Goal: Task Accomplishment & Management: Use online tool/utility

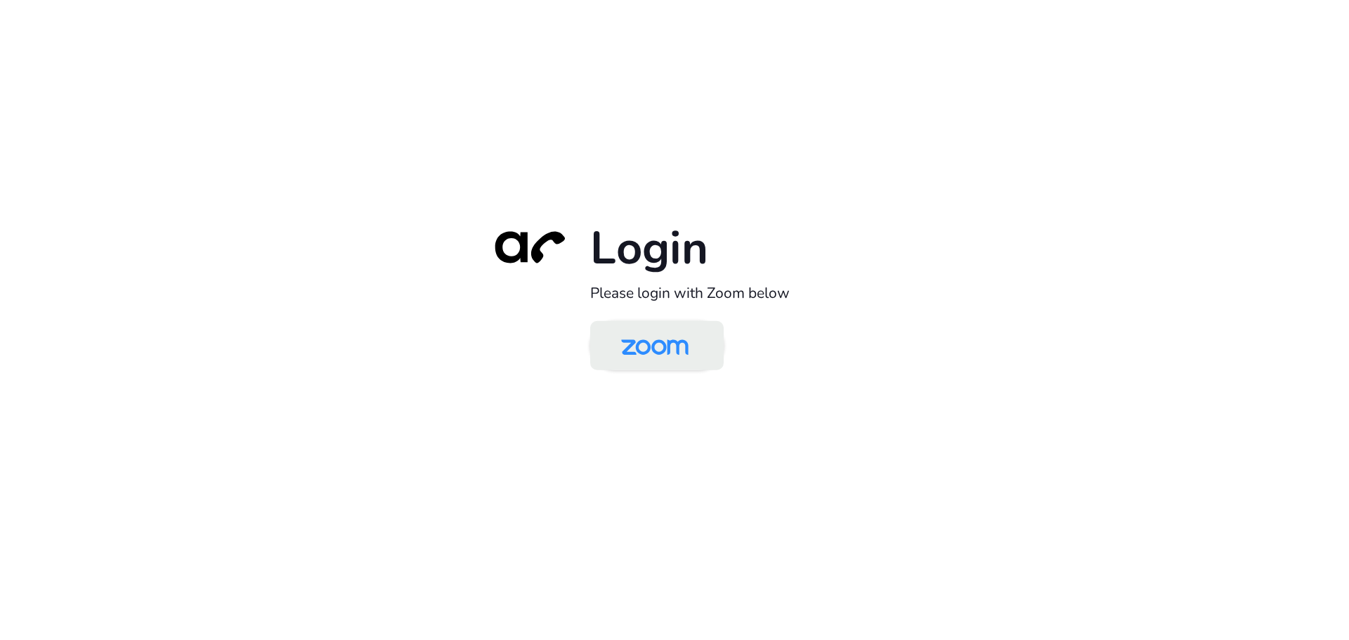
click at [676, 365] on img at bounding box center [655, 347] width 97 height 46
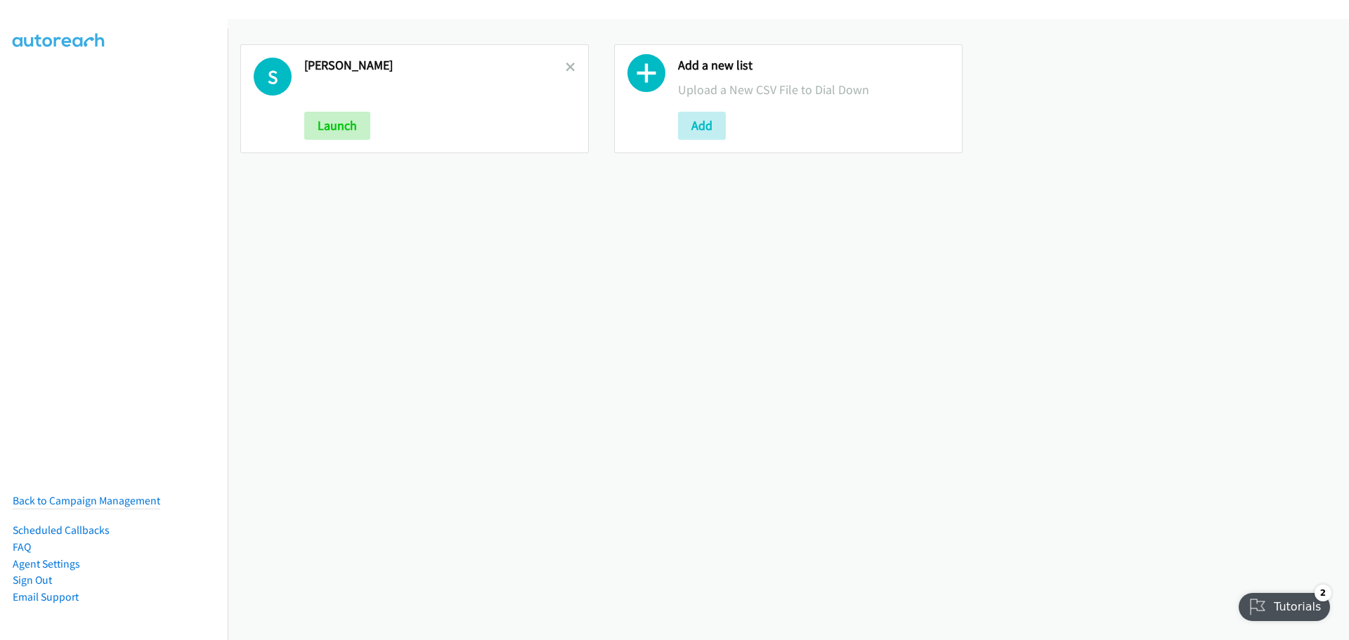
click at [566, 75] on div at bounding box center [571, 99] width 10 height 82
click at [566, 72] on icon at bounding box center [571, 68] width 10 height 10
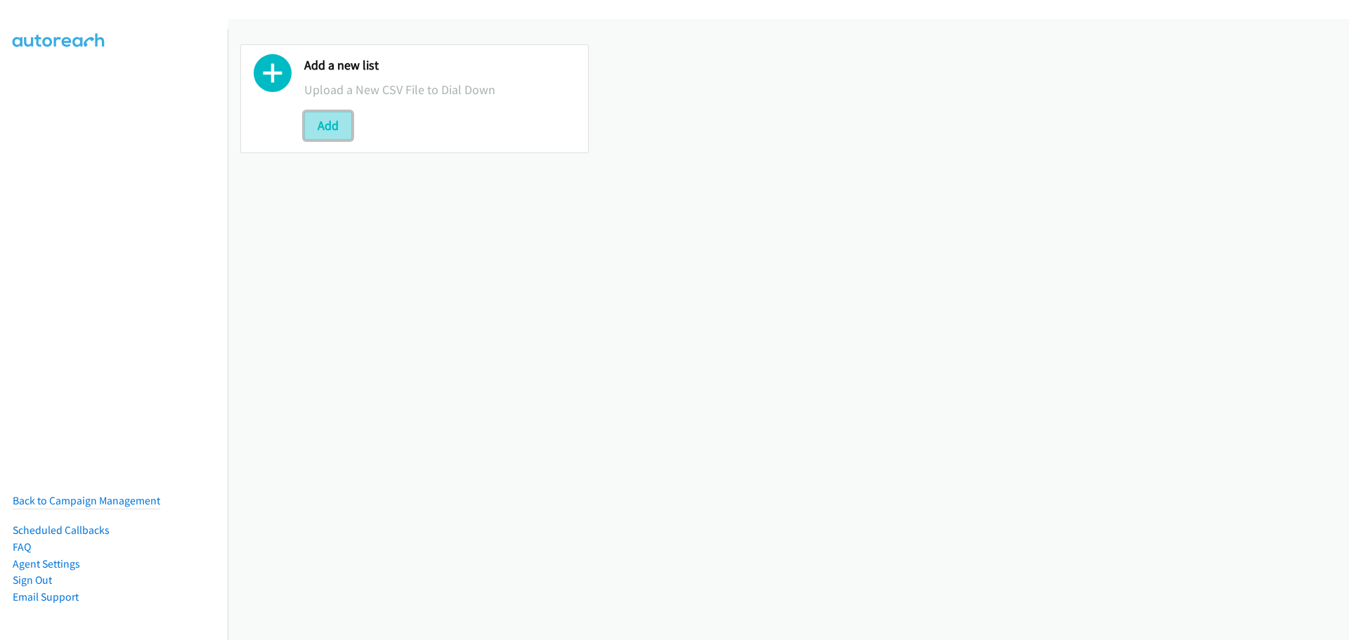
click at [330, 122] on button "Add" at bounding box center [328, 126] width 48 height 28
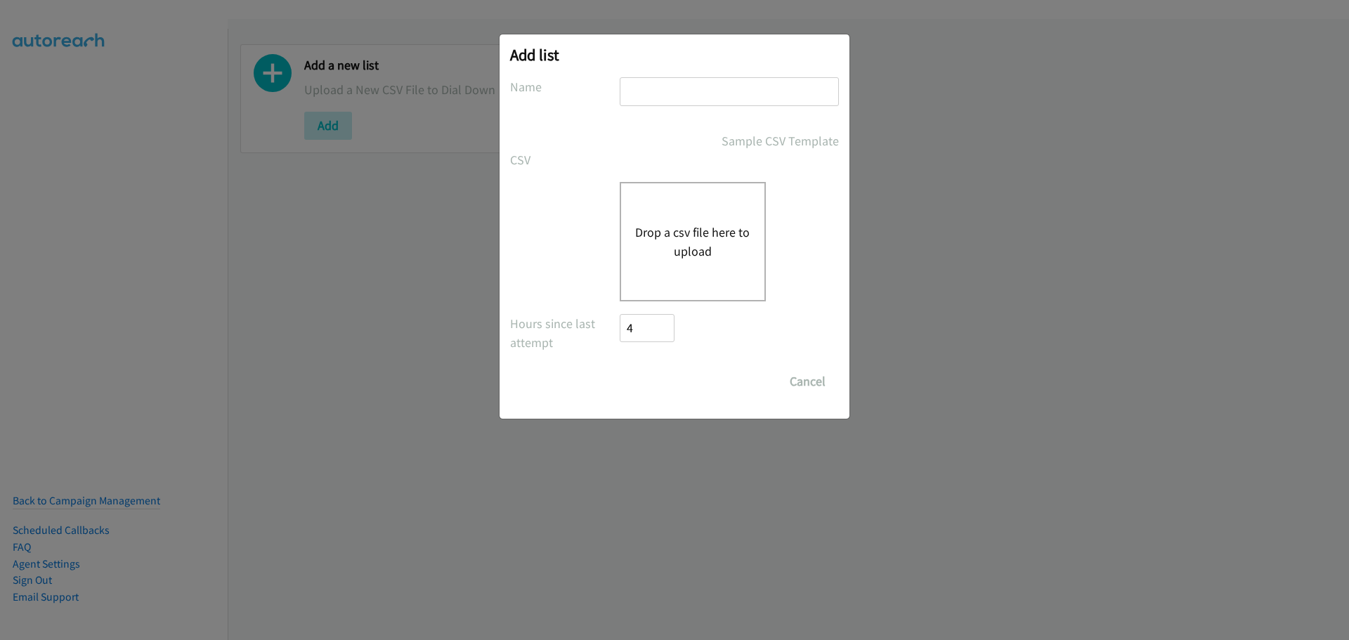
click at [720, 240] on button "Drop a csv file here to upload" at bounding box center [692, 242] width 115 height 38
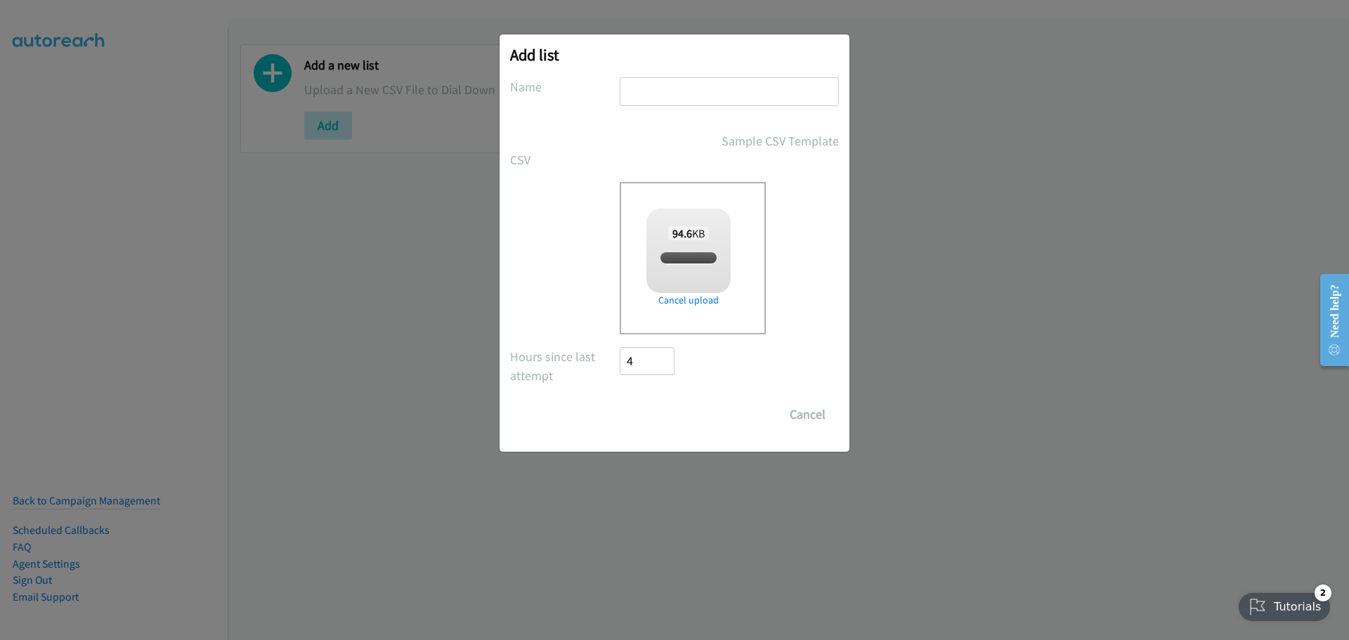
checkbox input "true"
click at [651, 100] on input "text" at bounding box center [729, 91] width 219 height 29
type input "[PERSON_NAME]"
click at [654, 431] on div "Add list No phone fields were returned for that Report or List View Please uplo…" at bounding box center [675, 242] width 350 height 417
click at [648, 427] on input "Save List" at bounding box center [657, 415] width 74 height 28
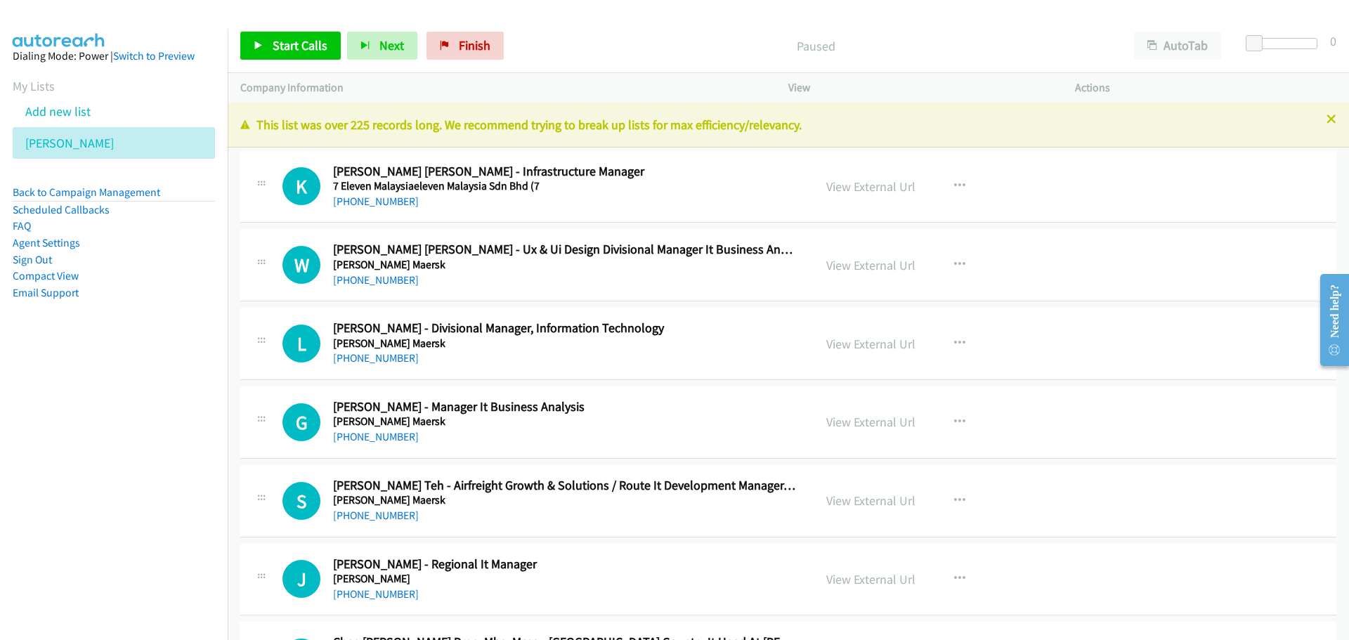
click at [275, 60] on div "Start Calls Pause Next Finish Paused AutoTab AutoTab 0" at bounding box center [789, 46] width 1122 height 54
click at [283, 46] on span "Start Calls" at bounding box center [300, 45] width 55 height 16
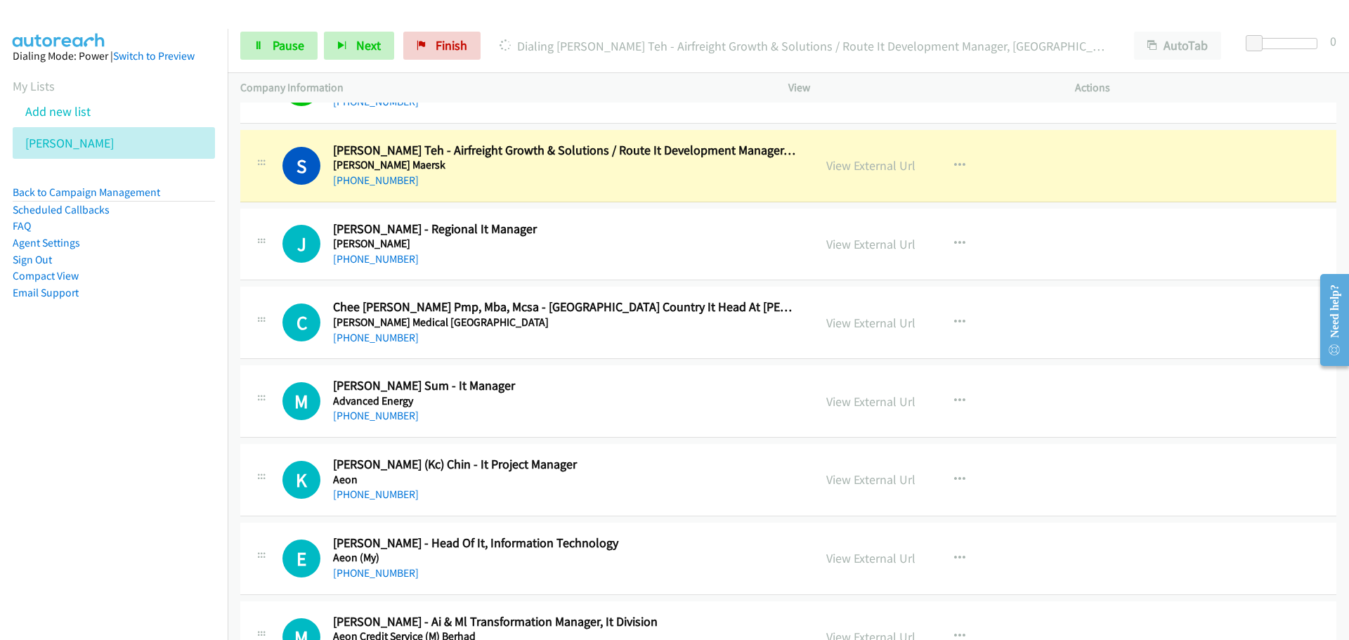
scroll to position [351, 0]
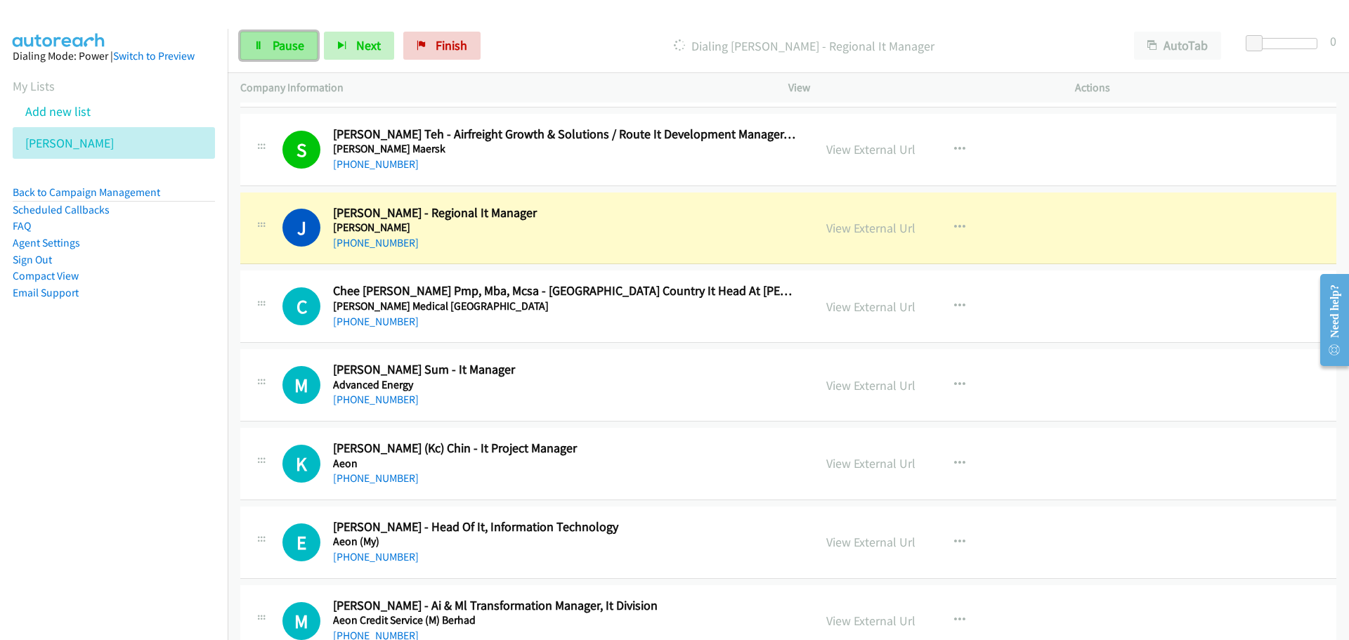
click at [275, 46] on span "Pause" at bounding box center [289, 45] width 32 height 16
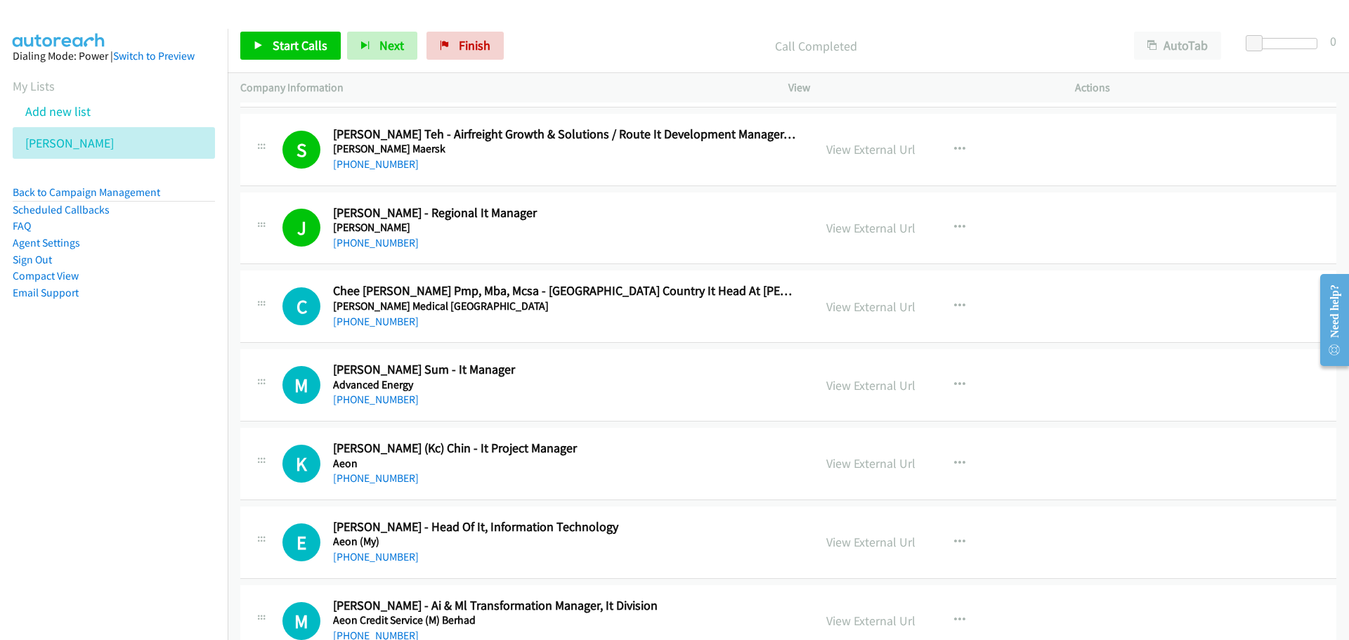
scroll to position [422, 0]
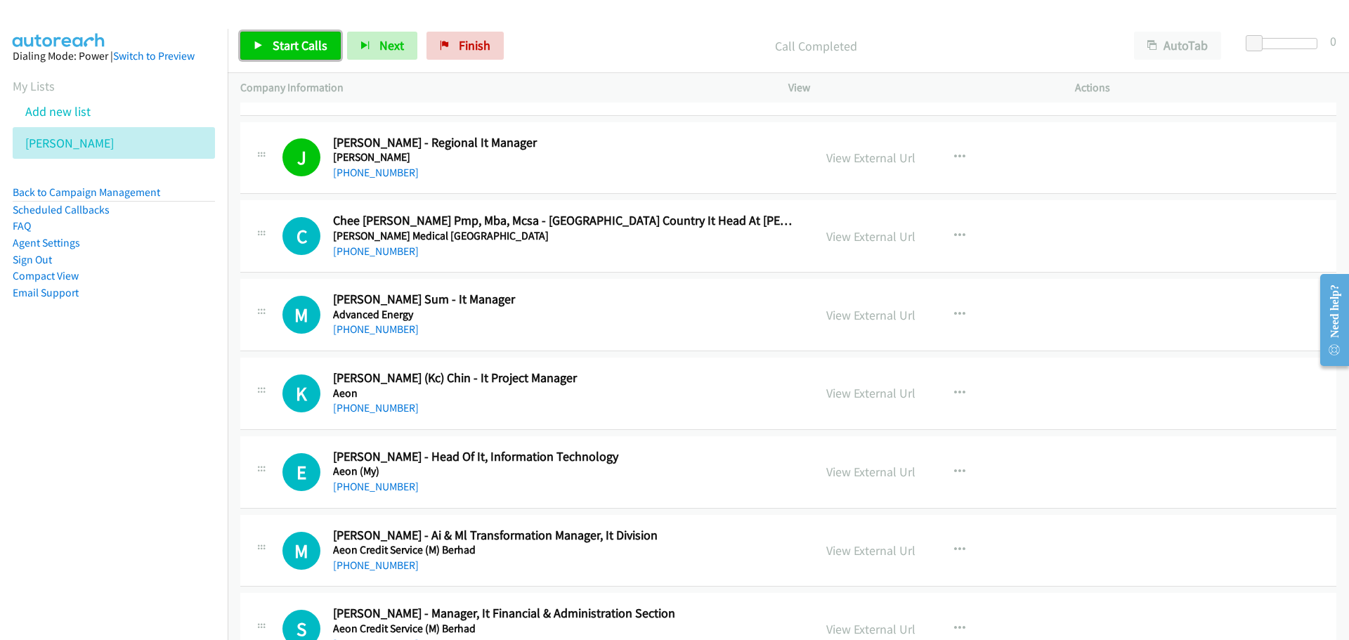
click at [317, 49] on span "Start Calls" at bounding box center [300, 45] width 55 height 16
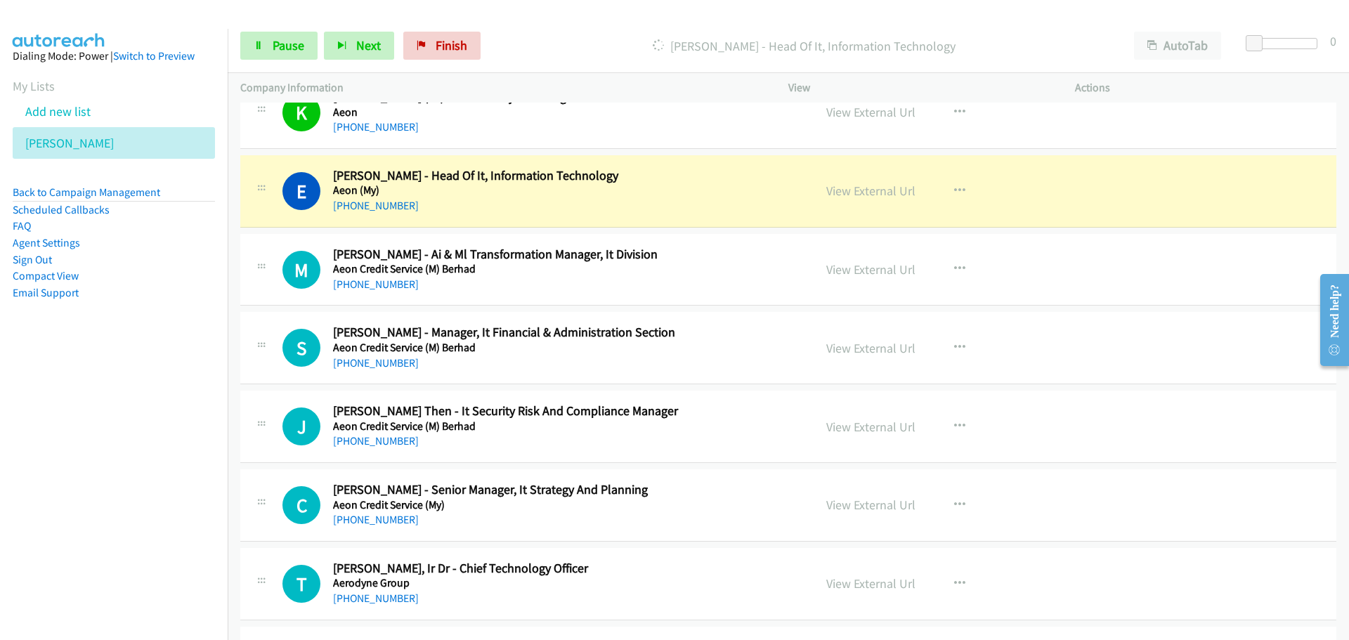
scroll to position [773, 0]
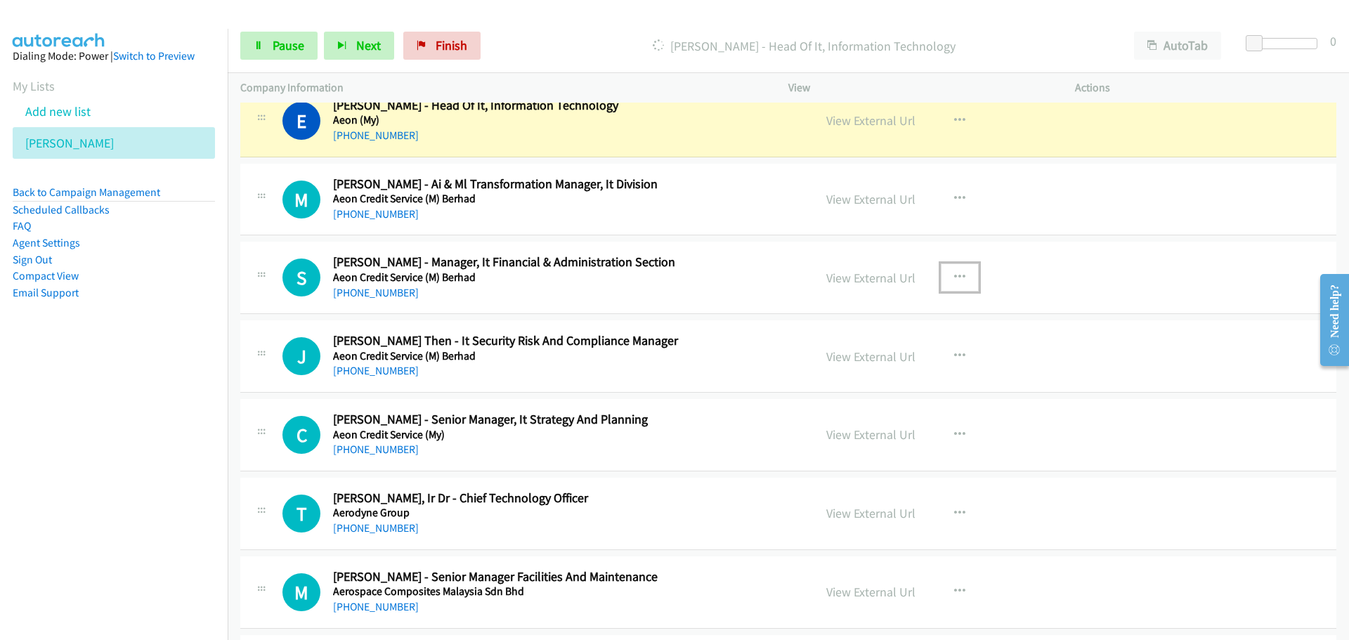
click at [961, 275] on button "button" at bounding box center [960, 278] width 38 height 28
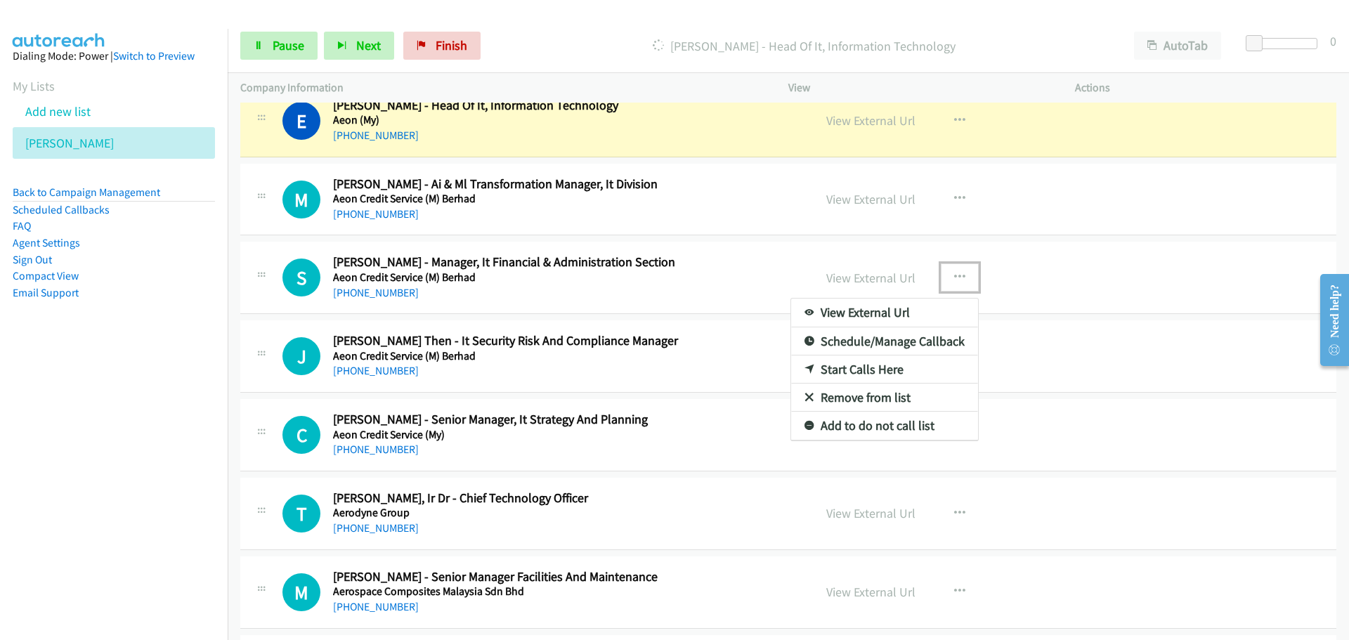
click at [744, 333] on div at bounding box center [674, 320] width 1349 height 640
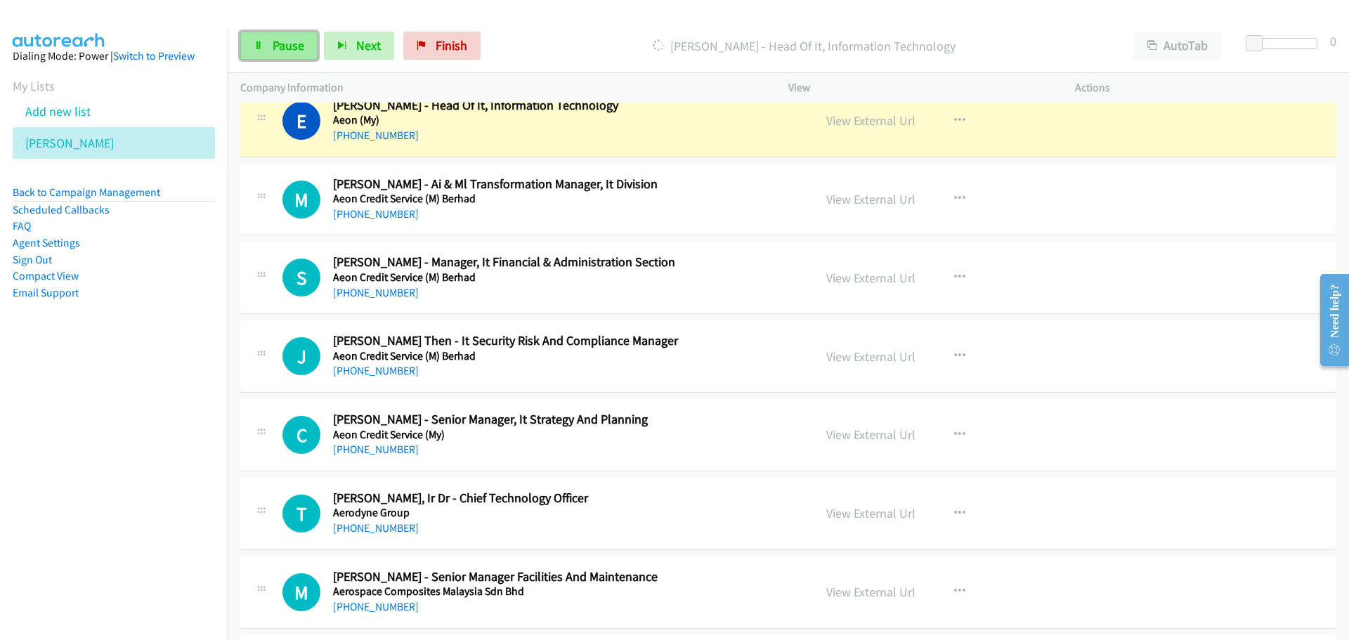
click at [268, 45] on link "Pause" at bounding box center [278, 46] width 77 height 28
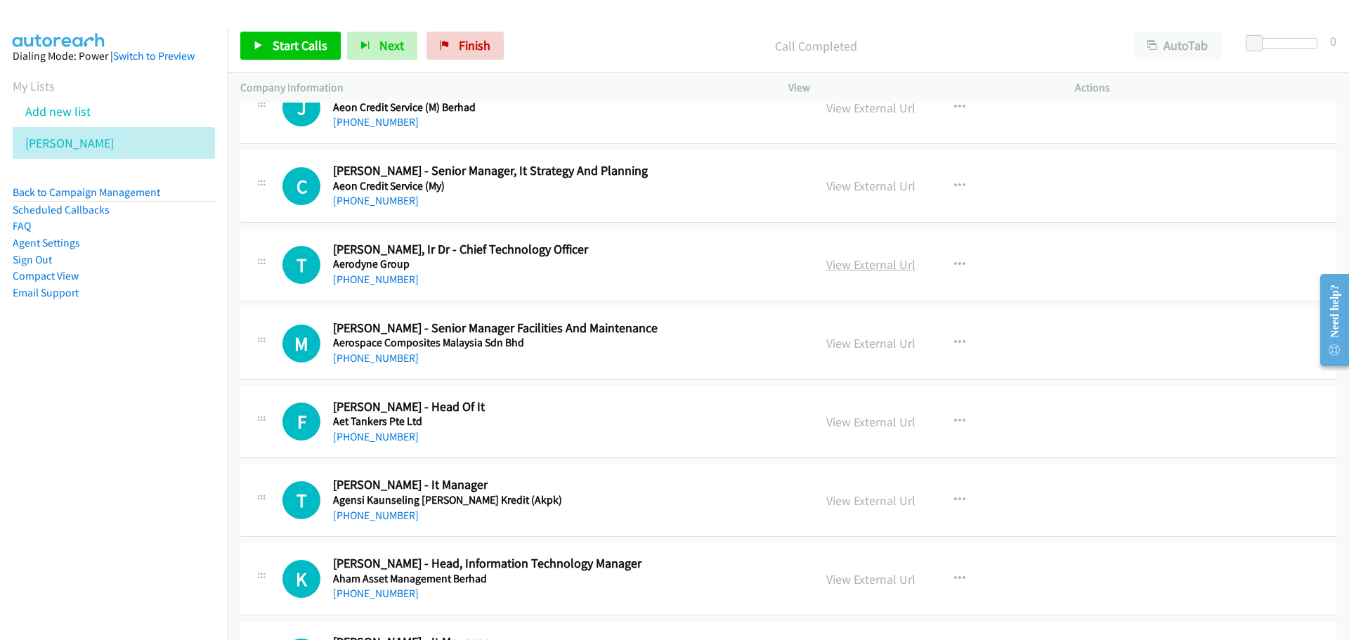
scroll to position [1054, 0]
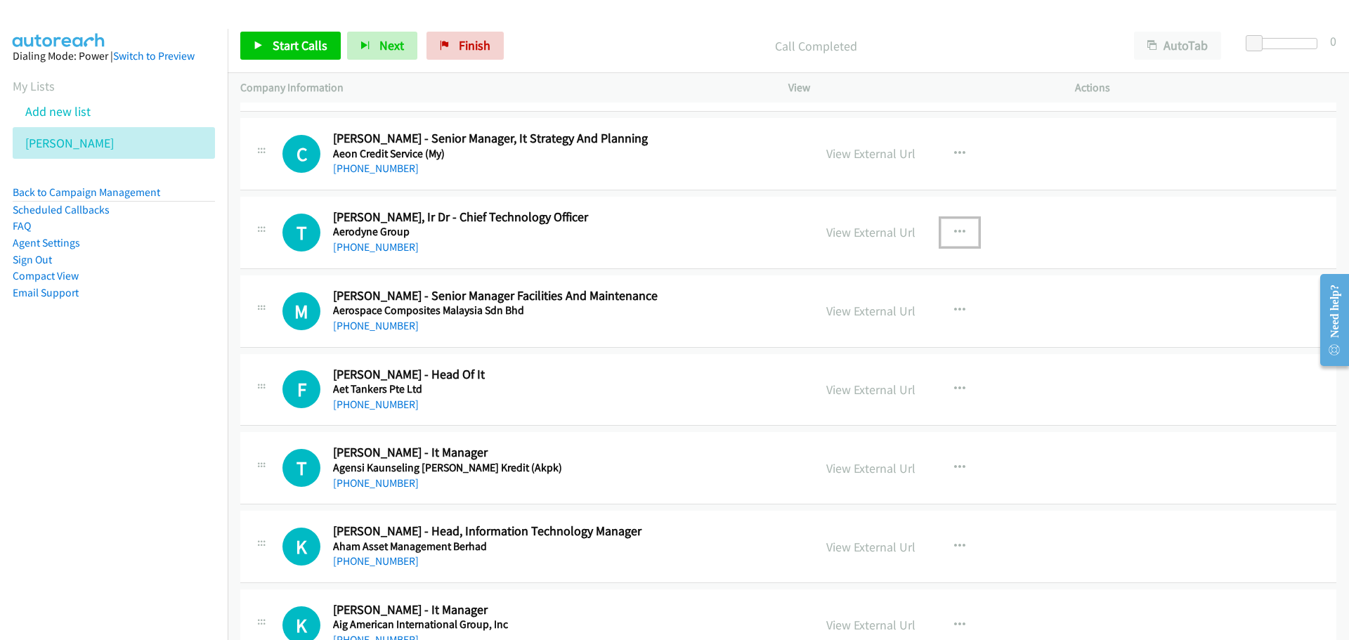
click at [954, 229] on icon "button" at bounding box center [959, 232] width 11 height 11
click at [0, 0] on div at bounding box center [0, 0] width 0 height 0
click at [963, 238] on button "button" at bounding box center [960, 233] width 38 height 28
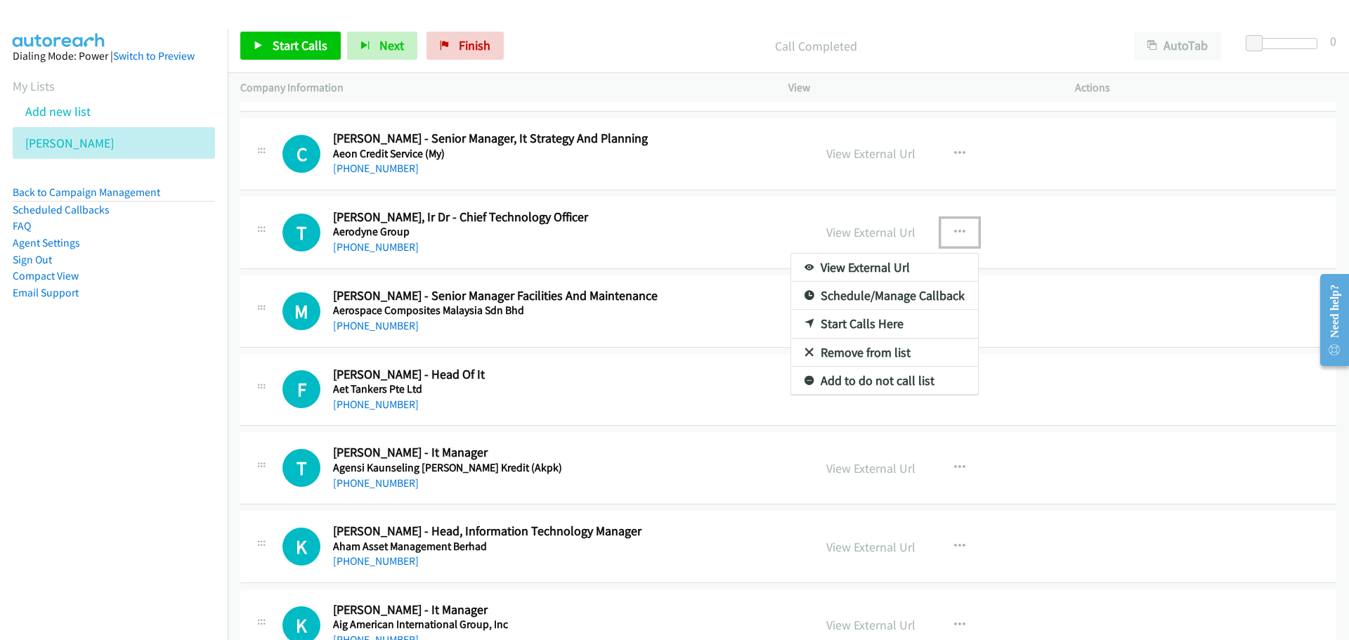
click at [883, 323] on link "Start Calls Here" at bounding box center [884, 324] width 187 height 28
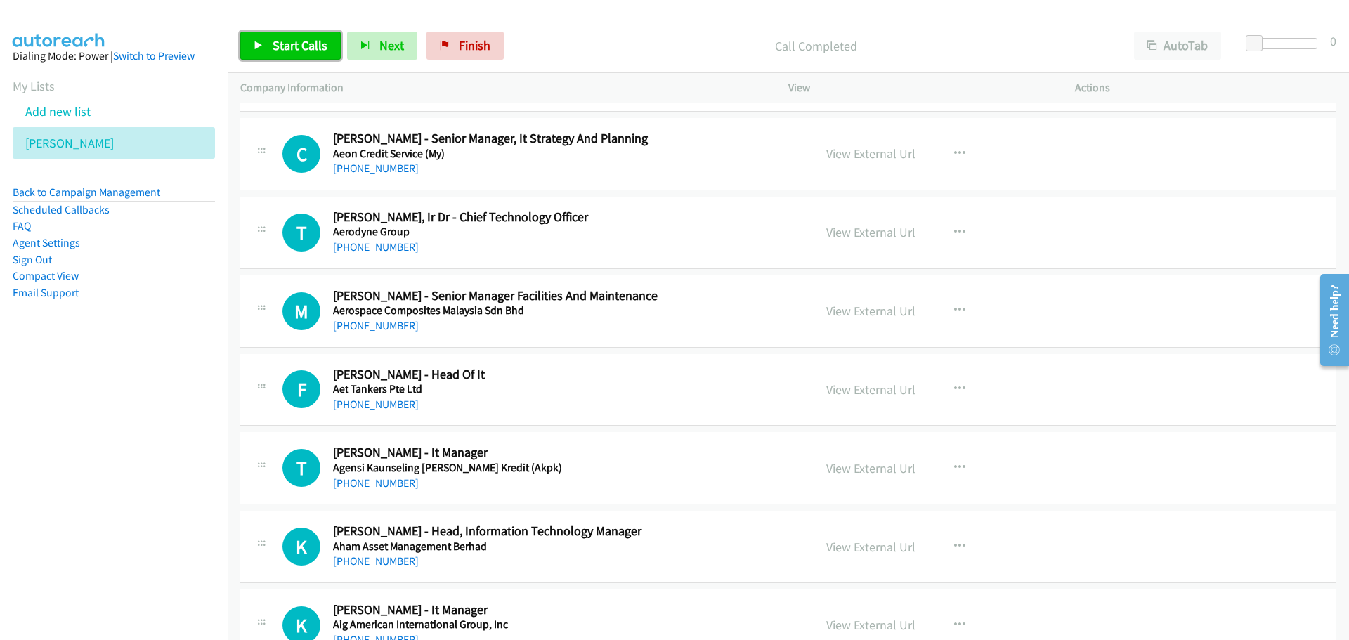
click at [314, 45] on span "Start Calls" at bounding box center [300, 45] width 55 height 16
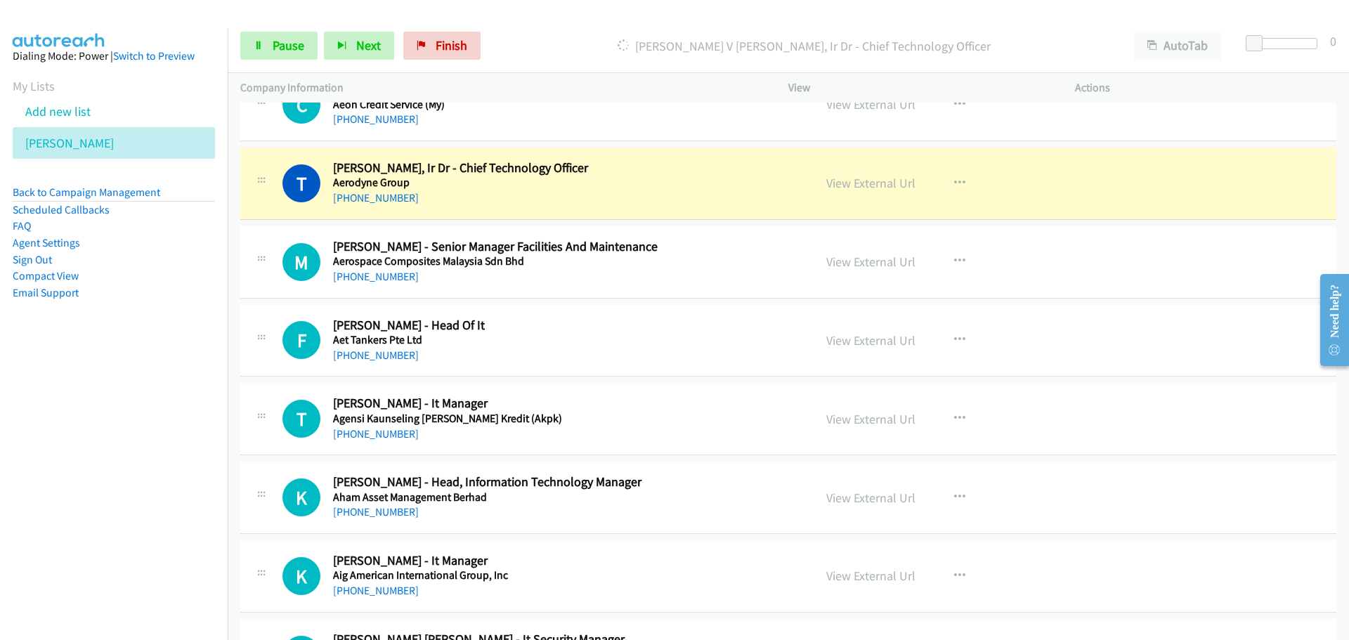
scroll to position [1124, 0]
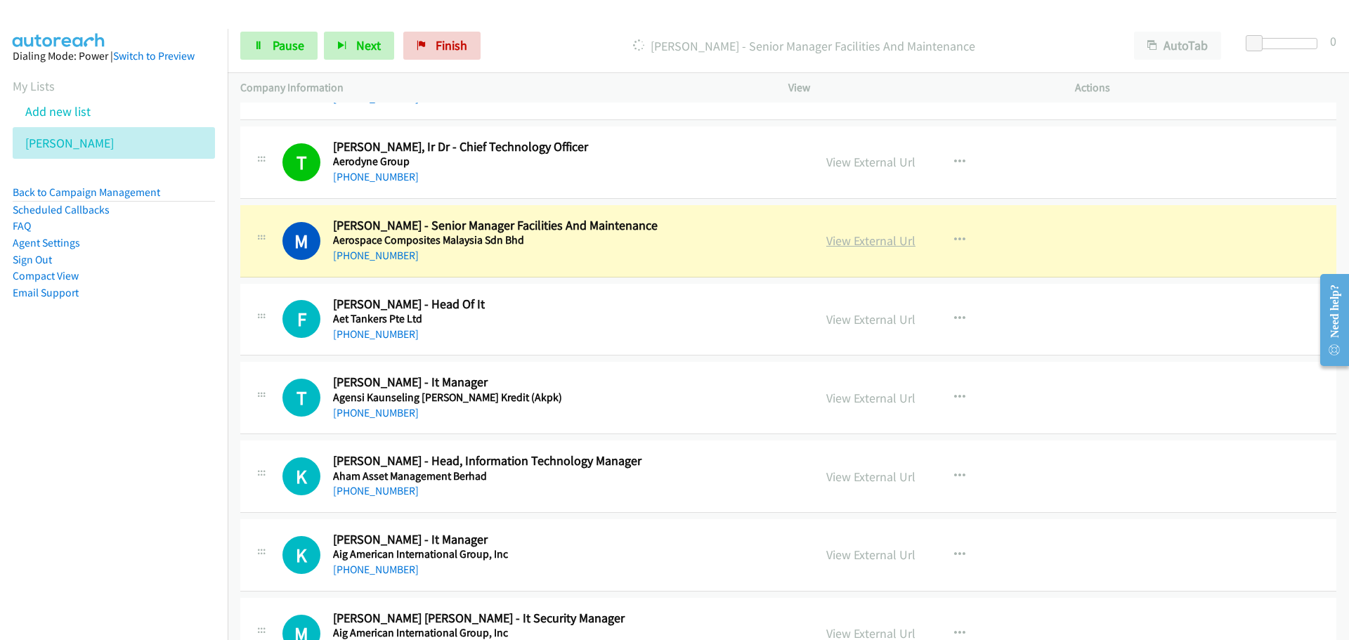
click at [878, 240] on link "View External Url" at bounding box center [870, 241] width 89 height 16
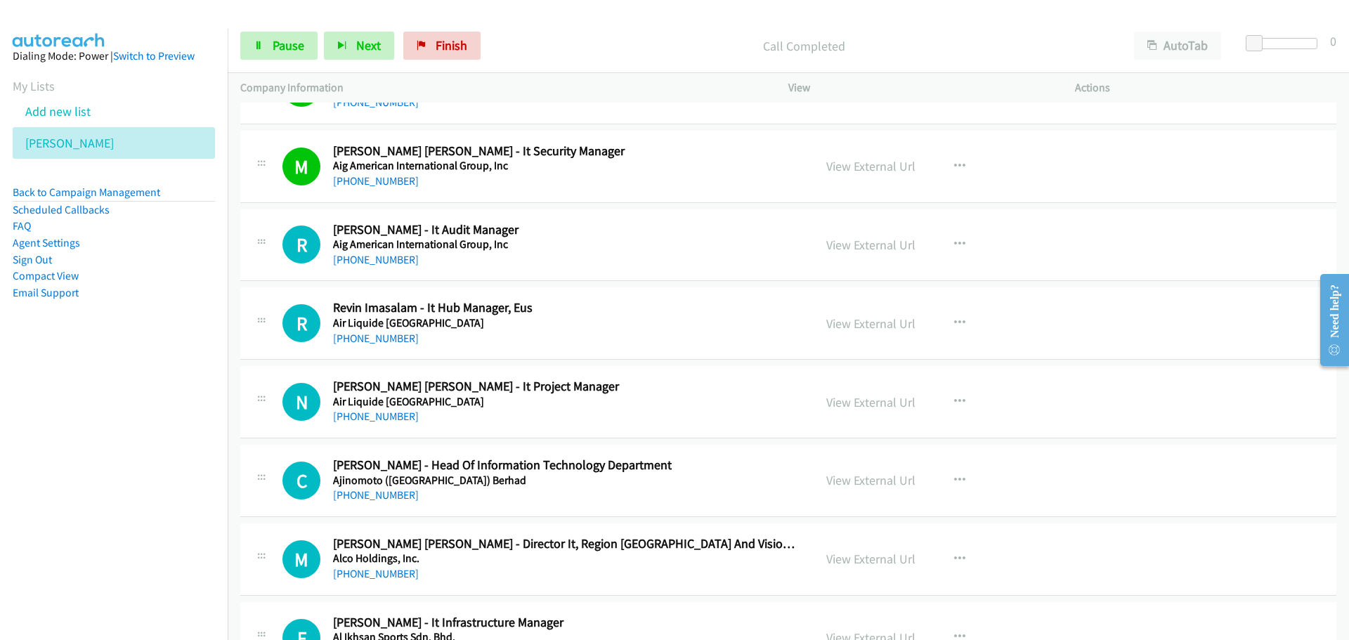
scroll to position [1616, 0]
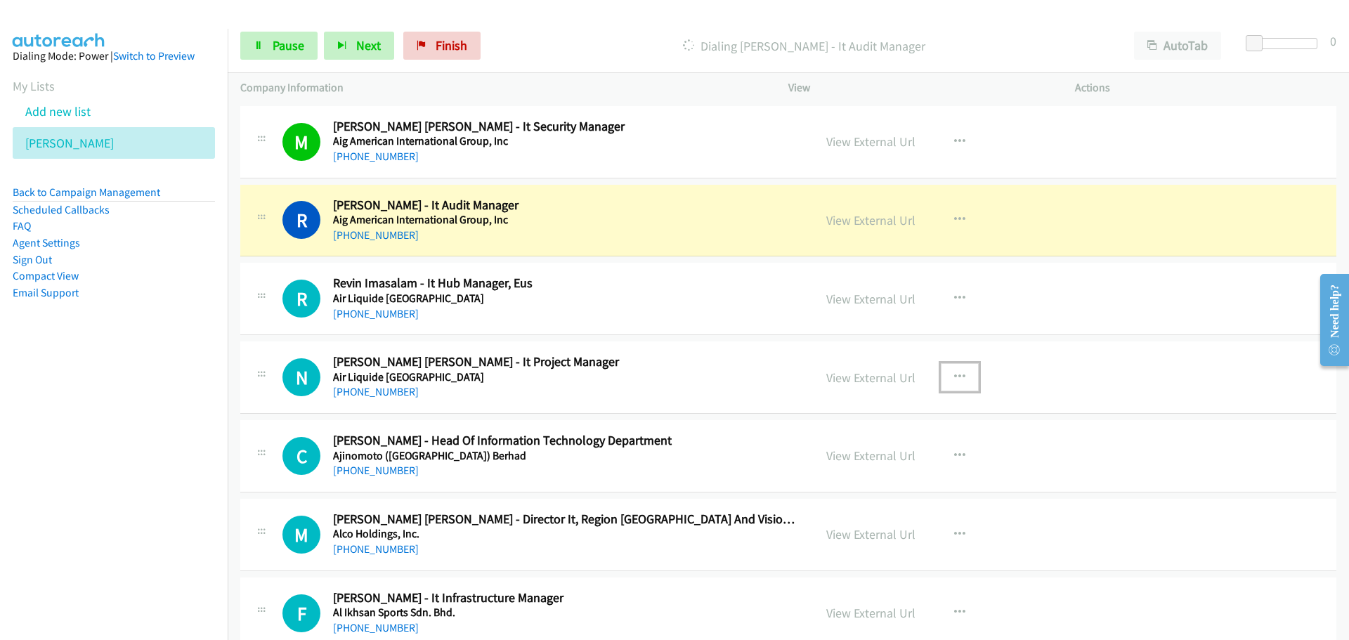
click at [954, 382] on icon "button" at bounding box center [959, 377] width 11 height 11
click at [0, 0] on div at bounding box center [0, 0] width 0 height 0
click at [959, 372] on icon "button" at bounding box center [959, 377] width 11 height 11
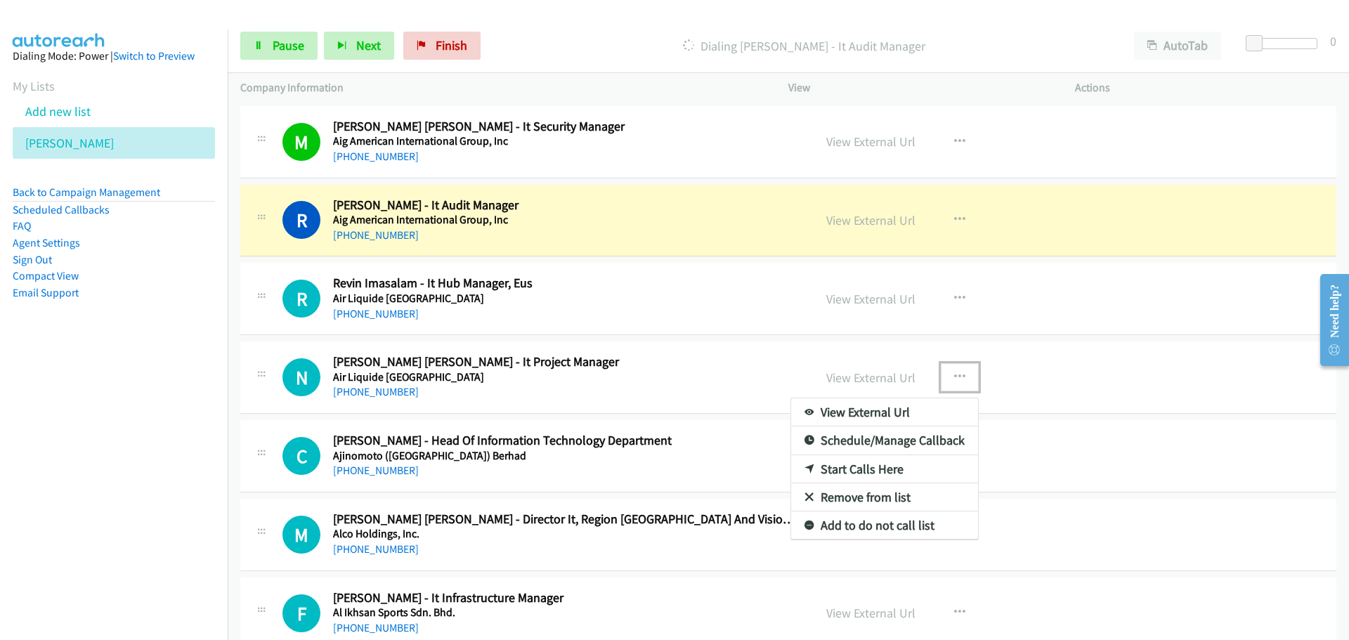
click at [849, 460] on link "Start Calls Here" at bounding box center [884, 469] width 187 height 28
click at [849, 460] on link "View External Url" at bounding box center [870, 456] width 89 height 16
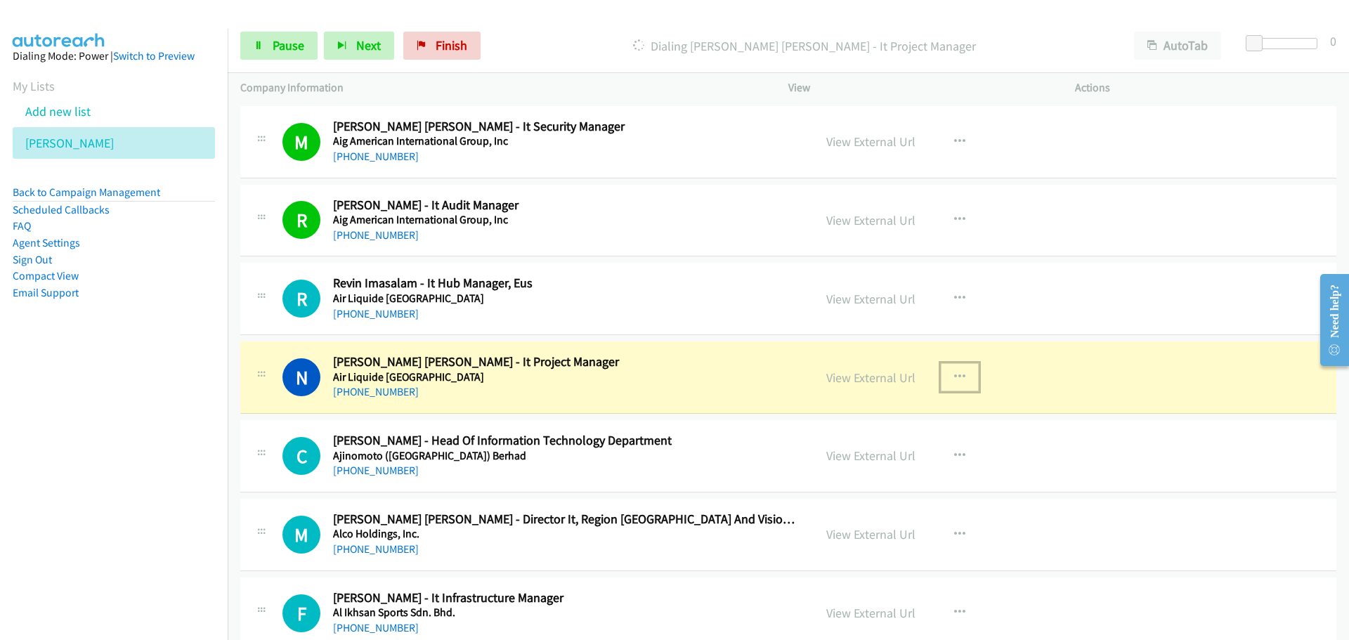
click at [955, 377] on icon "button" at bounding box center [959, 377] width 11 height 11
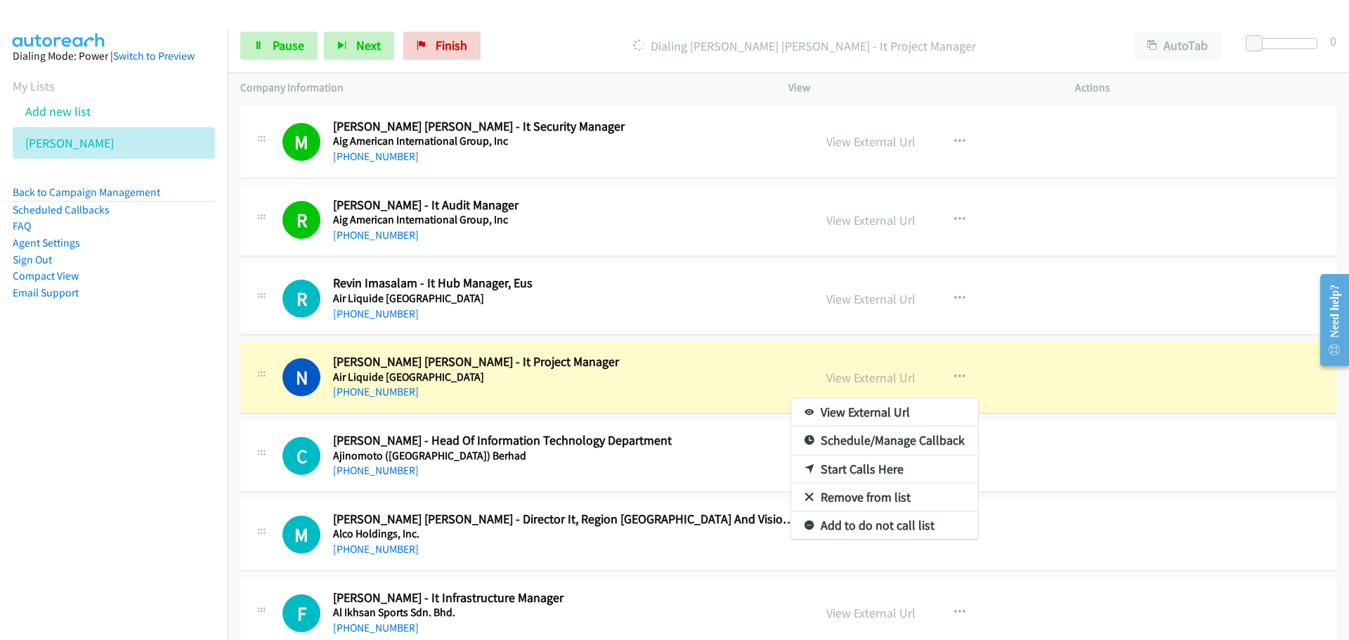
click at [151, 410] on nav "Dialing Mode: Power | Switch to Preview My Lists Add new list [PERSON_NAME] Bac…" at bounding box center [114, 349] width 228 height 640
click at [734, 343] on div at bounding box center [674, 320] width 1349 height 640
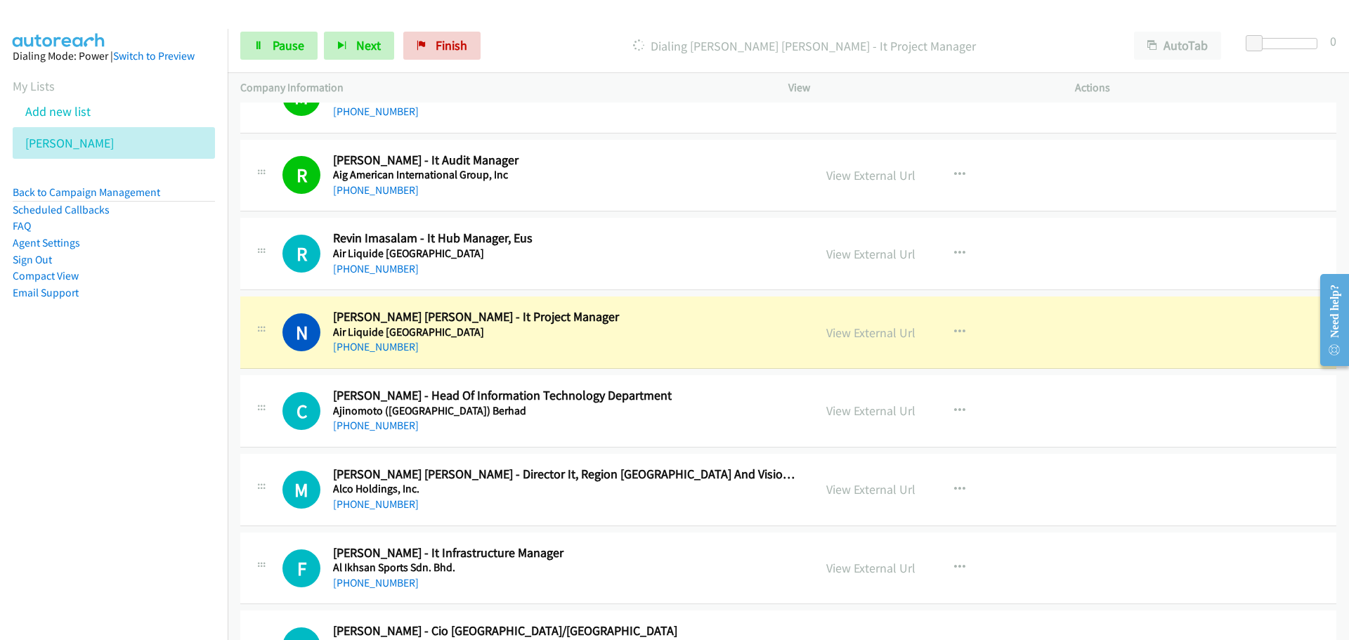
scroll to position [1687, 0]
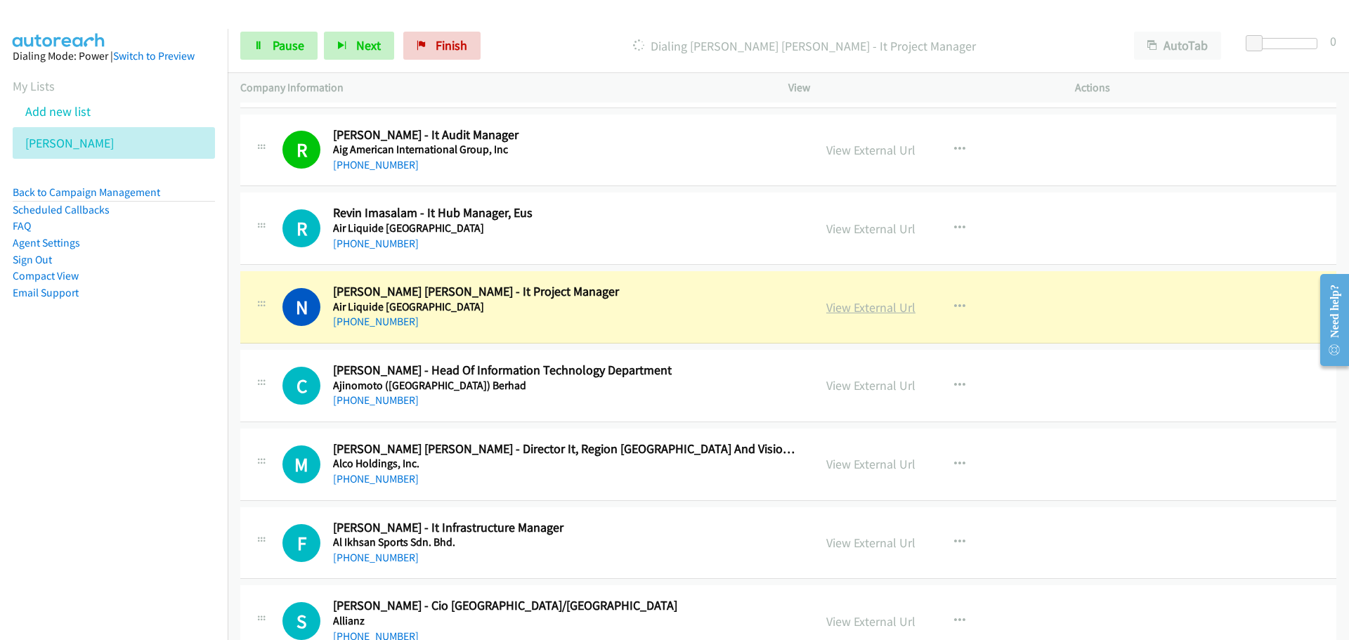
click at [874, 307] on link "View External Url" at bounding box center [870, 307] width 89 height 16
click at [300, 41] on span "Pause" at bounding box center [289, 45] width 32 height 16
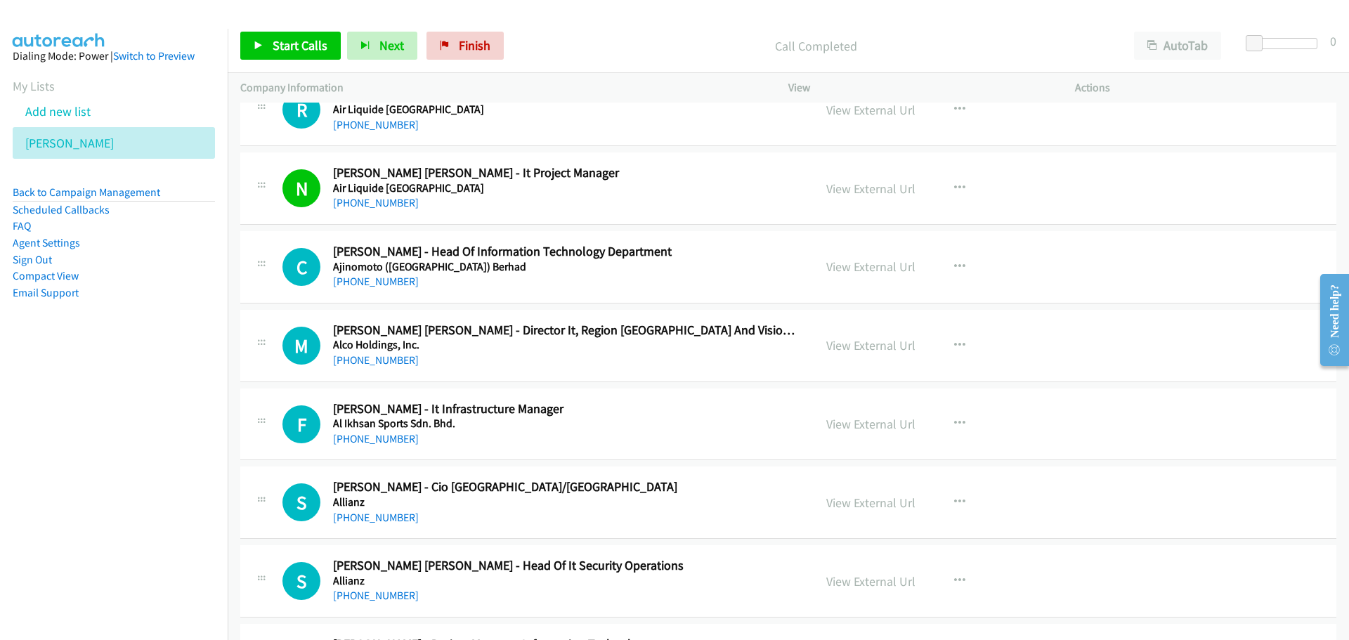
scroll to position [1827, 0]
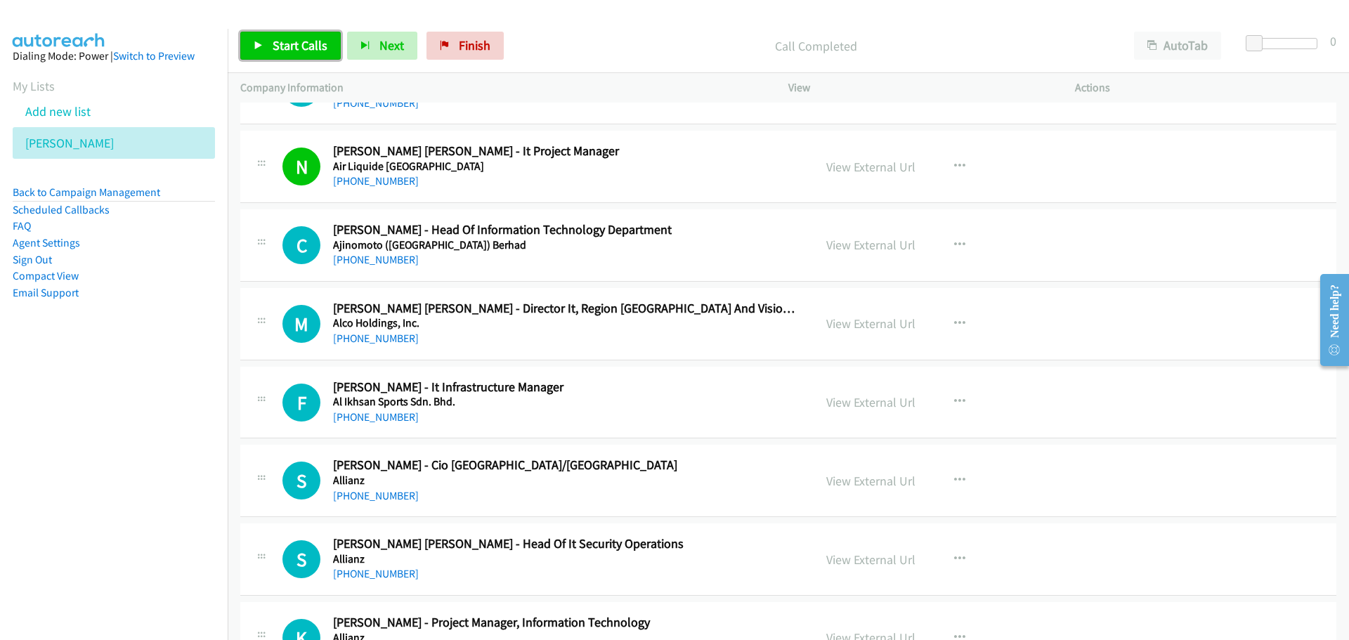
click at [294, 47] on span "Start Calls" at bounding box center [300, 45] width 55 height 16
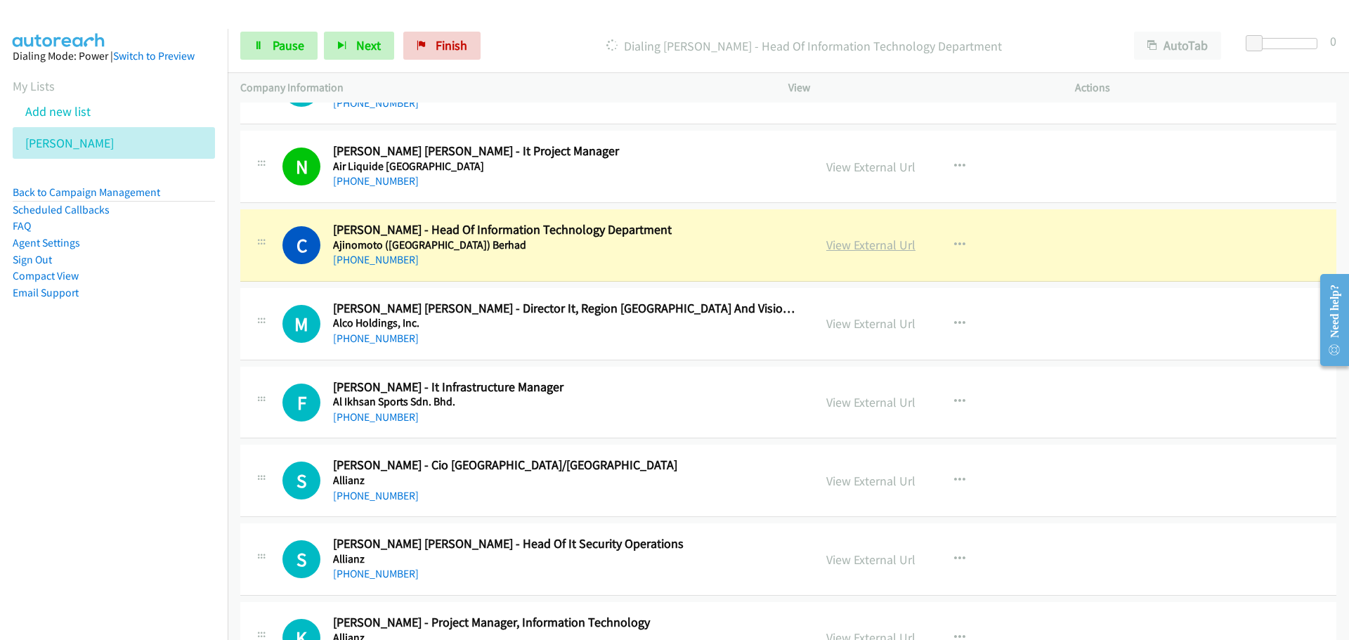
click at [860, 247] on link "View External Url" at bounding box center [870, 245] width 89 height 16
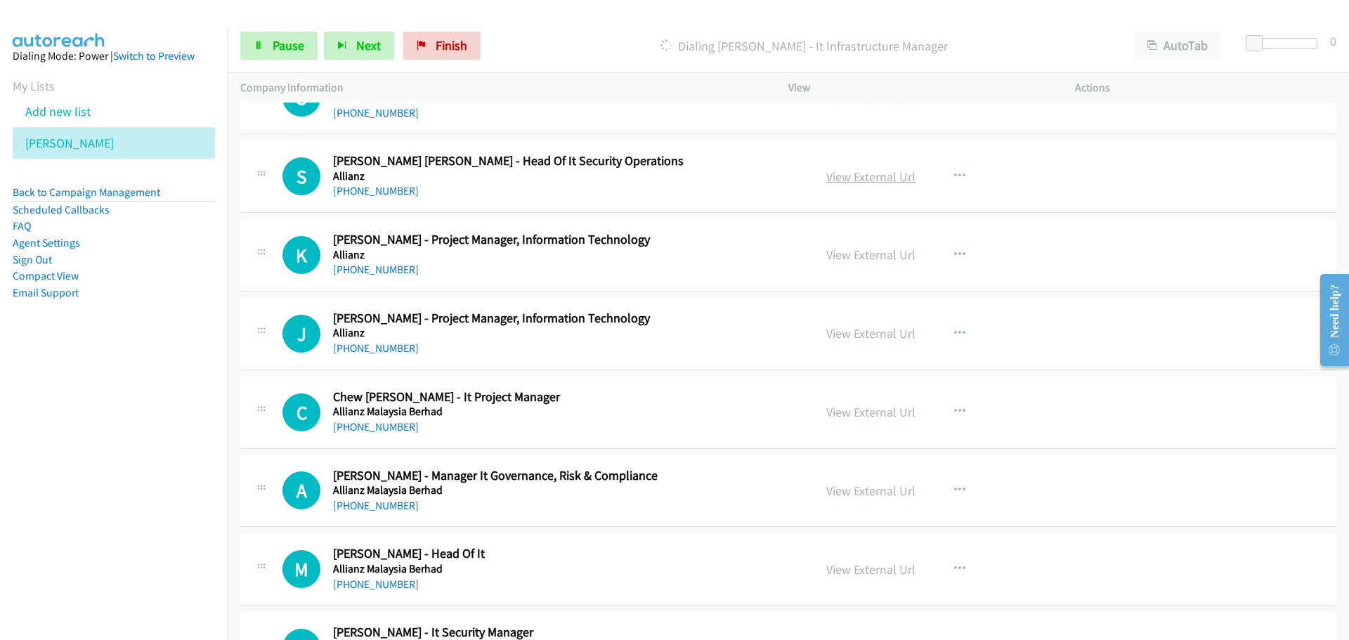
scroll to position [2235, 0]
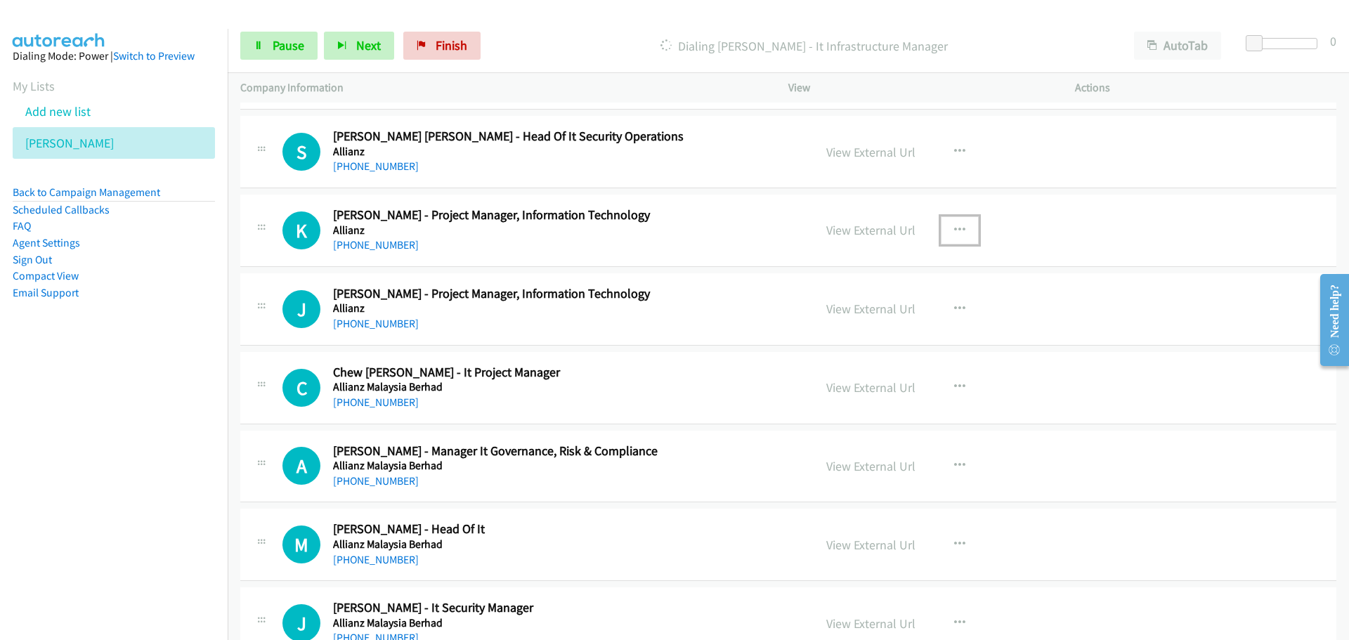
drag, startPoint x: 961, startPoint y: 232, endPoint x: 923, endPoint y: 285, distance: 65.4
click at [961, 232] on button "button" at bounding box center [960, 230] width 38 height 28
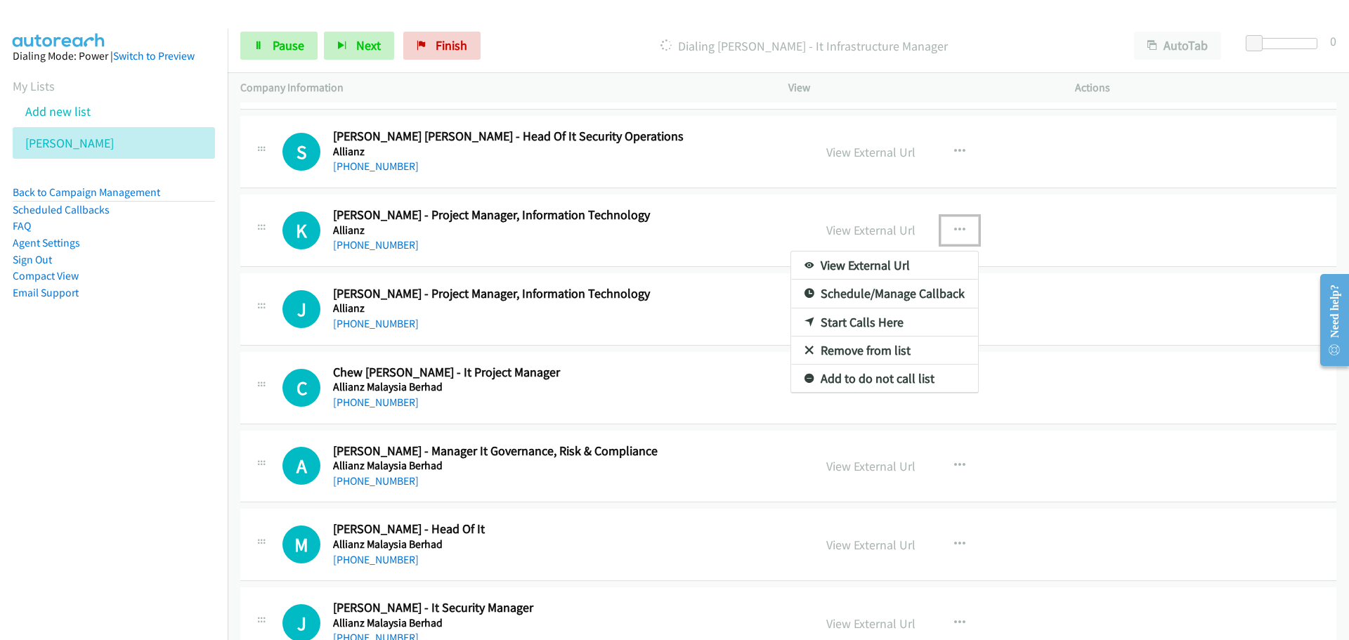
click at [866, 326] on link "Start Calls Here" at bounding box center [884, 323] width 187 height 28
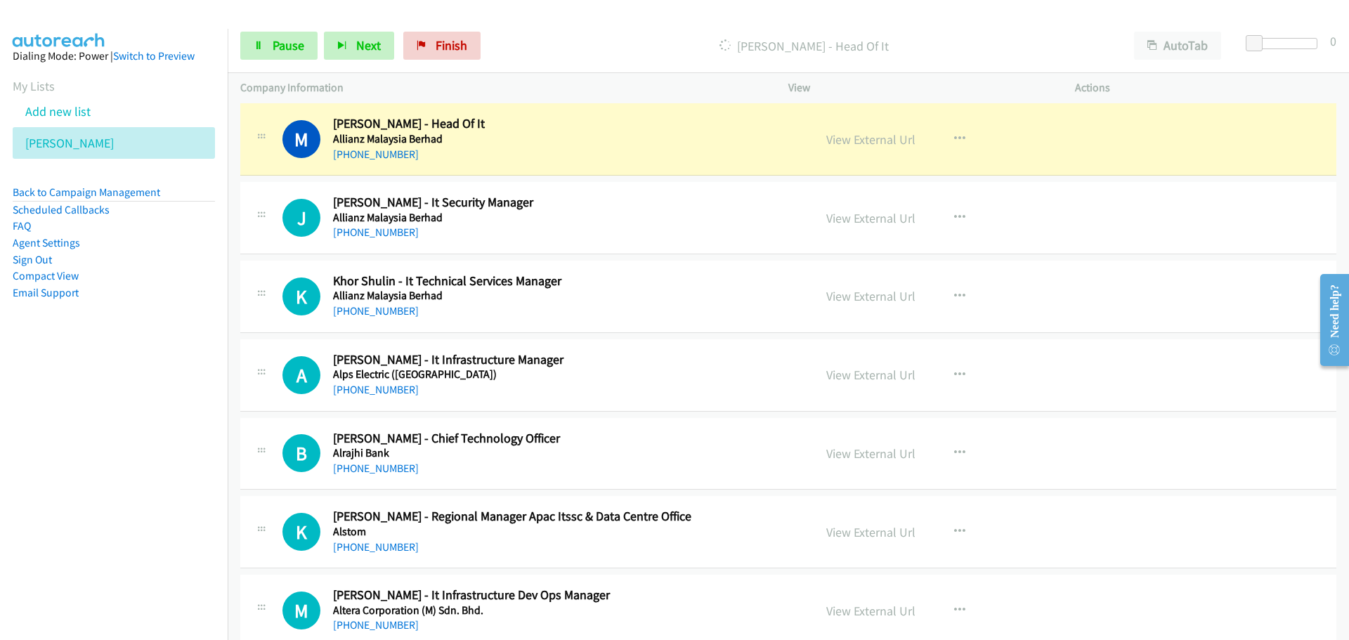
scroll to position [2657, 0]
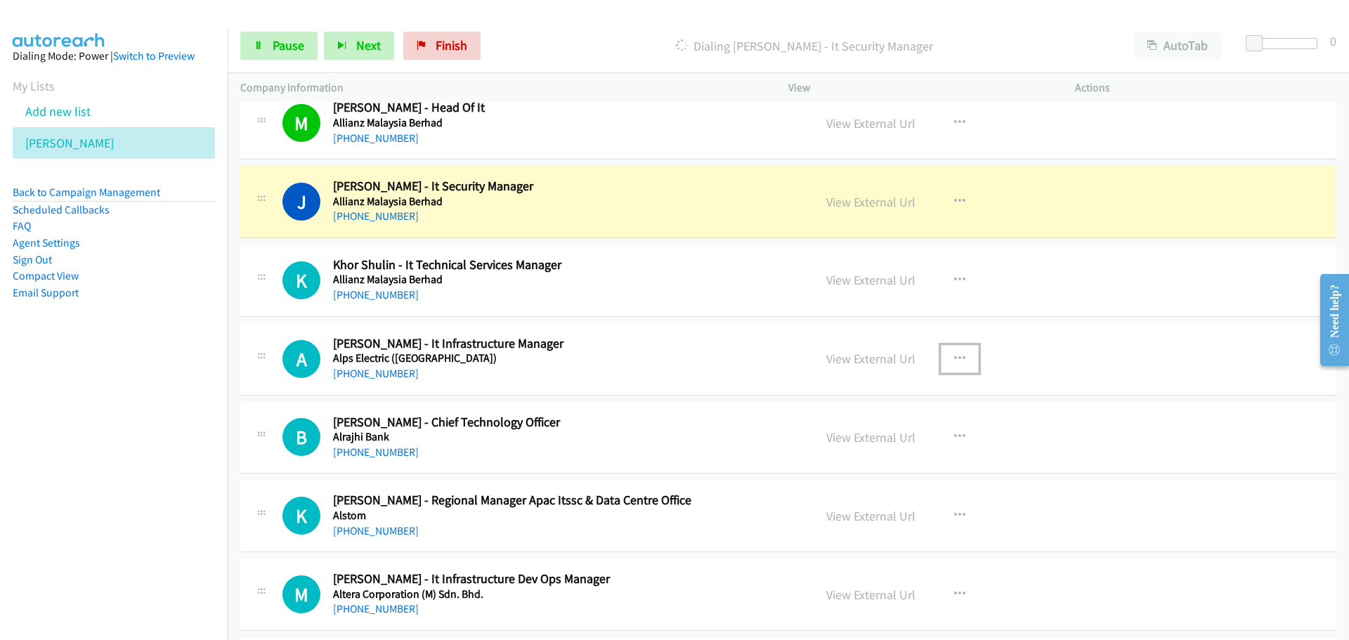
drag, startPoint x: 952, startPoint y: 354, endPoint x: 923, endPoint y: 367, distance: 31.8
click at [954, 354] on icon "button" at bounding box center [959, 359] width 11 height 11
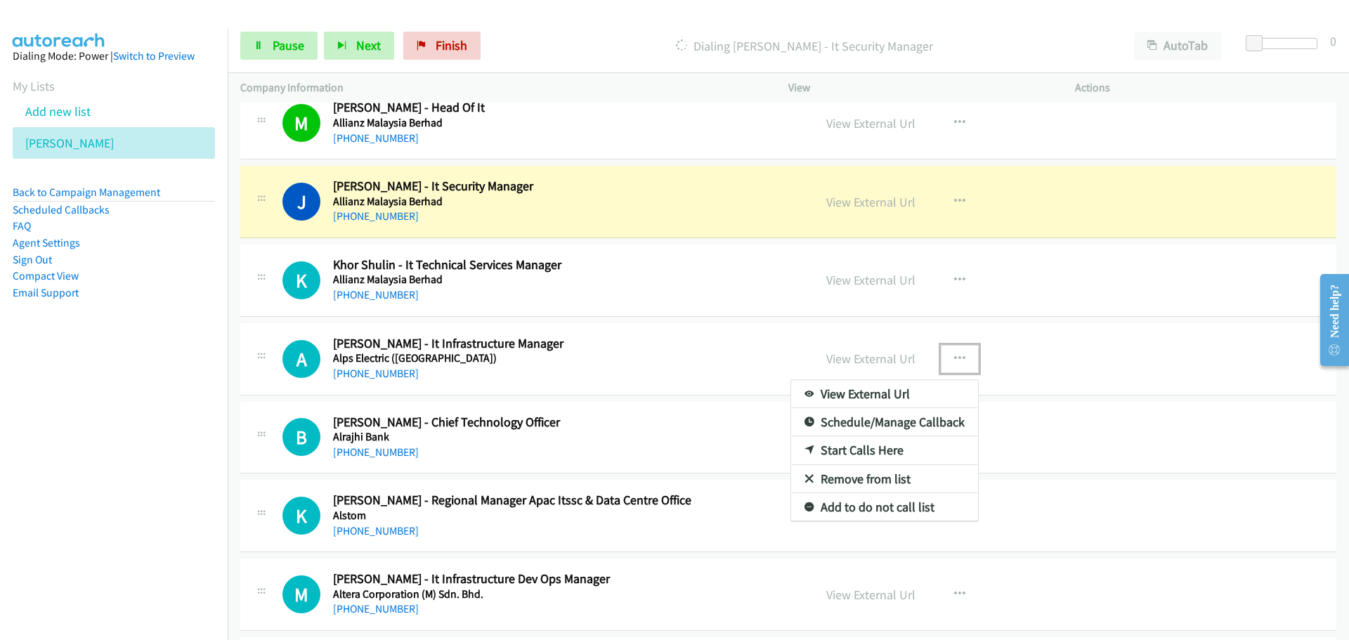
click at [845, 451] on link "Start Calls Here" at bounding box center [884, 450] width 187 height 28
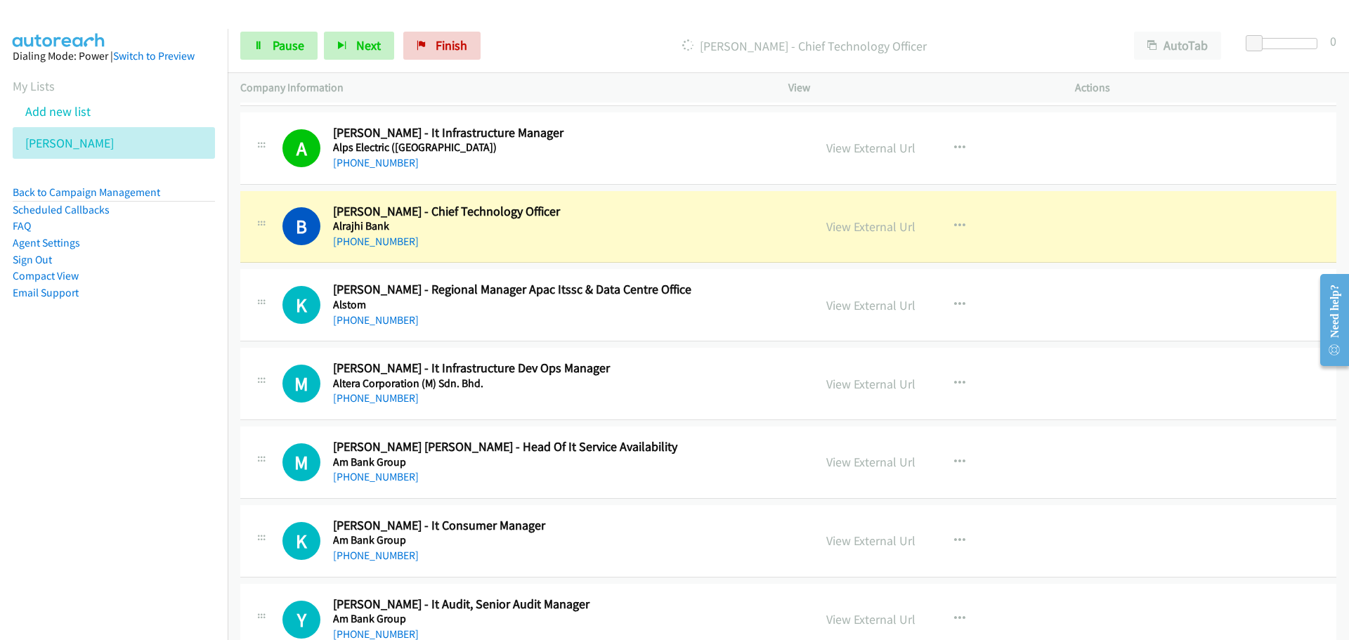
scroll to position [2938, 0]
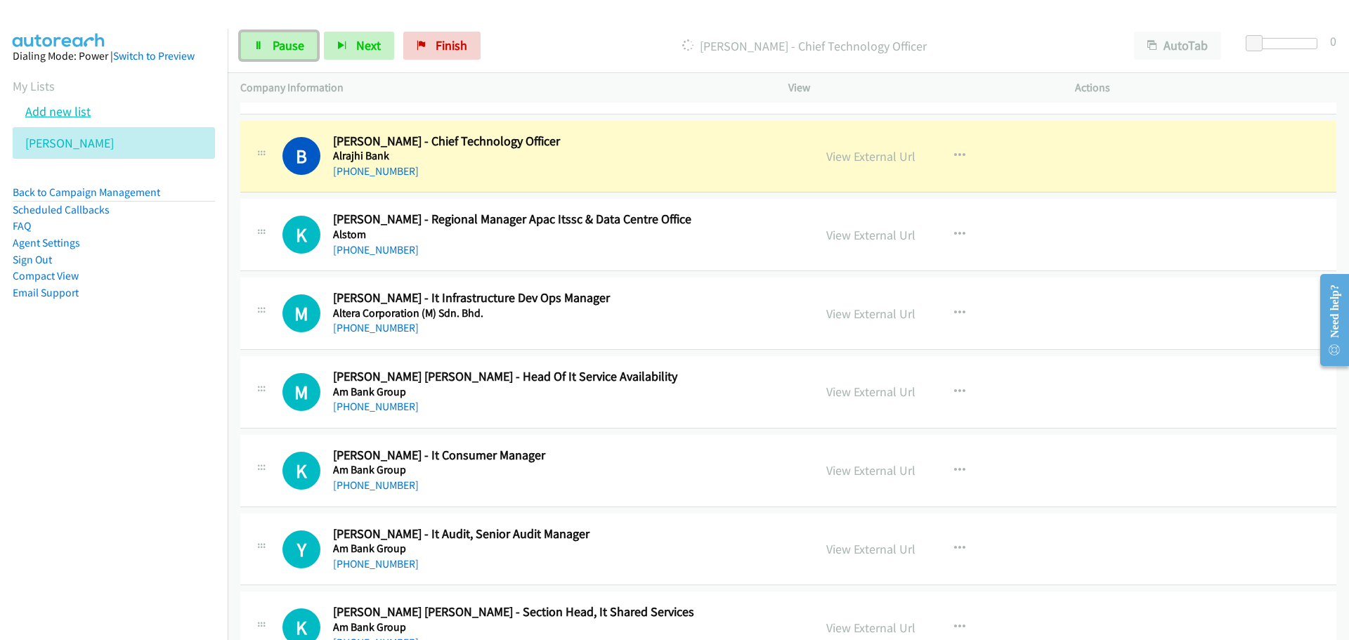
drag, startPoint x: 302, startPoint y: 53, endPoint x: 65, endPoint y: 119, distance: 246.1
click at [302, 53] on span "Pause" at bounding box center [289, 45] width 32 height 16
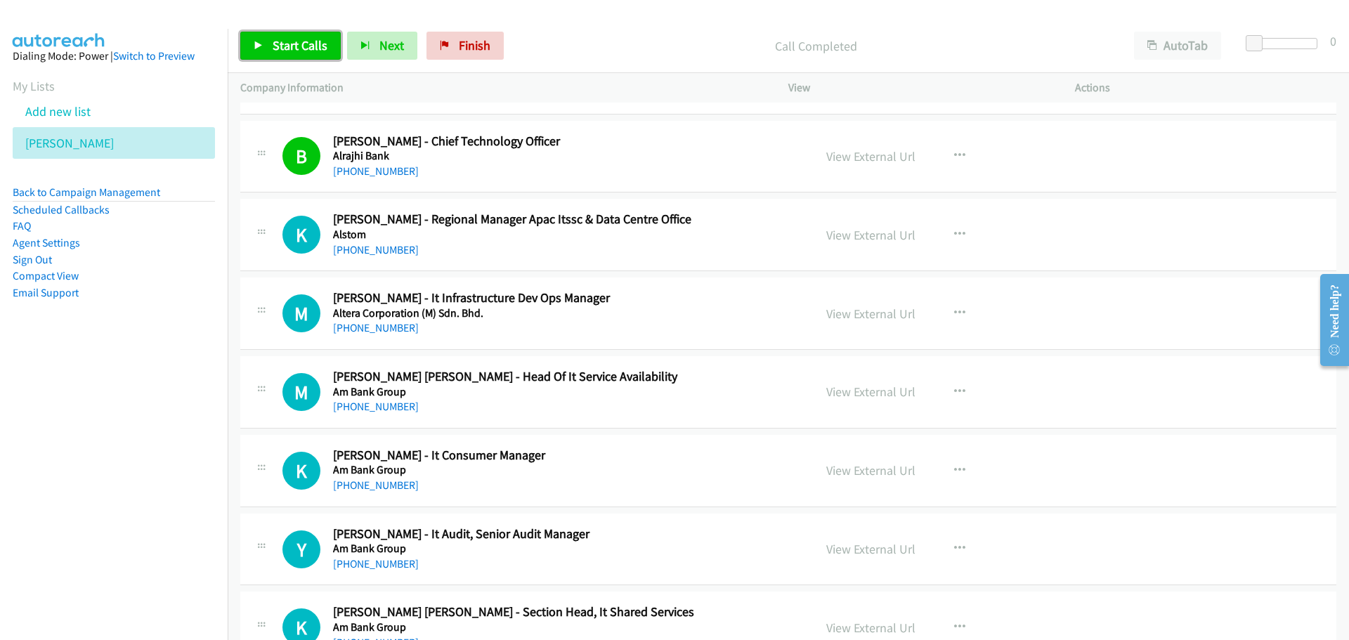
click at [297, 55] on link "Start Calls" at bounding box center [290, 46] width 101 height 28
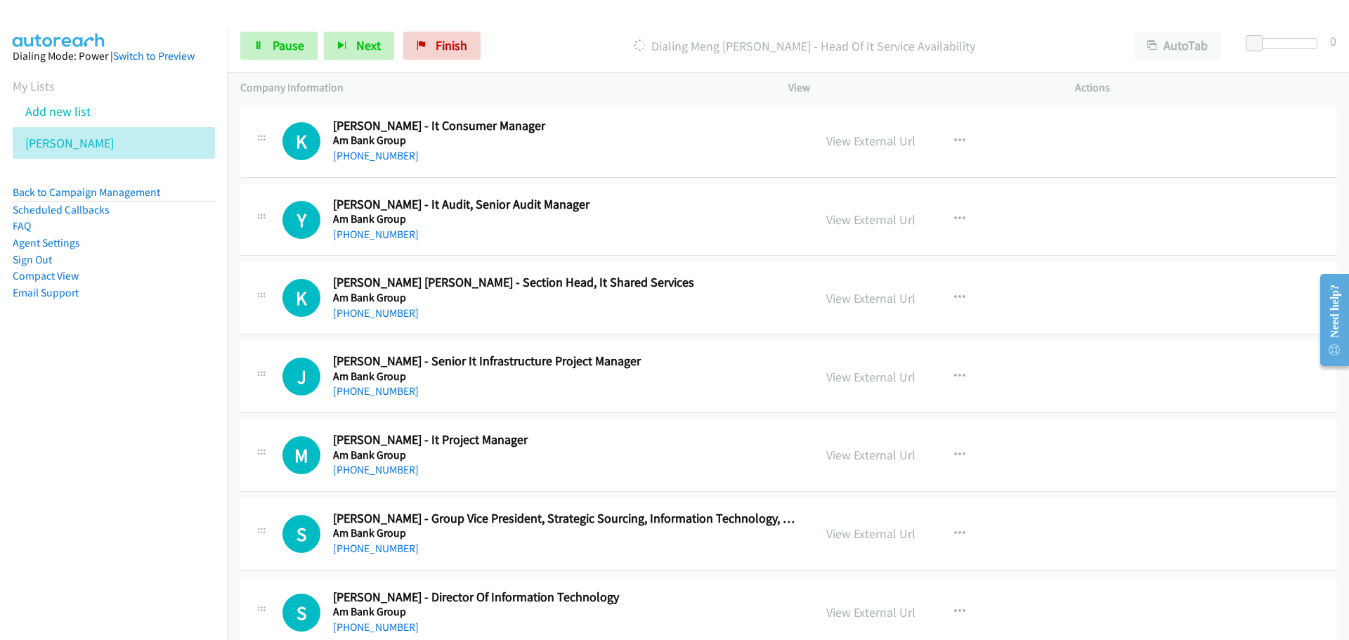
scroll to position [3289, 0]
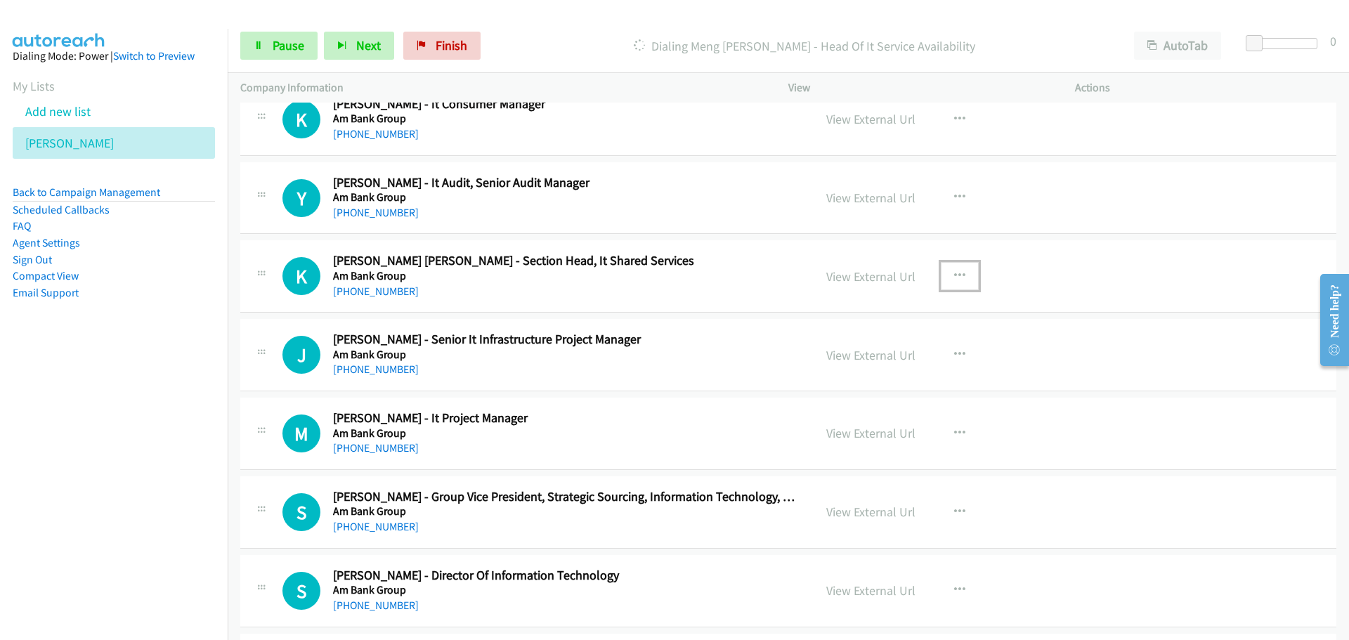
drag, startPoint x: 956, startPoint y: 280, endPoint x: 934, endPoint y: 288, distance: 23.1
click at [956, 280] on icon "button" at bounding box center [959, 276] width 11 height 11
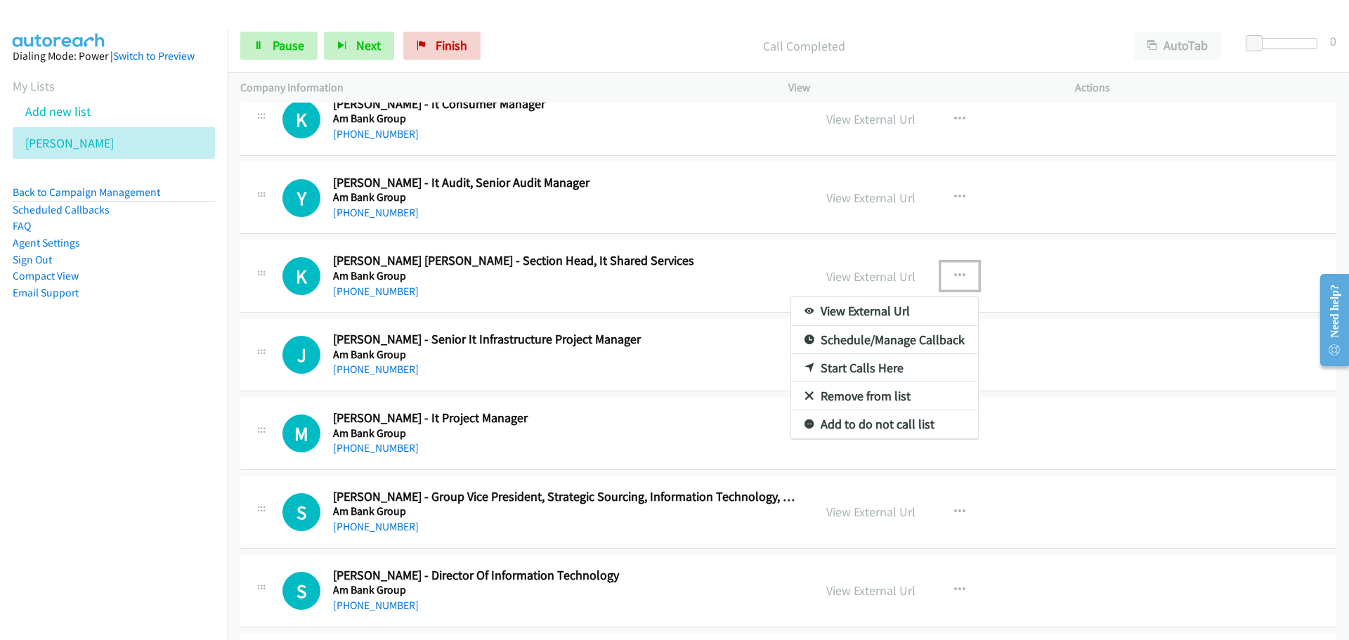
click at [873, 364] on link "Start Calls Here" at bounding box center [884, 368] width 187 height 28
click at [873, 364] on div "View External Url" at bounding box center [870, 355] width 89 height 19
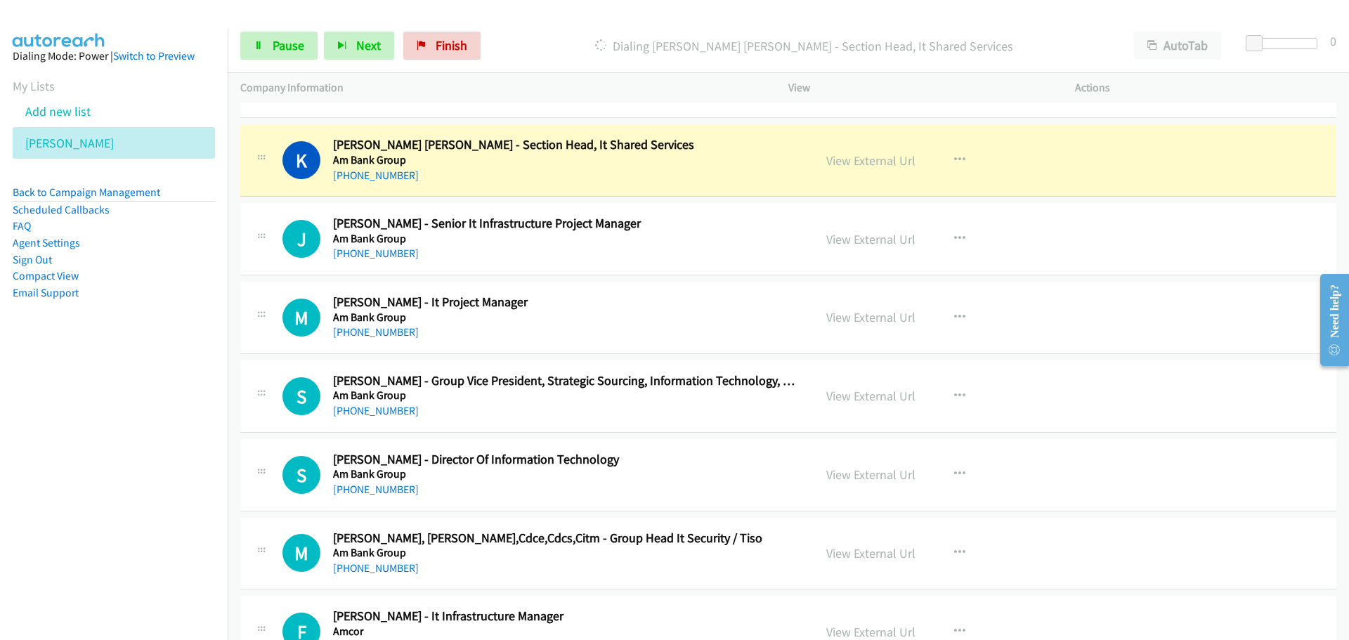
scroll to position [3430, 0]
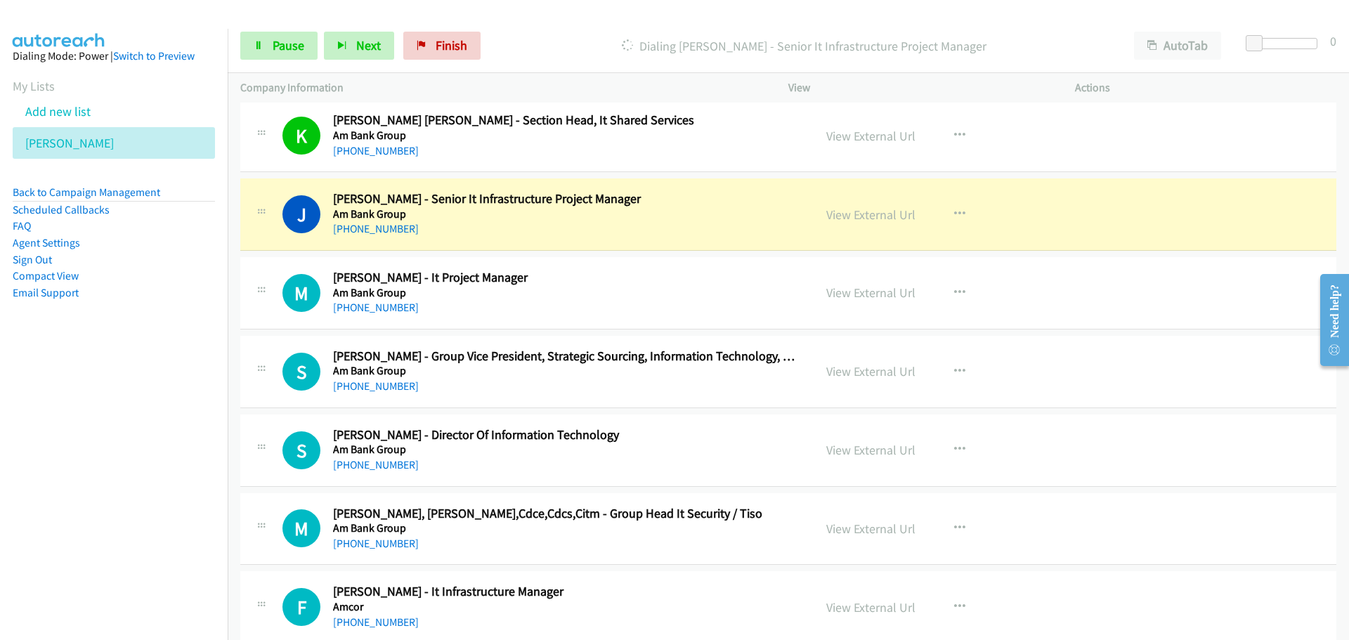
click at [265, 31] on div "Start Calls Pause Next Finish Dialing [PERSON_NAME] - Senior It Infrastructure …" at bounding box center [789, 46] width 1122 height 54
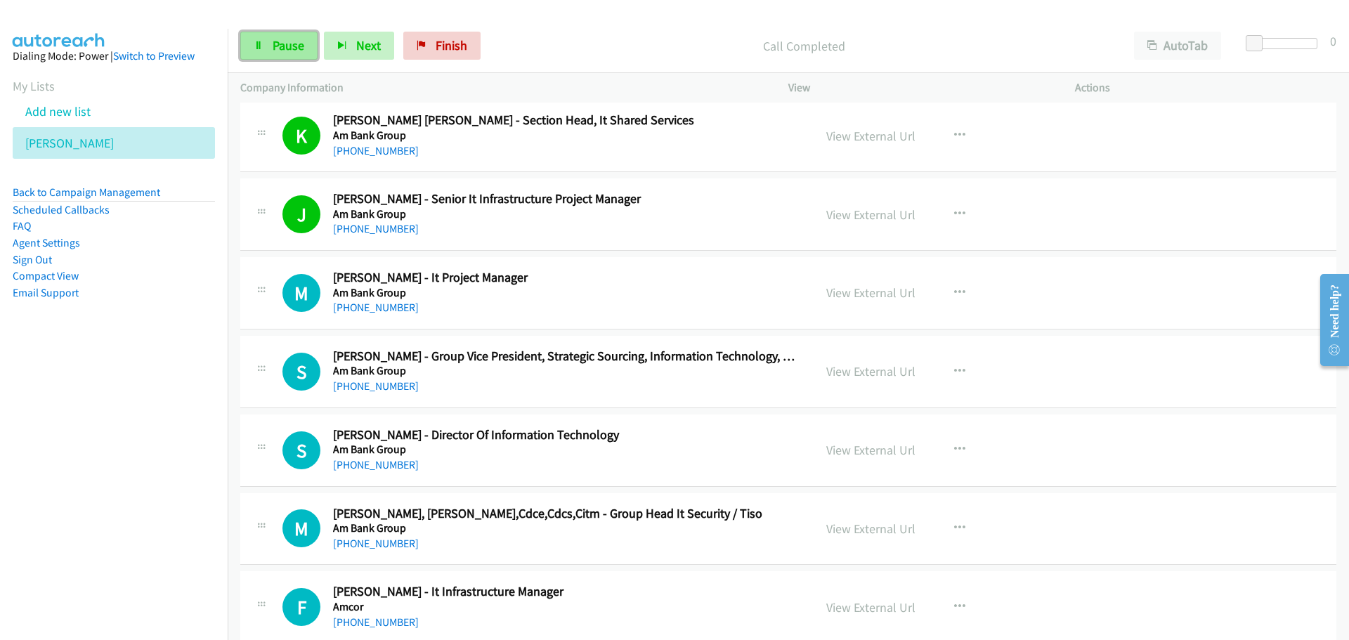
click at [266, 36] on link "Pause" at bounding box center [278, 46] width 77 height 28
click at [262, 45] on icon at bounding box center [259, 46] width 10 height 10
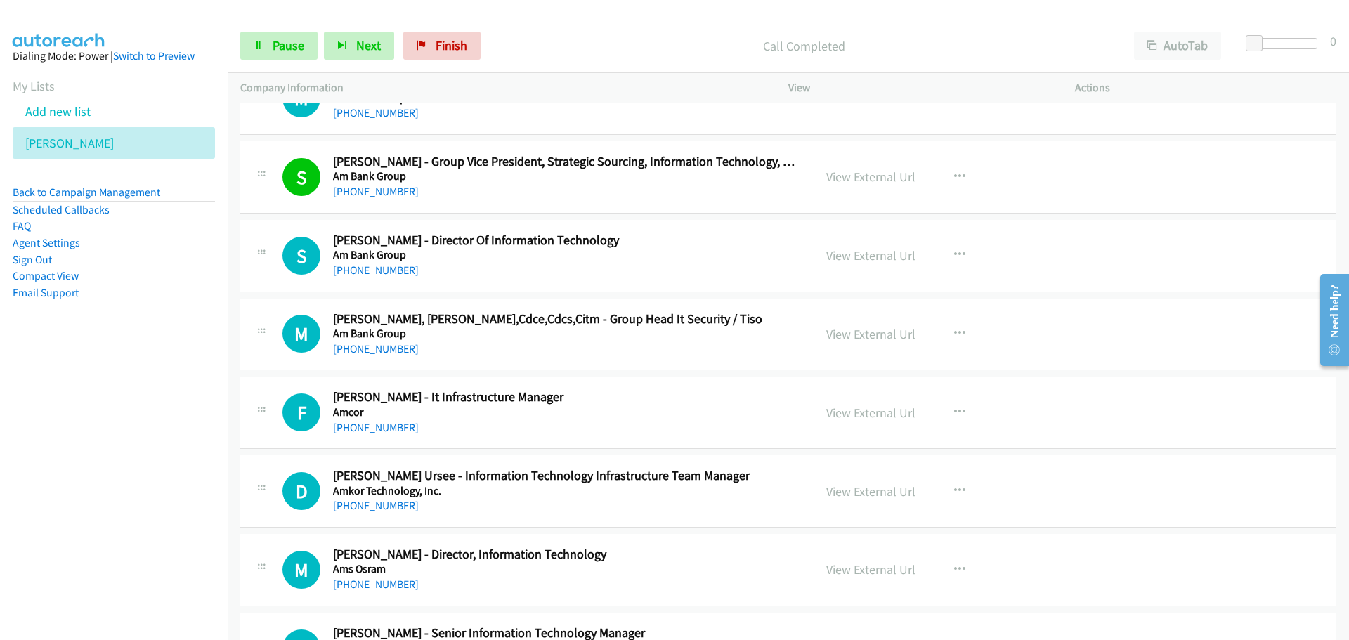
scroll to position [3641, 0]
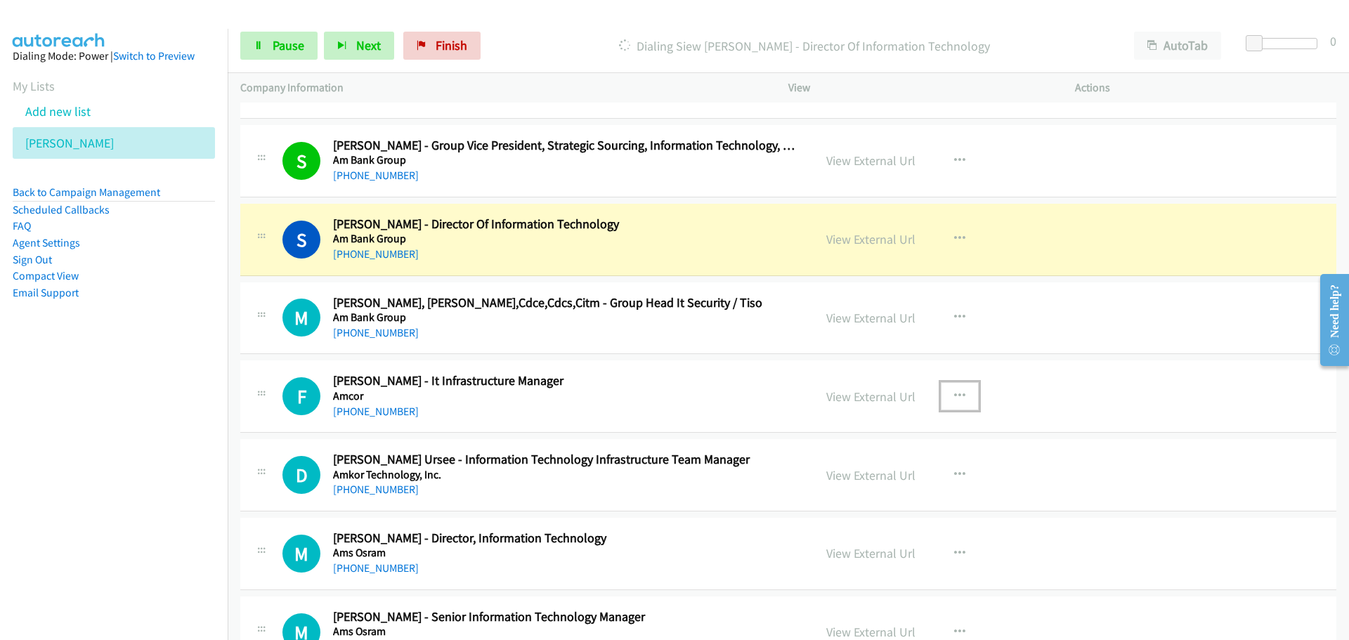
drag, startPoint x: 954, startPoint y: 390, endPoint x: 821, endPoint y: 484, distance: 162.4
click at [954, 391] on icon "button" at bounding box center [959, 396] width 11 height 11
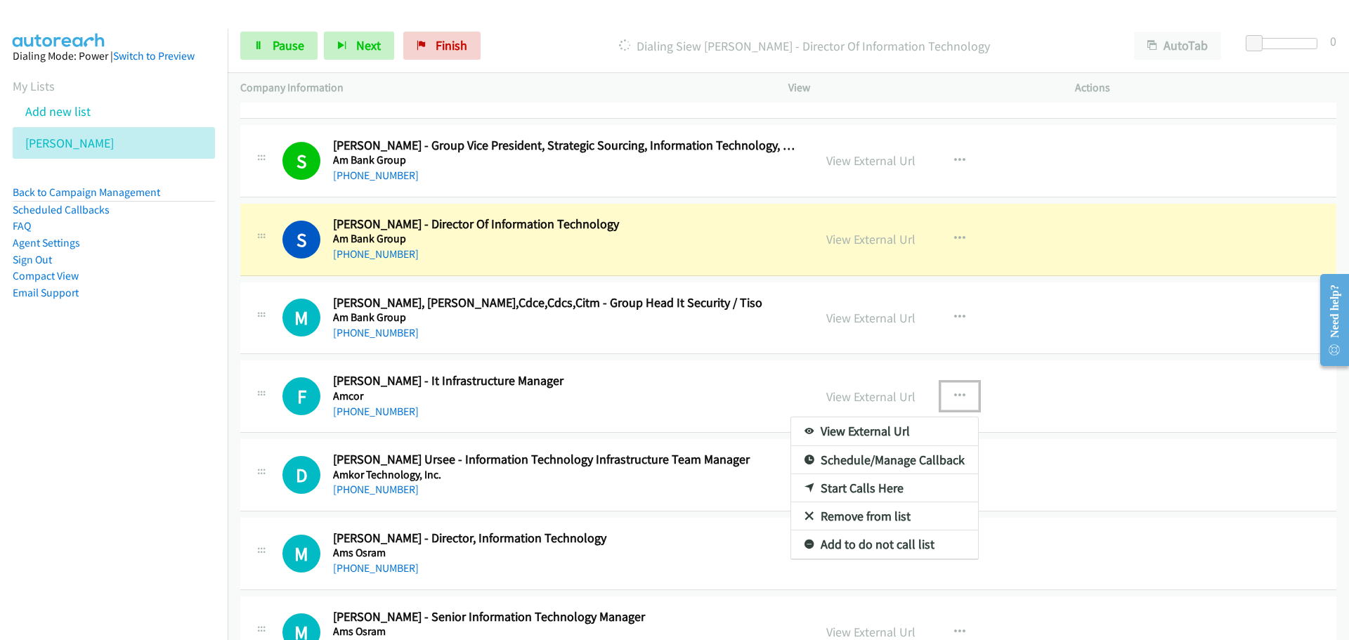
click at [862, 491] on link "Start Calls Here" at bounding box center [884, 488] width 187 height 28
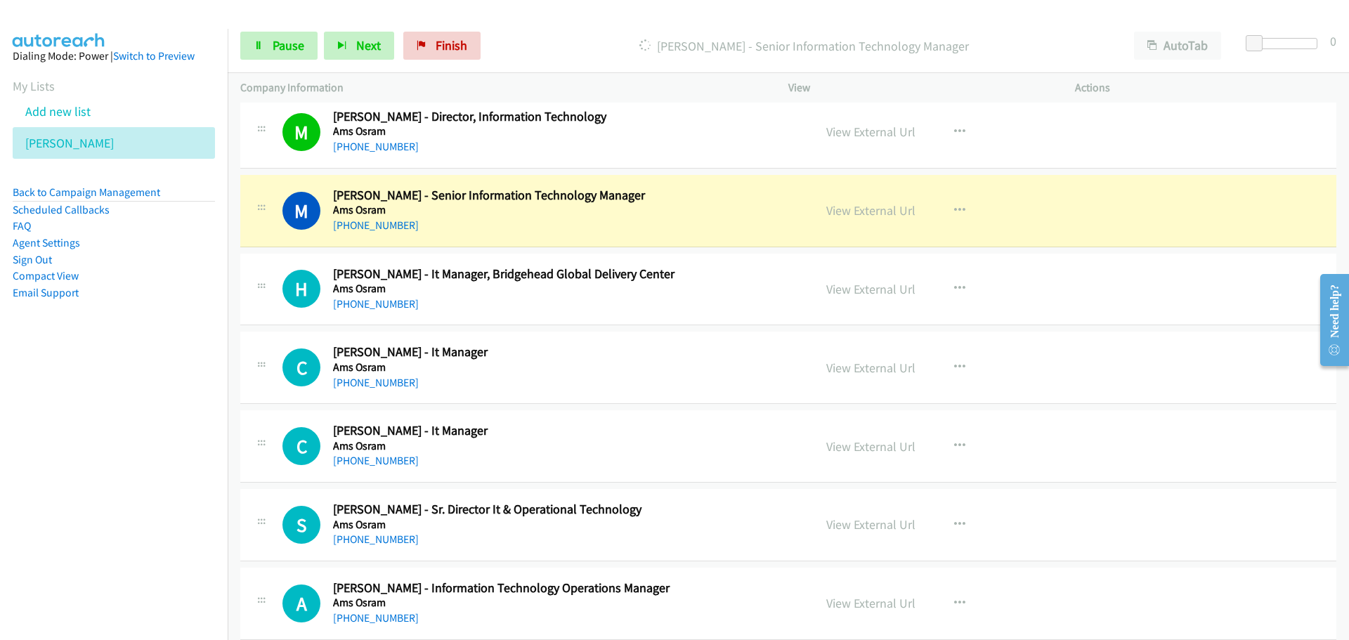
scroll to position [4132, 0]
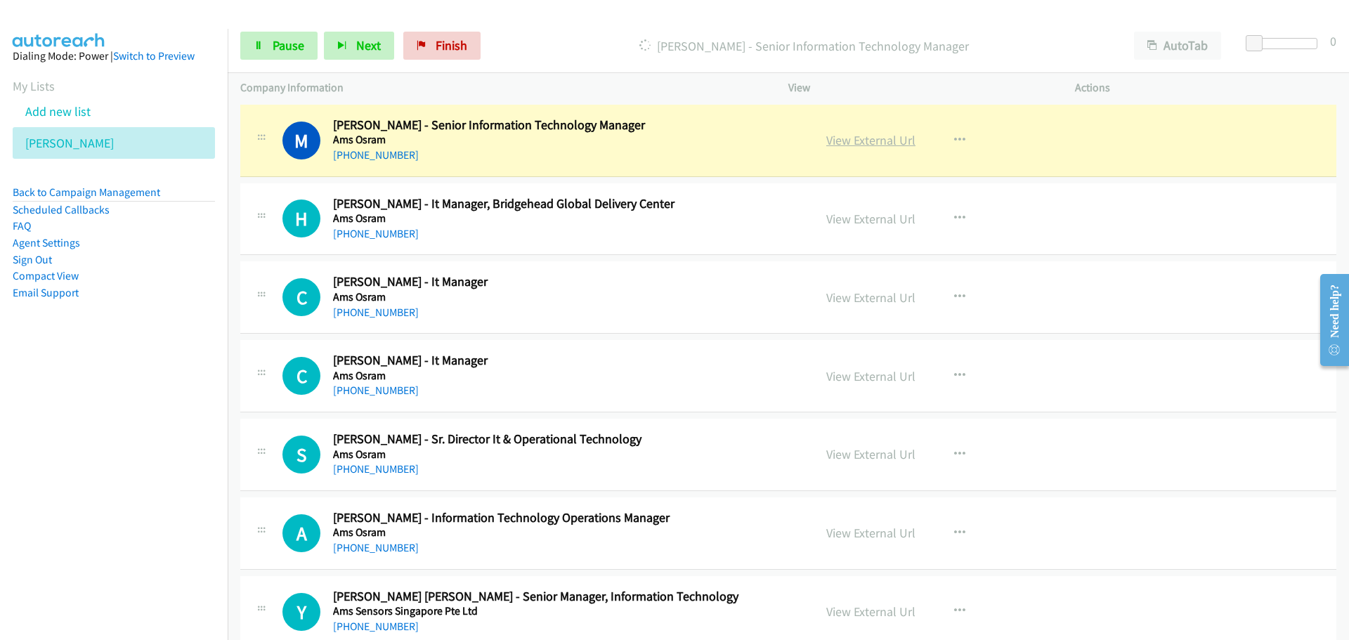
click at [841, 148] on link "View External Url" at bounding box center [870, 140] width 89 height 16
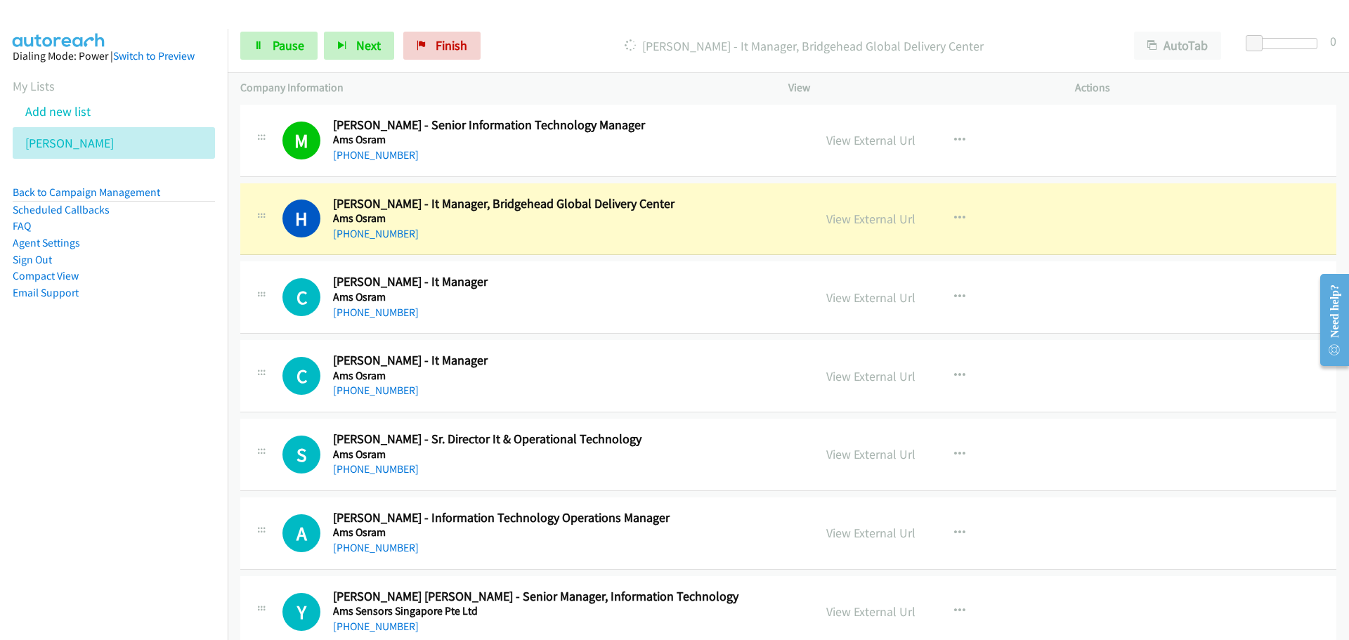
scroll to position [4203, 0]
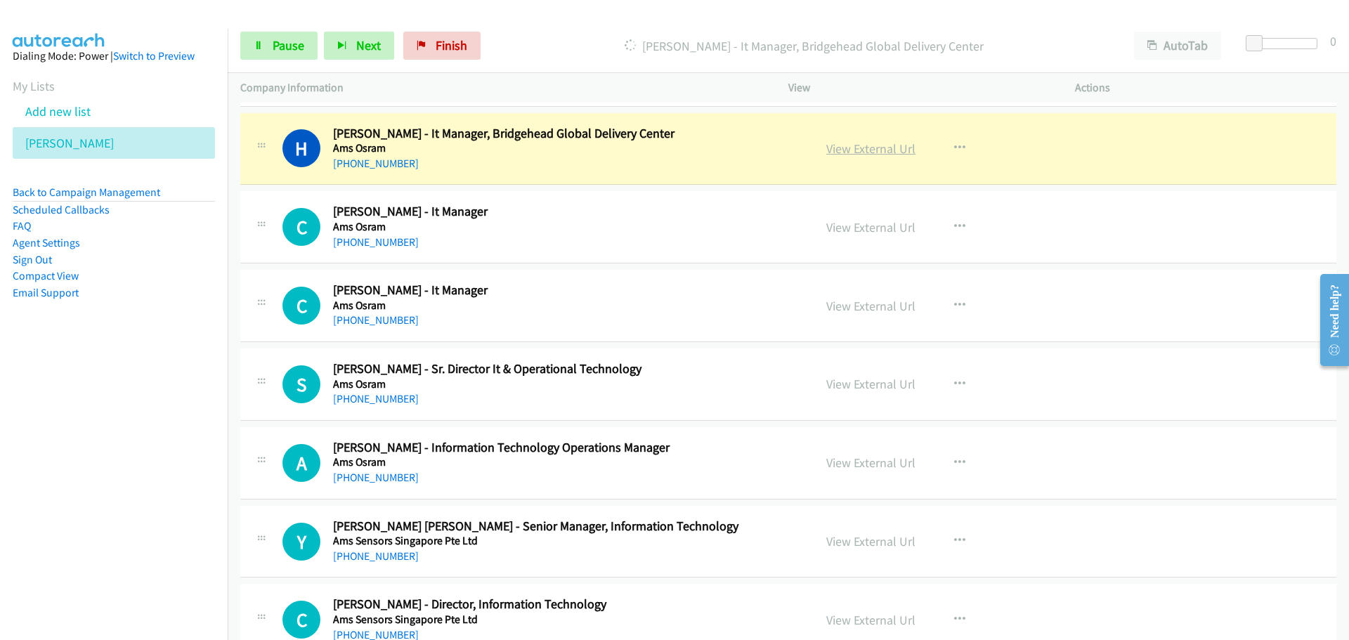
click at [846, 151] on link "View External Url" at bounding box center [870, 149] width 89 height 16
click at [300, 50] on span "Pause" at bounding box center [289, 45] width 32 height 16
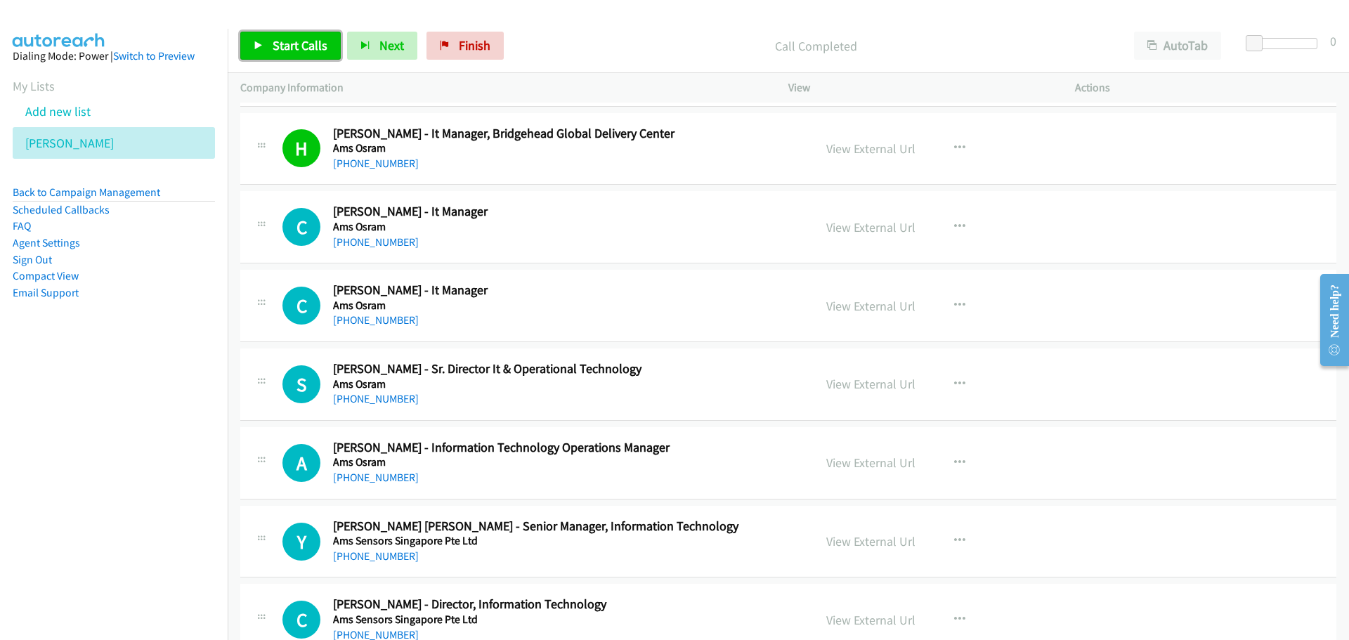
click at [294, 41] on span "Start Calls" at bounding box center [300, 45] width 55 height 16
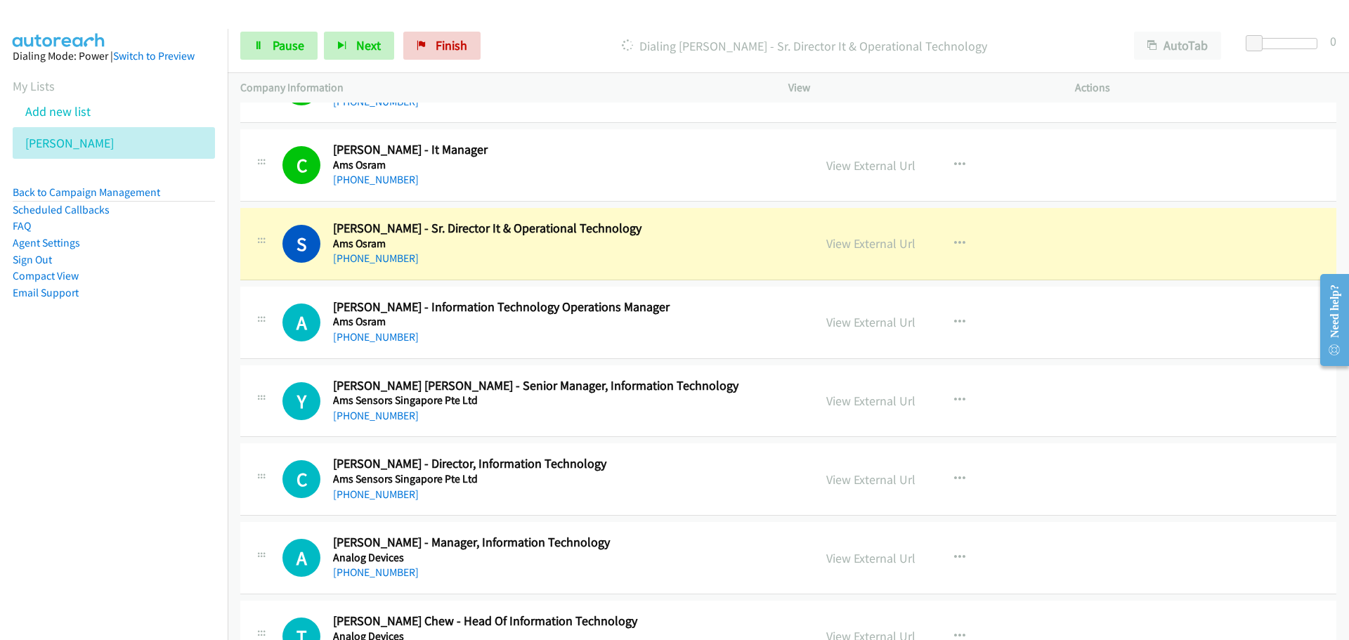
scroll to position [4414, 0]
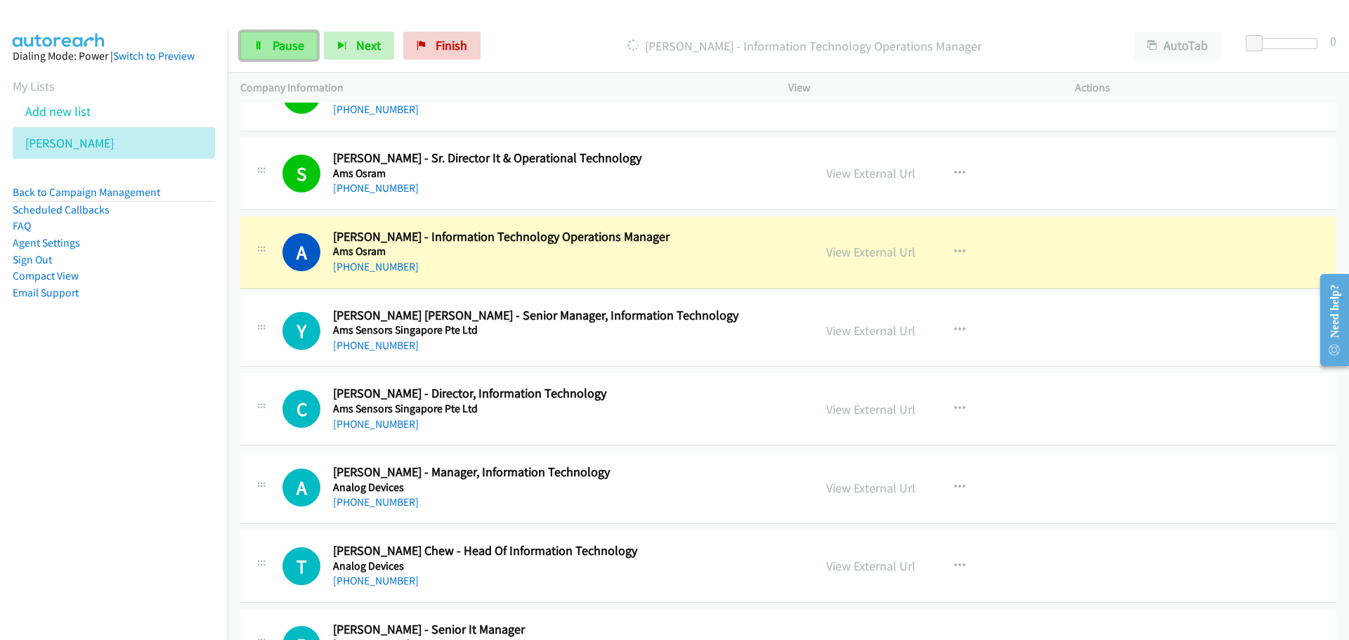
click at [281, 43] on span "Pause" at bounding box center [289, 45] width 32 height 16
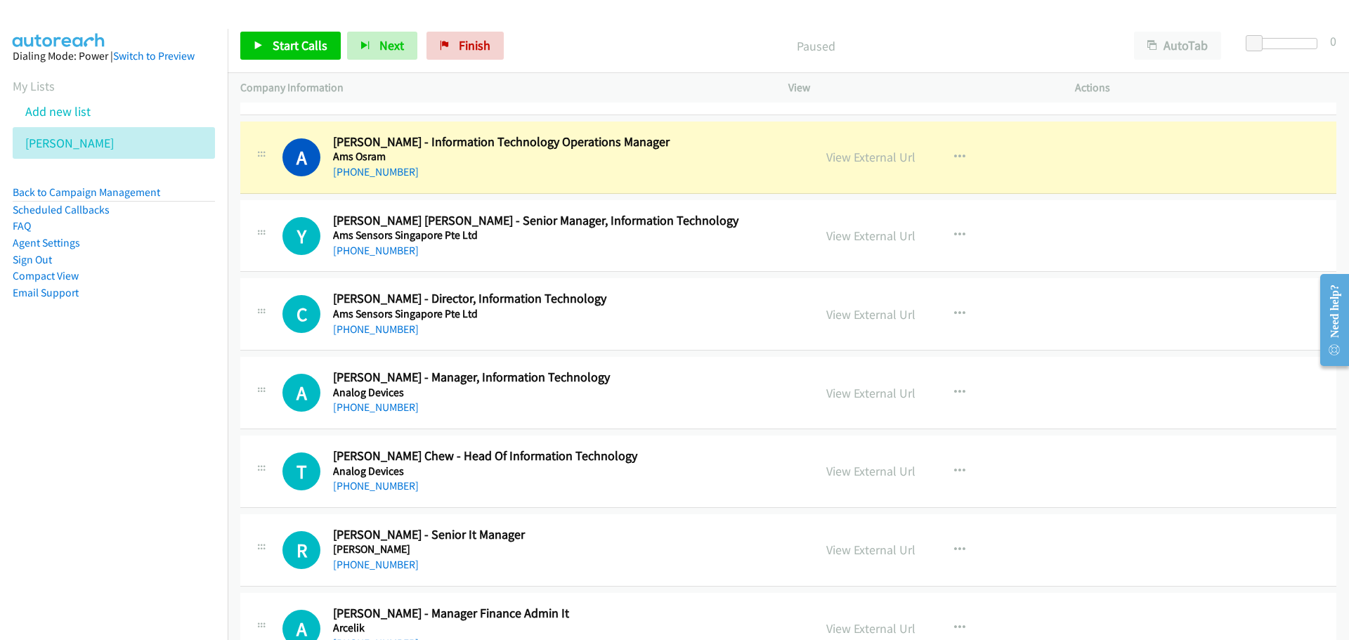
scroll to position [4484, 0]
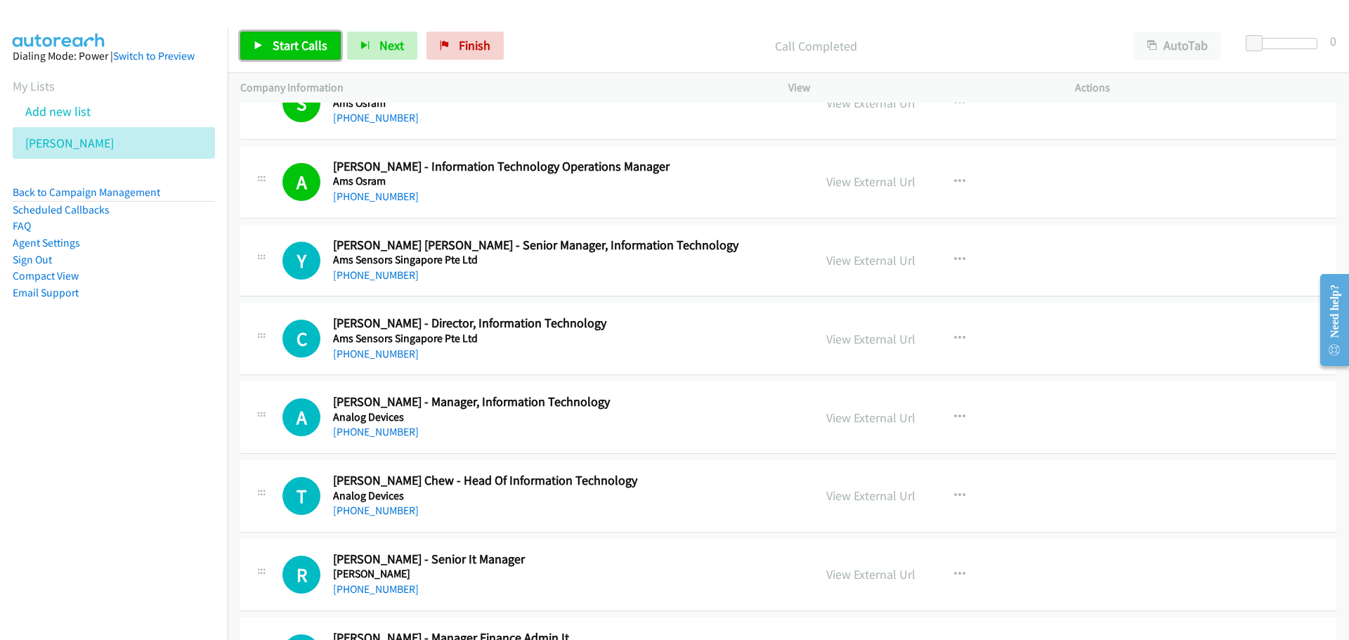
click at [303, 53] on link "Start Calls" at bounding box center [290, 46] width 101 height 28
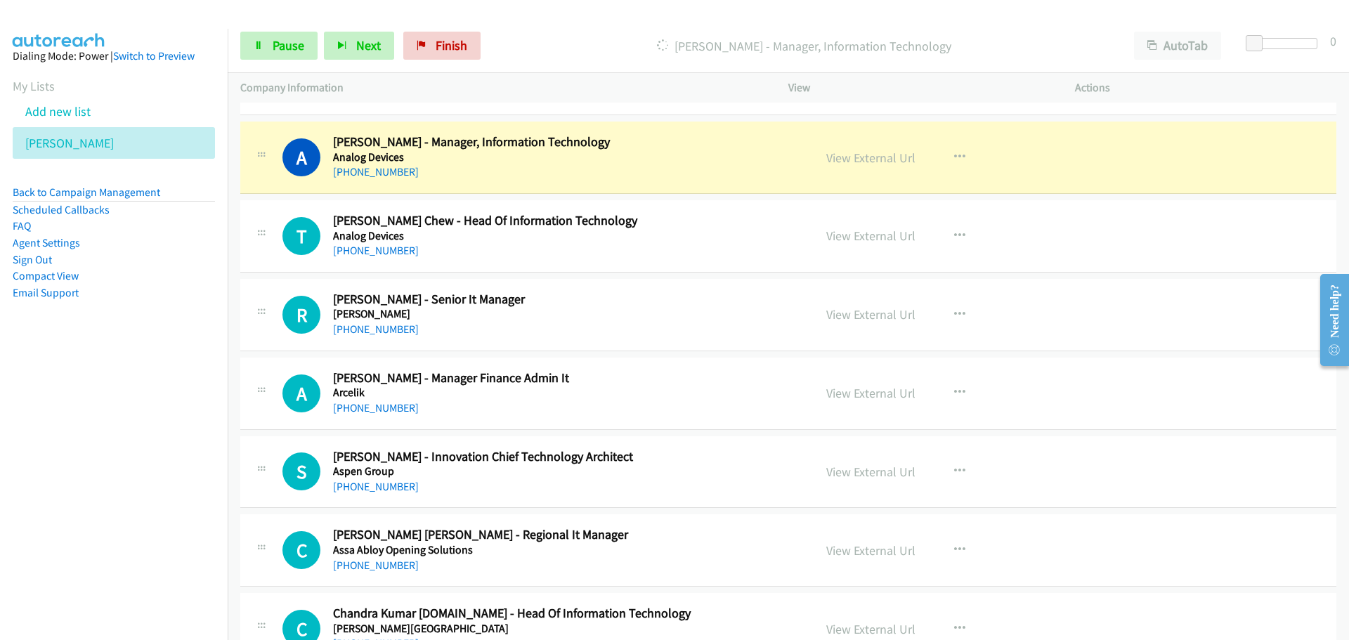
scroll to position [4765, 0]
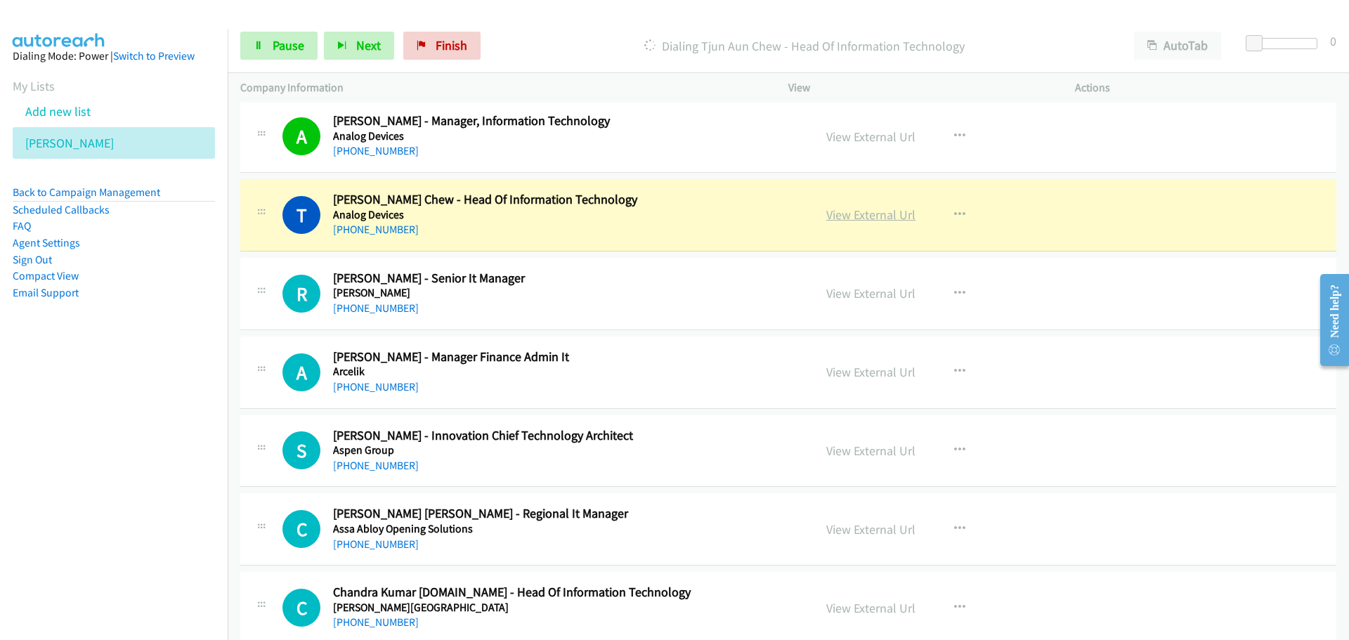
click at [834, 212] on link "View External Url" at bounding box center [870, 215] width 89 height 16
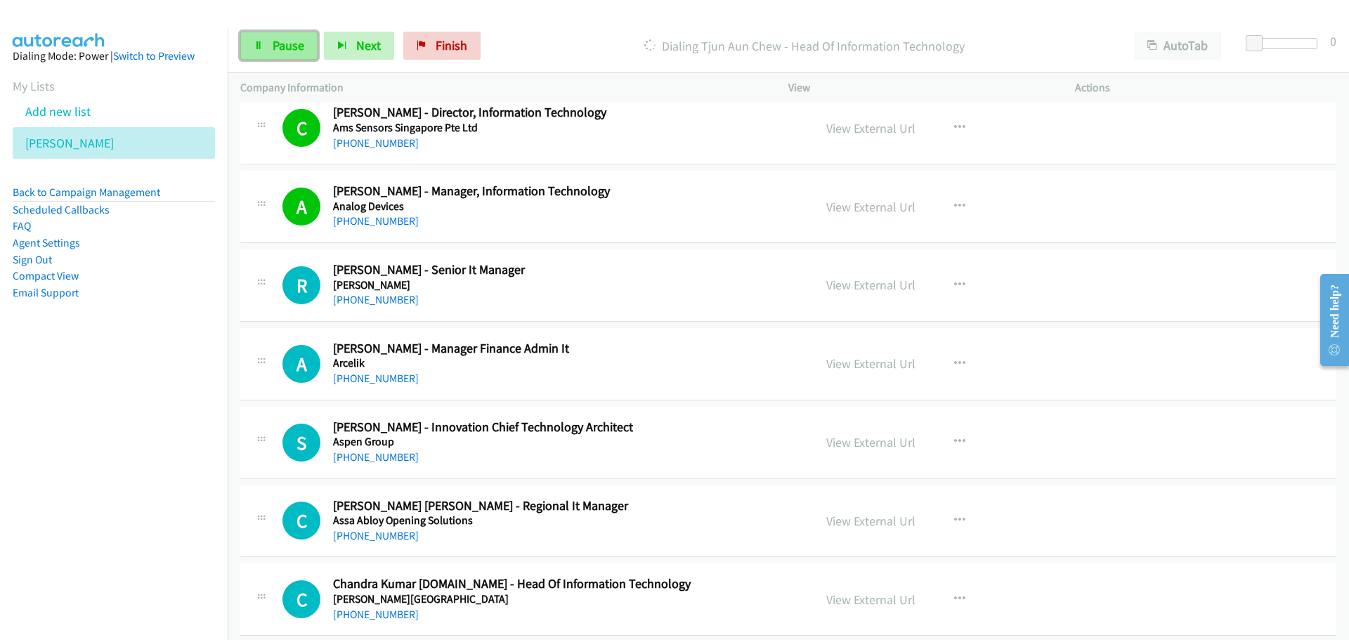
click at [275, 54] on link "Pause" at bounding box center [278, 46] width 77 height 28
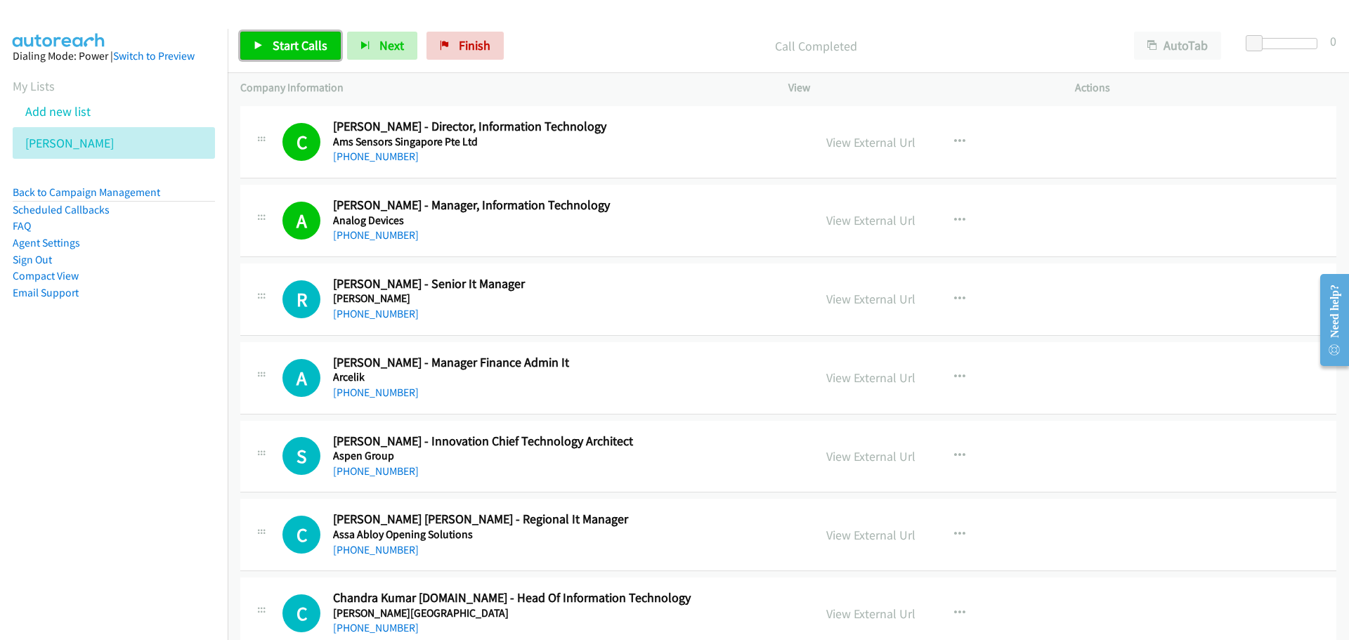
click at [283, 41] on span "Start Calls" at bounding box center [300, 45] width 55 height 16
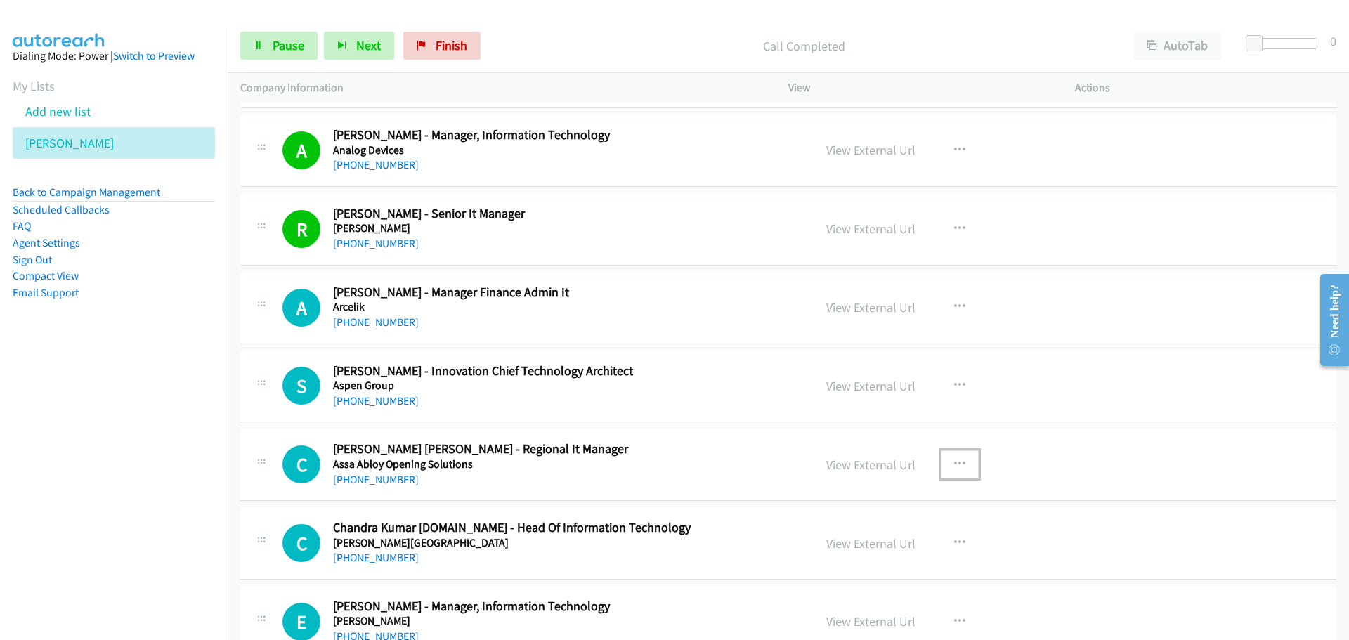
drag, startPoint x: 954, startPoint y: 462, endPoint x: 911, endPoint y: 500, distance: 58.2
click at [954, 462] on icon "button" at bounding box center [959, 464] width 11 height 11
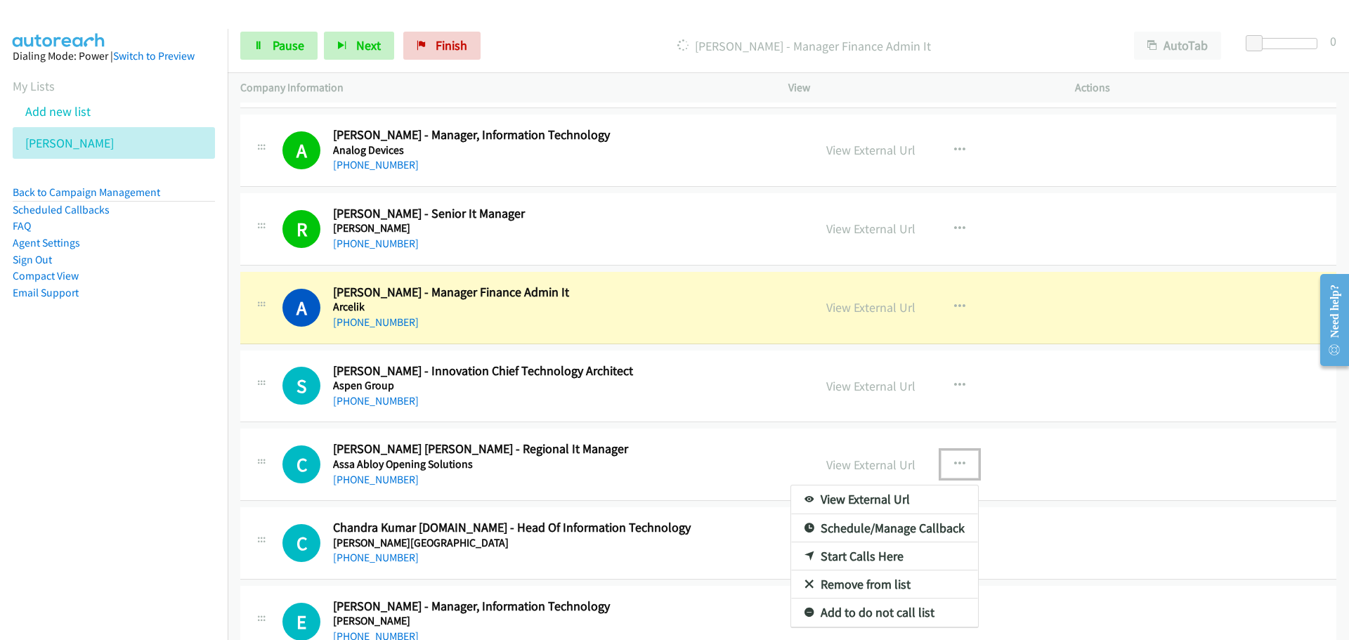
click at [857, 559] on link "Start Calls Here" at bounding box center [884, 557] width 187 height 28
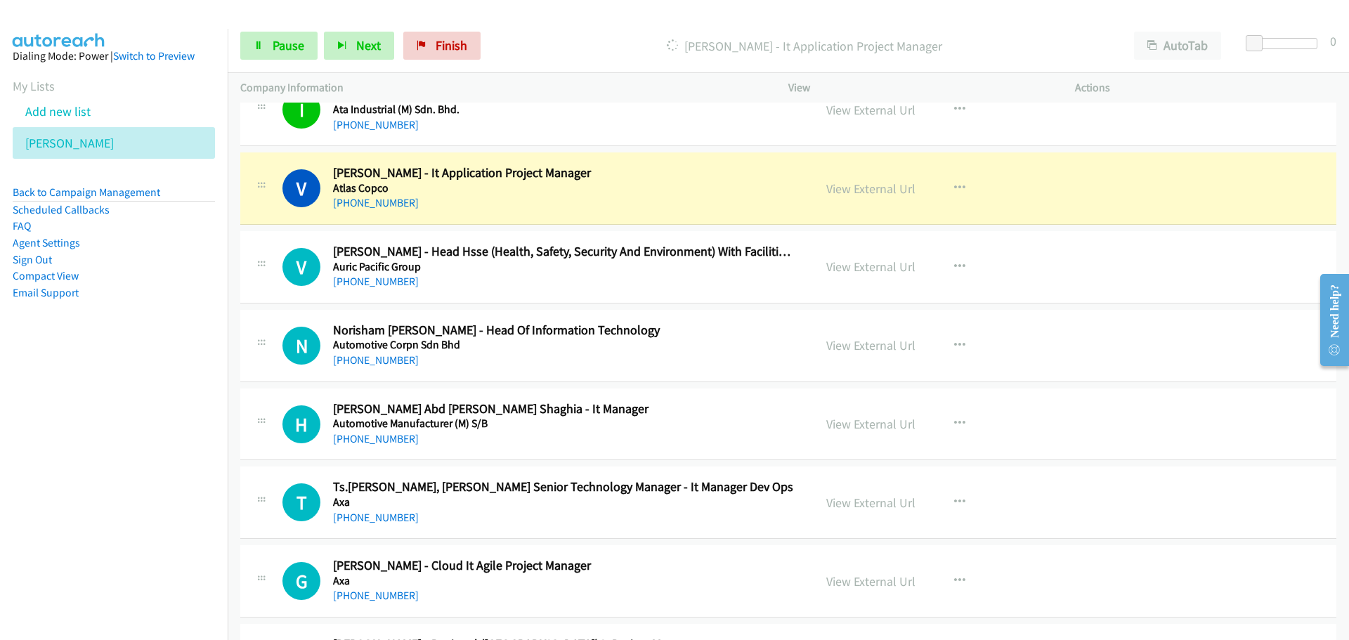
scroll to position [5603, 0]
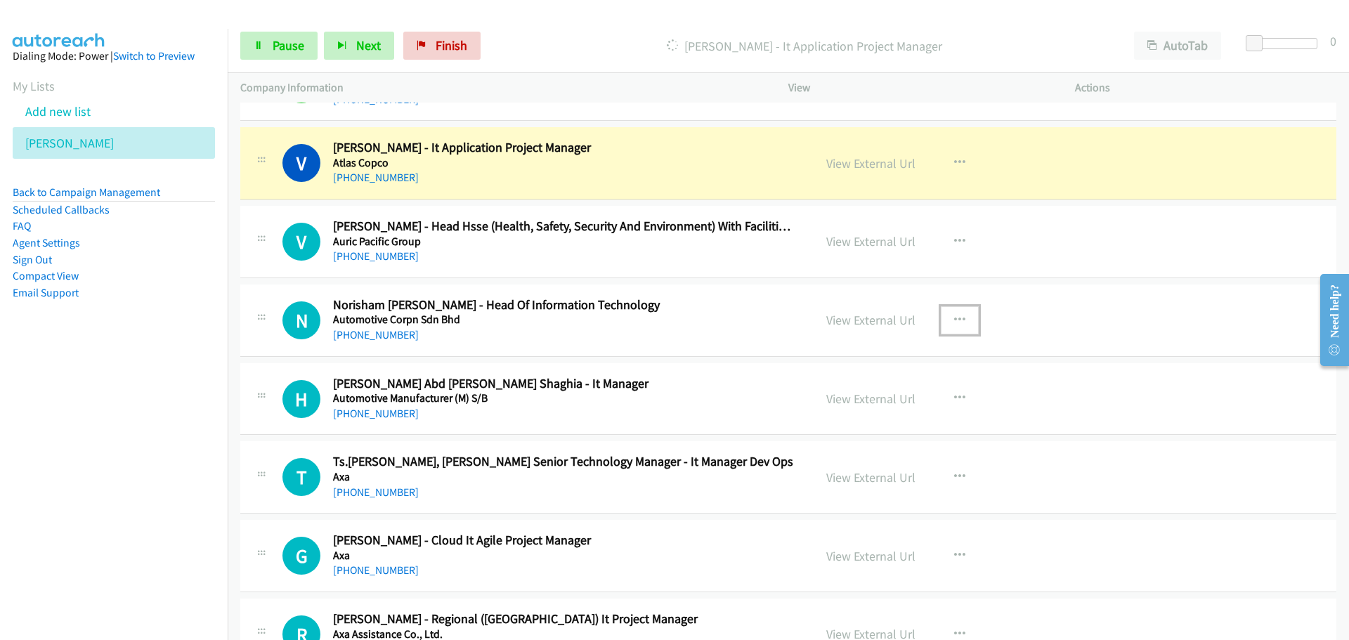
click at [957, 320] on icon "button" at bounding box center [959, 320] width 11 height 11
click at [867, 410] on link "Start Calls Here" at bounding box center [884, 412] width 187 height 28
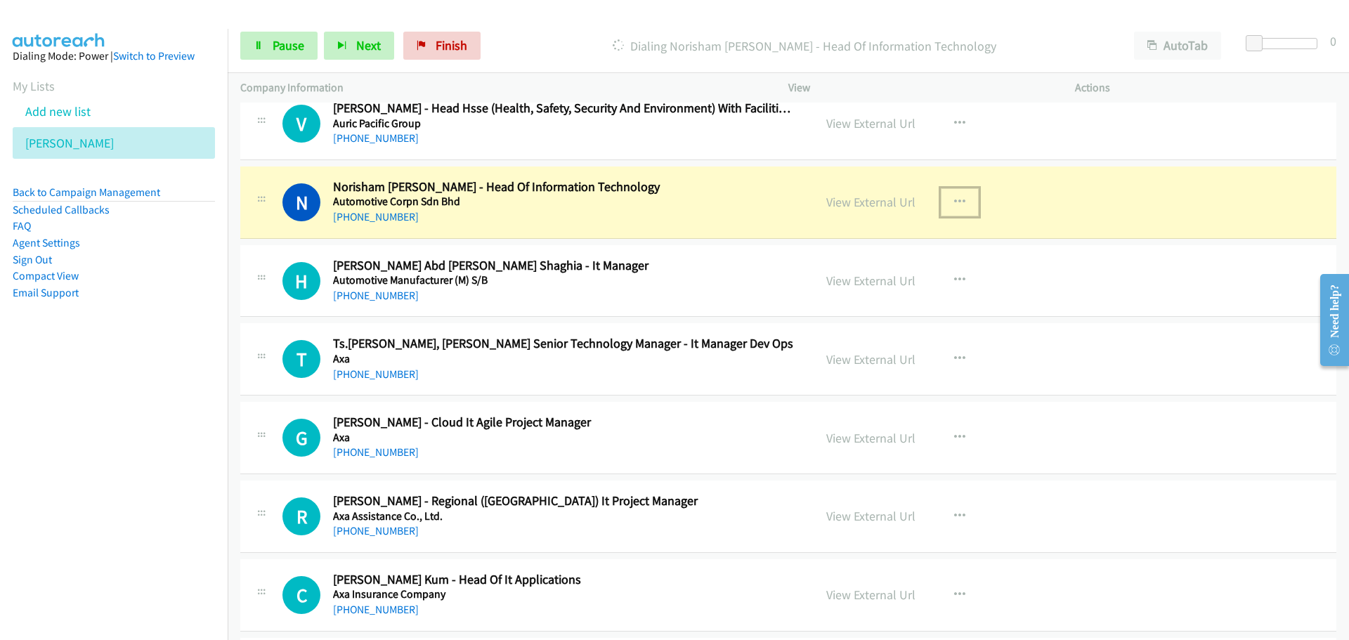
scroll to position [5743, 0]
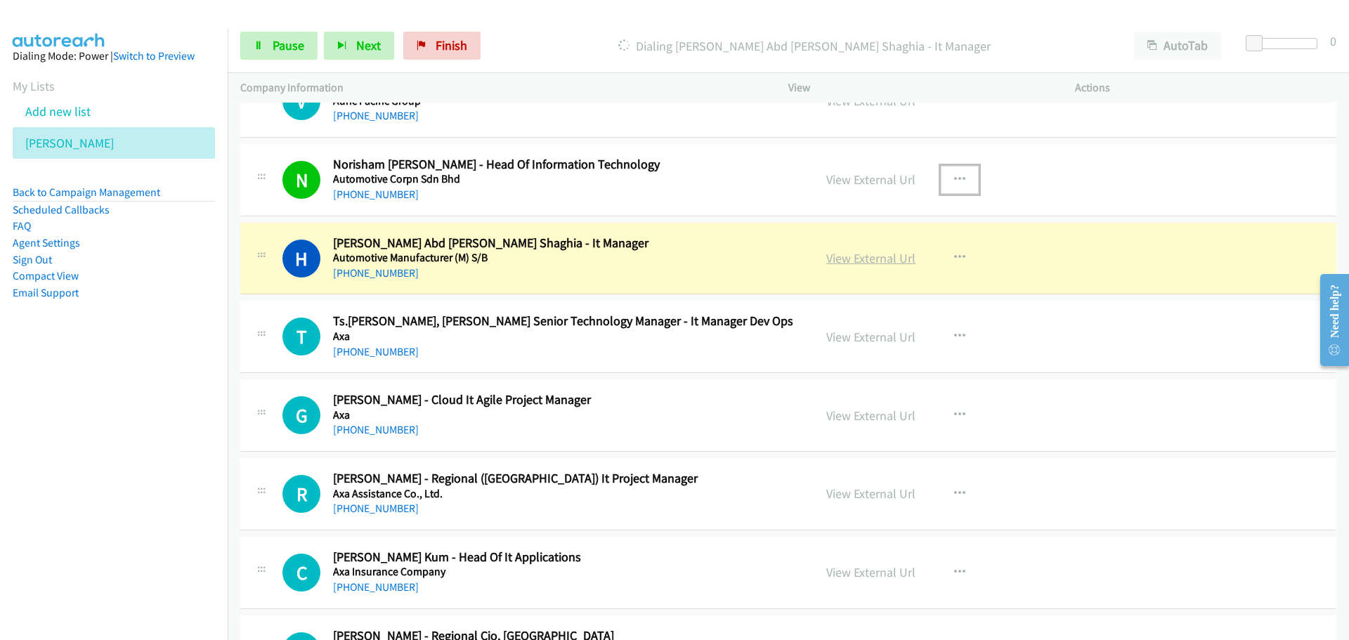
click at [839, 252] on link "View External Url" at bounding box center [870, 258] width 89 height 16
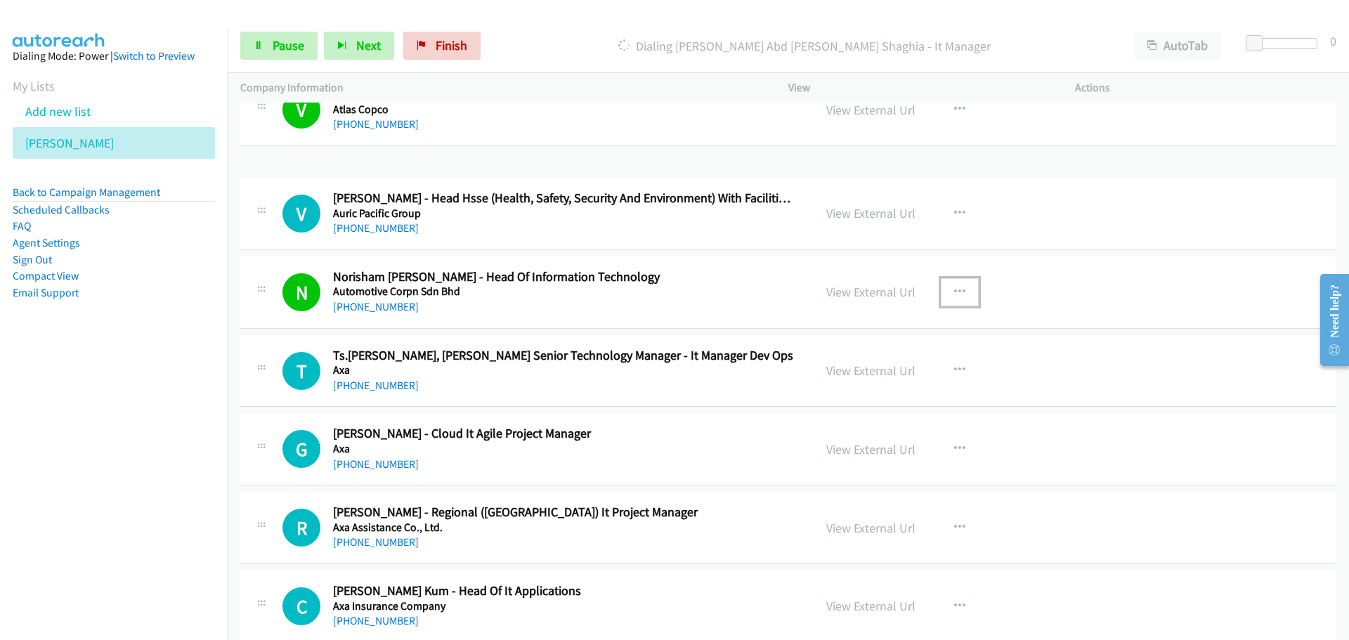
scroll to position [5586, 0]
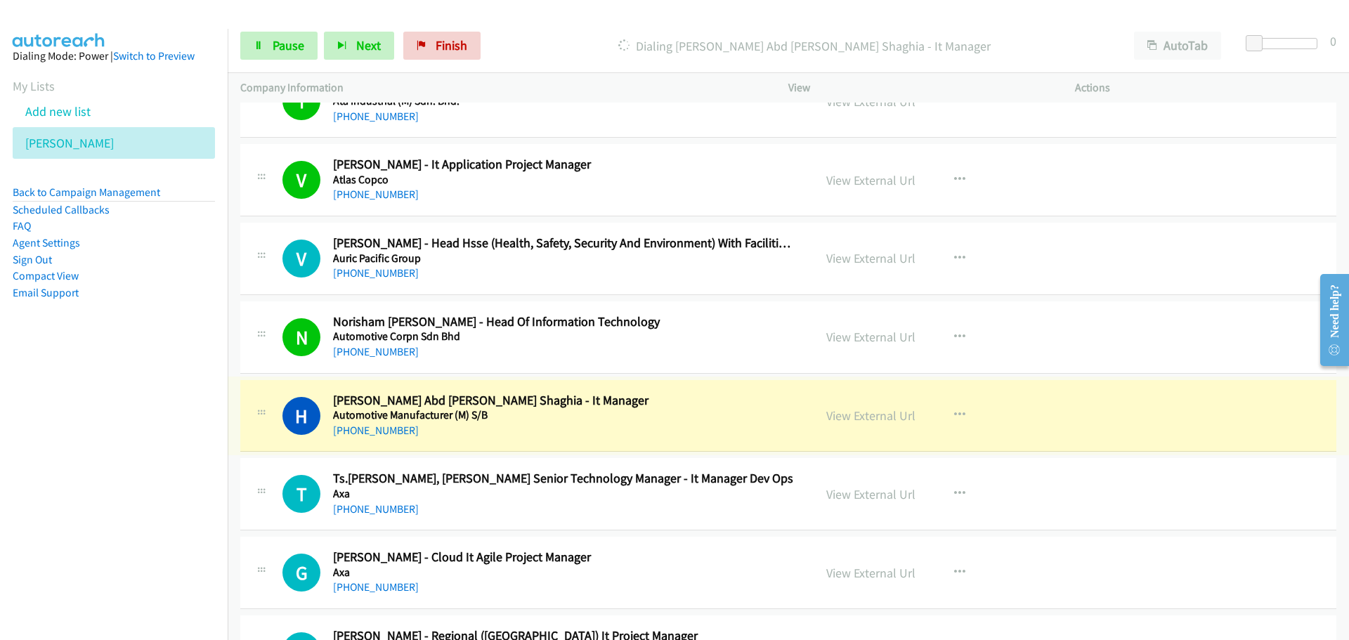
click at [174, 397] on nav "Dialing Mode: Power | Switch to Preview My Lists Add new list [PERSON_NAME] Bac…" at bounding box center [114, 349] width 228 height 640
click at [252, 41] on link "Pause" at bounding box center [278, 46] width 77 height 28
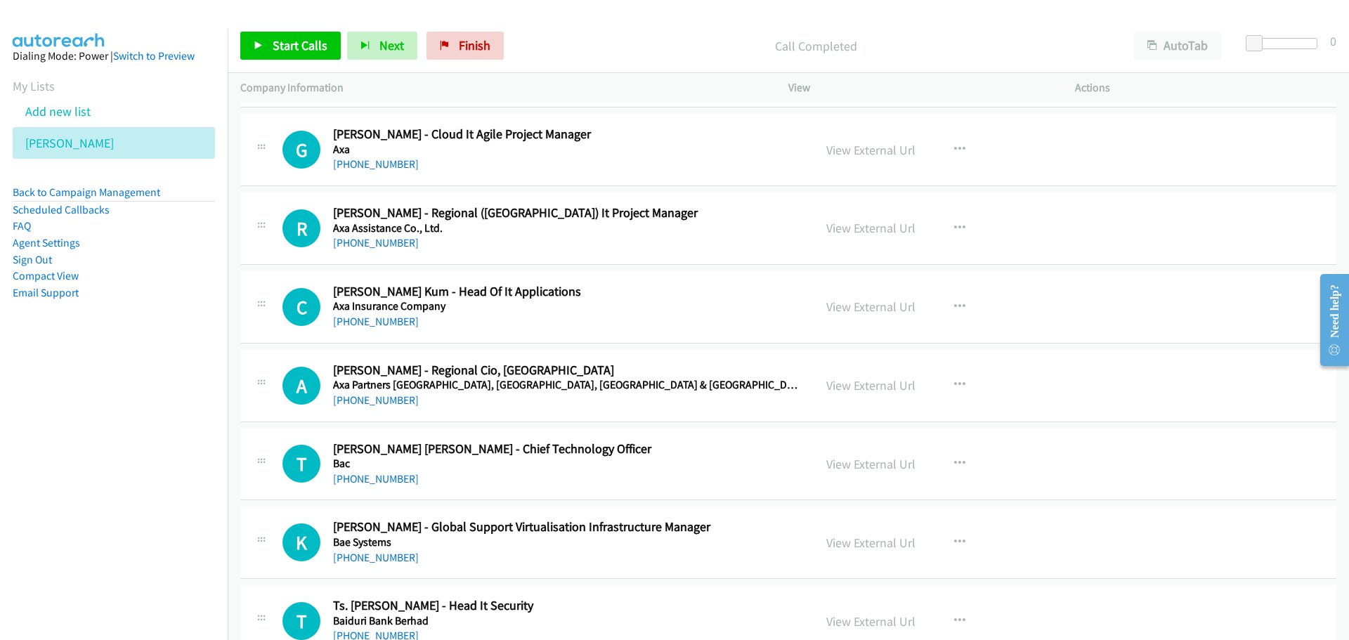
scroll to position [5867, 0]
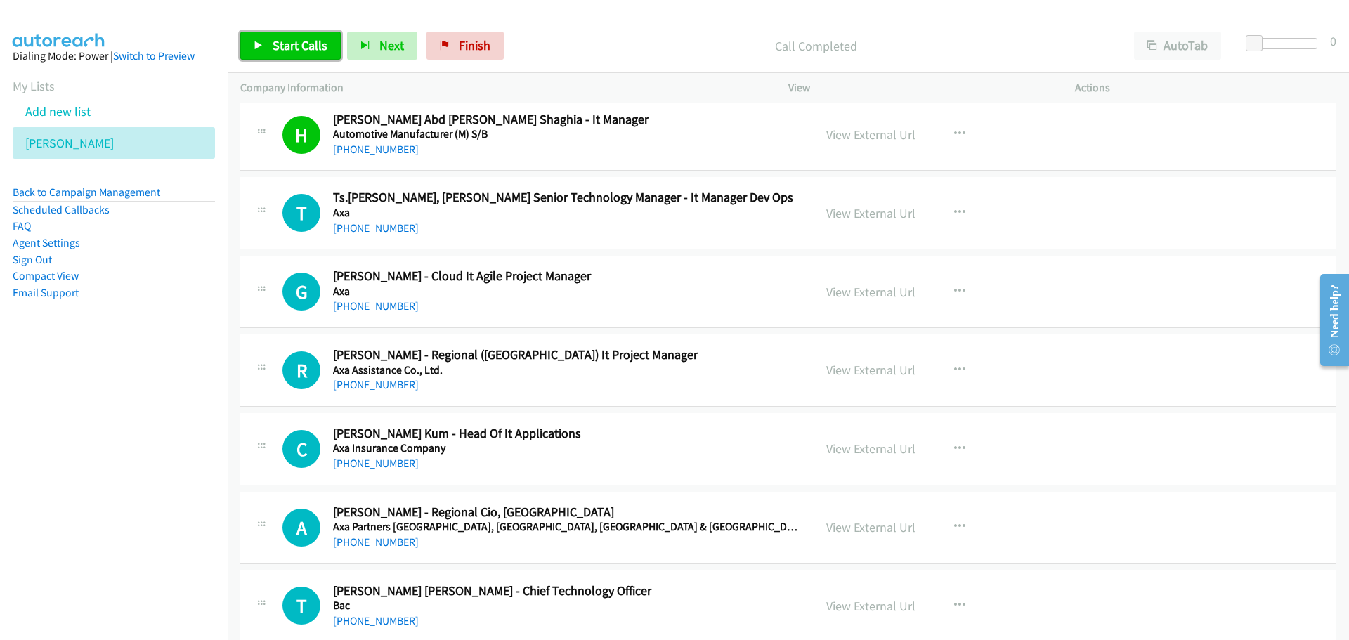
click at [281, 58] on link "Start Calls" at bounding box center [290, 46] width 101 height 28
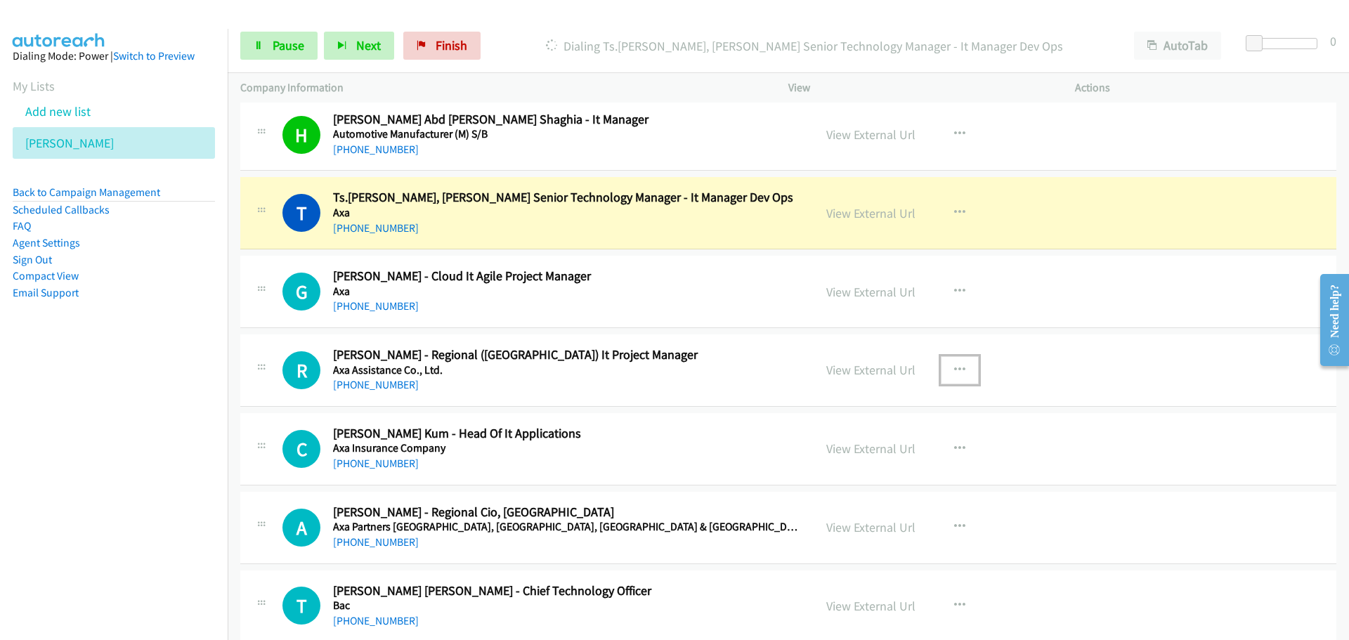
click at [954, 368] on icon "button" at bounding box center [959, 370] width 11 height 11
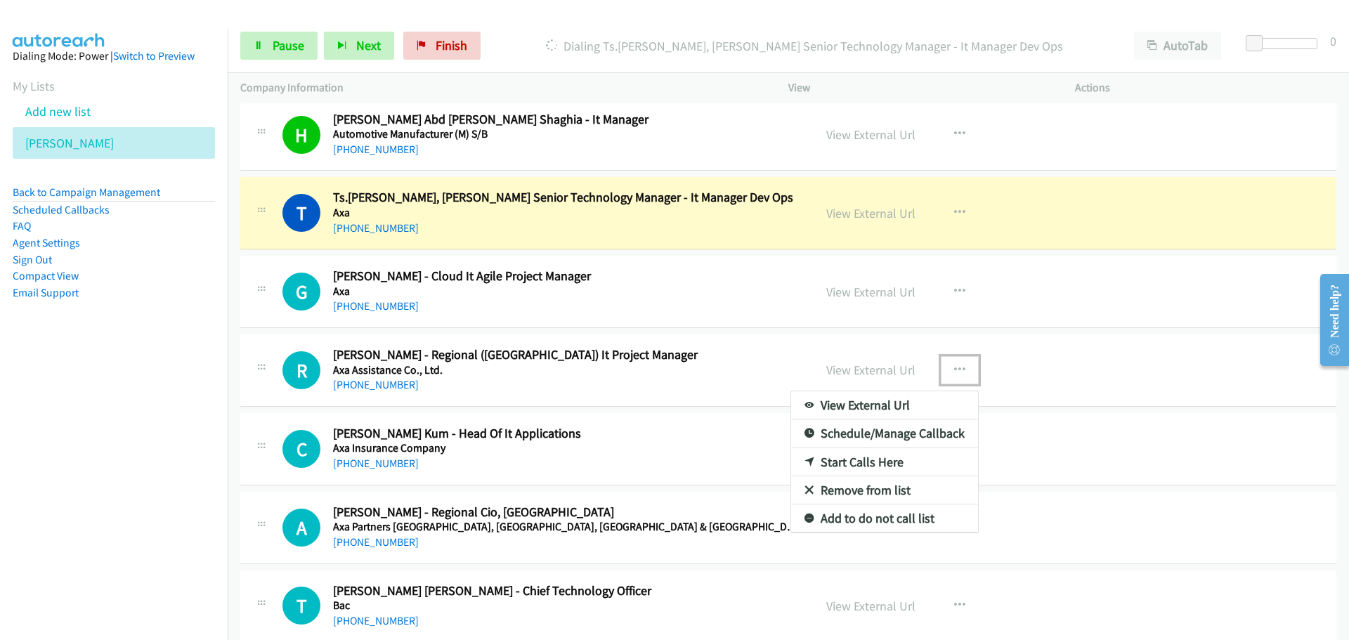
click at [871, 460] on link "Start Calls Here" at bounding box center [884, 462] width 187 height 28
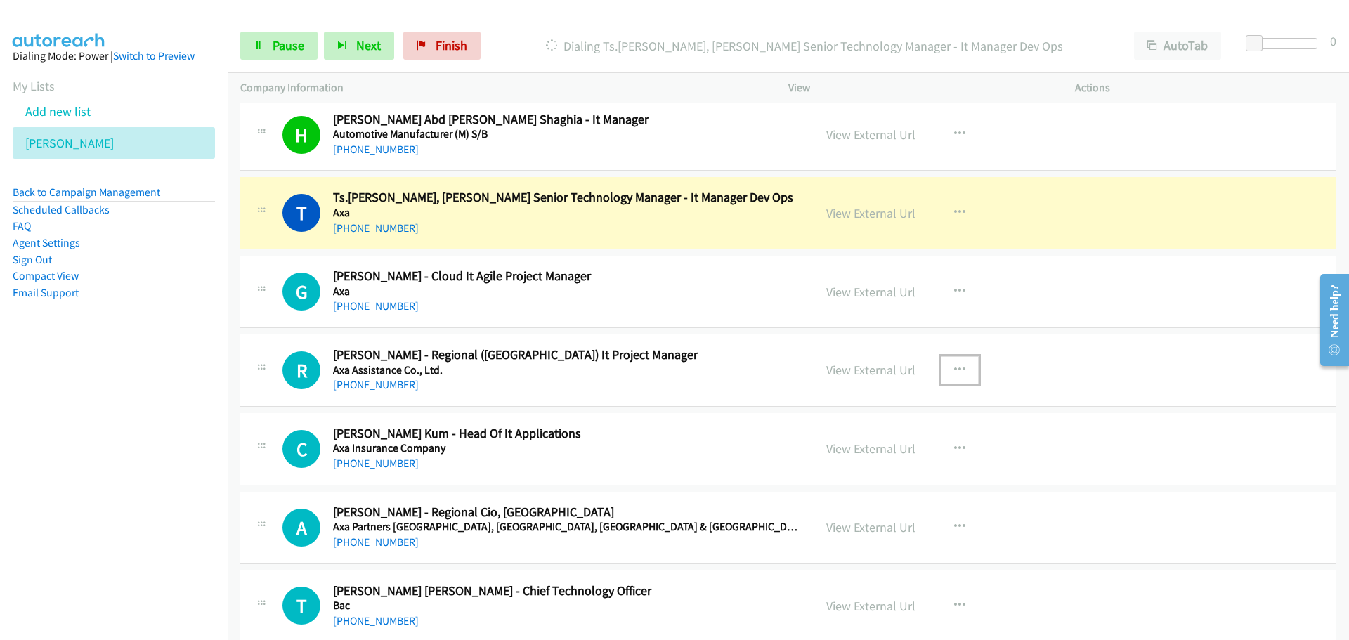
click at [871, 460] on div "View External Url View External Url Schedule/Manage Callback Start Calls Here R…" at bounding box center [963, 449] width 299 height 46
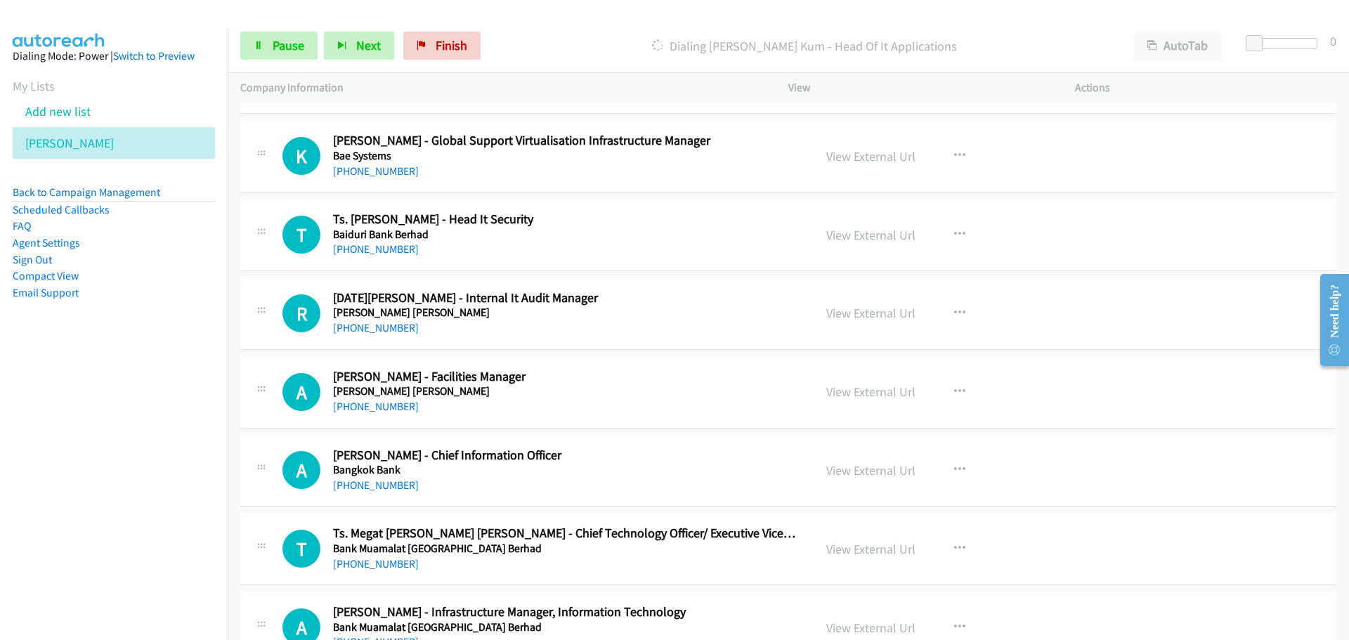
scroll to position [6429, 0]
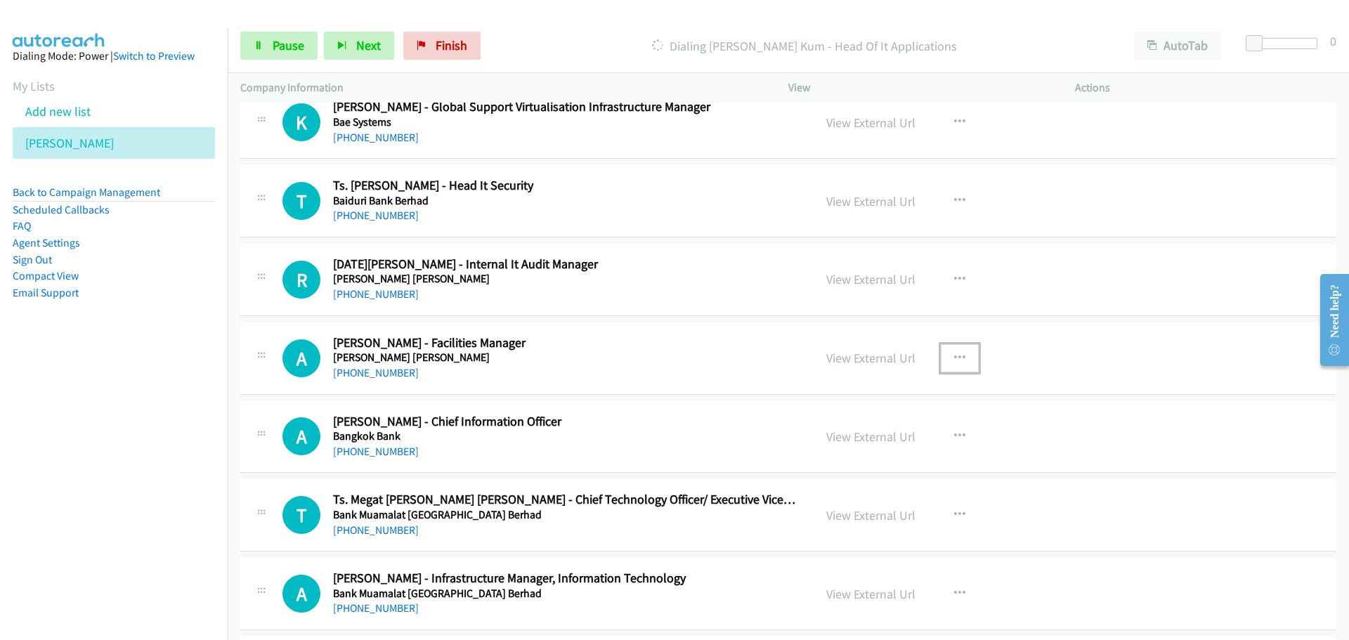
click at [954, 359] on icon "button" at bounding box center [959, 358] width 11 height 11
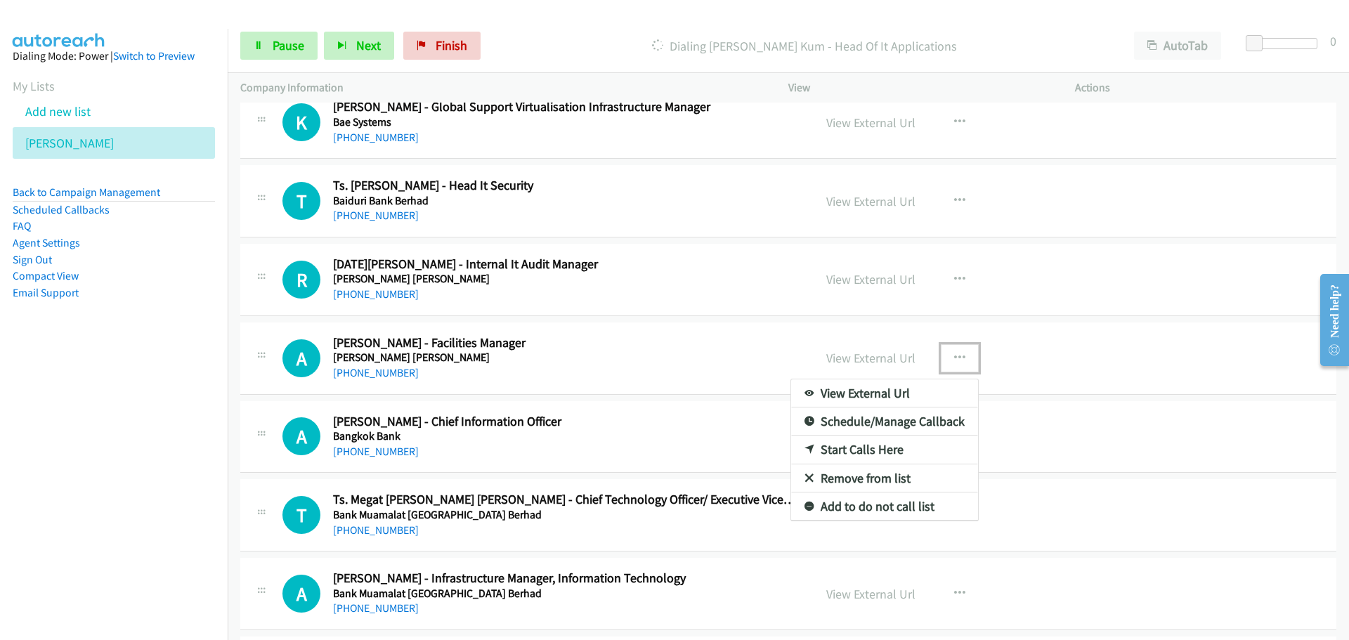
click at [857, 446] on link "Start Calls Here" at bounding box center [884, 450] width 187 height 28
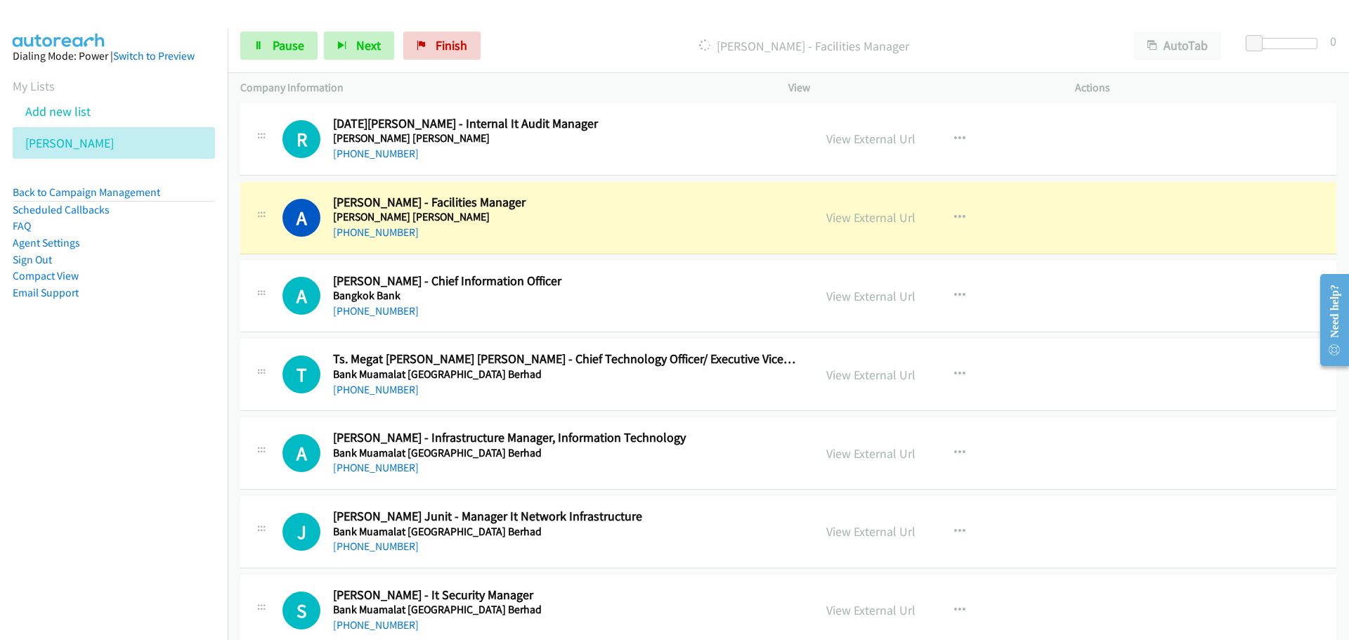
scroll to position [6640, 0]
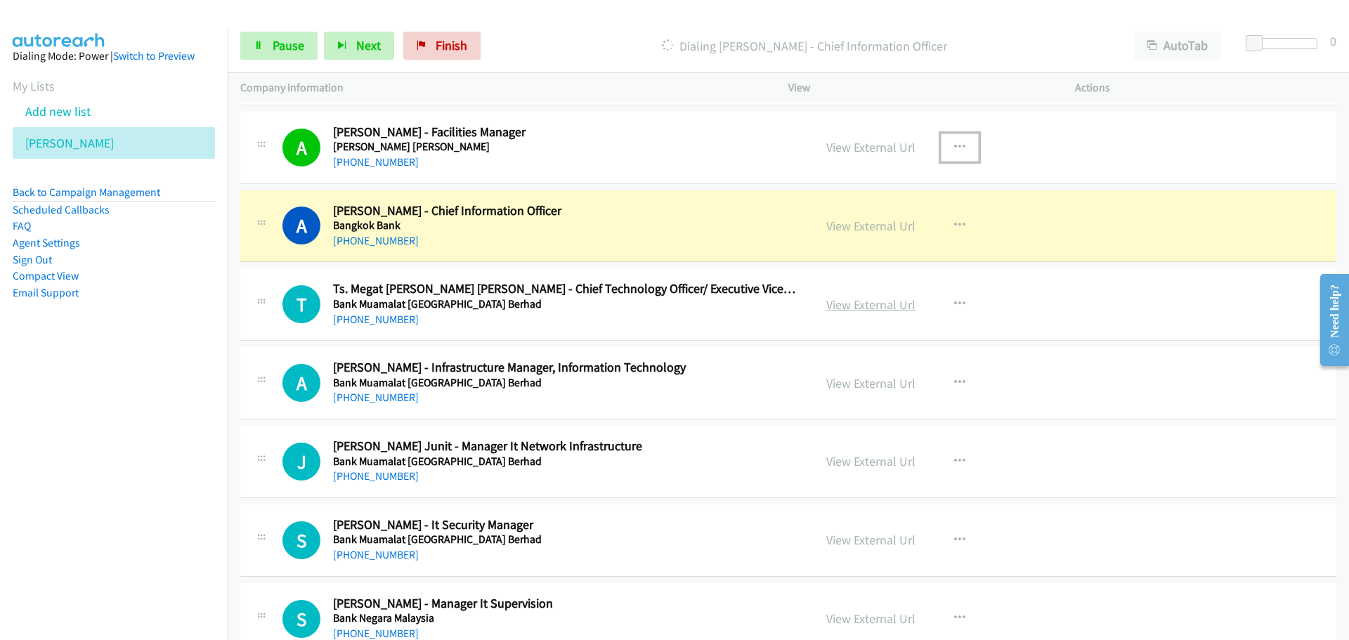
click at [866, 300] on link "View External Url" at bounding box center [870, 305] width 89 height 16
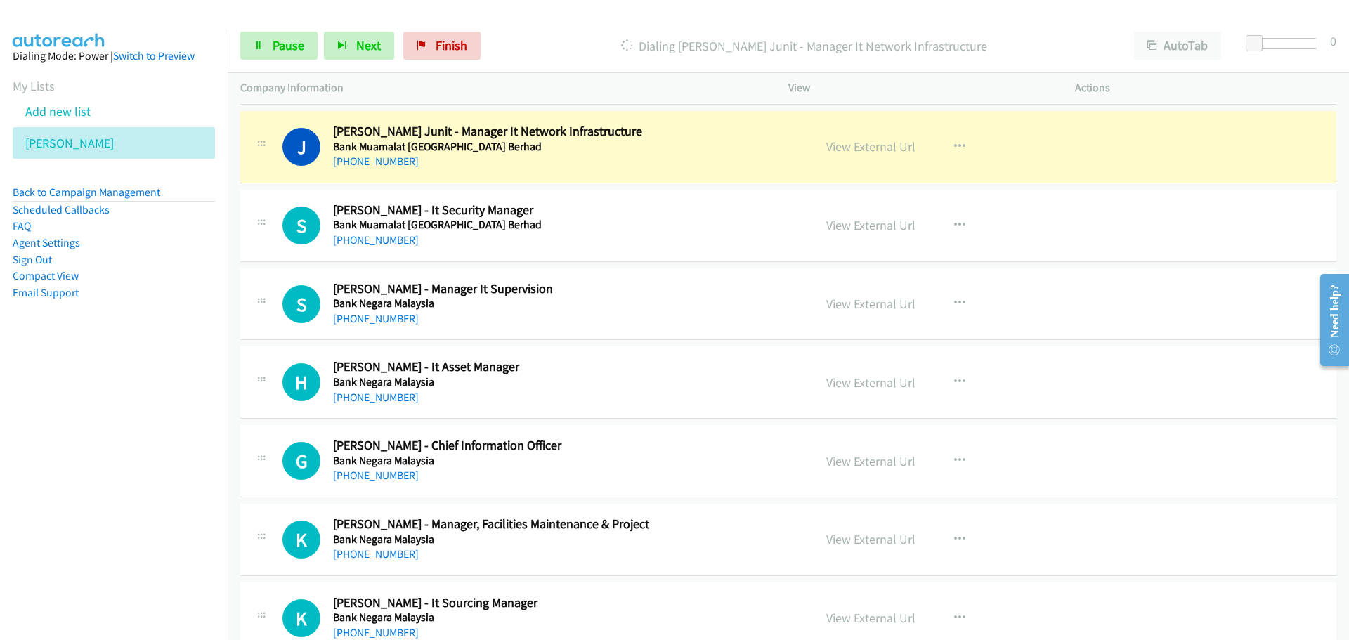
scroll to position [6921, 0]
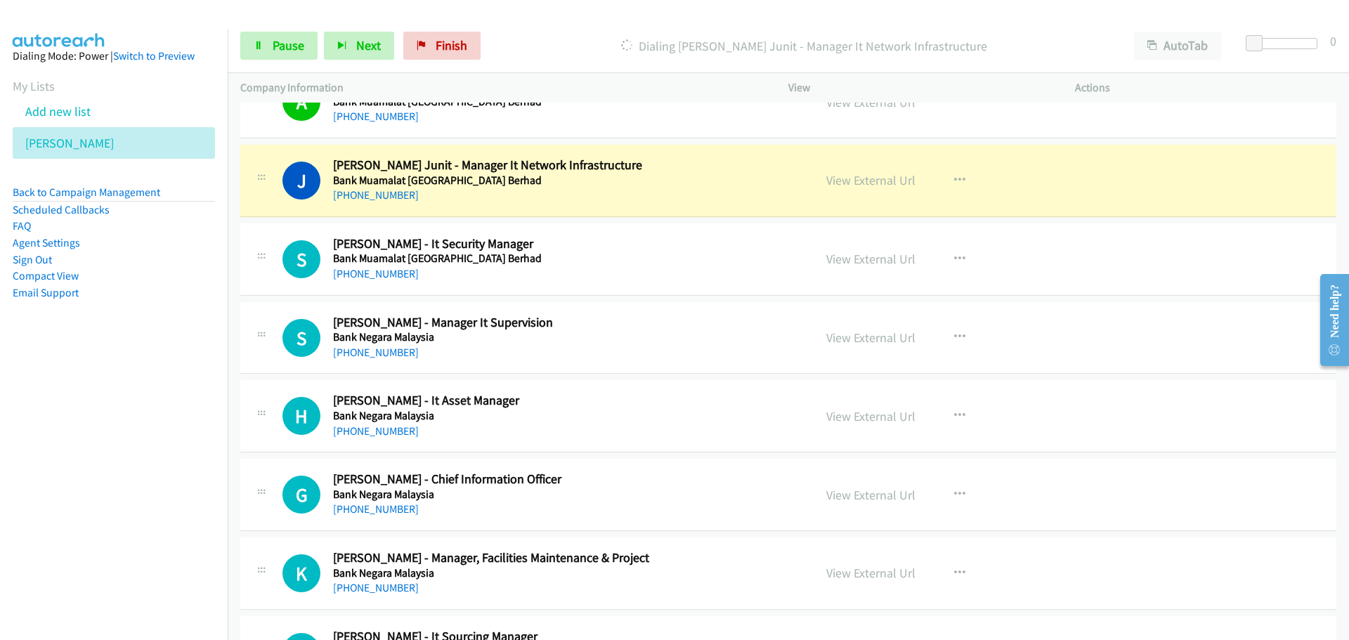
drag, startPoint x: 867, startPoint y: 174, endPoint x: 804, endPoint y: 173, distance: 63.3
click at [856, 174] on link "View External Url" at bounding box center [870, 180] width 89 height 16
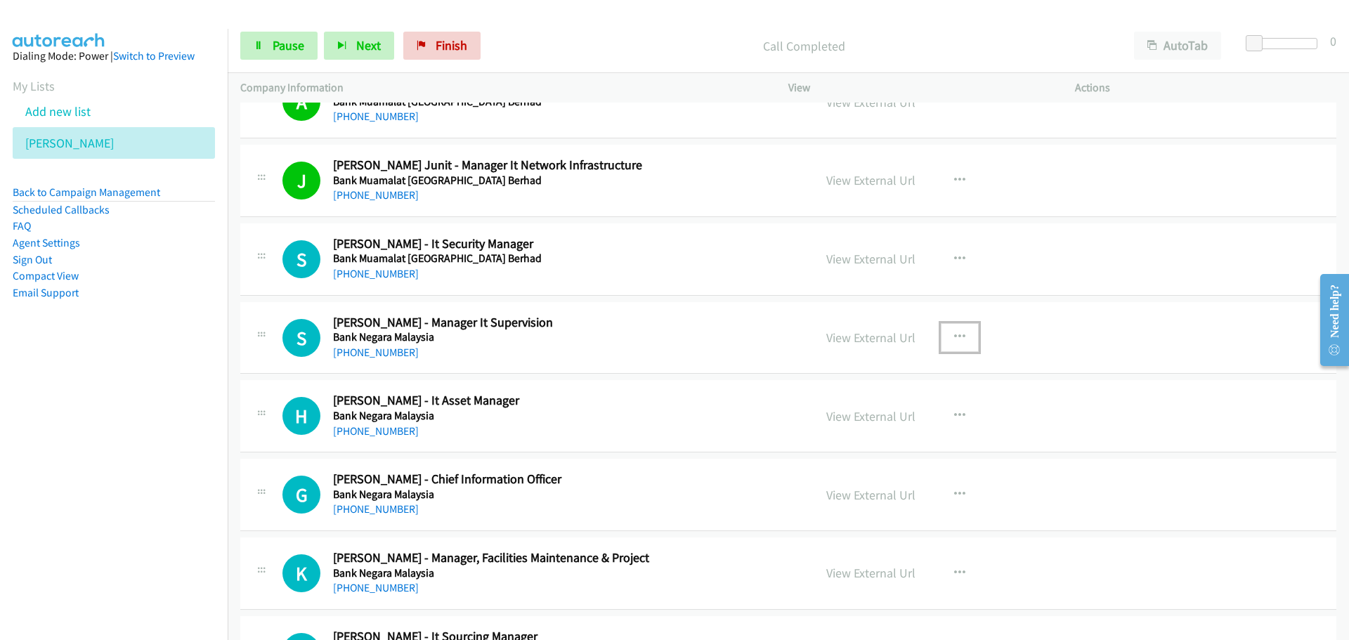
click at [959, 337] on icon "button" at bounding box center [959, 337] width 11 height 11
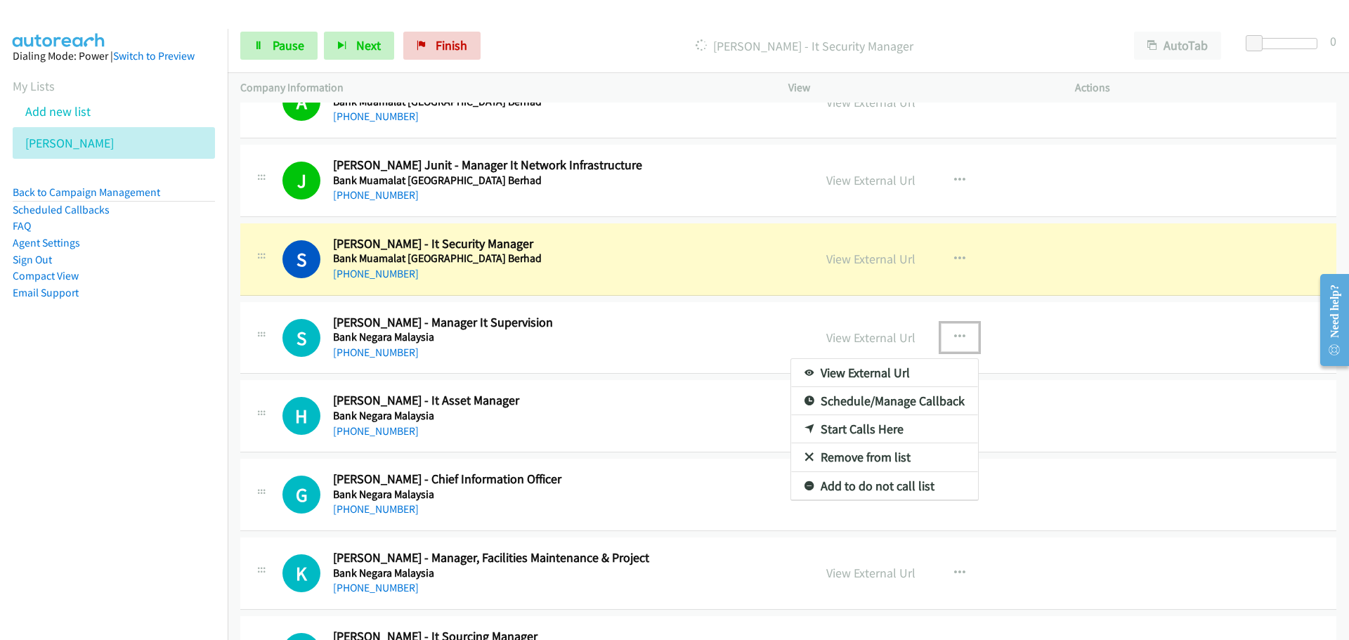
click at [864, 427] on link "Start Calls Here" at bounding box center [884, 429] width 187 height 28
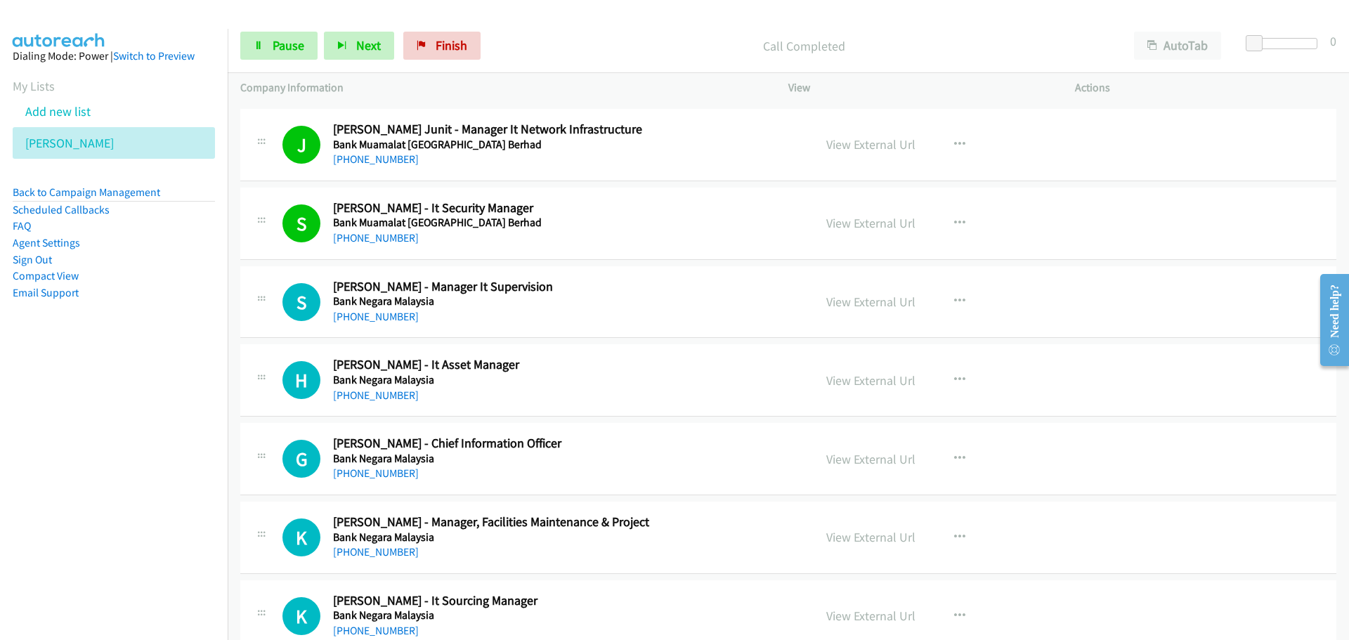
scroll to position [6991, 0]
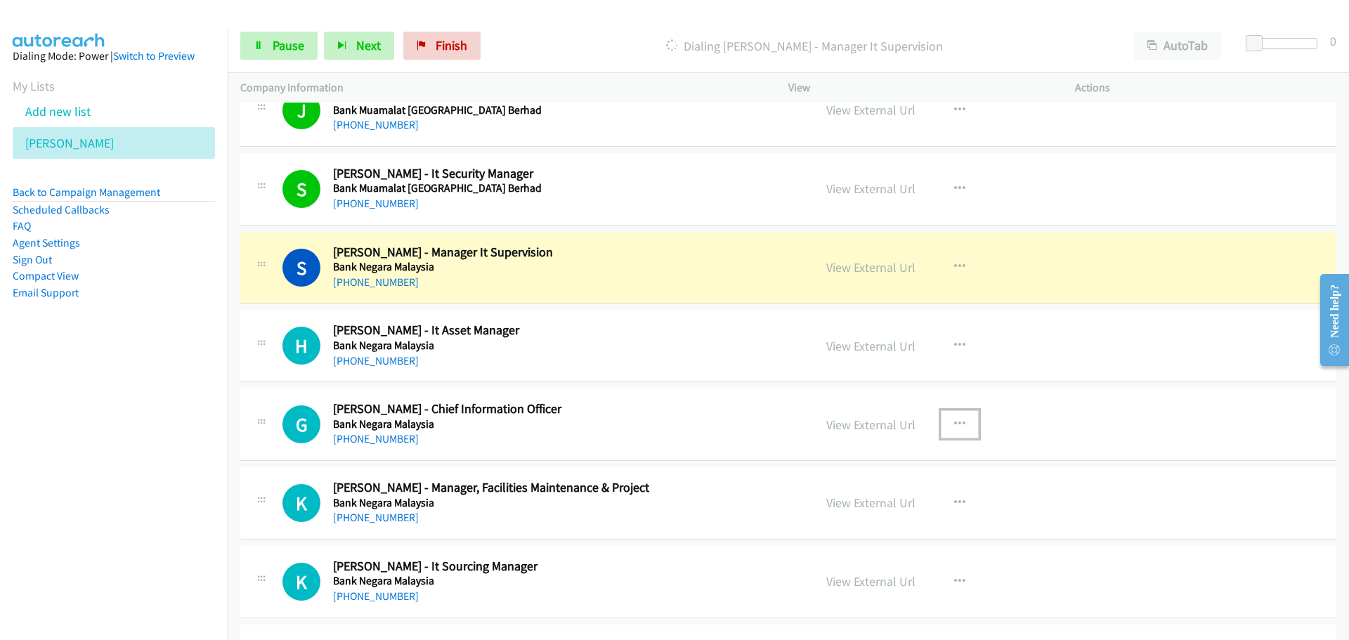
drag, startPoint x: 949, startPoint y: 424, endPoint x: 925, endPoint y: 451, distance: 36.8
click at [954, 424] on icon "button" at bounding box center [959, 424] width 11 height 11
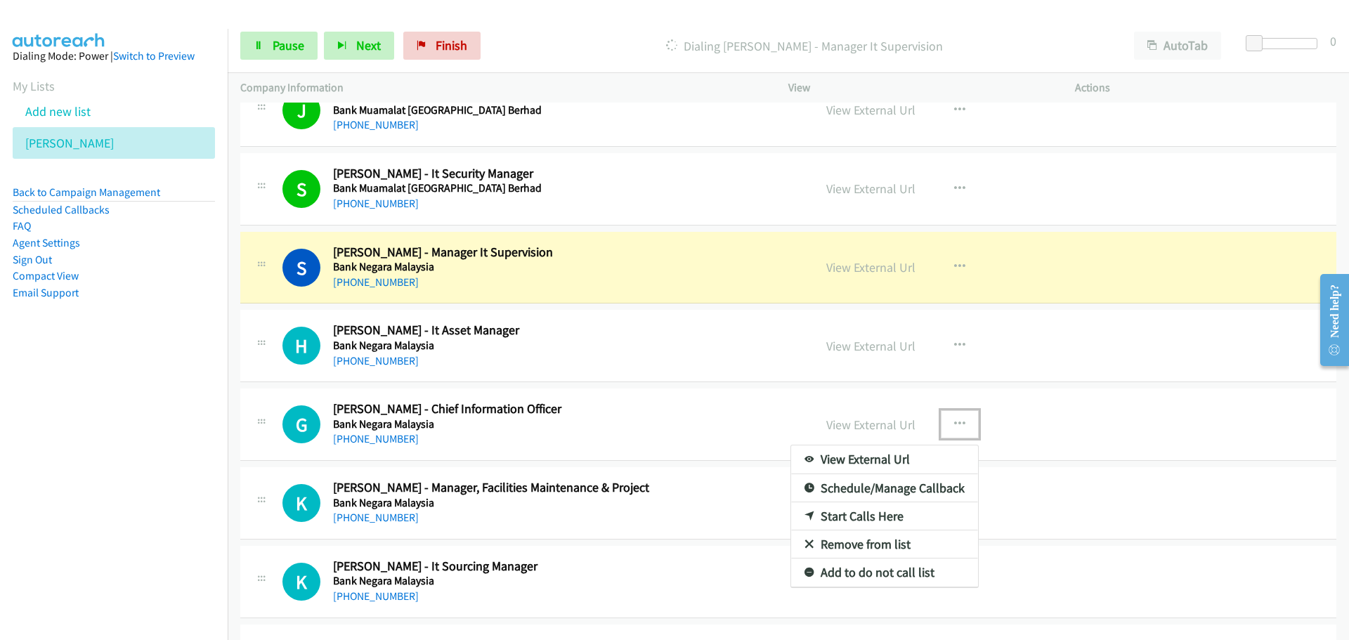
click at [861, 521] on link "Start Calls Here" at bounding box center [884, 517] width 187 height 28
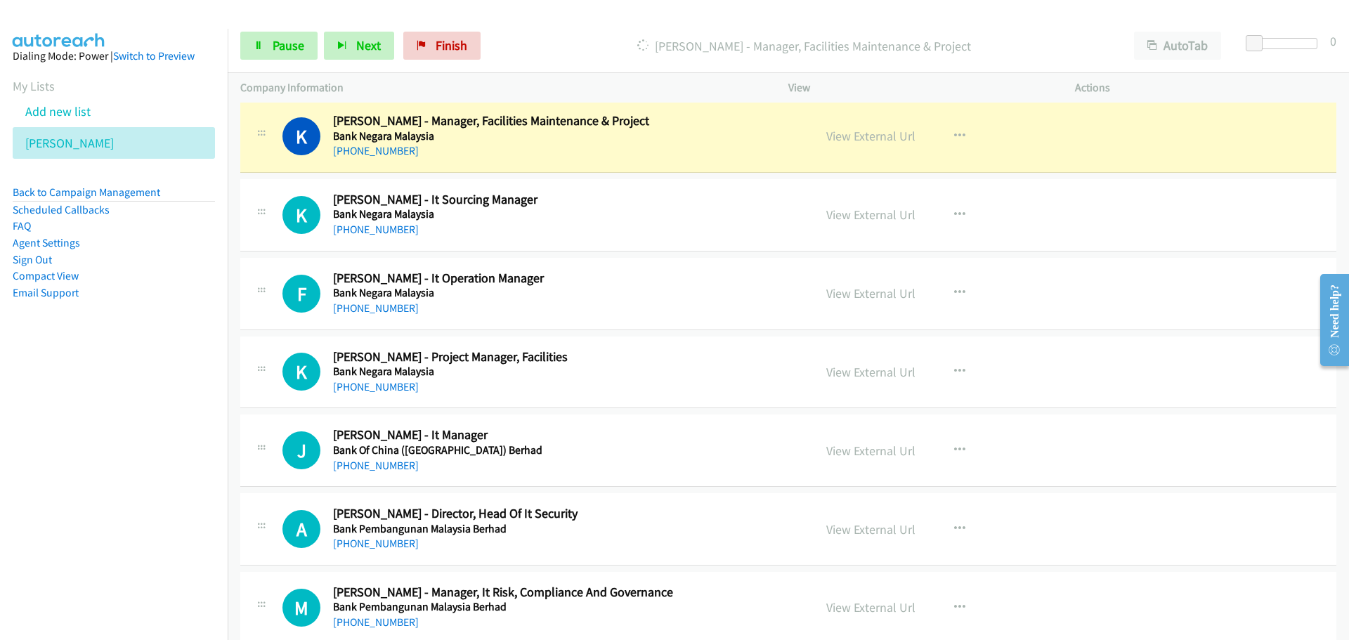
scroll to position [7343, 0]
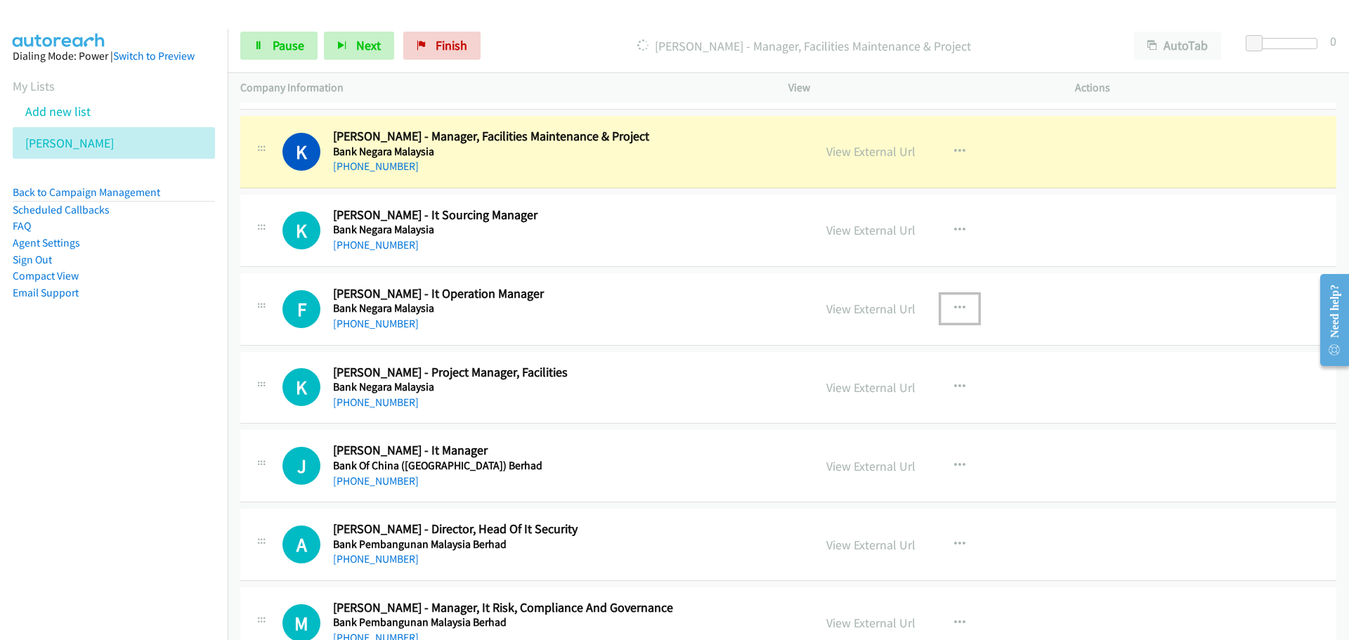
click at [955, 305] on icon "button" at bounding box center [959, 308] width 11 height 11
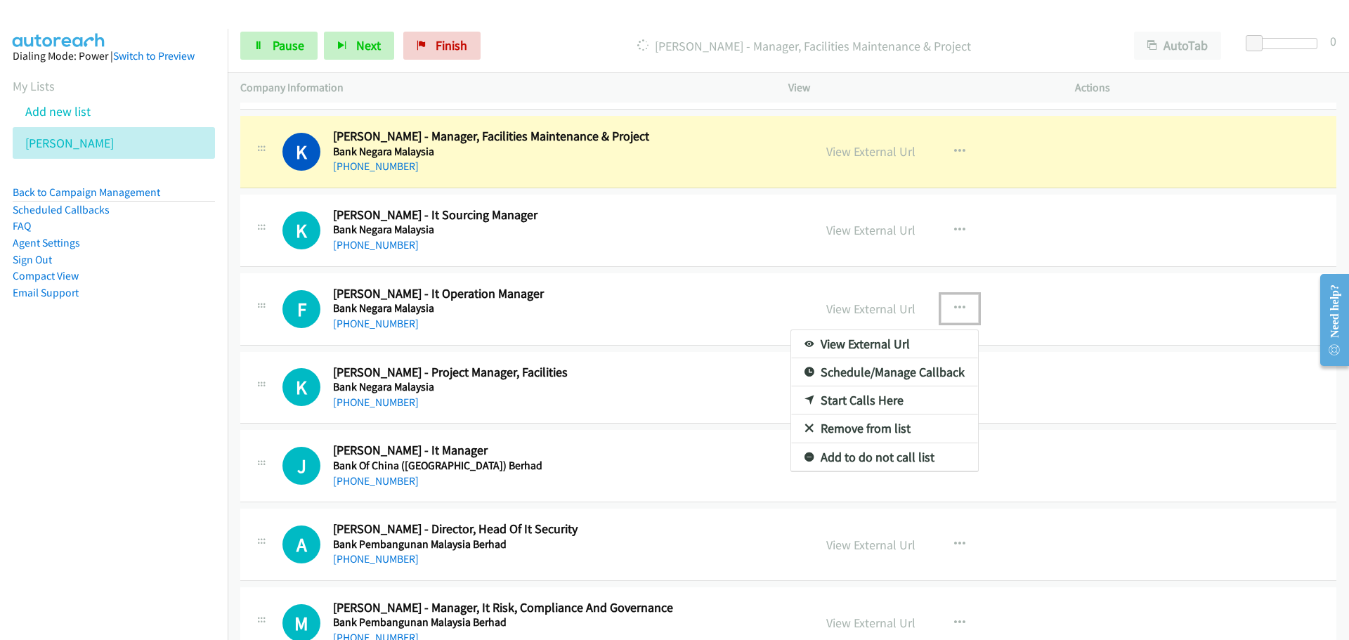
click at [860, 396] on link "Start Calls Here" at bounding box center [884, 401] width 187 height 28
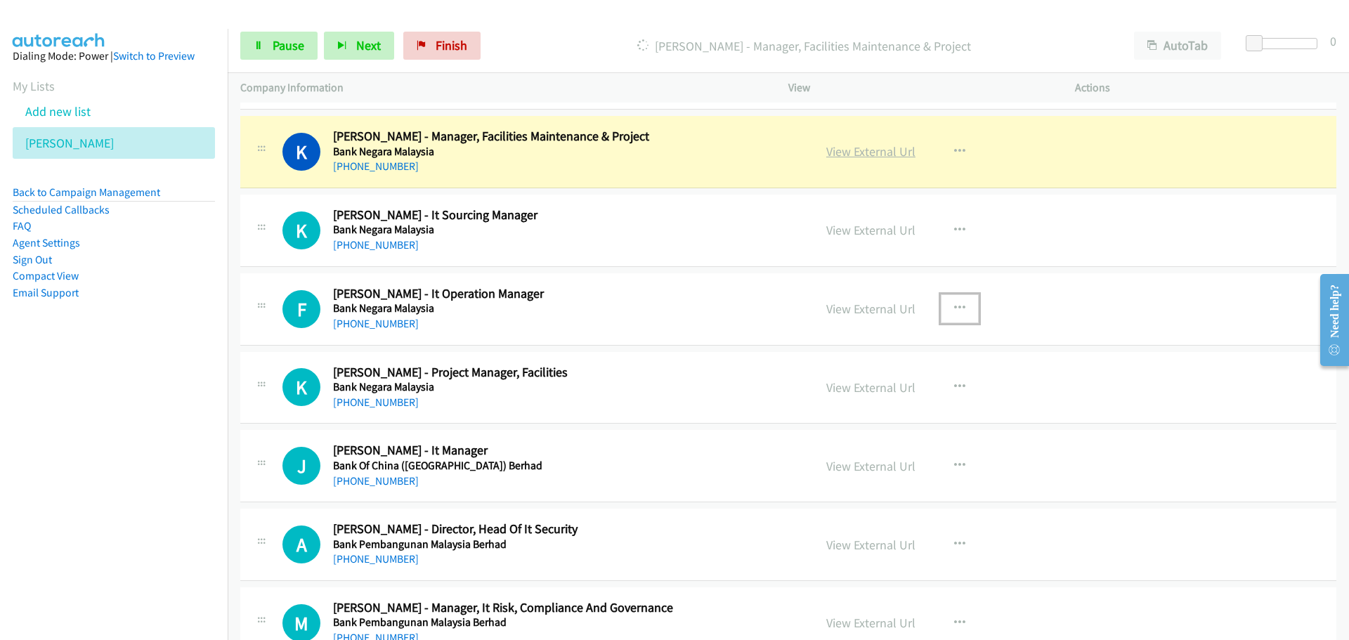
click at [855, 155] on link "View External Url" at bounding box center [870, 151] width 89 height 16
click at [257, 47] on icon at bounding box center [259, 46] width 10 height 10
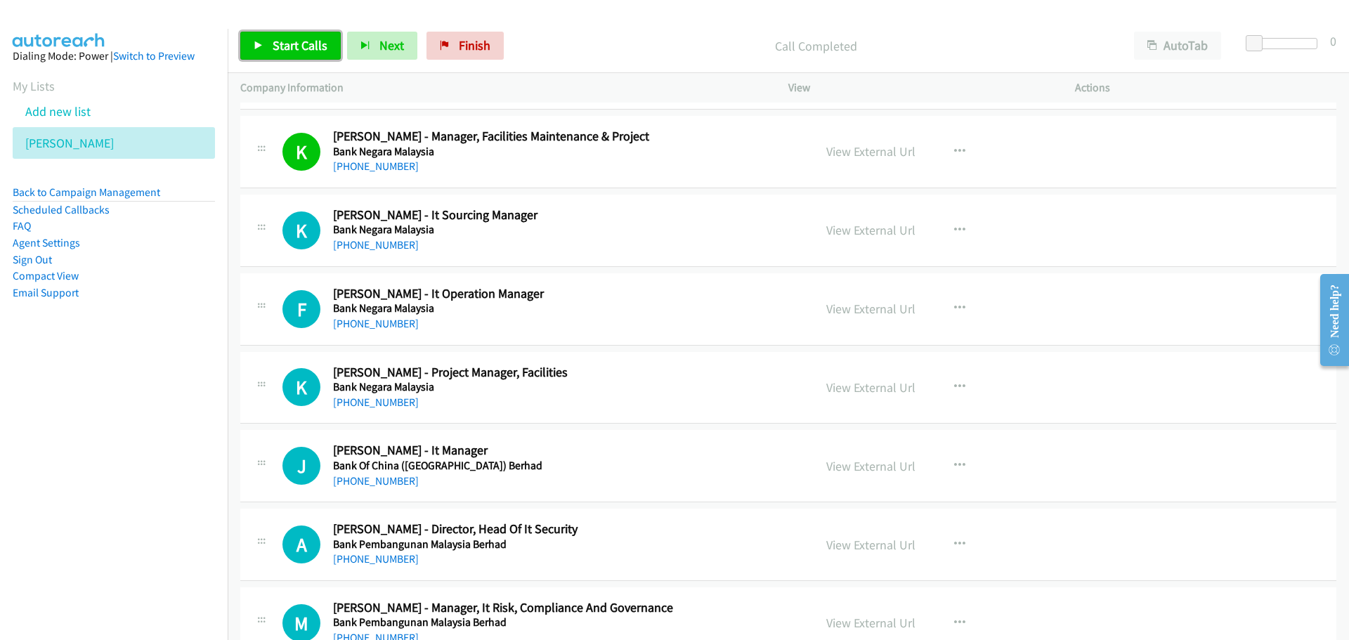
click at [309, 40] on span "Start Calls" at bounding box center [300, 45] width 55 height 16
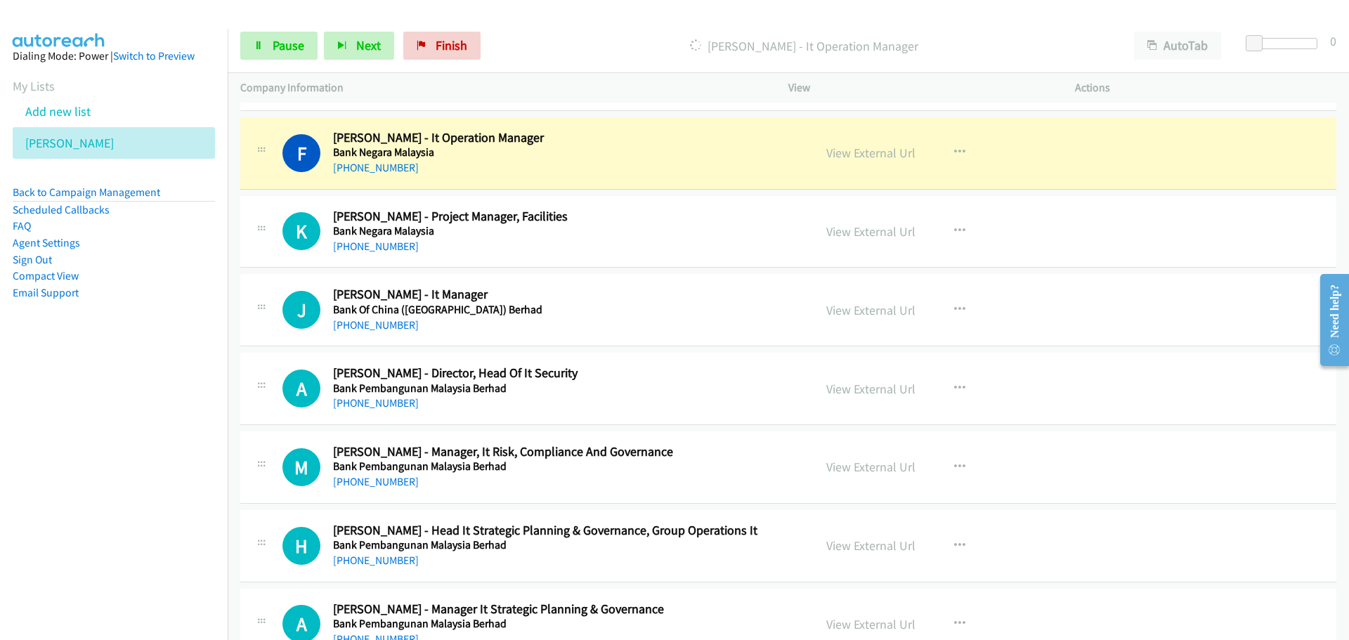
scroll to position [7483, 0]
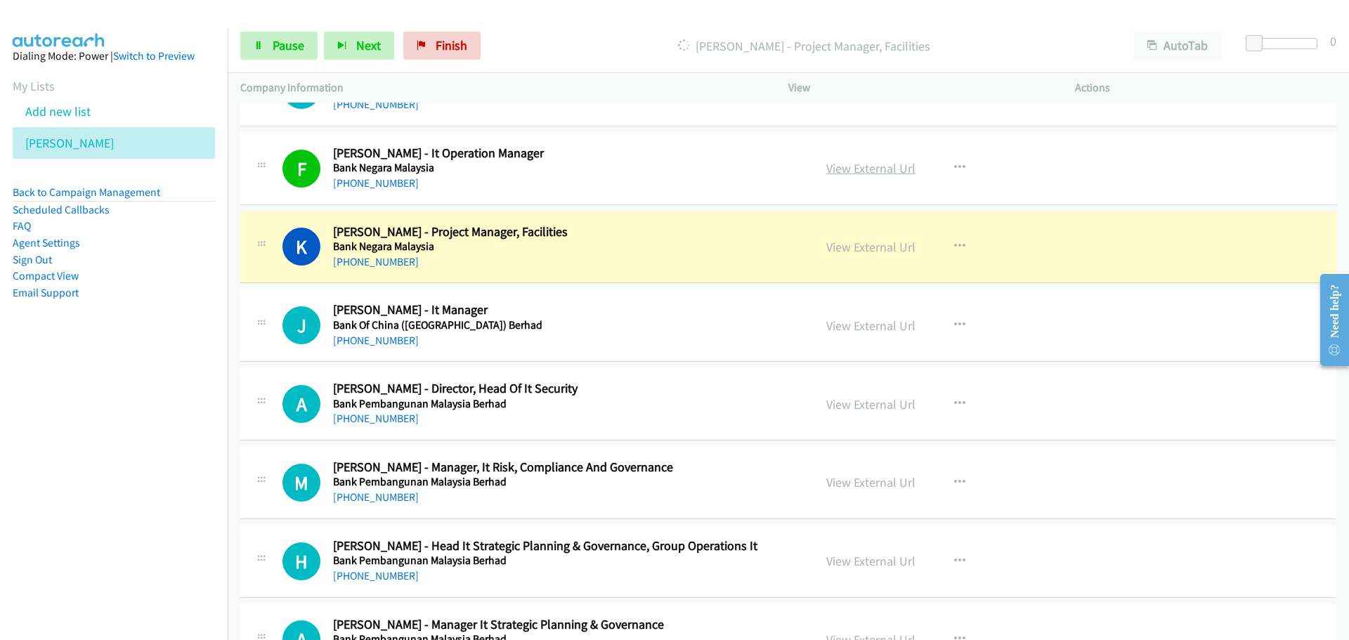
click at [881, 172] on link "View External Url" at bounding box center [870, 168] width 89 height 16
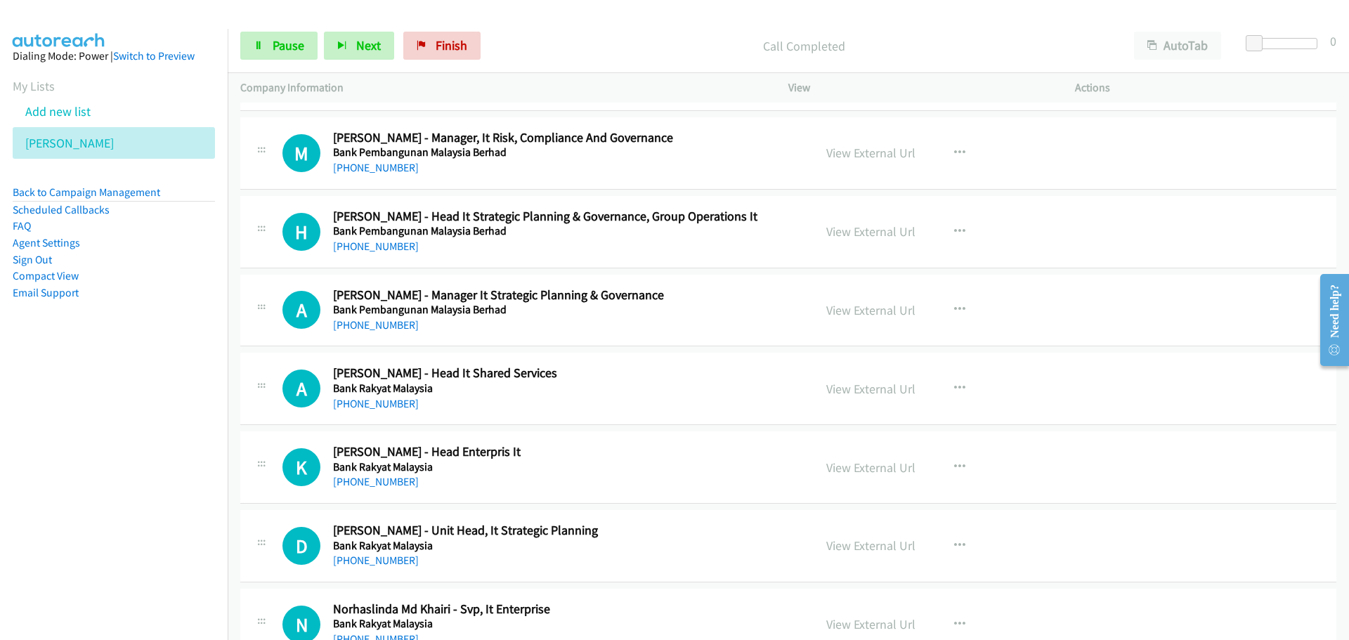
scroll to position [7835, 0]
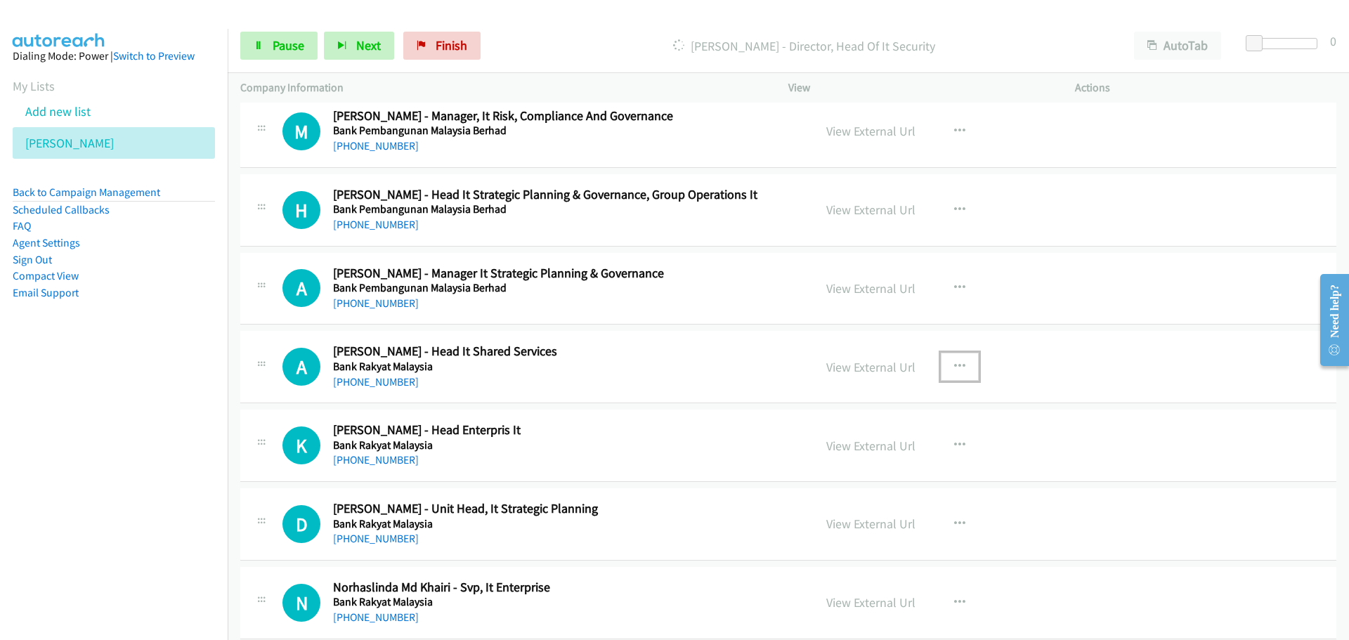
click at [947, 366] on button "button" at bounding box center [960, 367] width 38 height 28
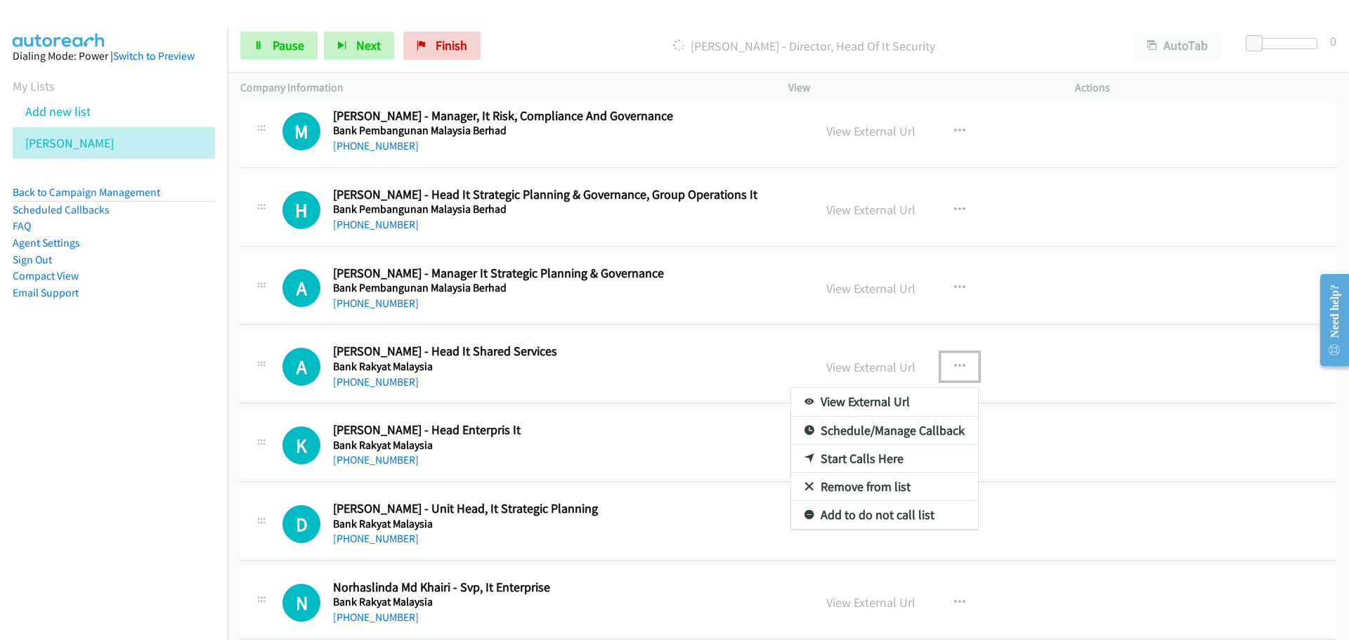
click at [876, 464] on link "Start Calls Here" at bounding box center [884, 459] width 187 height 28
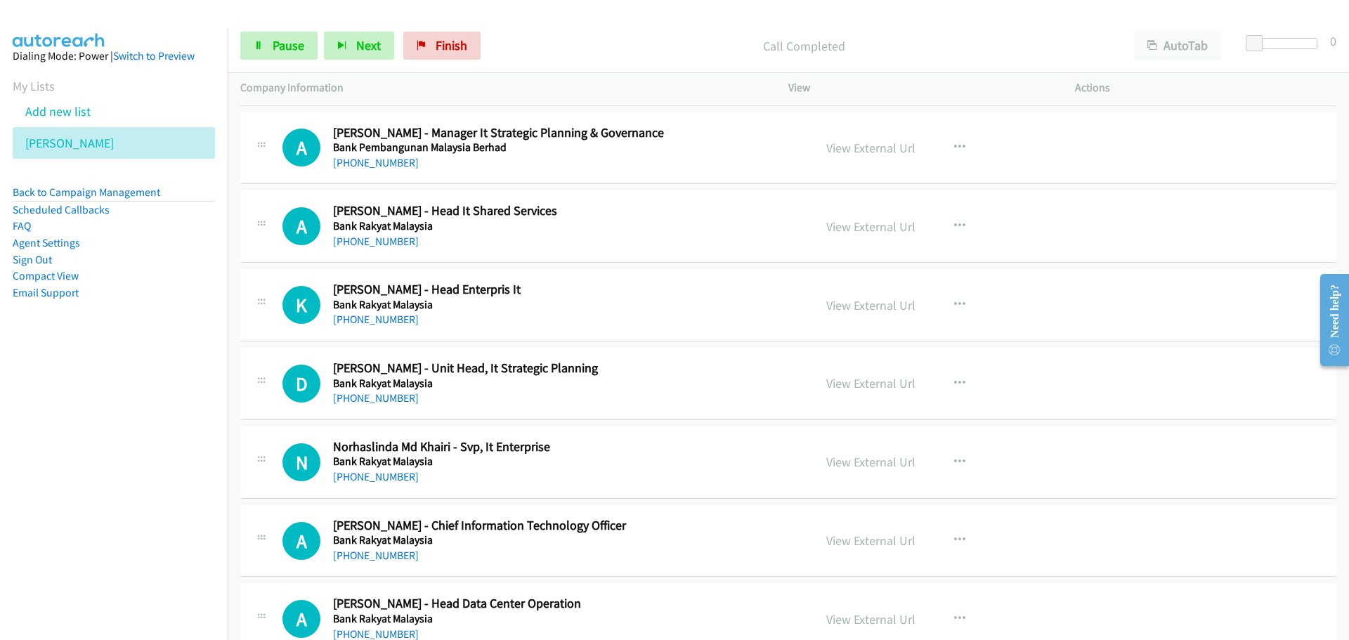
scroll to position [8046, 0]
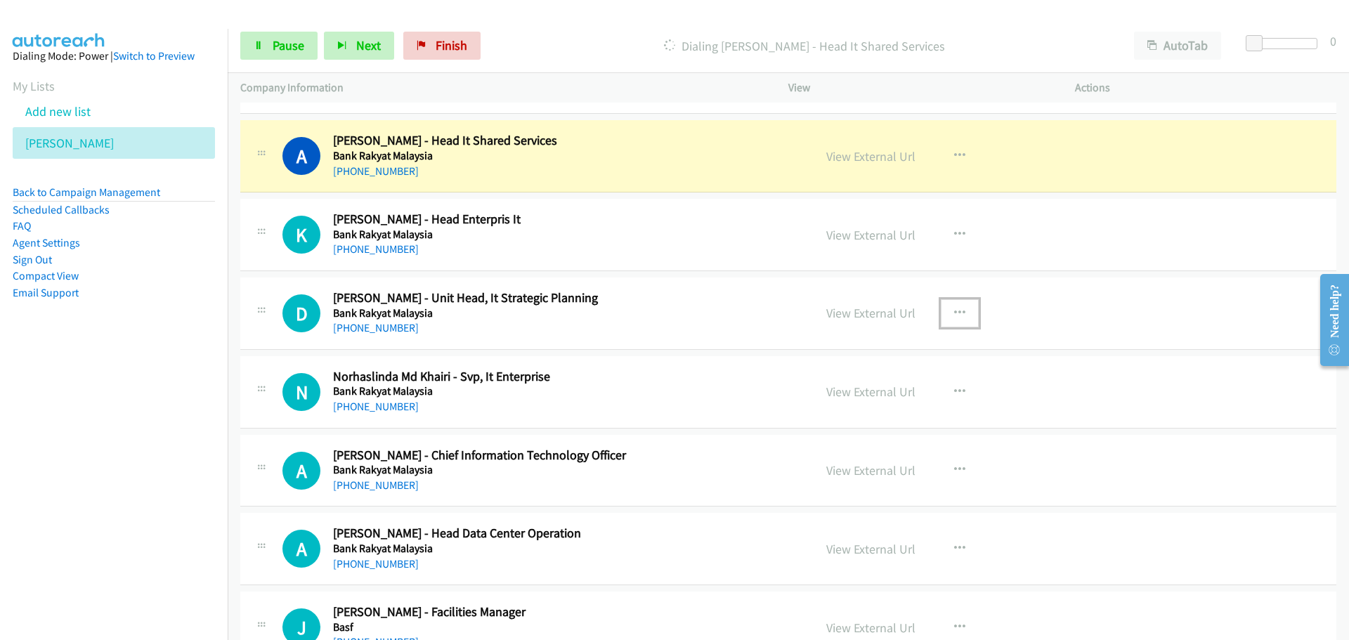
click at [954, 309] on icon "button" at bounding box center [959, 313] width 11 height 11
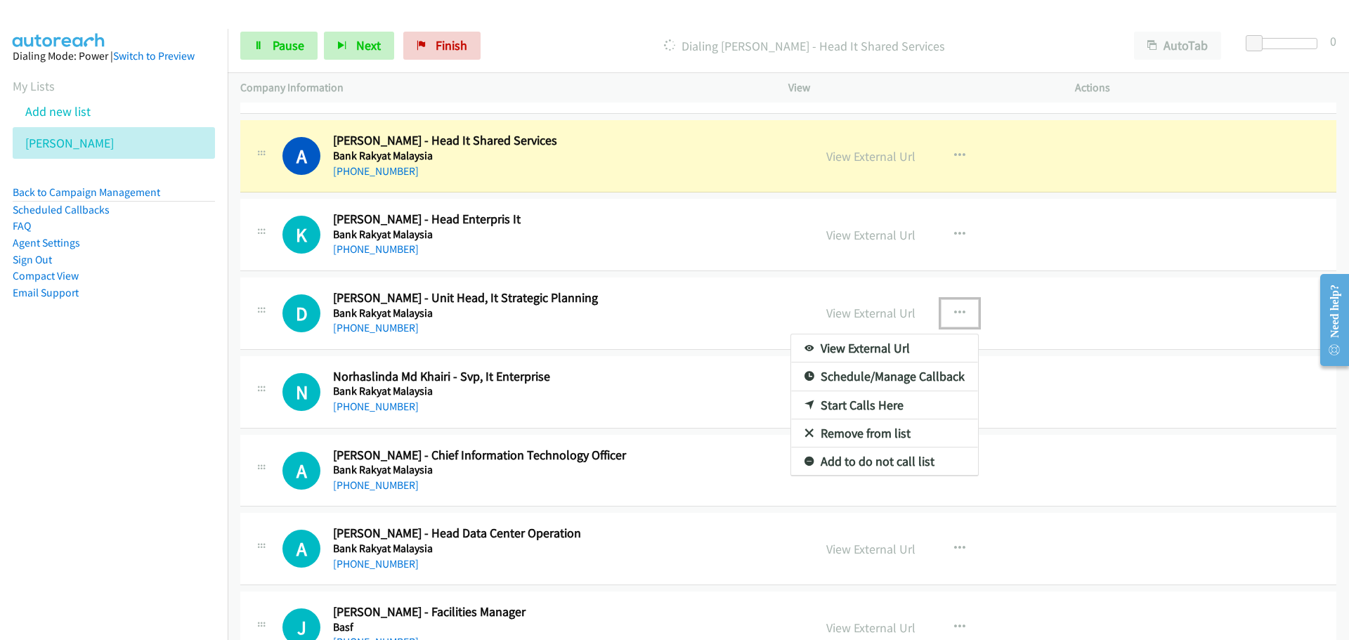
click at [860, 406] on link "Start Calls Here" at bounding box center [884, 405] width 187 height 28
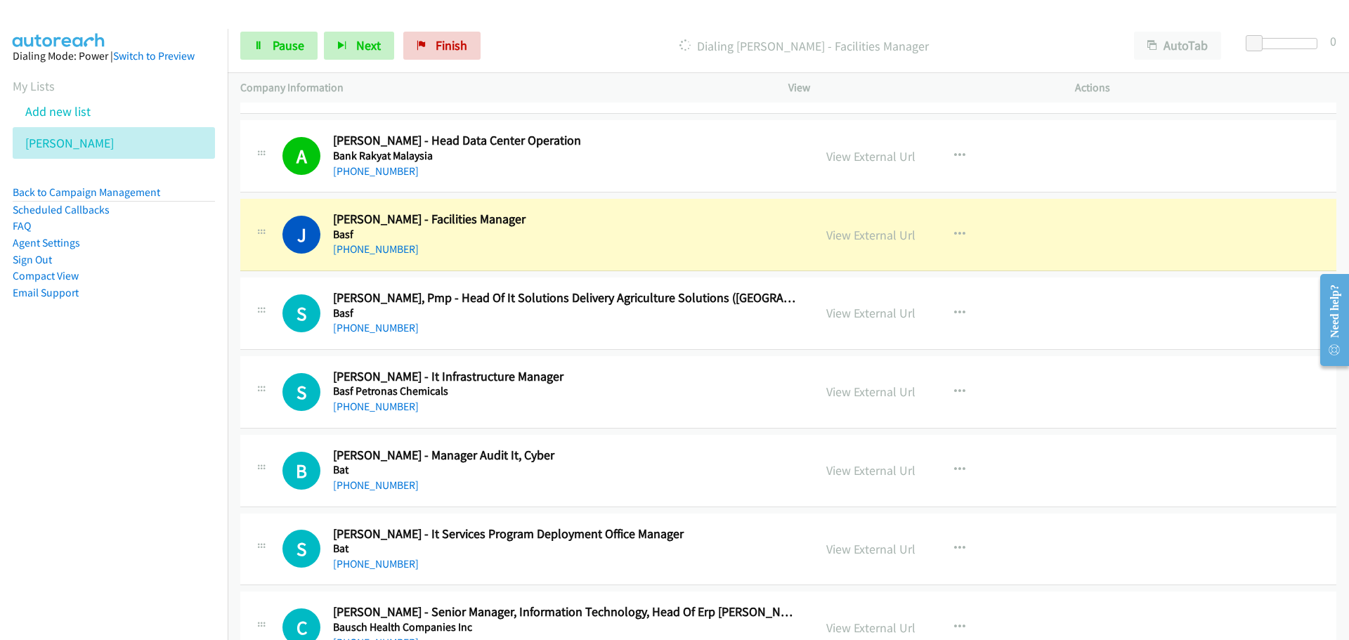
scroll to position [8467, 0]
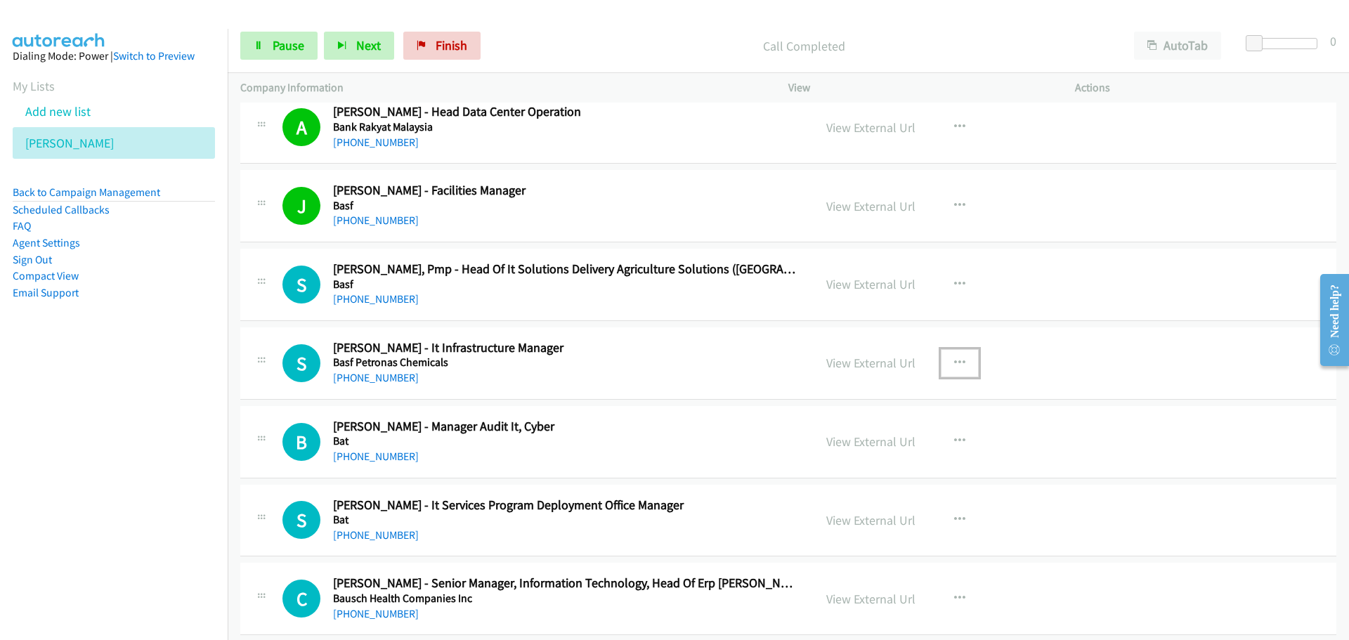
click at [962, 360] on button "button" at bounding box center [960, 363] width 38 height 28
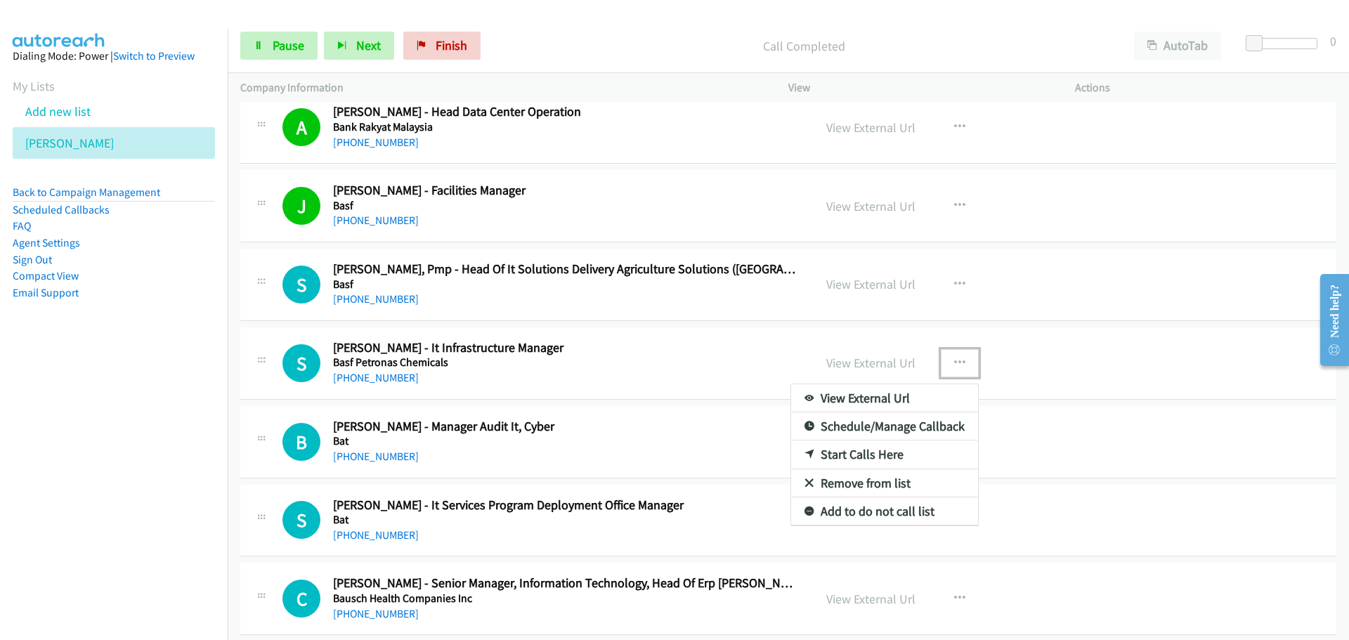
click at [869, 458] on link "Start Calls Here" at bounding box center [884, 455] width 187 height 28
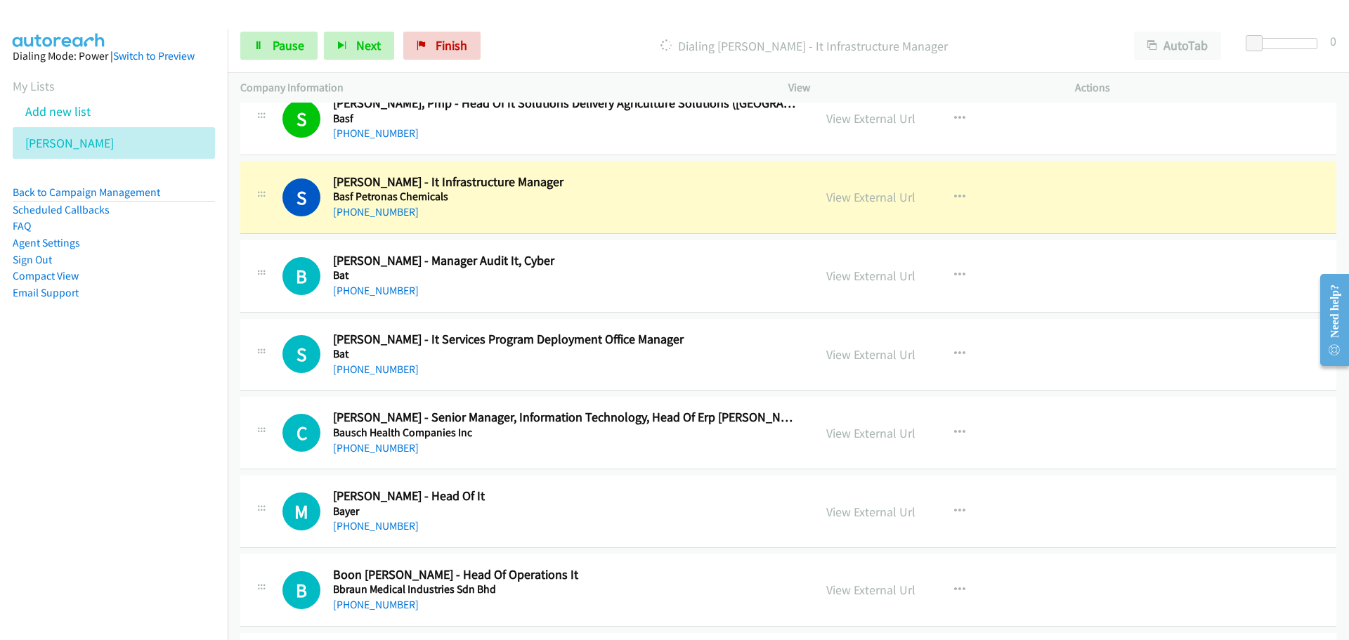
scroll to position [8678, 0]
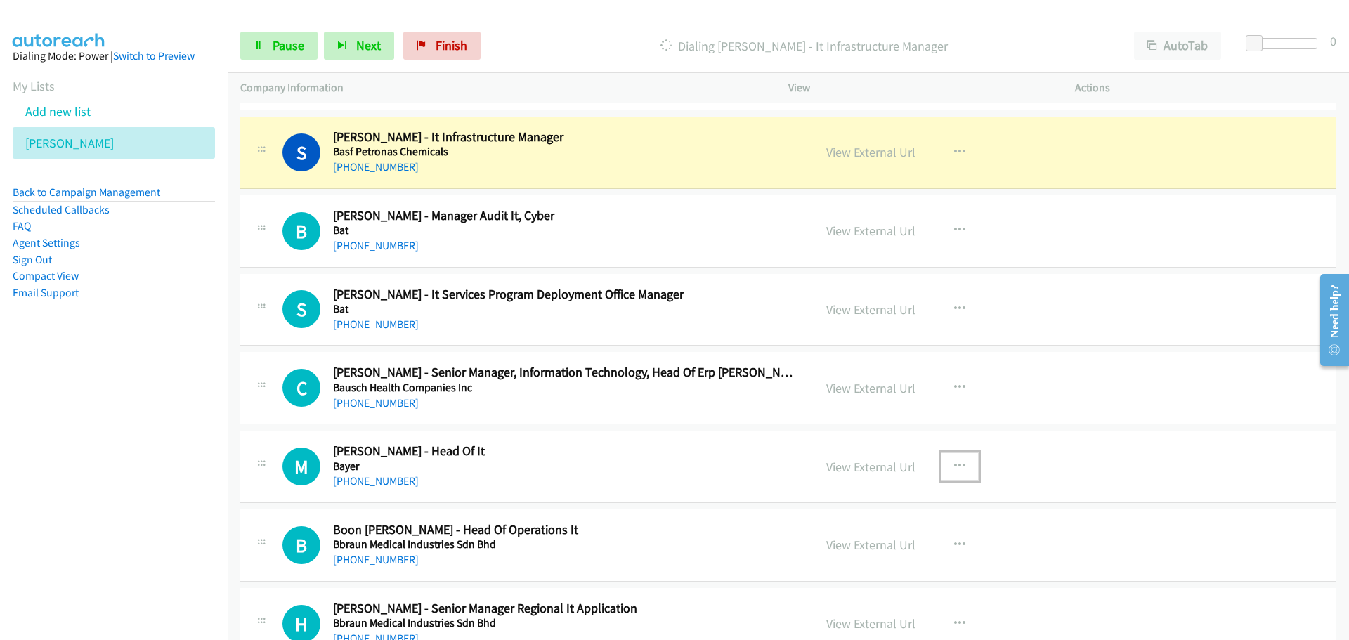
click at [959, 461] on icon "button" at bounding box center [959, 466] width 11 height 11
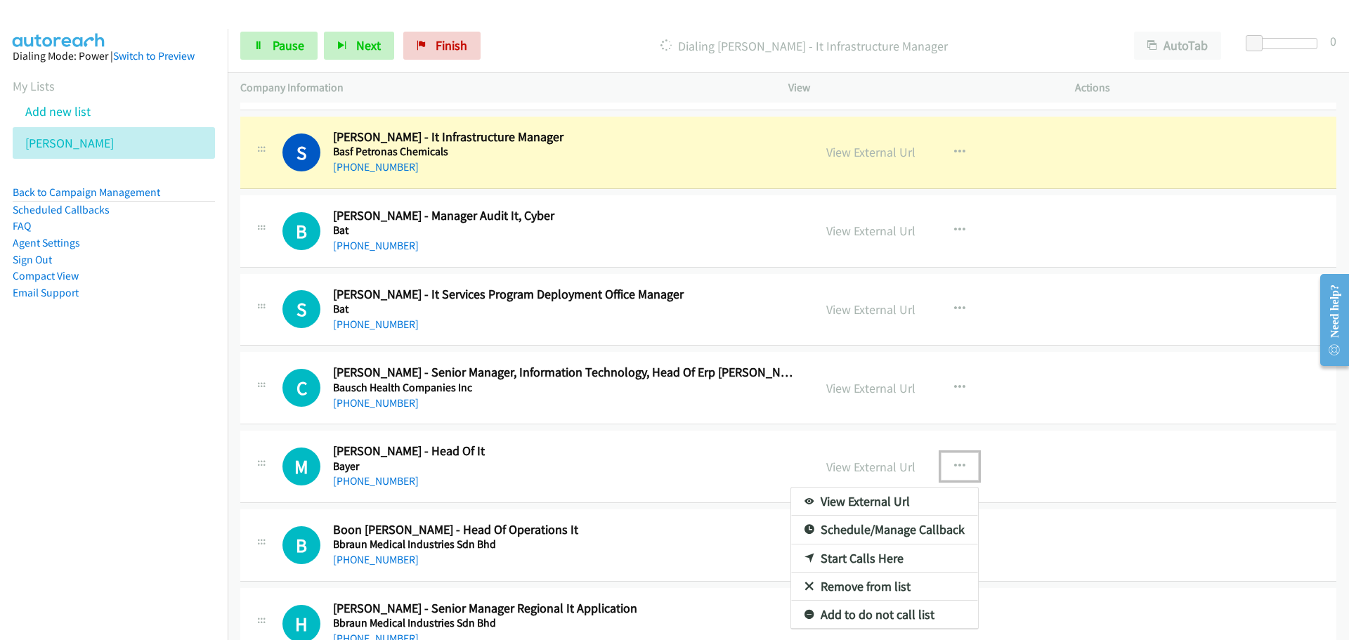
click at [956, 390] on div at bounding box center [674, 320] width 1349 height 640
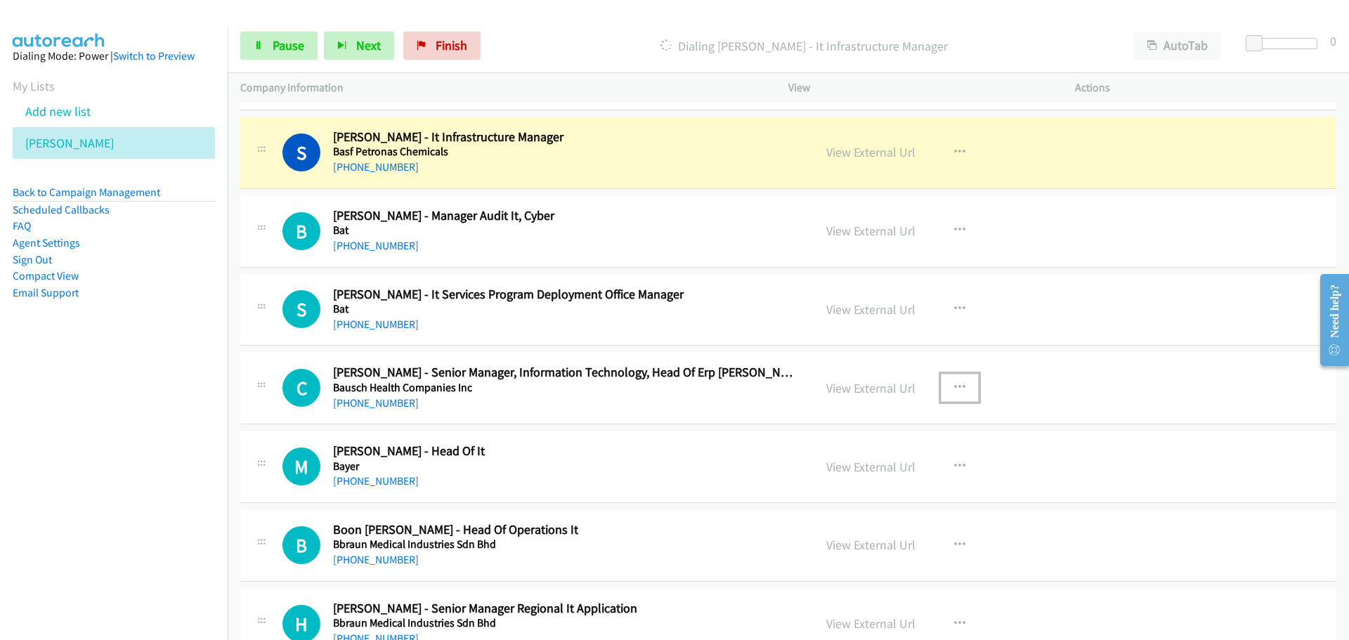
click at [957, 388] on icon "button" at bounding box center [959, 387] width 11 height 11
click at [855, 481] on link "Start Calls Here" at bounding box center [884, 480] width 187 height 28
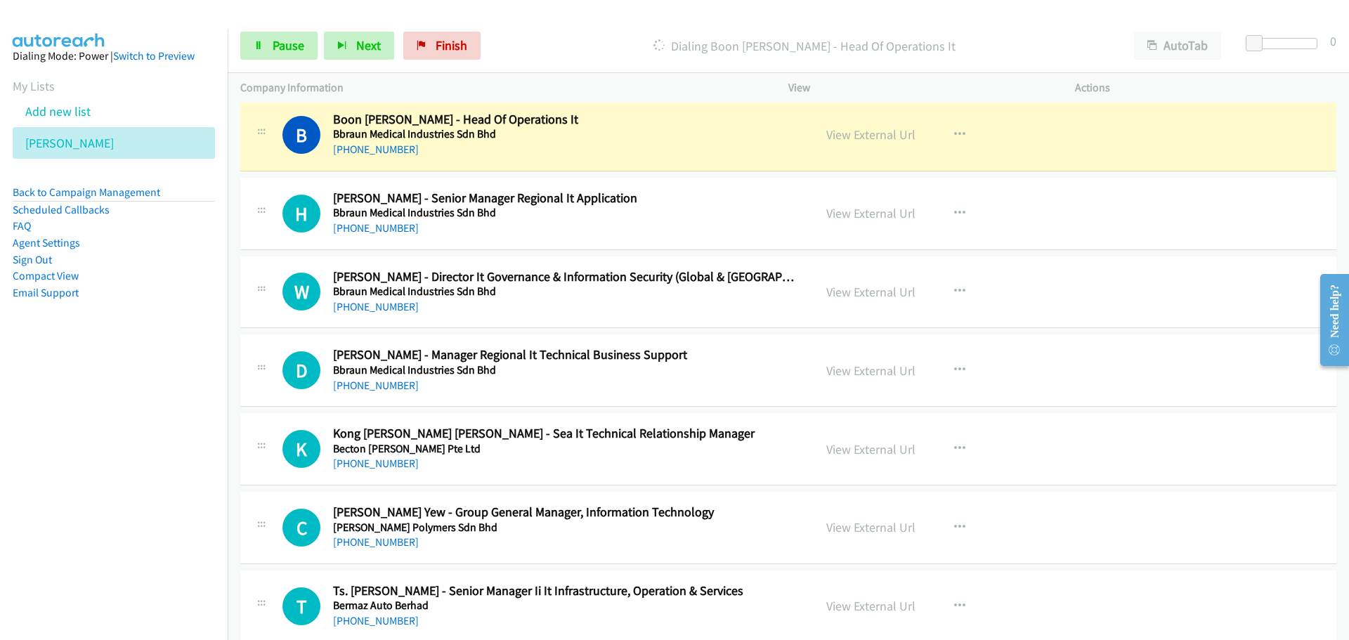
scroll to position [9100, 0]
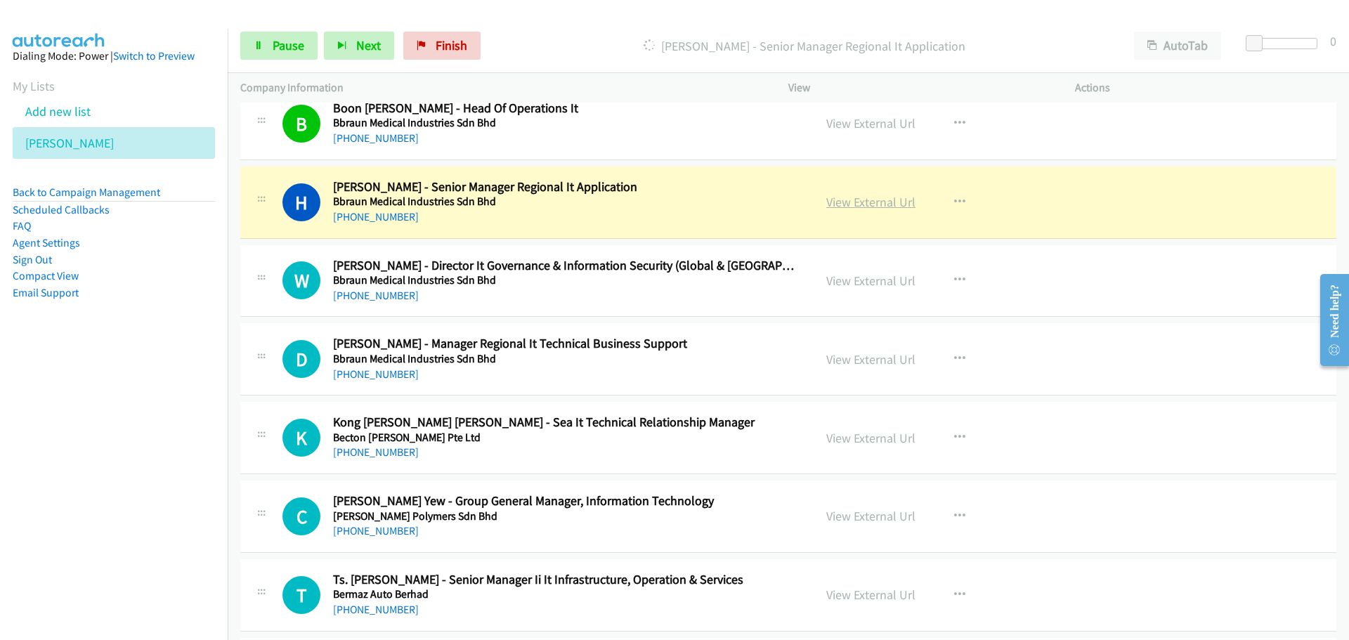
click at [868, 202] on link "View External Url" at bounding box center [870, 202] width 89 height 16
click at [287, 56] on link "Pause" at bounding box center [278, 46] width 77 height 28
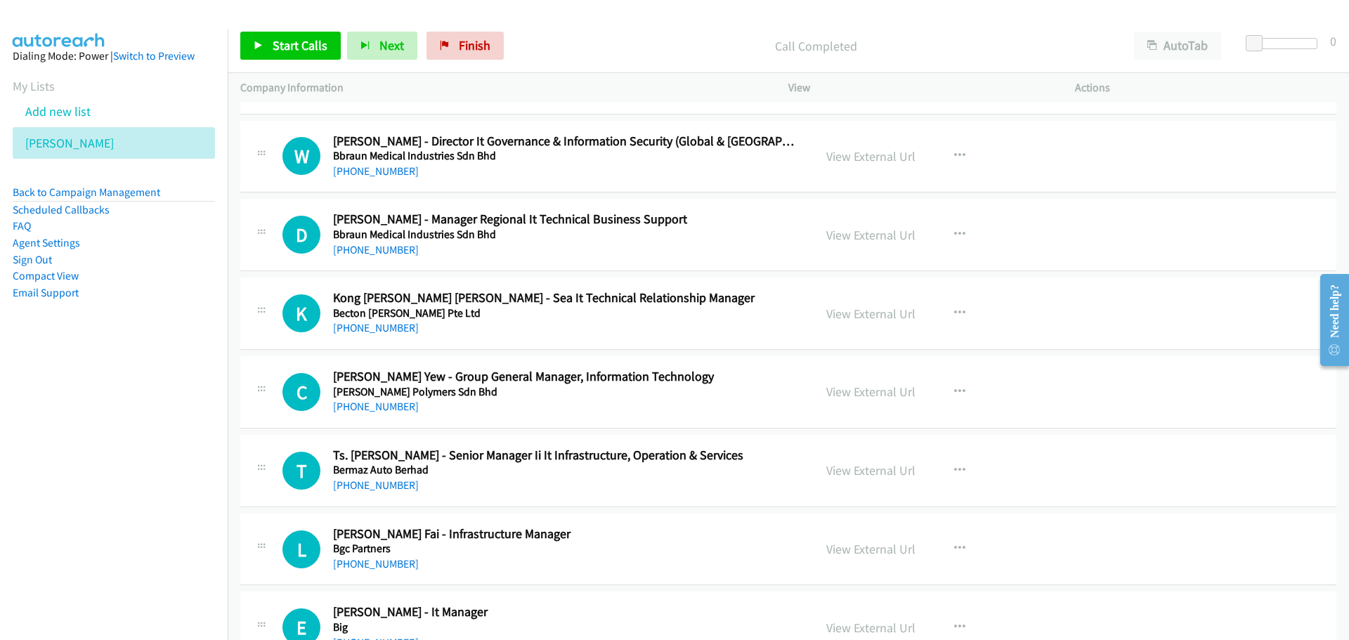
scroll to position [9240, 0]
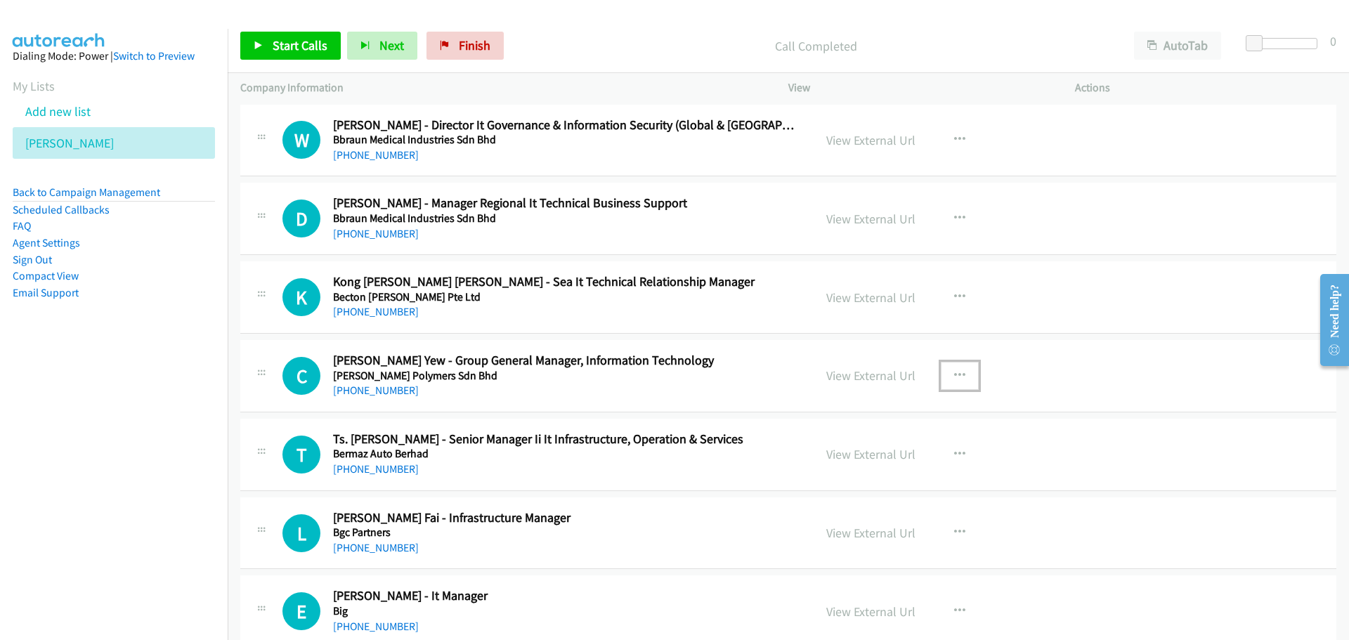
click at [956, 372] on icon "button" at bounding box center [959, 375] width 11 height 11
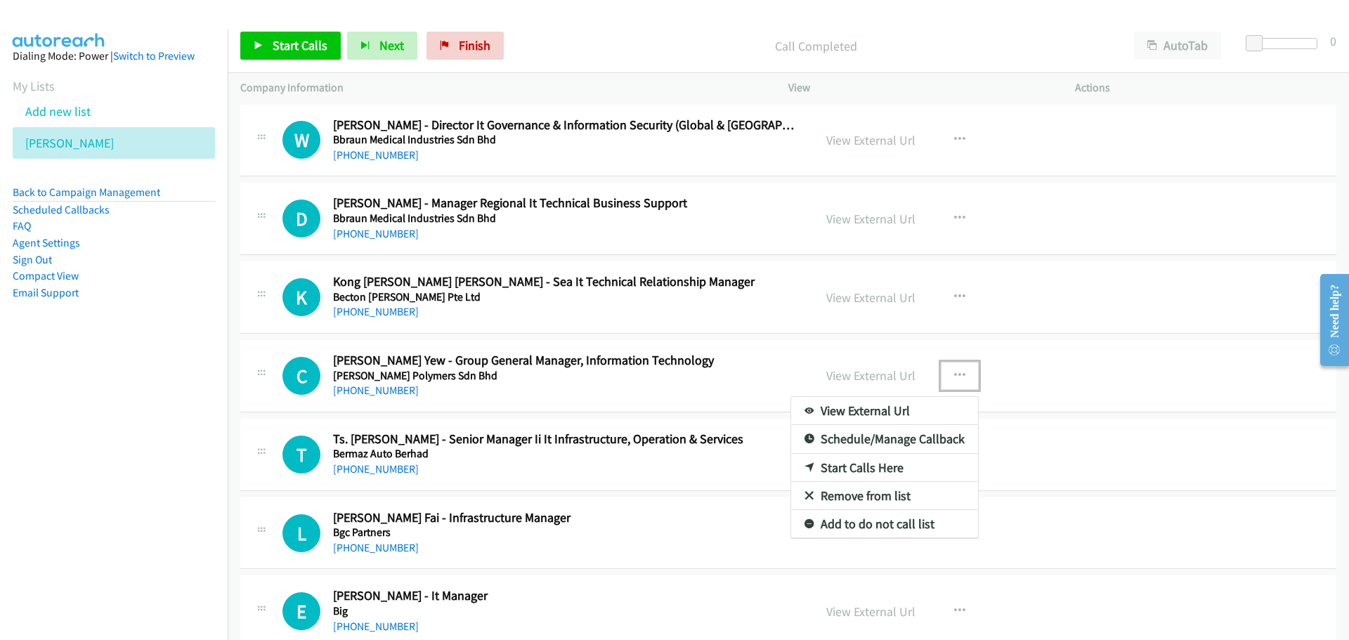
click at [840, 466] on link "Start Calls Here" at bounding box center [884, 468] width 187 height 28
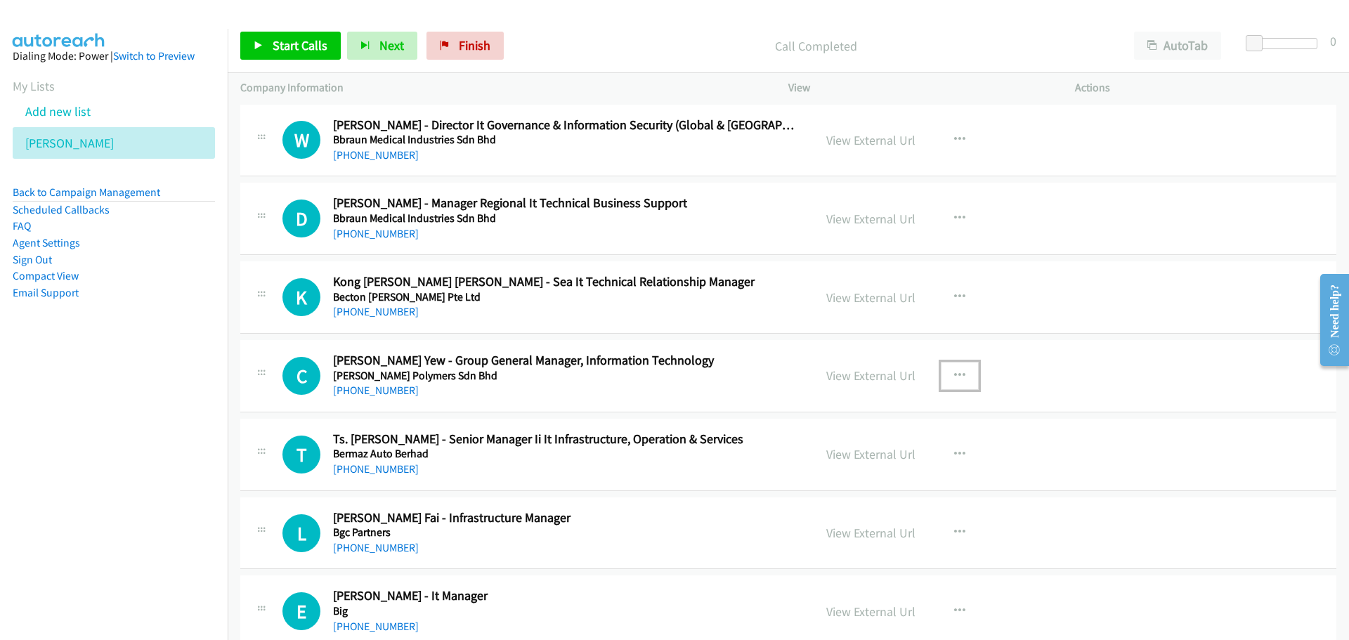
click at [840, 466] on div "View External Url View External Url Schedule/Manage Callback Start Calls Here R…" at bounding box center [963, 455] width 299 height 46
click at [273, 60] on div "Start Calls Pause Next Finish Call Completed AutoTab AutoTab 0" at bounding box center [789, 46] width 1122 height 54
click at [273, 51] on span "Start Calls" at bounding box center [300, 45] width 55 height 16
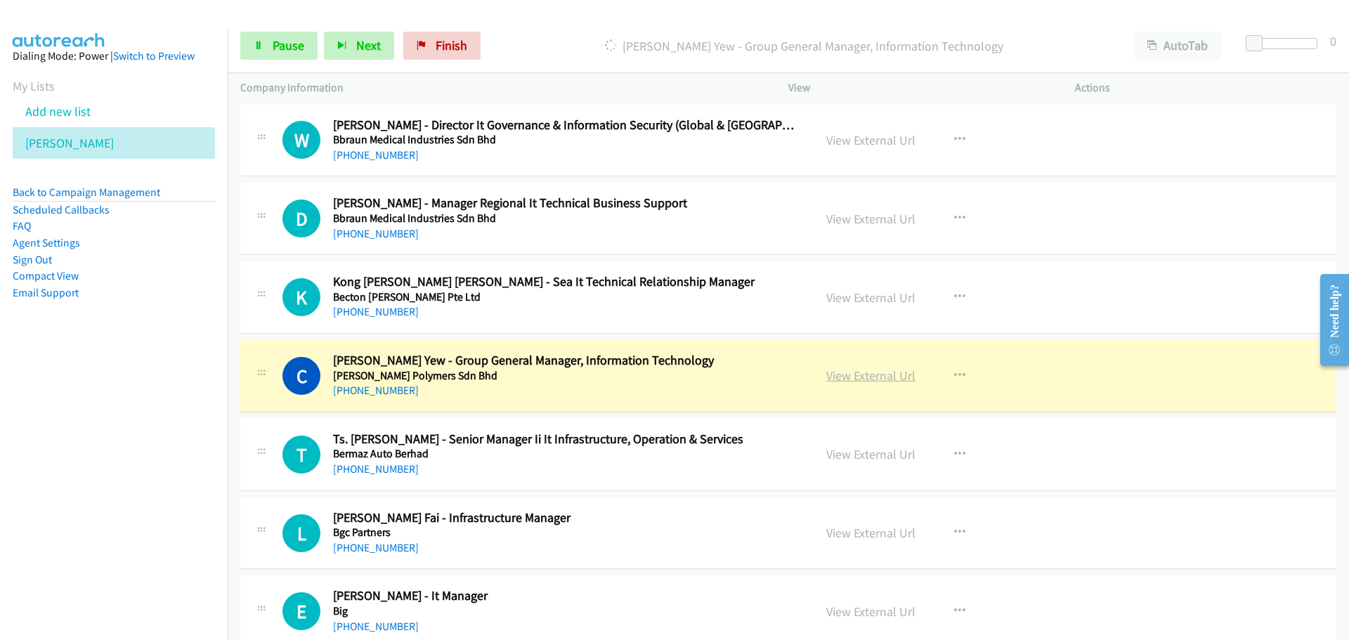
click at [881, 377] on link "View External Url" at bounding box center [870, 376] width 89 height 16
click at [274, 39] on span "Pause" at bounding box center [289, 45] width 32 height 16
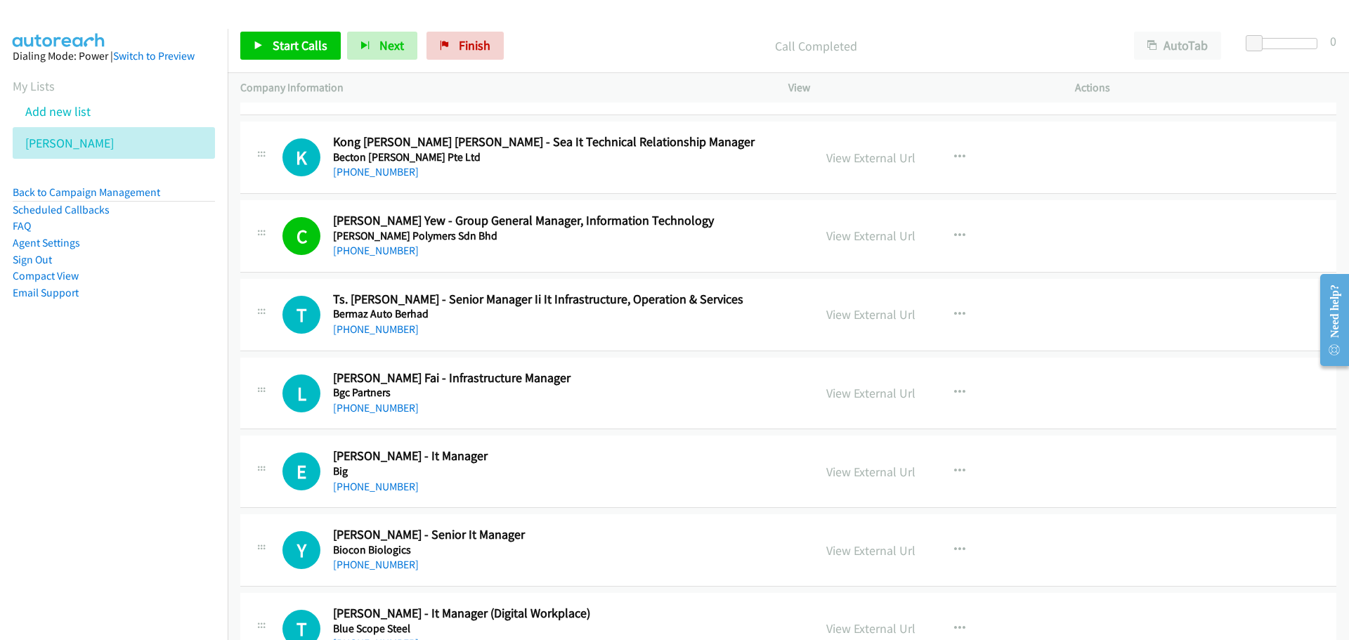
scroll to position [9381, 0]
click at [292, 34] on link "Start Calls" at bounding box center [290, 46] width 101 height 28
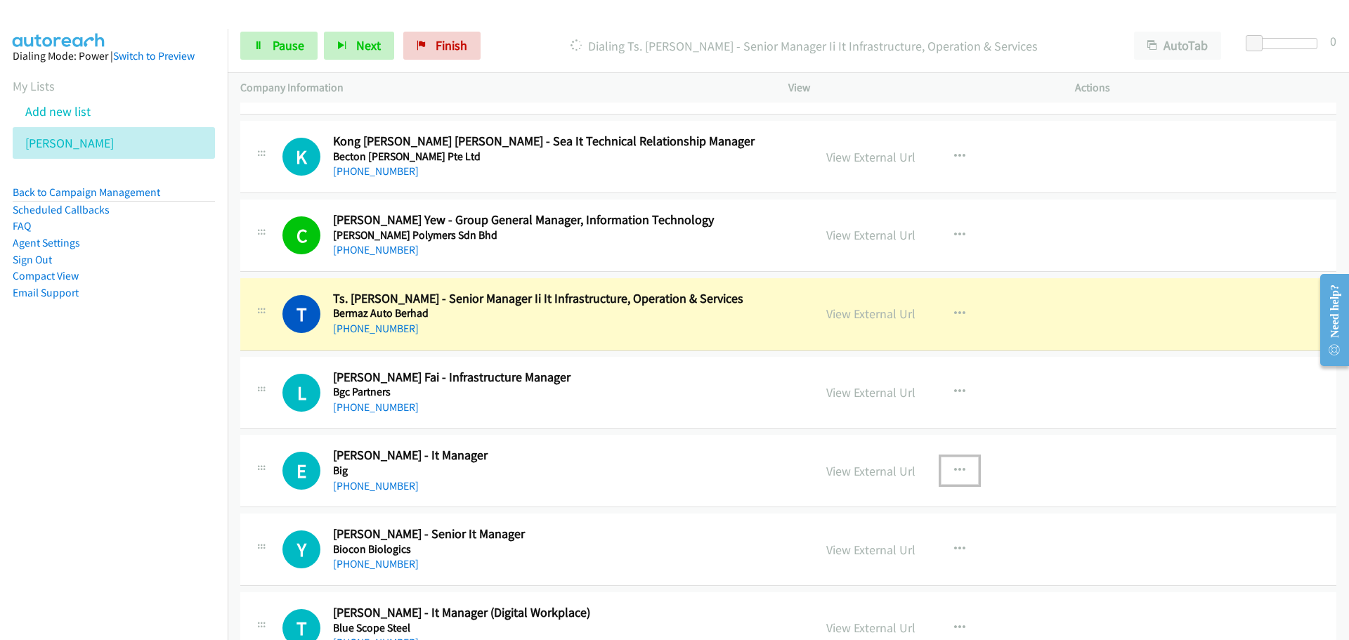
click at [941, 464] on button "button" at bounding box center [960, 471] width 38 height 28
click at [848, 558] on link "Start Calls Here" at bounding box center [884, 563] width 187 height 28
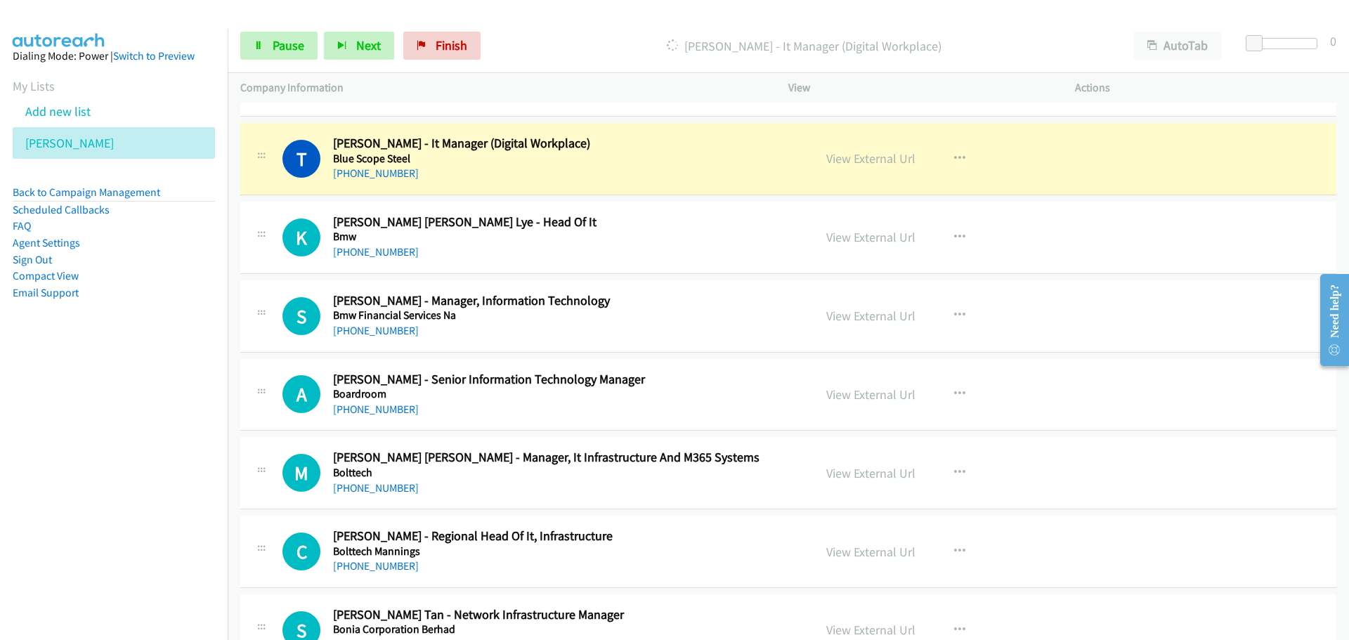
scroll to position [9873, 0]
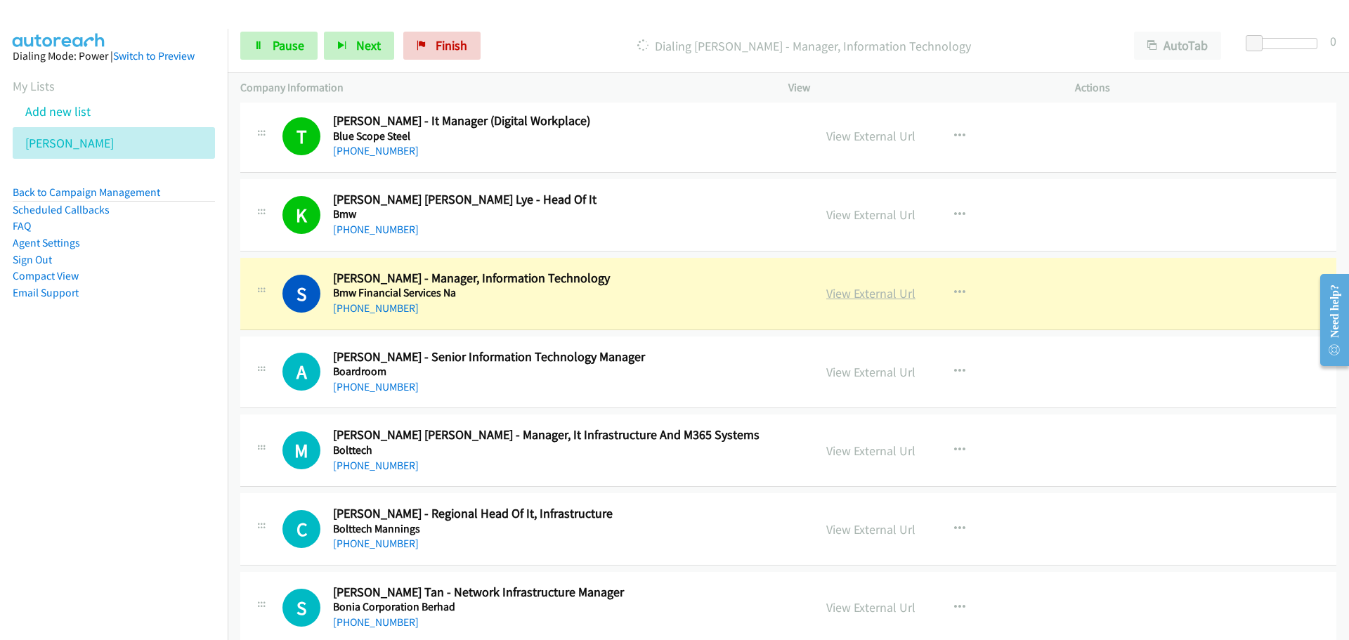
click at [860, 288] on link "View External Url" at bounding box center [870, 293] width 89 height 16
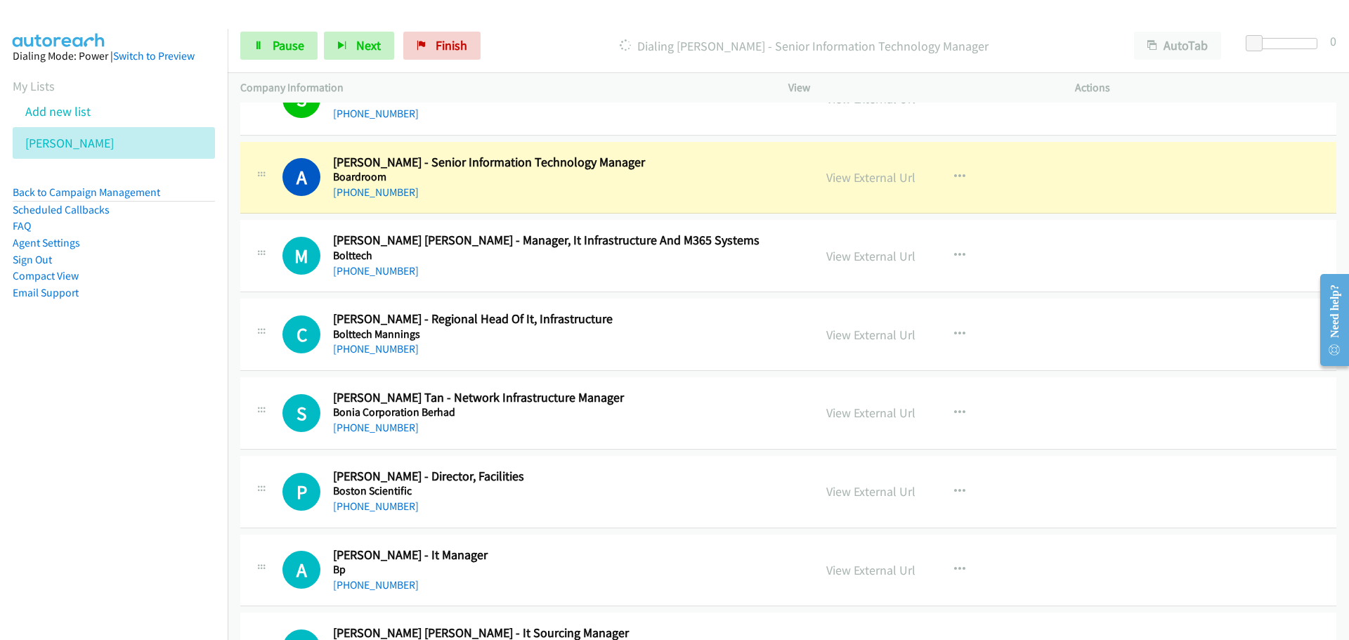
scroll to position [10084, 0]
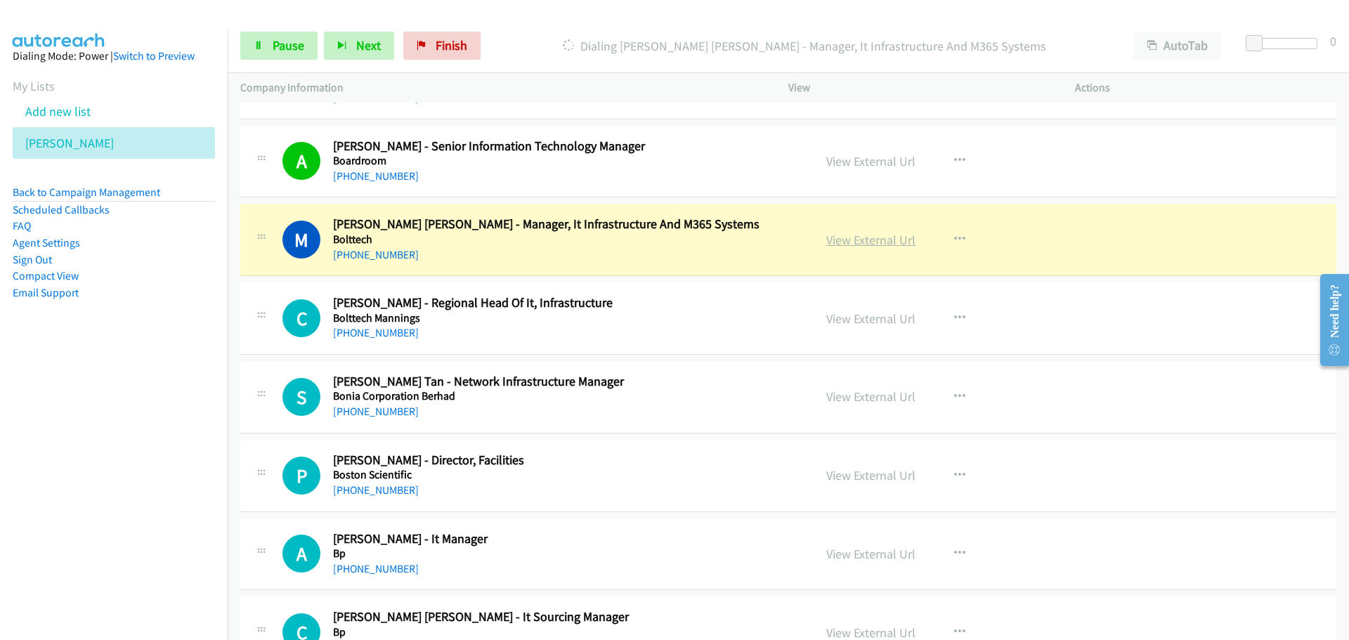
click at [882, 239] on link "View External Url" at bounding box center [870, 240] width 89 height 16
click at [276, 54] on link "Pause" at bounding box center [278, 46] width 77 height 28
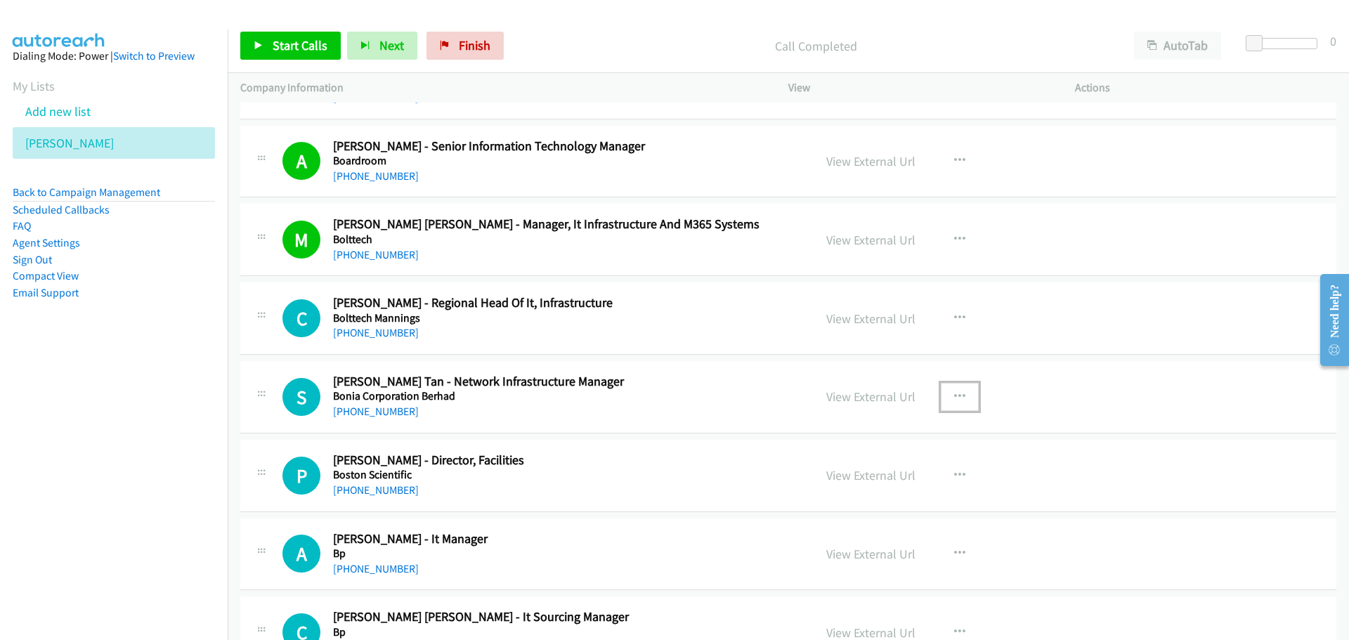
click at [955, 399] on icon "button" at bounding box center [959, 396] width 11 height 11
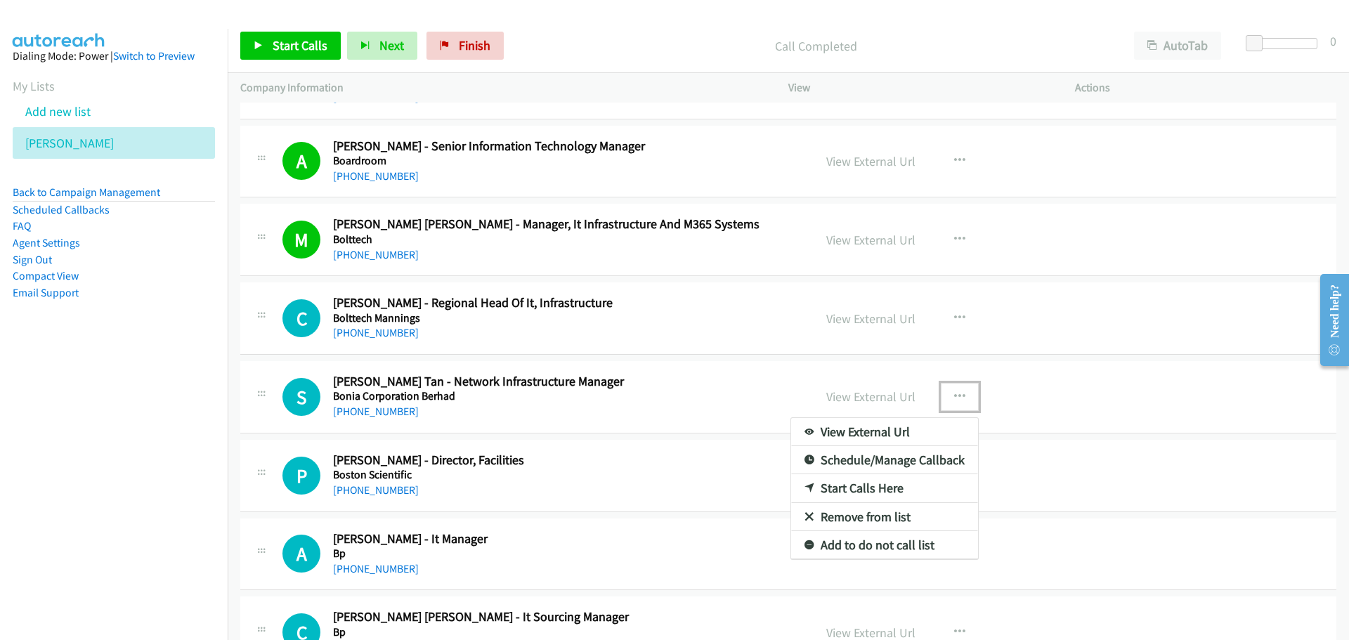
click at [680, 400] on div at bounding box center [674, 320] width 1349 height 640
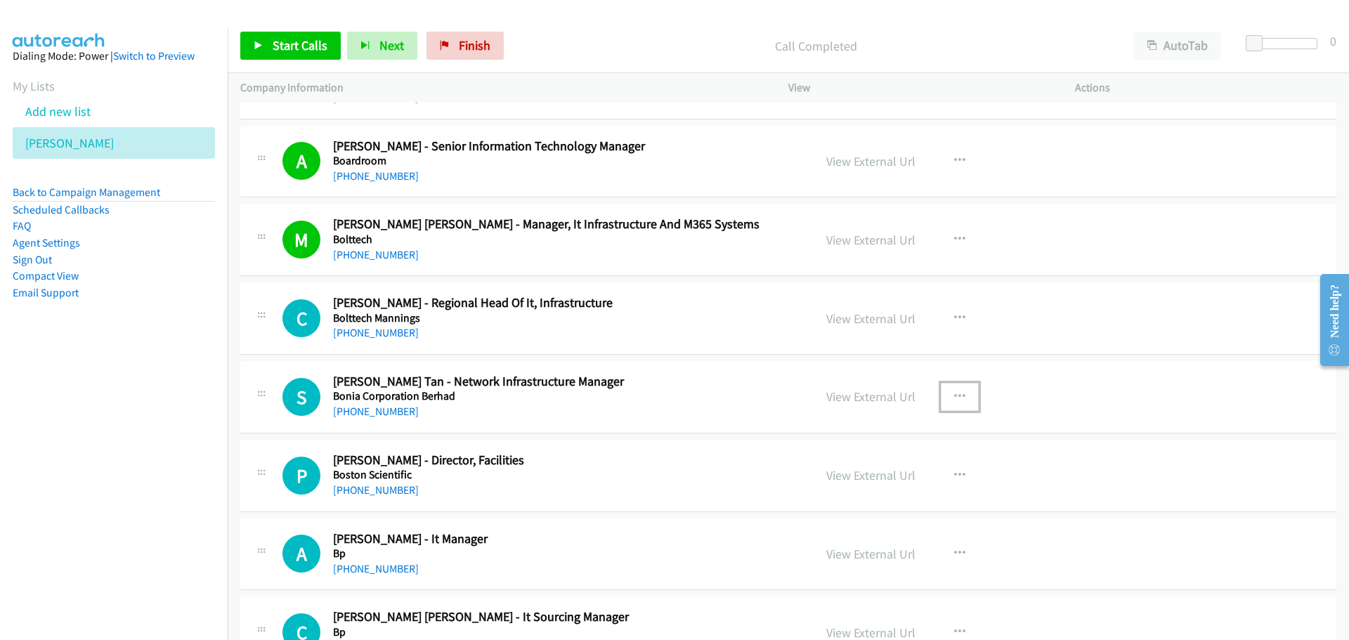
click at [958, 396] on icon "button" at bounding box center [959, 396] width 11 height 11
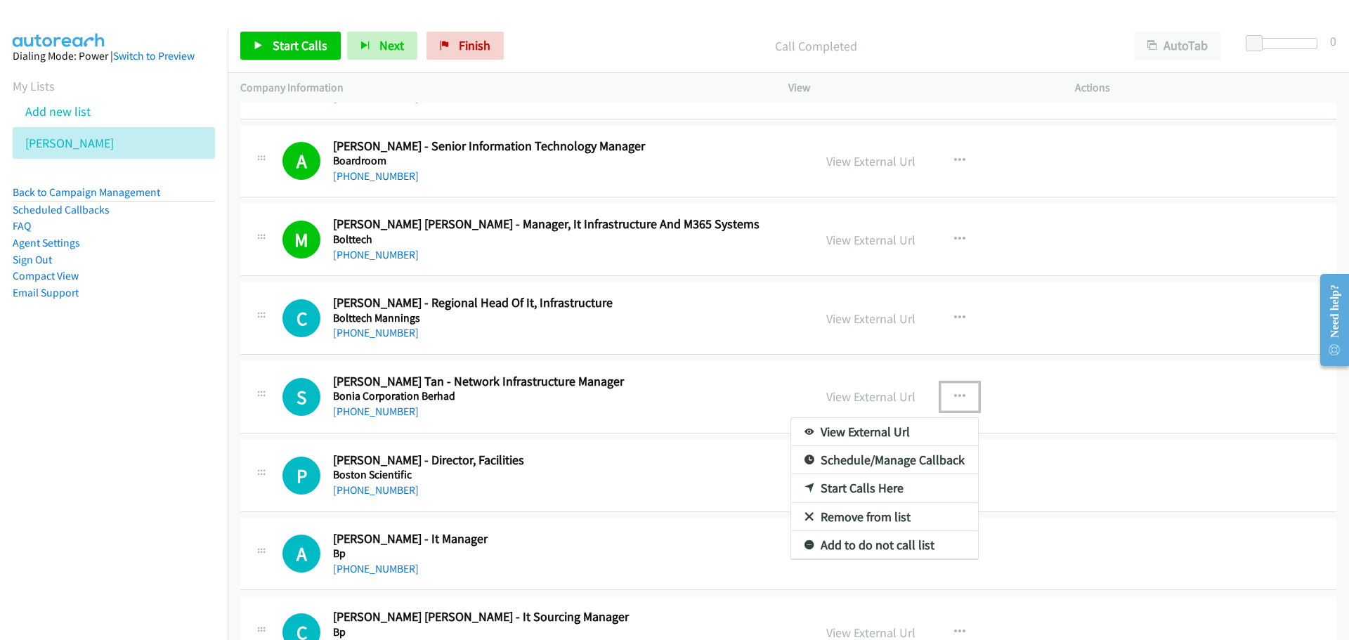
click at [854, 492] on link "Start Calls Here" at bounding box center [884, 488] width 187 height 28
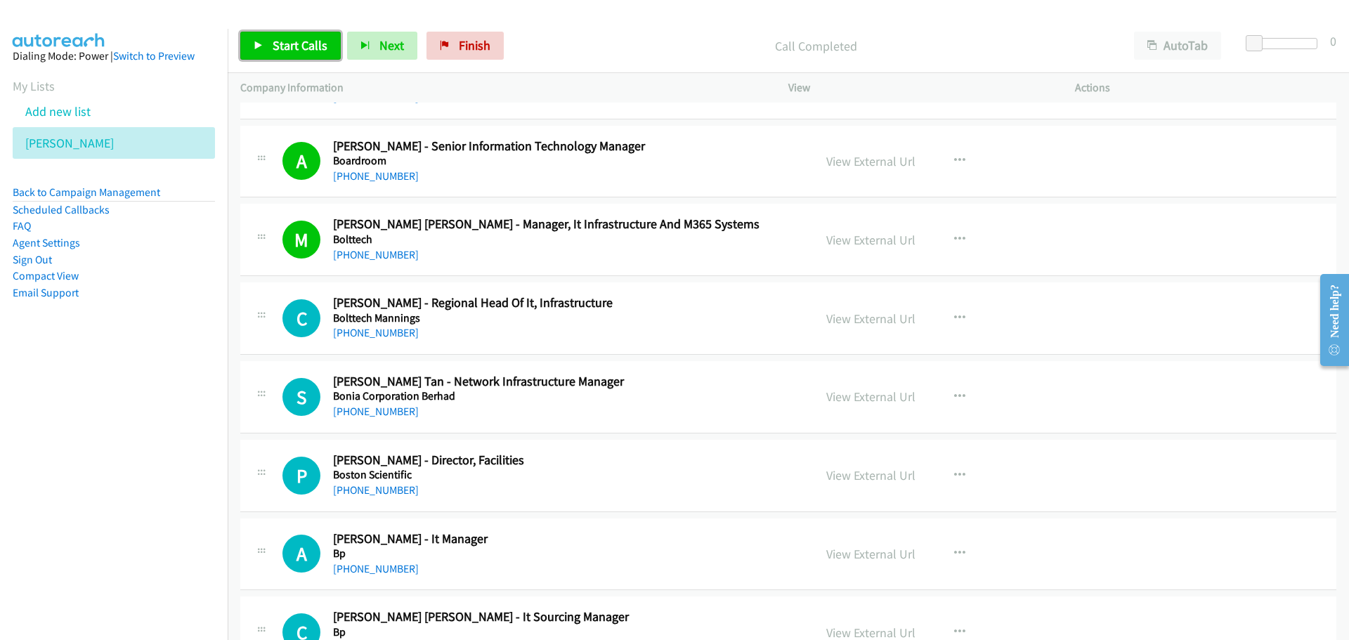
click at [261, 44] on icon at bounding box center [259, 46] width 10 height 10
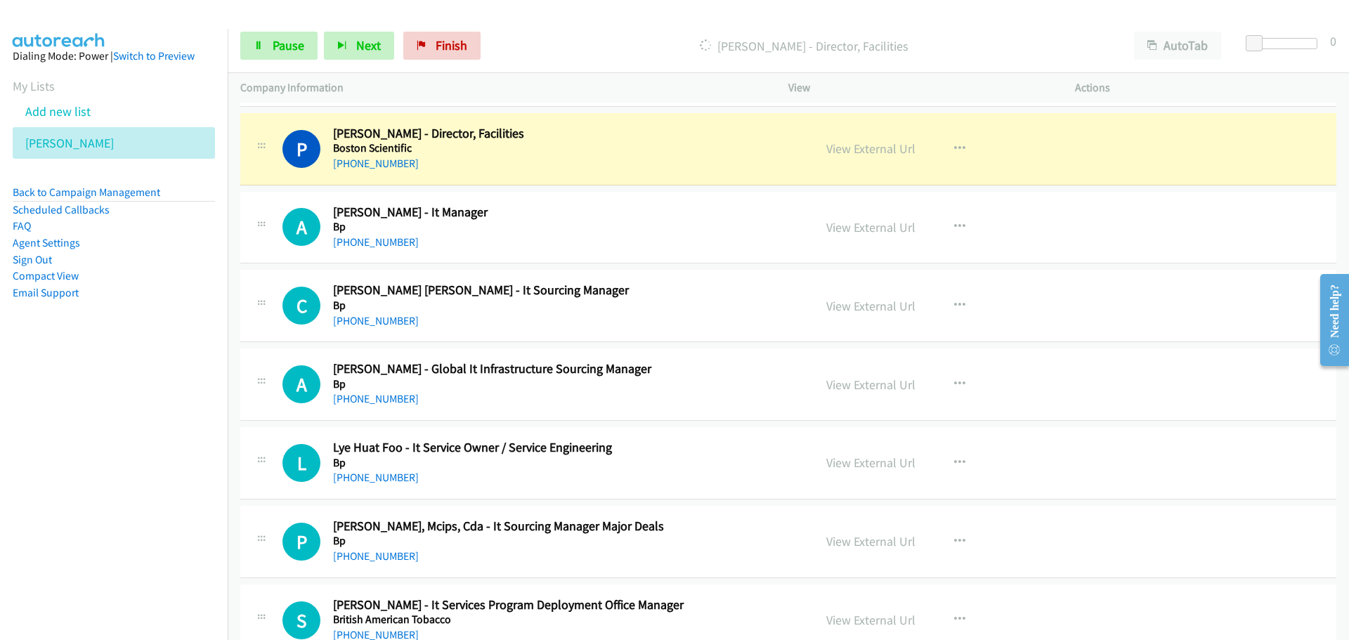
scroll to position [10435, 0]
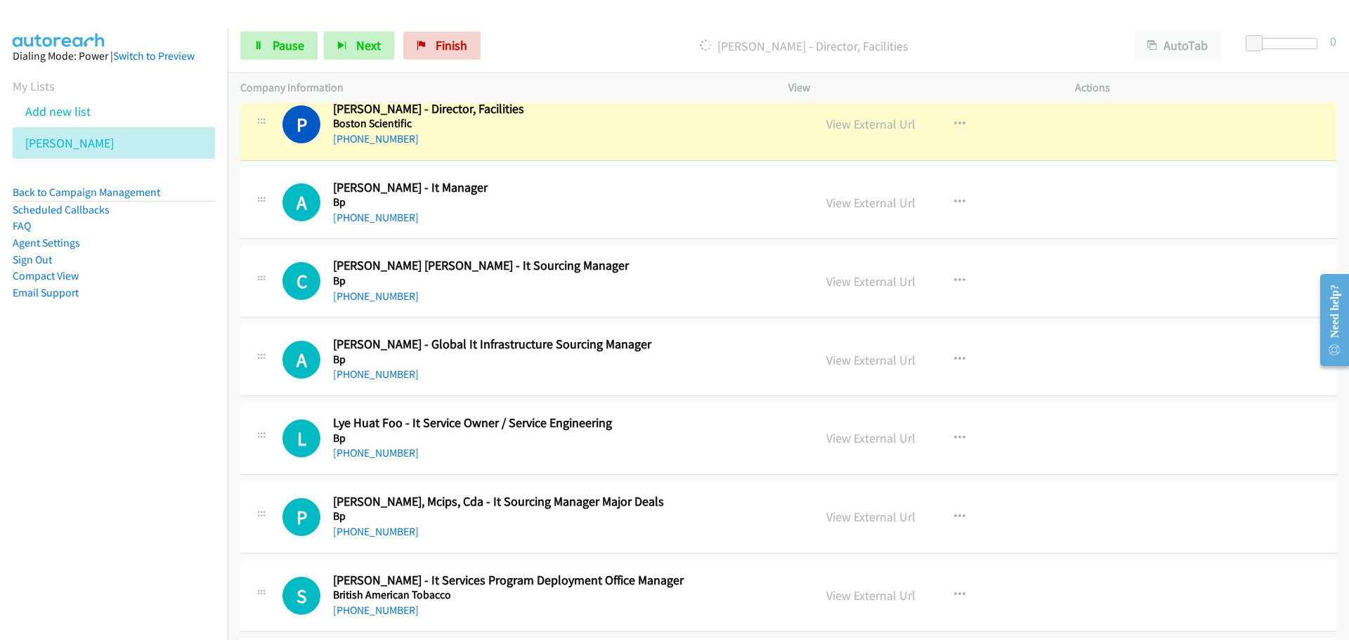
click at [866, 115] on div "View External Url" at bounding box center [870, 124] width 89 height 19
click at [866, 124] on link "View External Url" at bounding box center [870, 124] width 89 height 16
click at [297, 44] on span "Pause" at bounding box center [289, 45] width 32 height 16
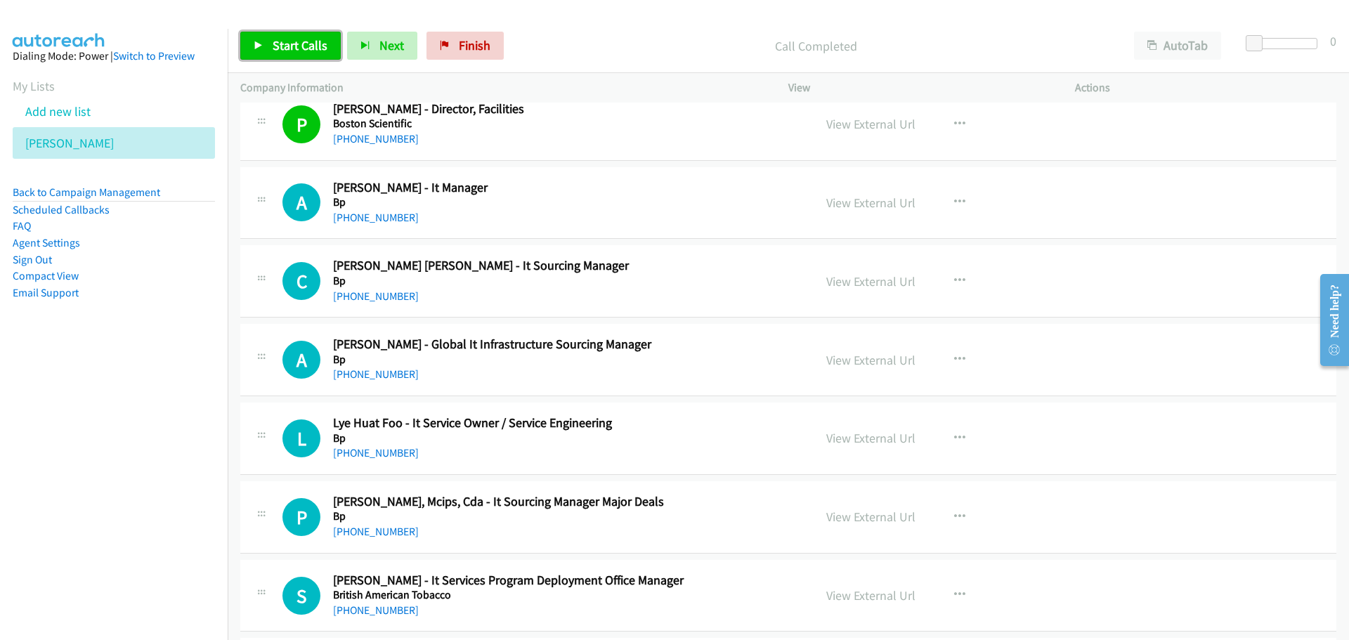
click at [309, 48] on span "Start Calls" at bounding box center [300, 45] width 55 height 16
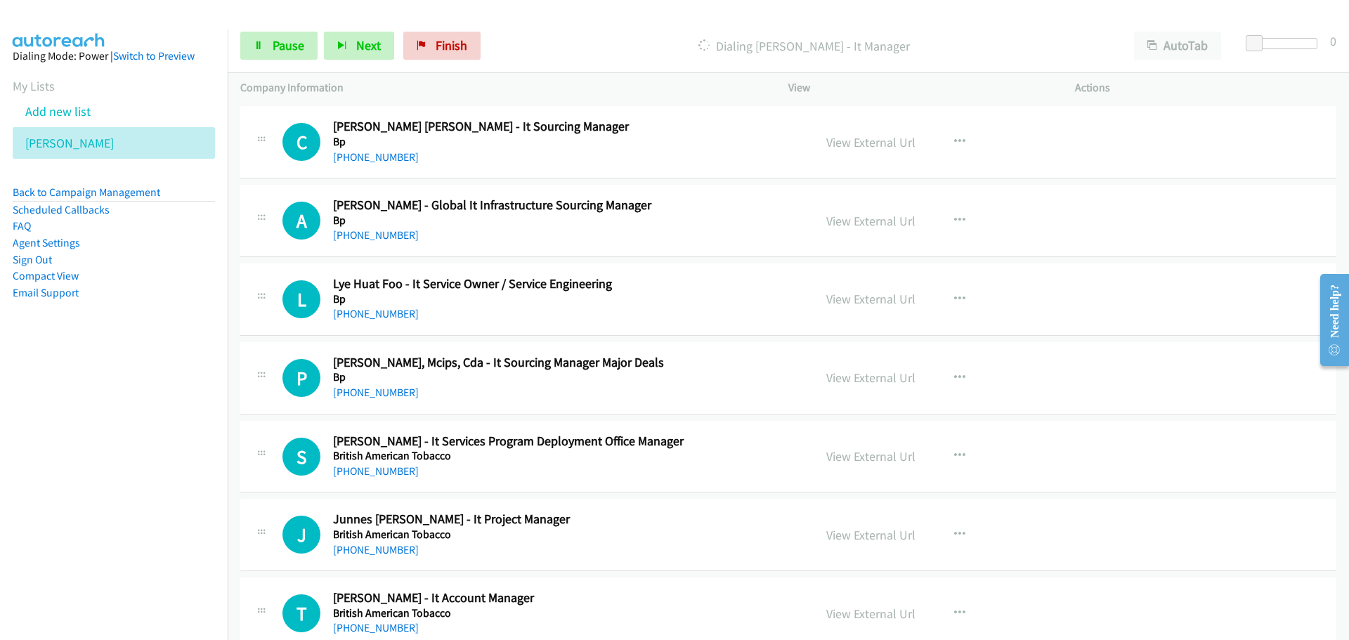
scroll to position [10576, 0]
click at [968, 212] on button "button" at bounding box center [960, 219] width 38 height 28
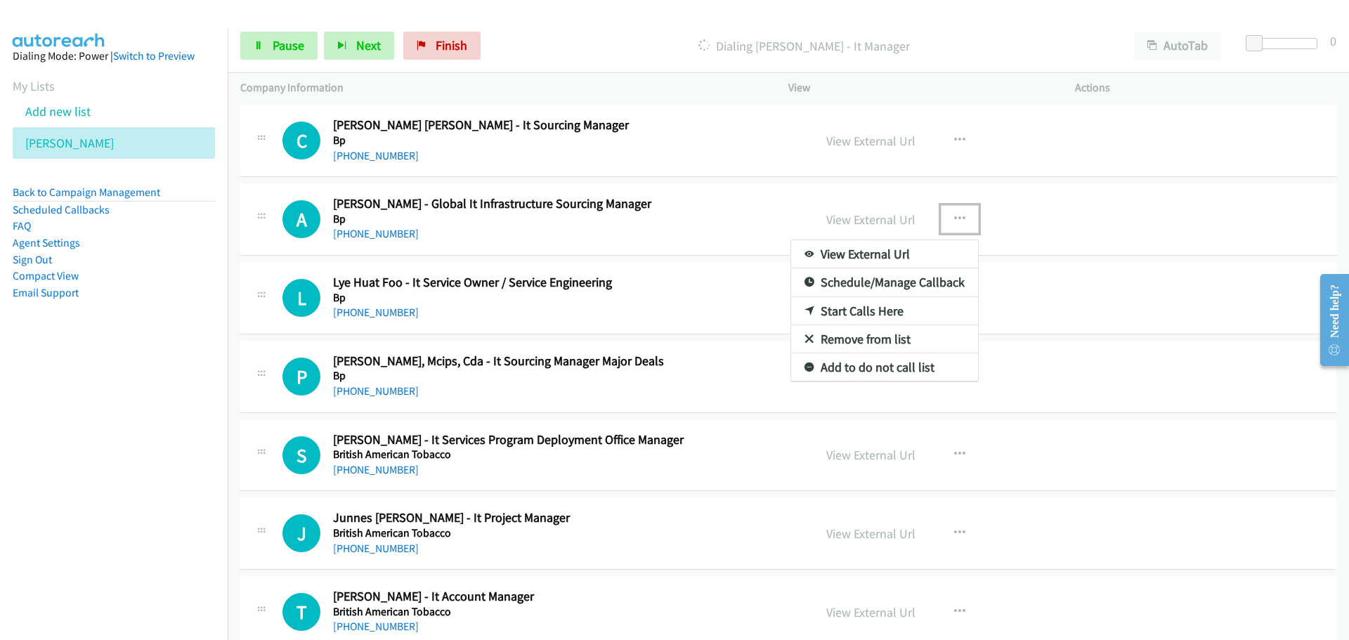
click at [865, 310] on link "Start Calls Here" at bounding box center [884, 311] width 187 height 28
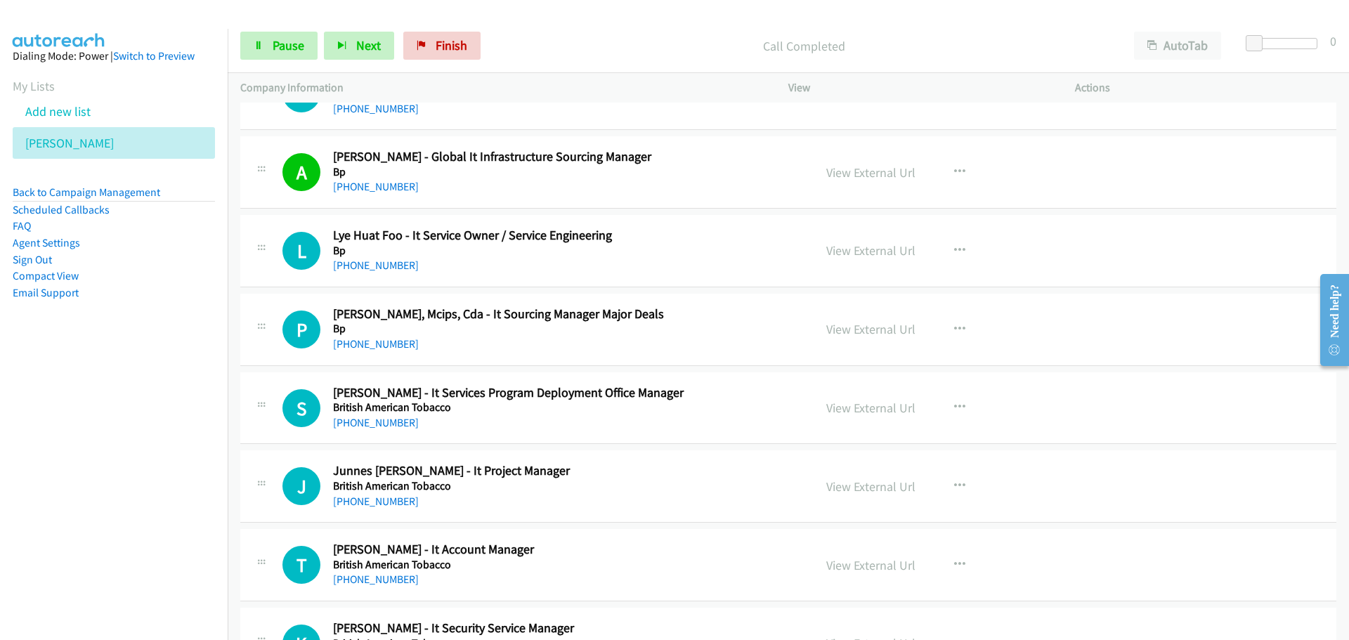
scroll to position [10646, 0]
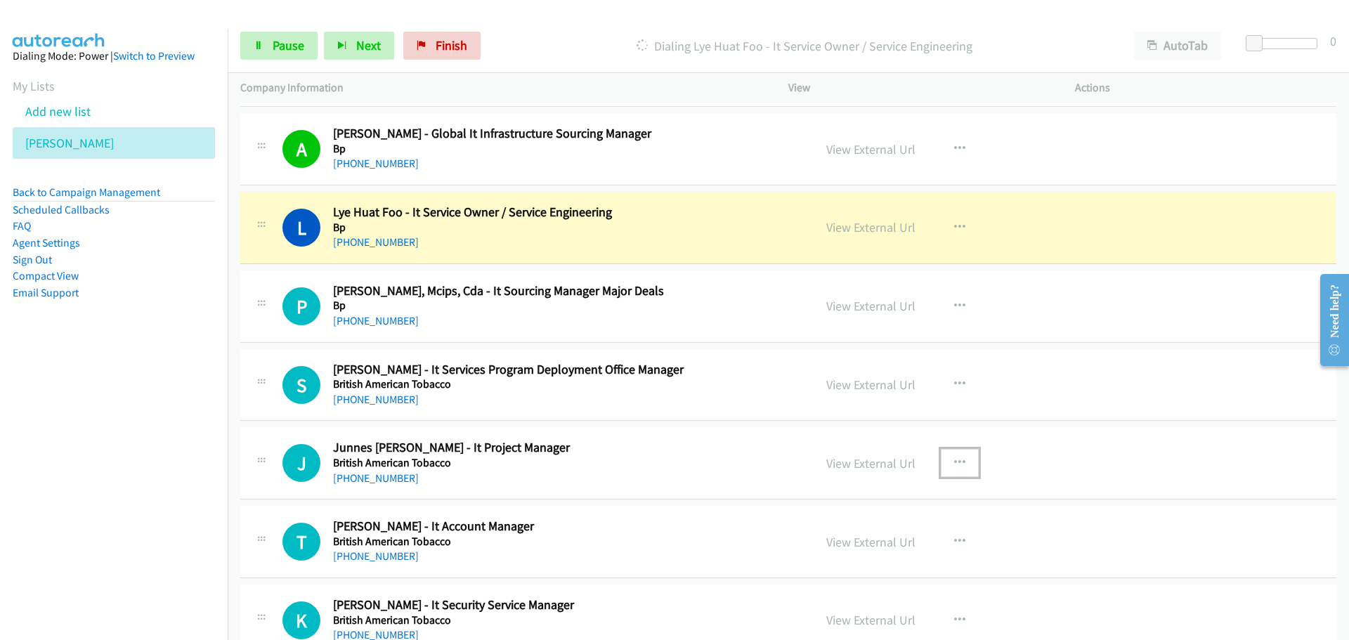
click at [954, 460] on icon "button" at bounding box center [959, 463] width 11 height 11
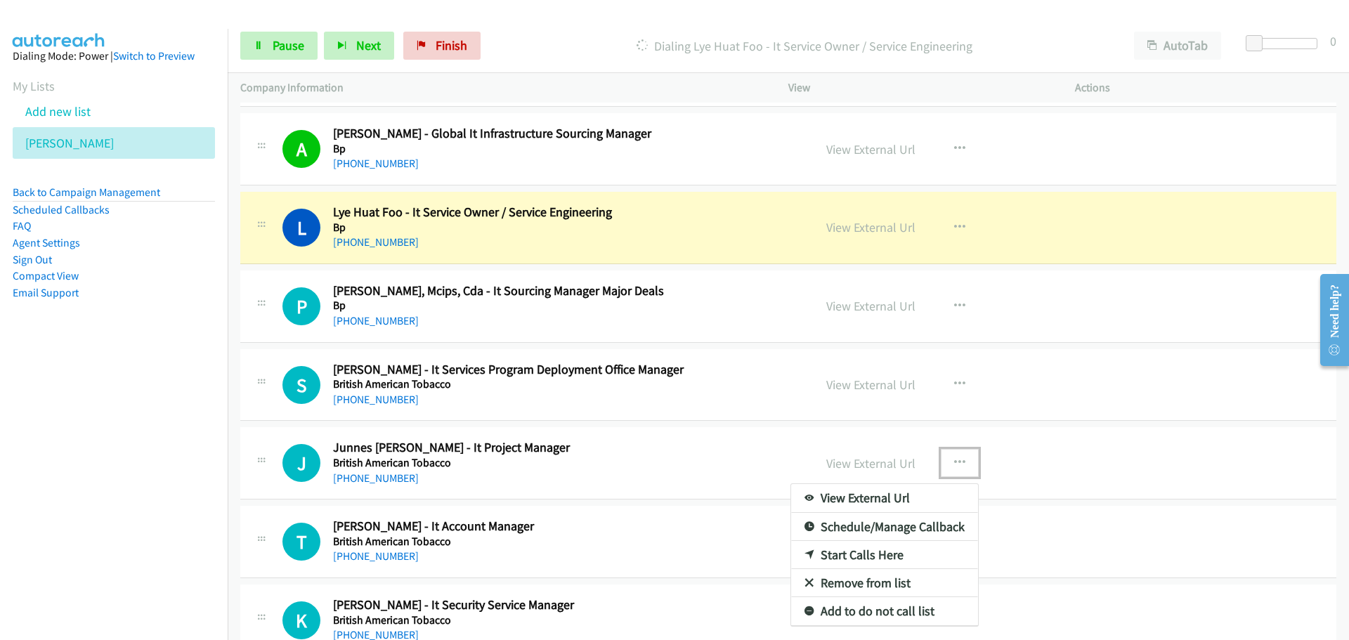
click at [864, 557] on link "Start Calls Here" at bounding box center [884, 555] width 187 height 28
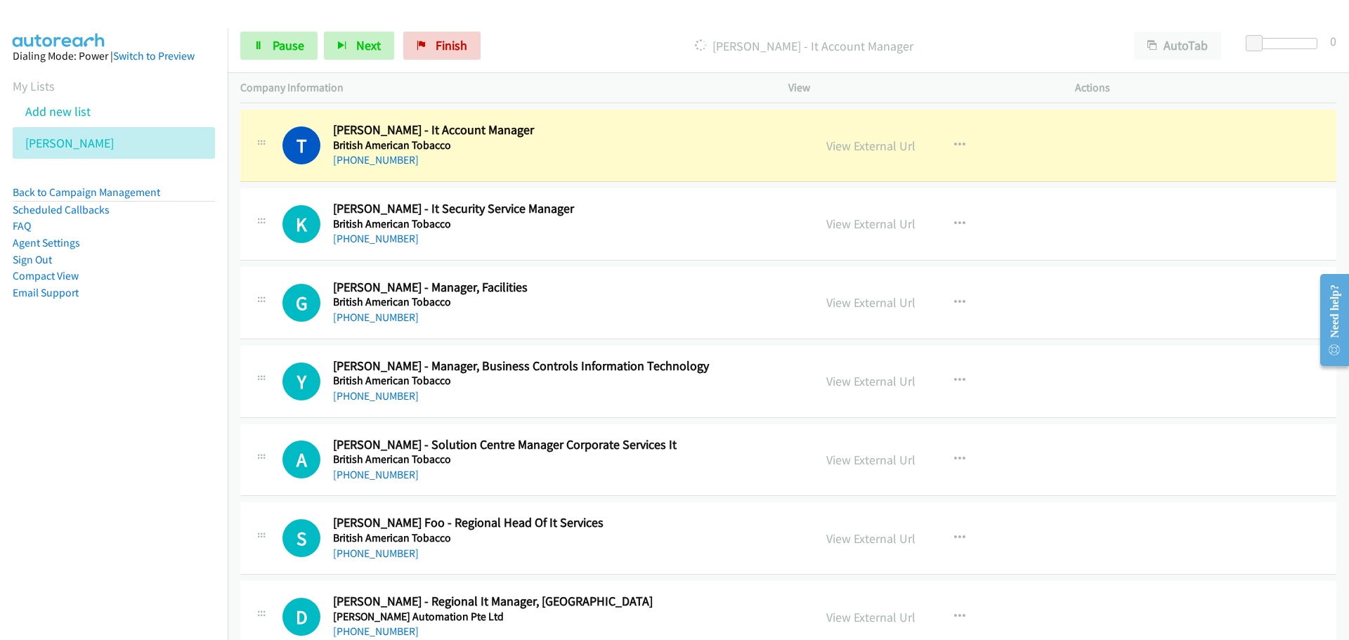
scroll to position [11068, 0]
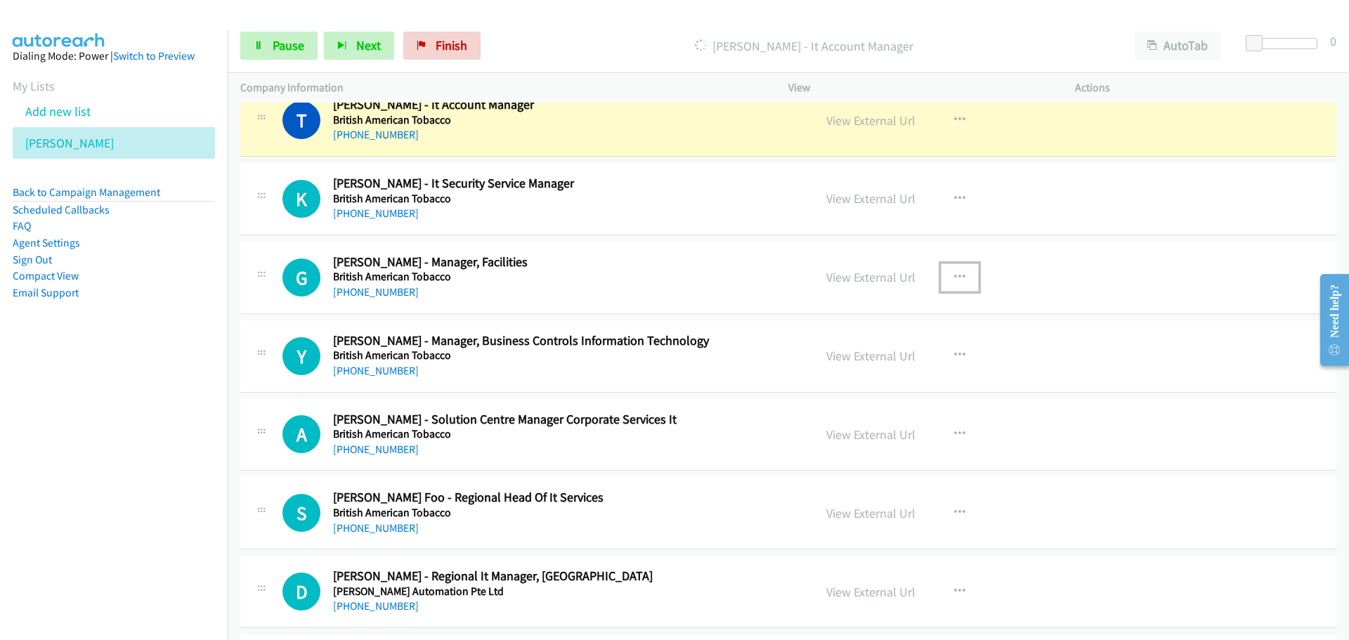
click at [954, 279] on icon "button" at bounding box center [959, 277] width 11 height 11
click at [864, 365] on link "Start Calls Here" at bounding box center [884, 369] width 187 height 28
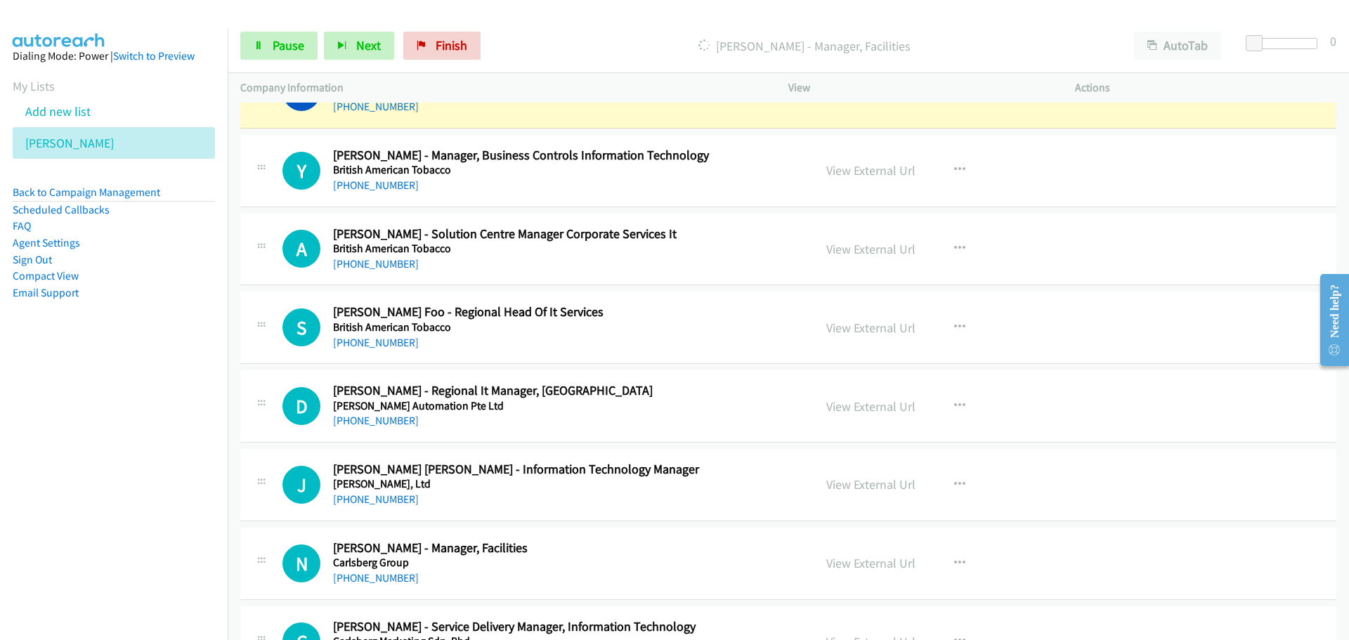
scroll to position [11279, 0]
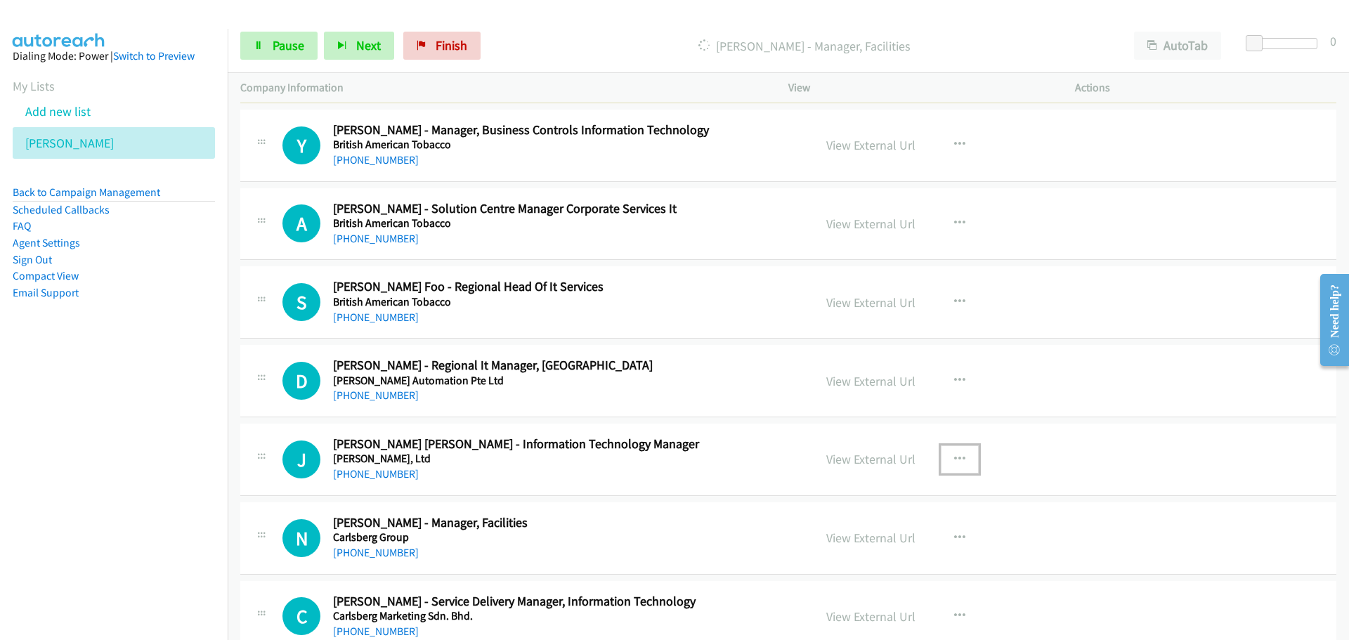
drag, startPoint x: 954, startPoint y: 462, endPoint x: 947, endPoint y: 472, distance: 12.7
click at [954, 462] on icon "button" at bounding box center [959, 459] width 11 height 11
click at [870, 550] on link "Start Calls Here" at bounding box center [884, 551] width 187 height 28
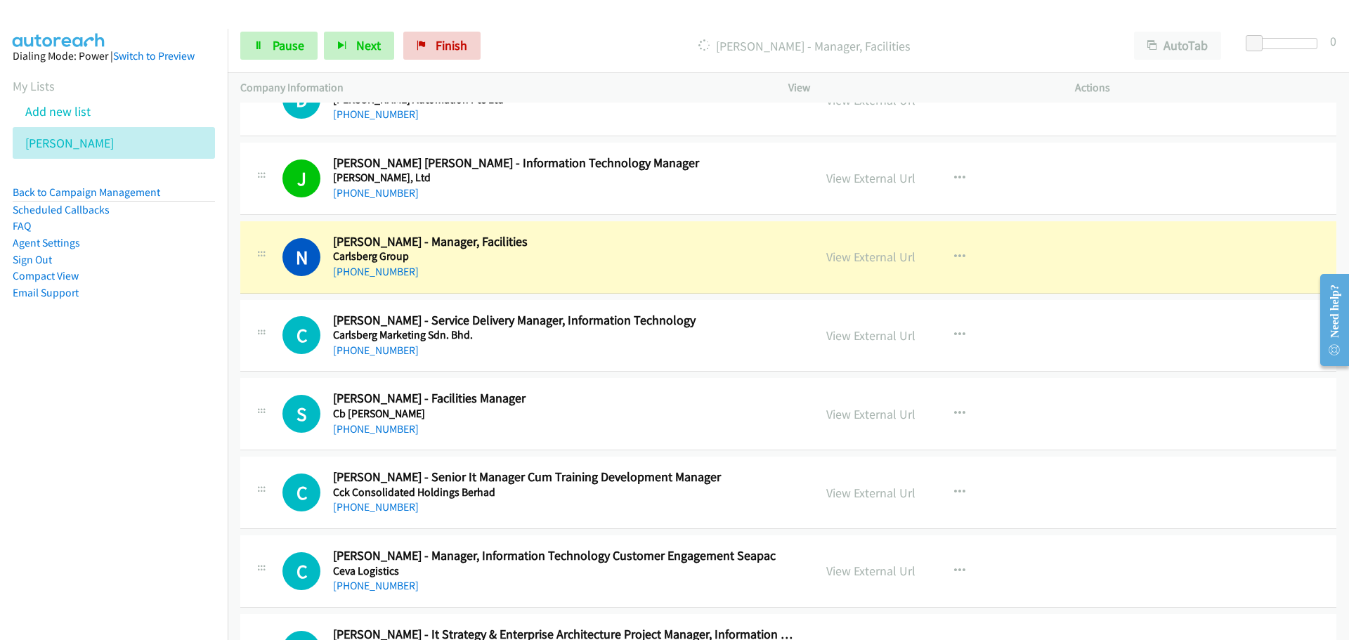
scroll to position [11630, 0]
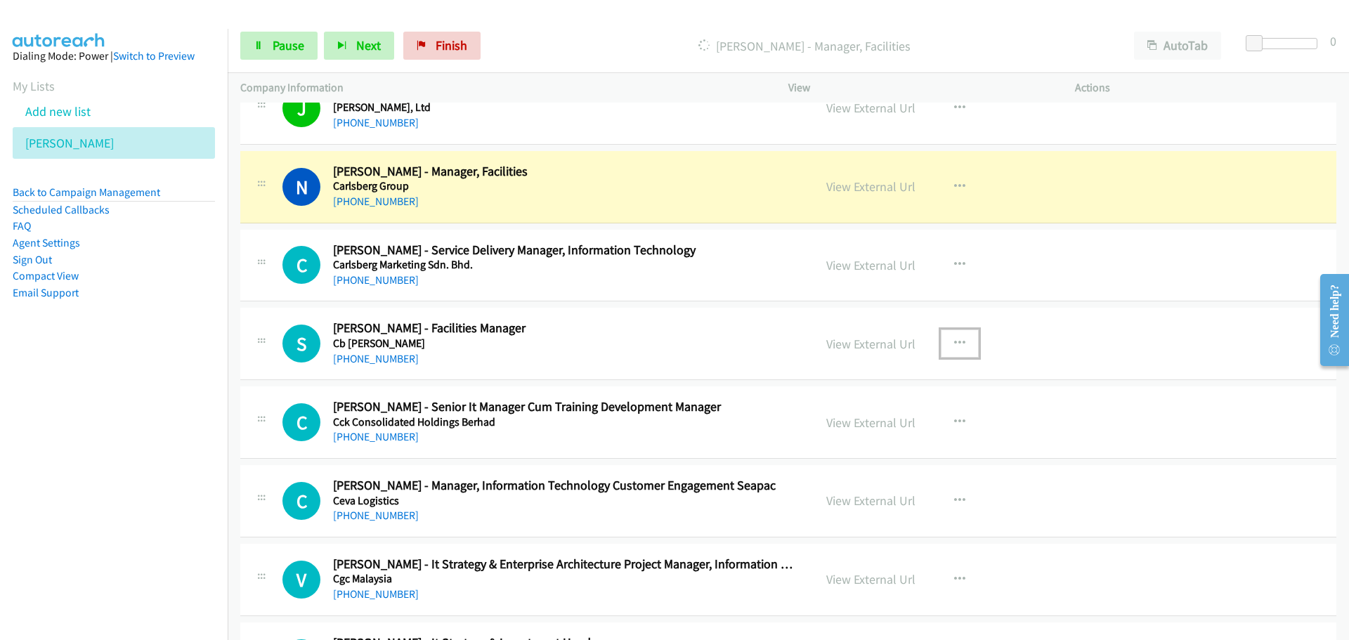
click at [954, 344] on icon "button" at bounding box center [959, 343] width 11 height 11
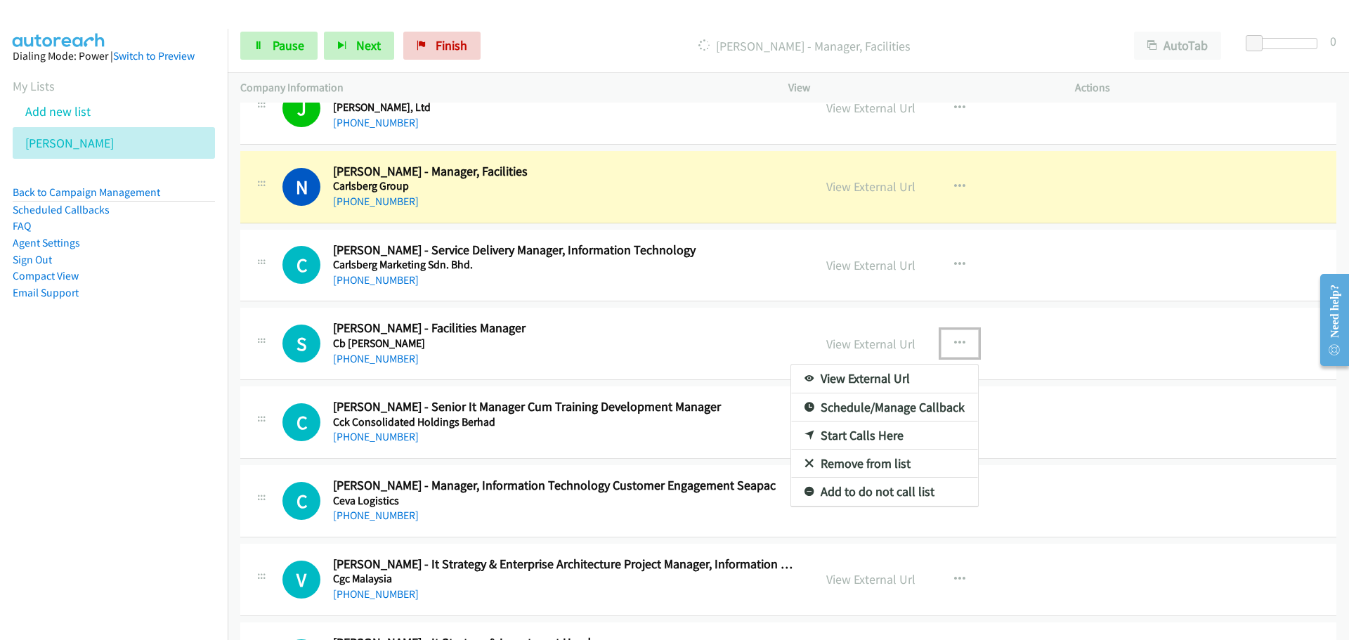
click at [852, 432] on link "Start Calls Here" at bounding box center [884, 436] width 187 height 28
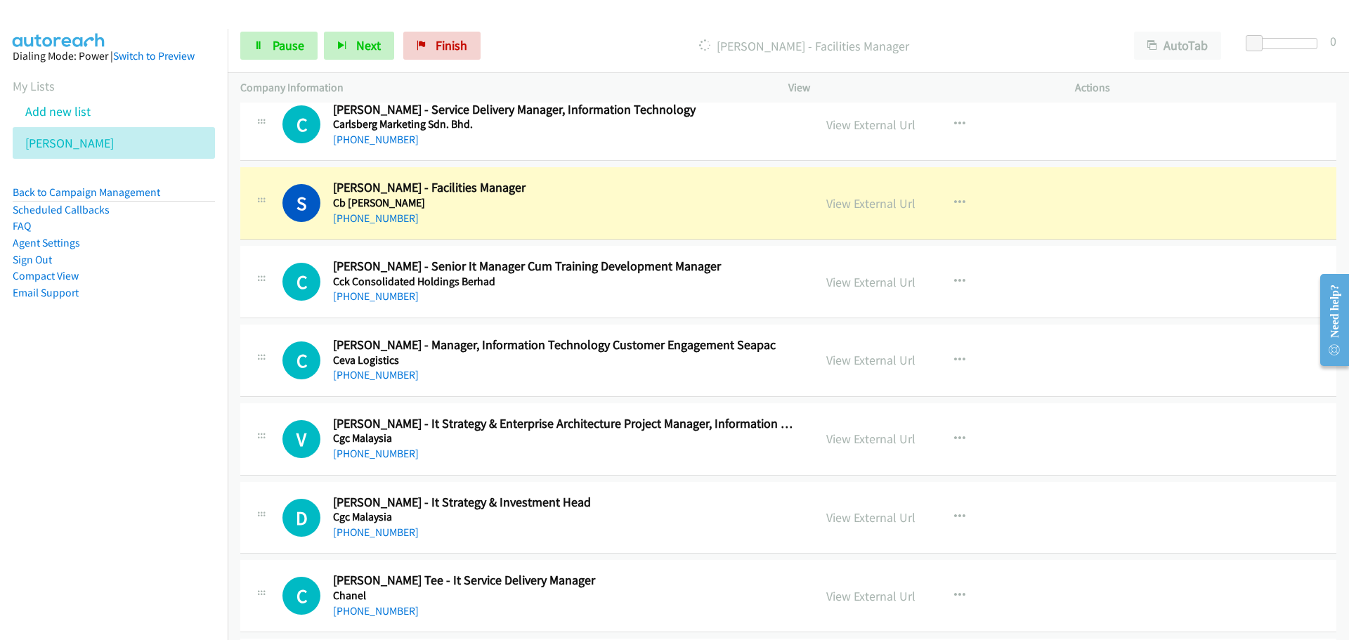
scroll to position [11841, 0]
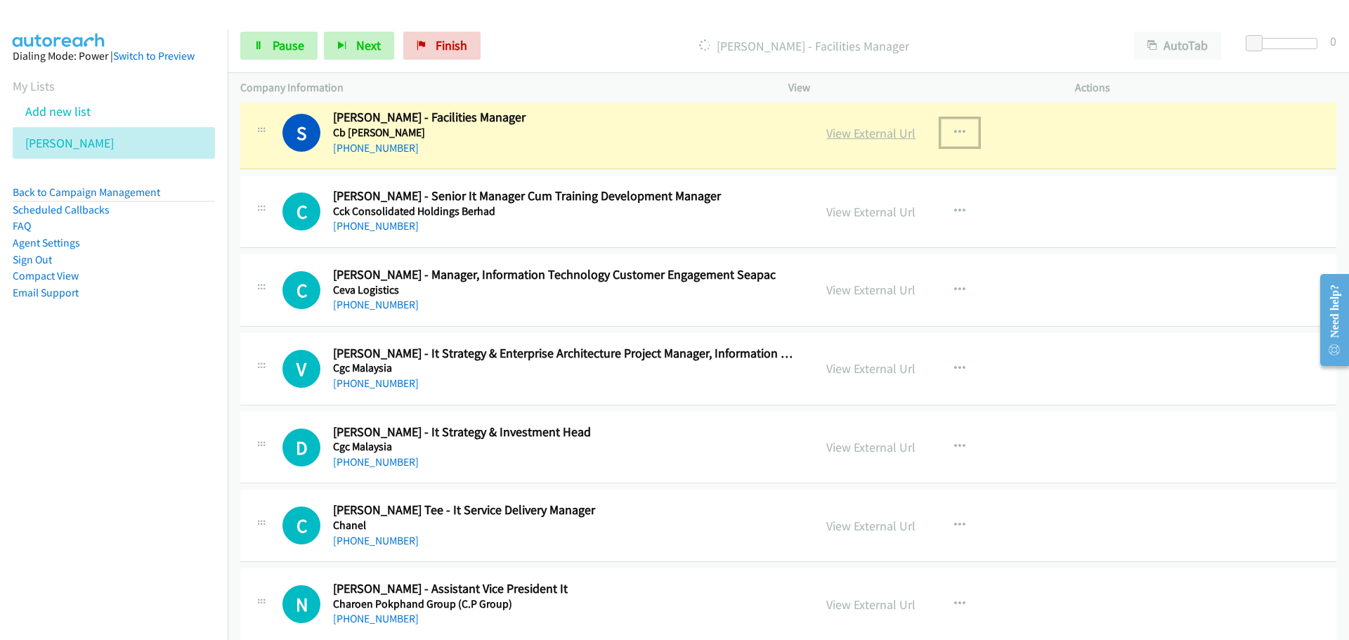
click at [841, 131] on link "View External Url" at bounding box center [870, 133] width 89 height 16
click at [271, 47] on link "Pause" at bounding box center [278, 46] width 77 height 28
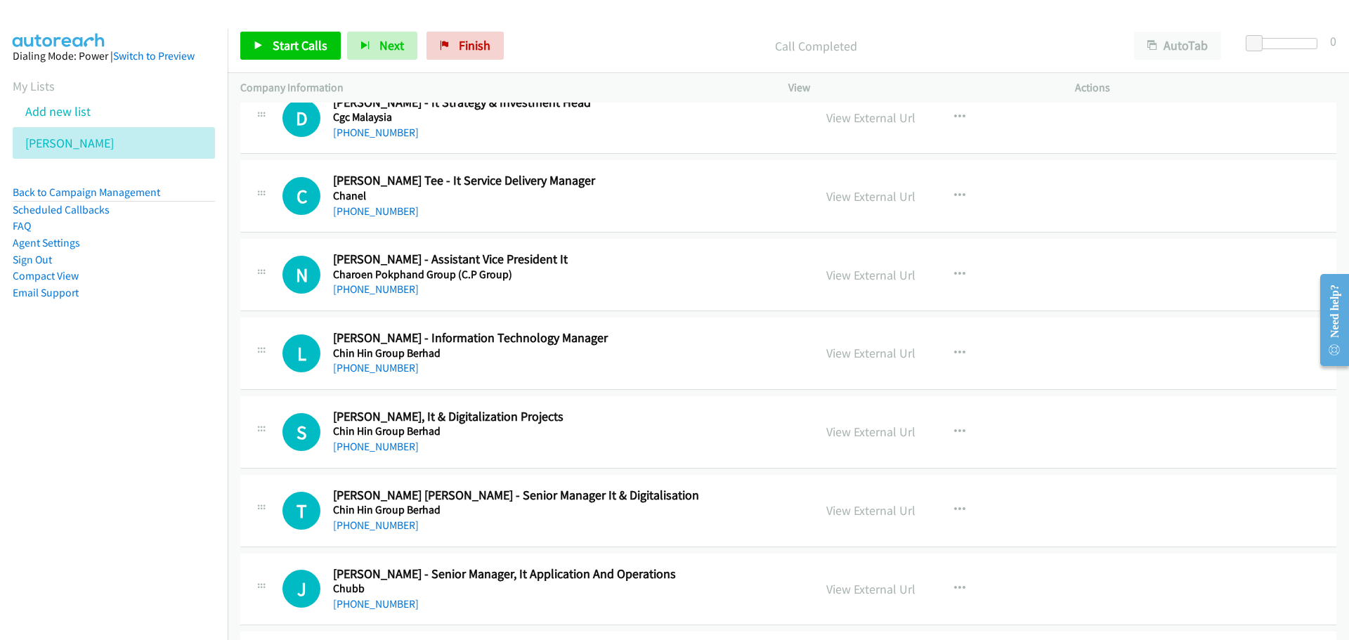
scroll to position [12192, 0]
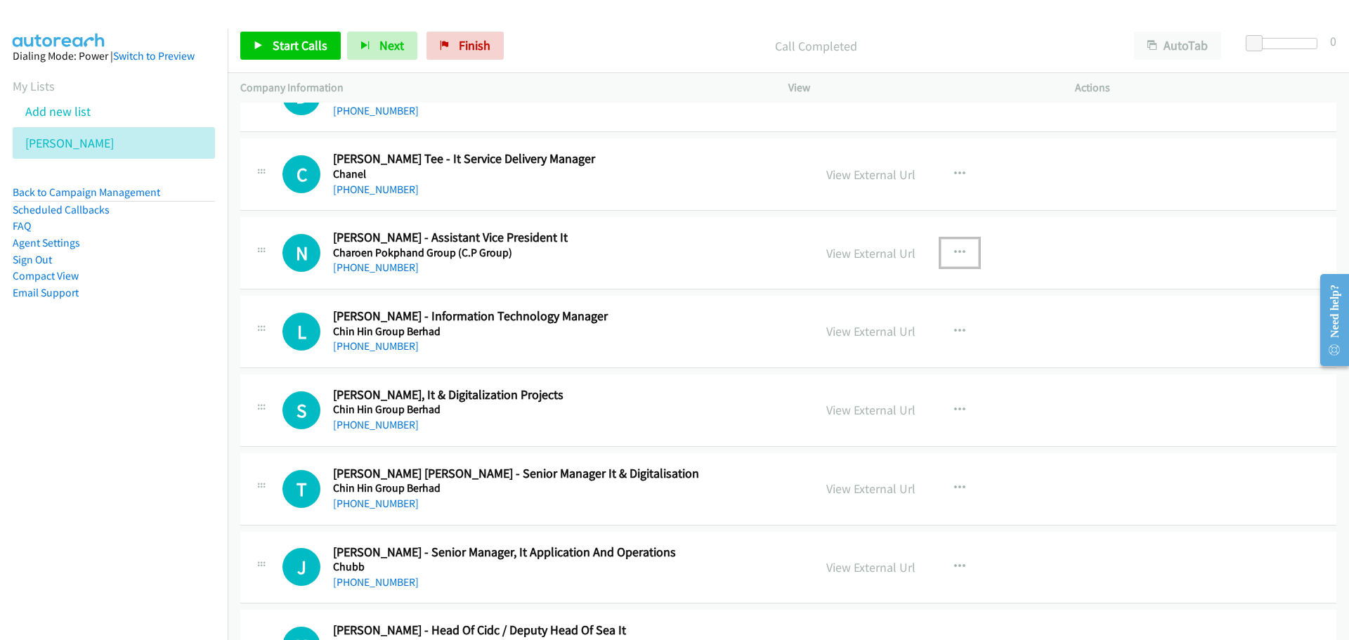
click at [957, 247] on icon "button" at bounding box center [959, 252] width 11 height 11
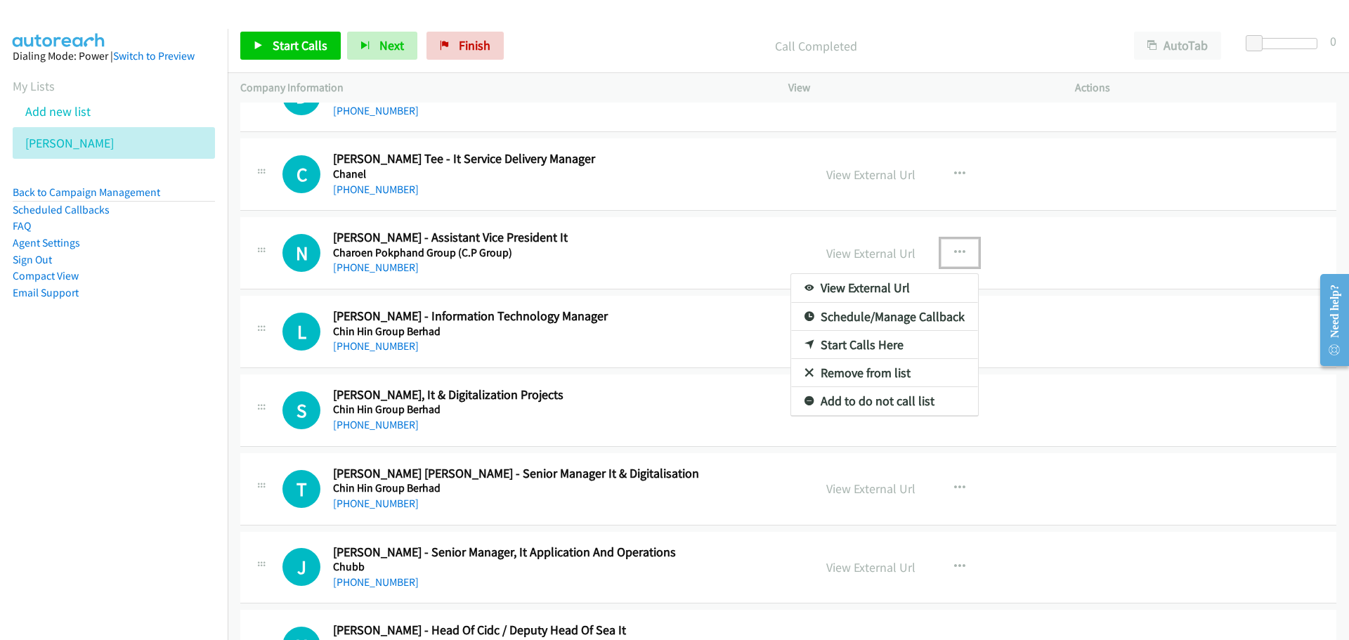
click at [852, 349] on link "Start Calls Here" at bounding box center [884, 345] width 187 height 28
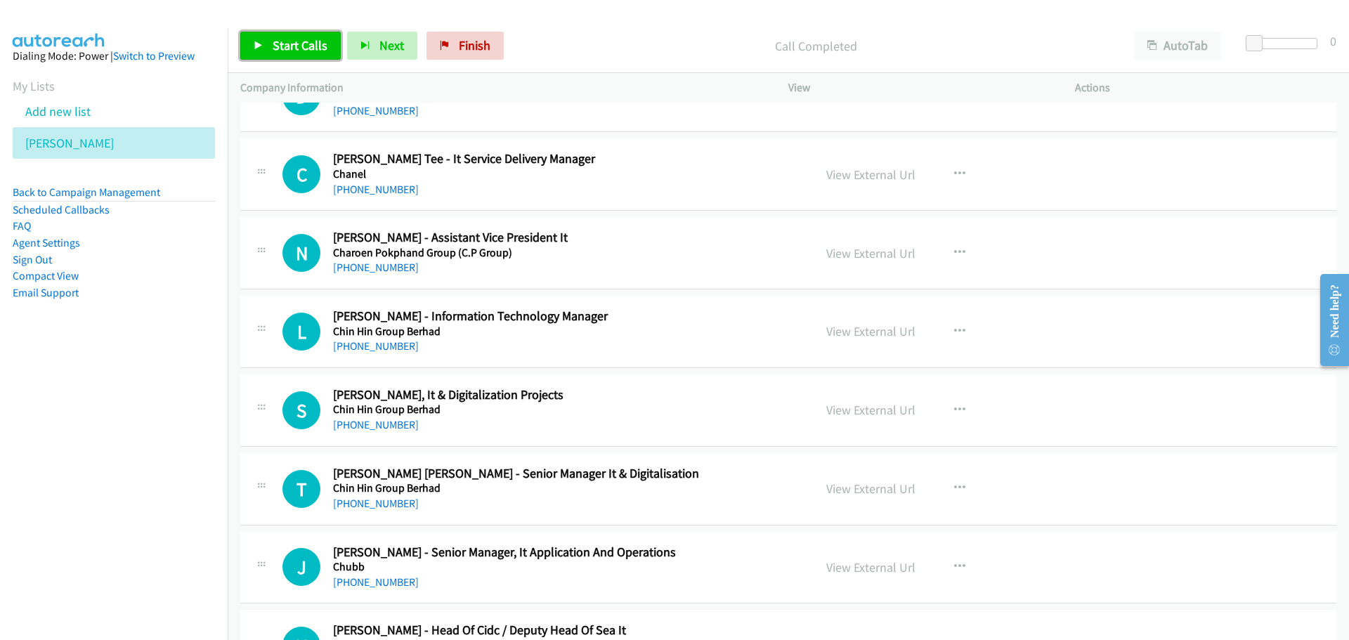
click at [297, 53] on span "Start Calls" at bounding box center [300, 45] width 55 height 16
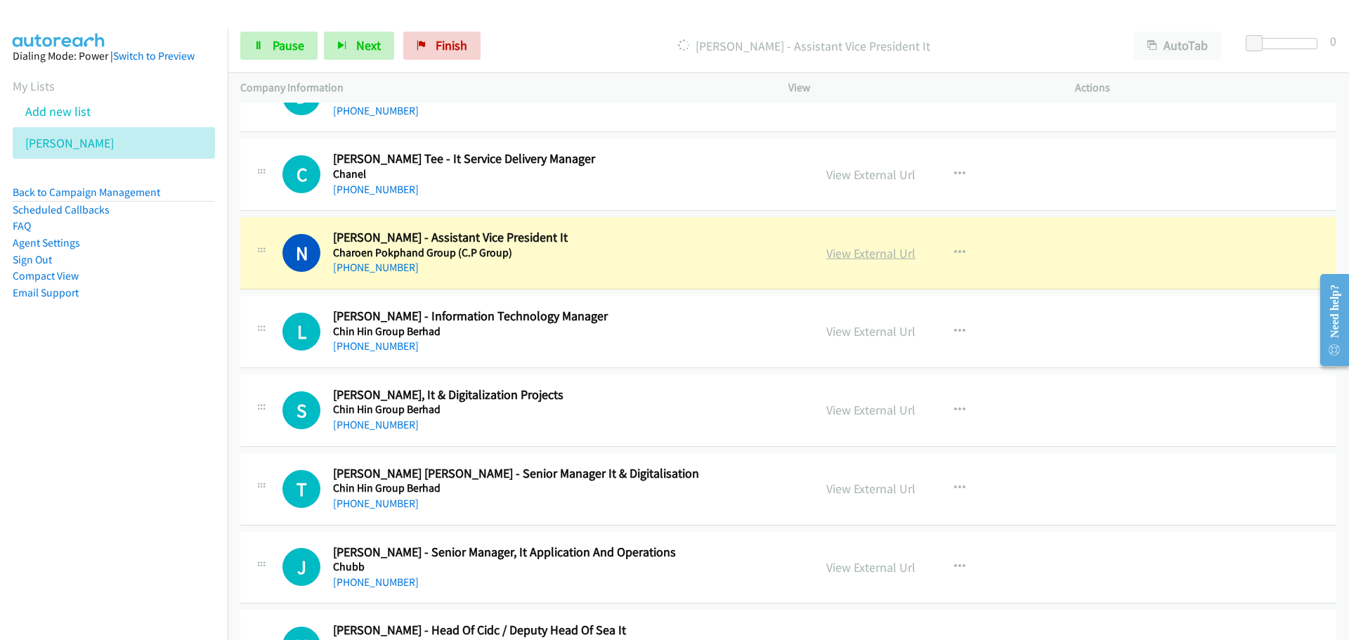
click at [874, 257] on link "View External Url" at bounding box center [870, 253] width 89 height 16
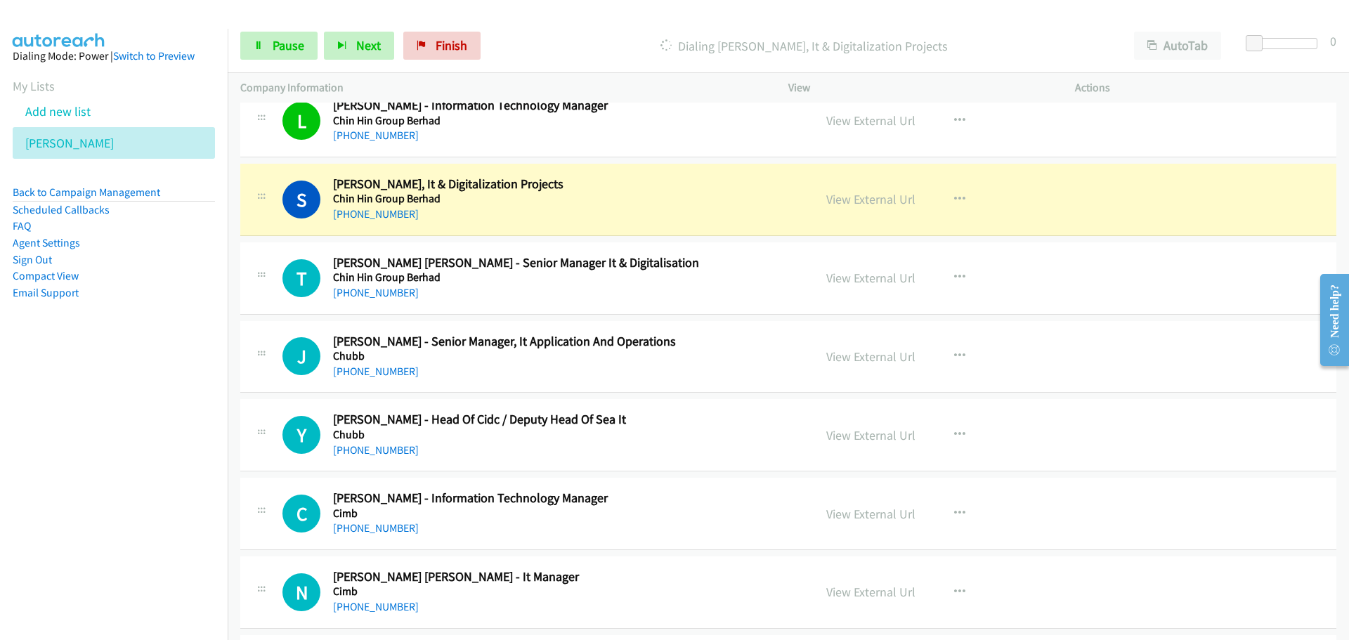
scroll to position [12473, 0]
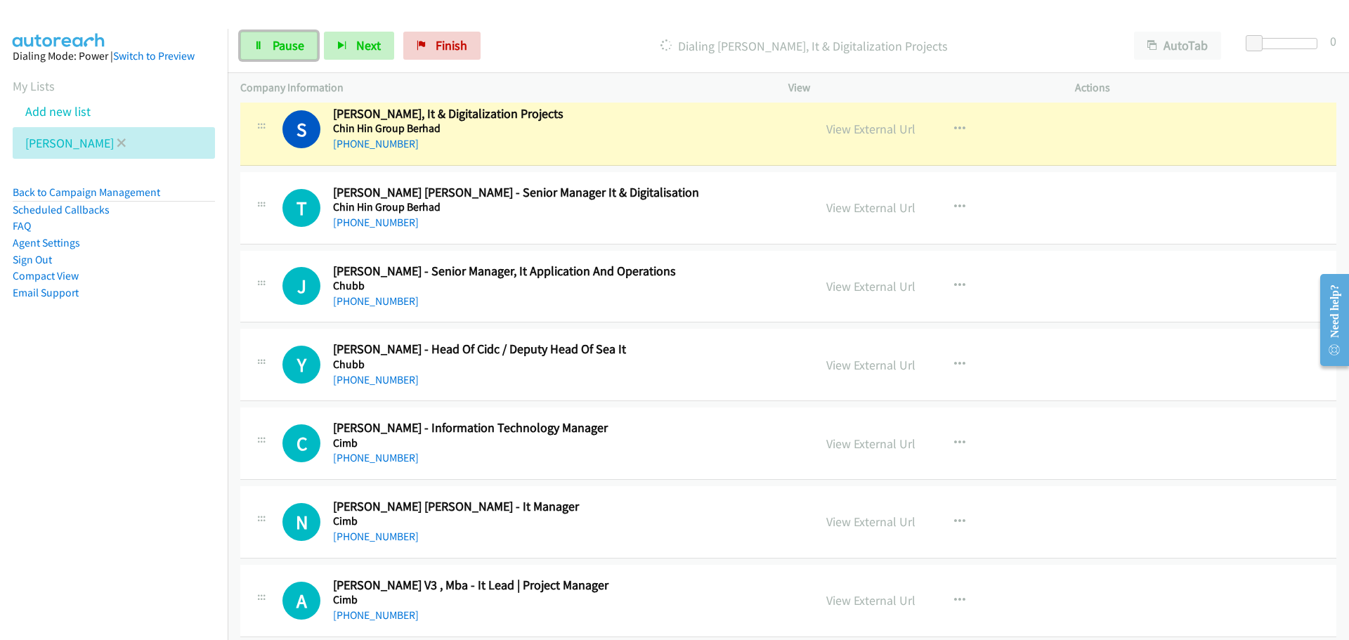
drag, startPoint x: 276, startPoint y: 51, endPoint x: 133, endPoint y: 135, distance: 166.0
click at [276, 51] on span "Pause" at bounding box center [289, 45] width 32 height 16
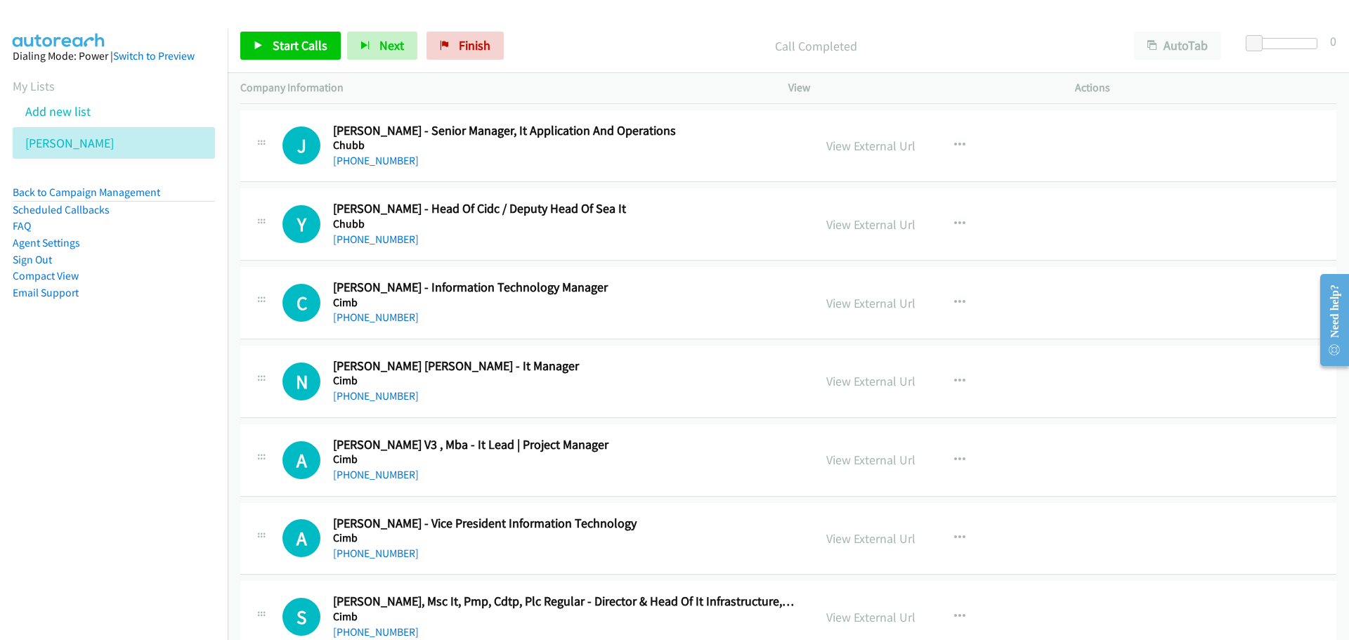
scroll to position [12684, 0]
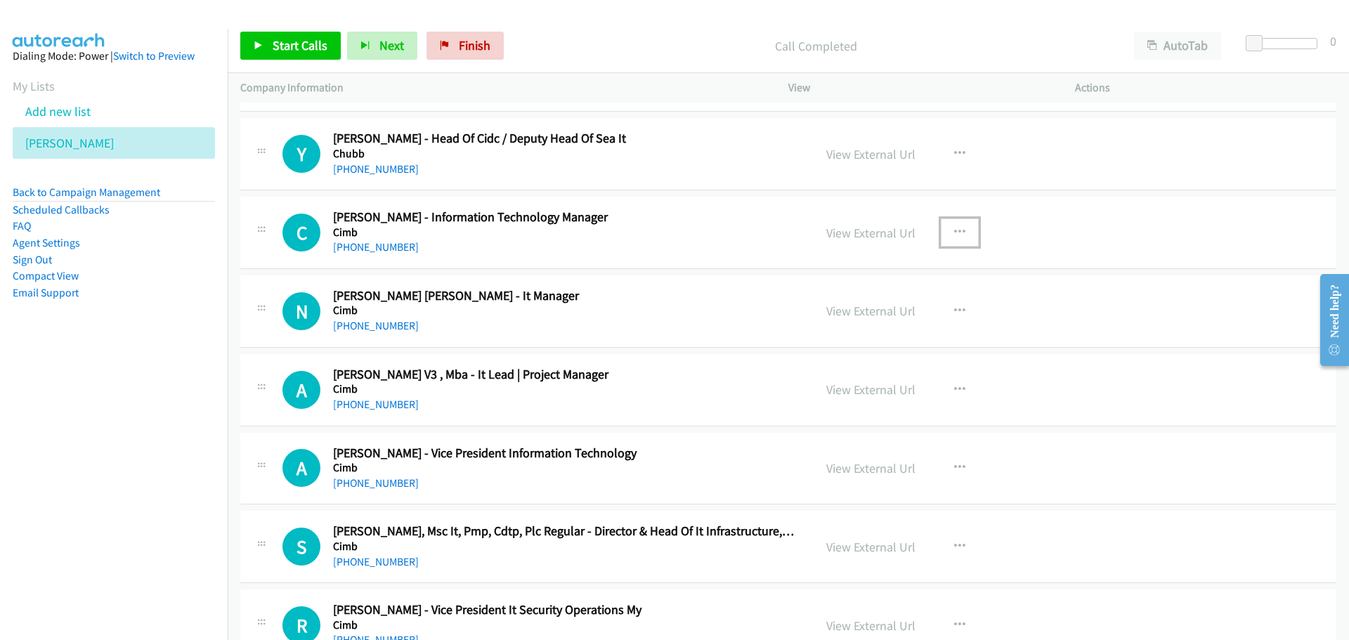
click at [970, 232] on button "button" at bounding box center [960, 233] width 38 height 28
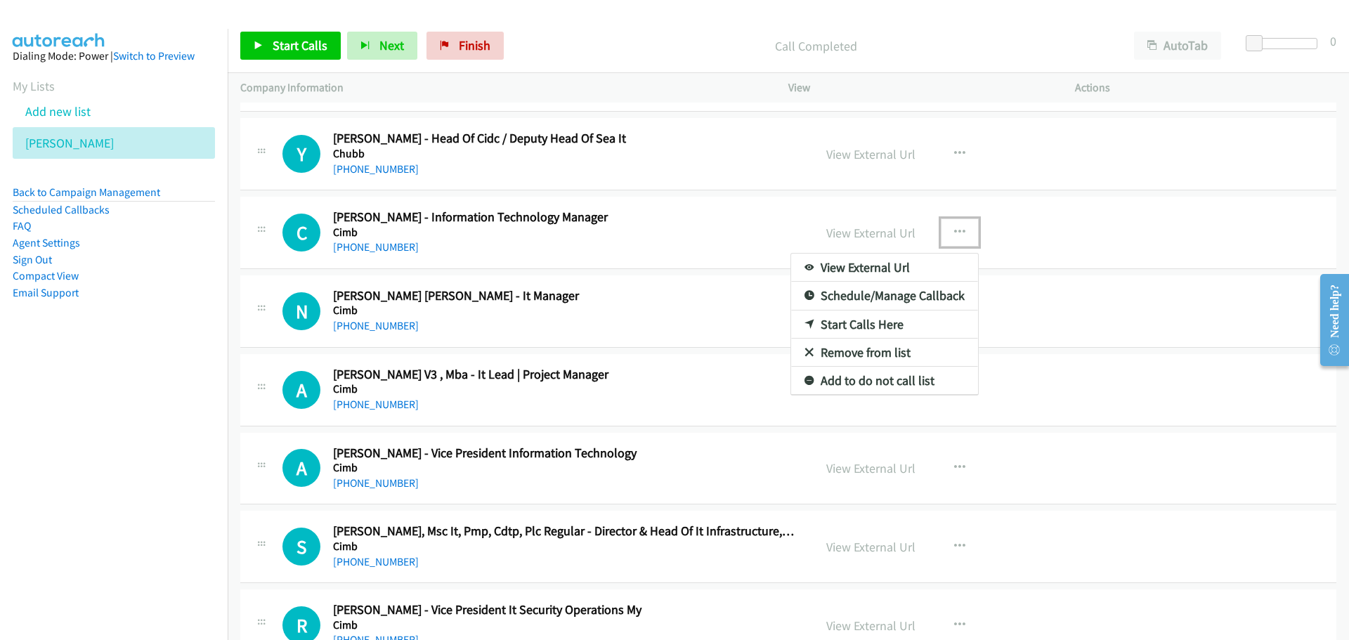
click at [866, 321] on link "Start Calls Here" at bounding box center [884, 325] width 187 height 28
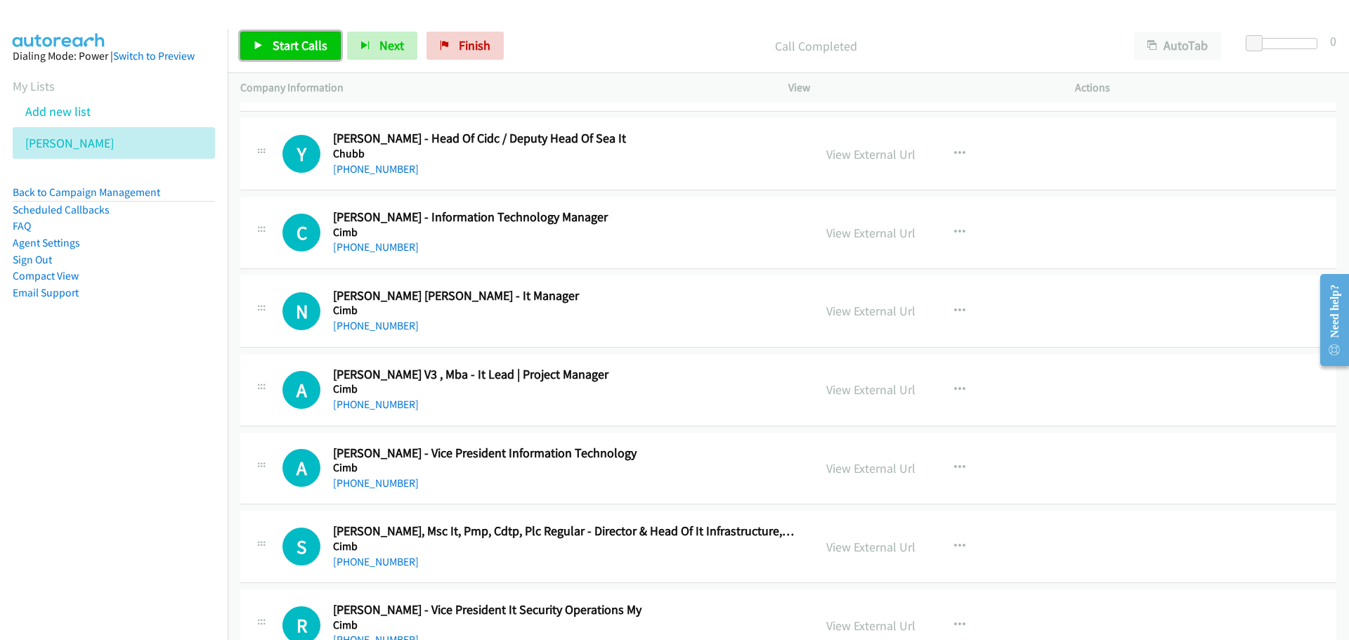
click at [303, 53] on span "Start Calls" at bounding box center [300, 45] width 55 height 16
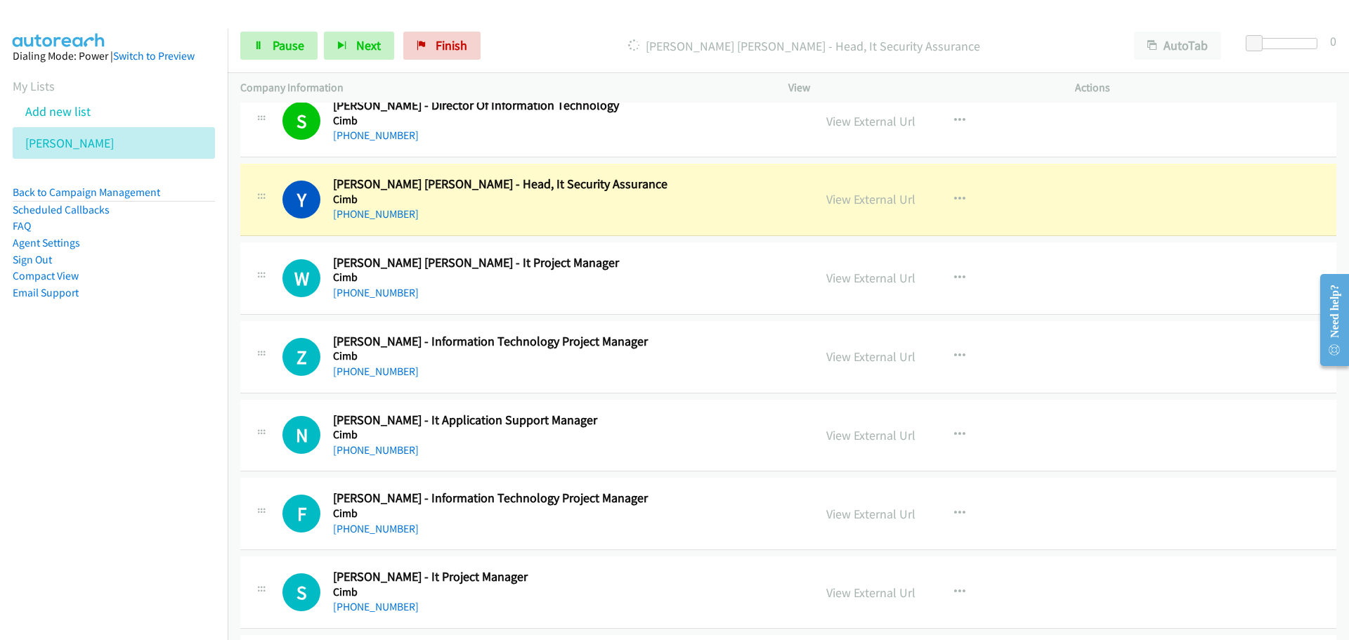
scroll to position [13598, 0]
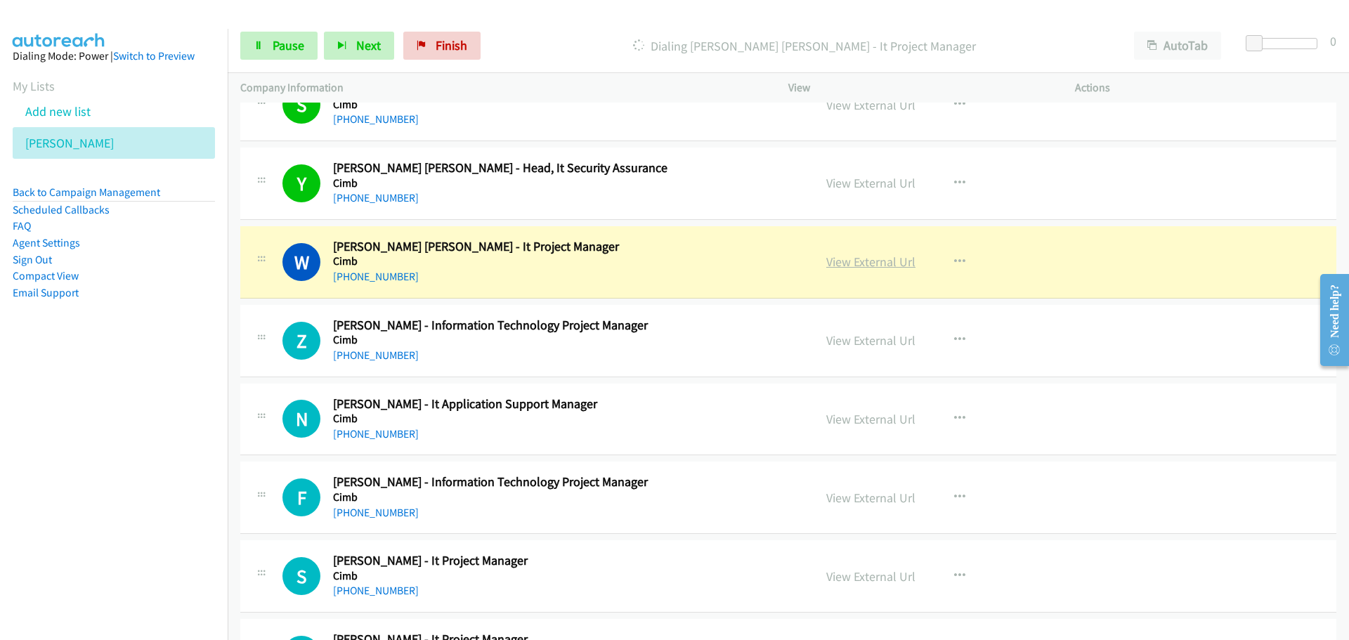
click at [874, 264] on link "View External Url" at bounding box center [870, 262] width 89 height 16
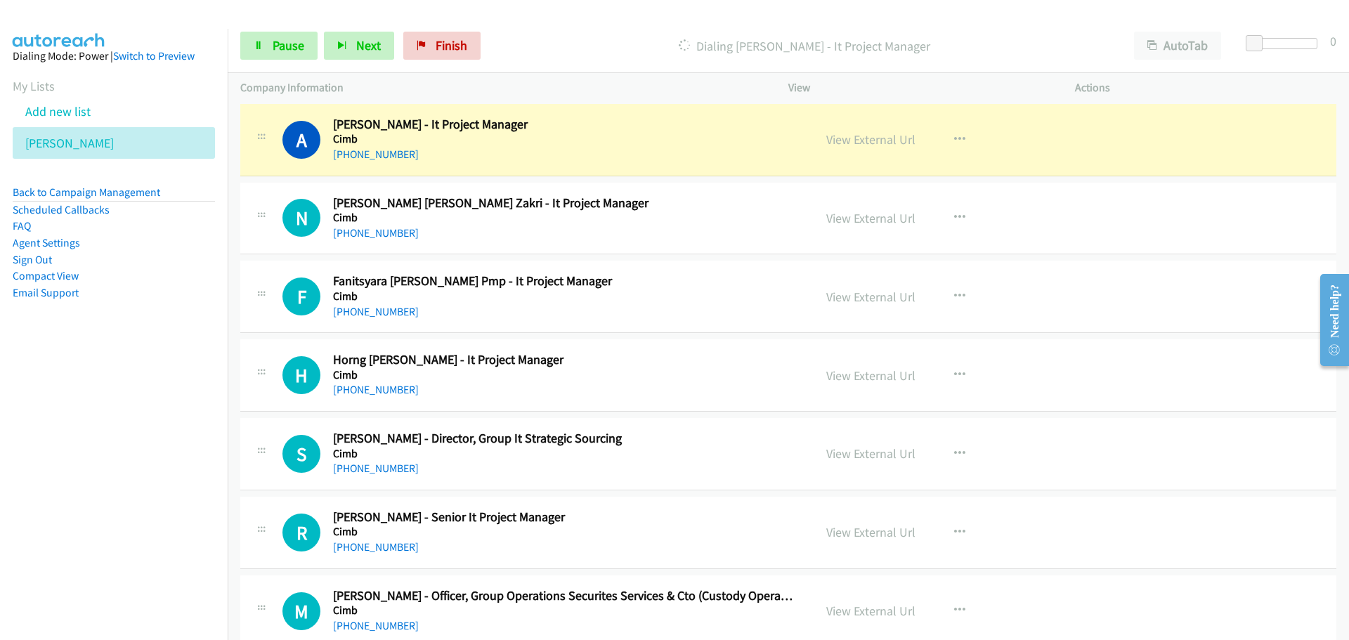
scroll to position [14160, 0]
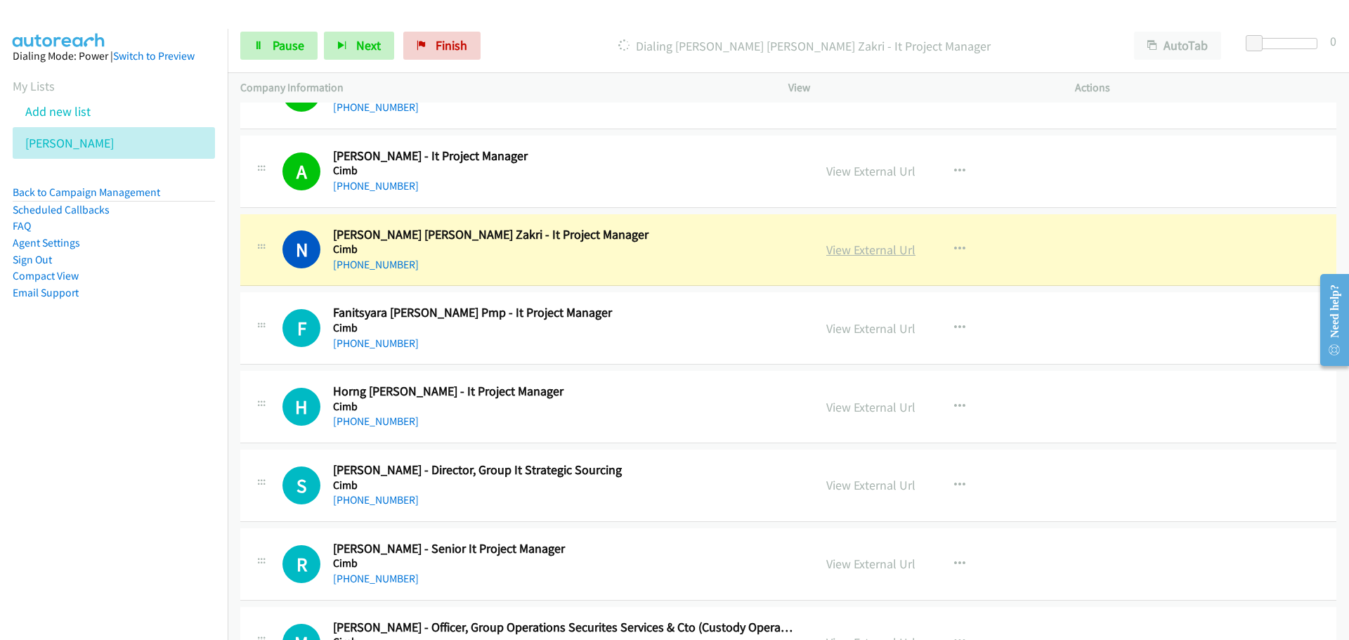
click at [846, 251] on link "View External Url" at bounding box center [870, 250] width 89 height 16
click at [263, 51] on link "Pause" at bounding box center [278, 46] width 77 height 28
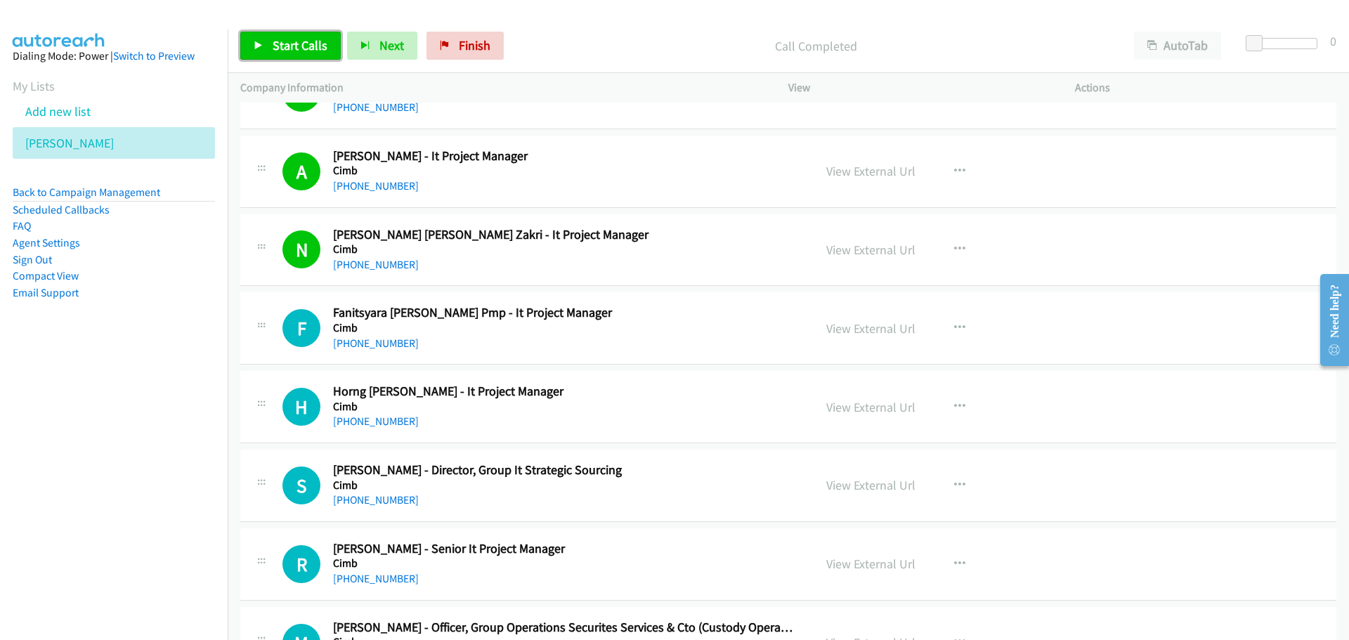
click at [304, 54] on link "Start Calls" at bounding box center [290, 46] width 101 height 28
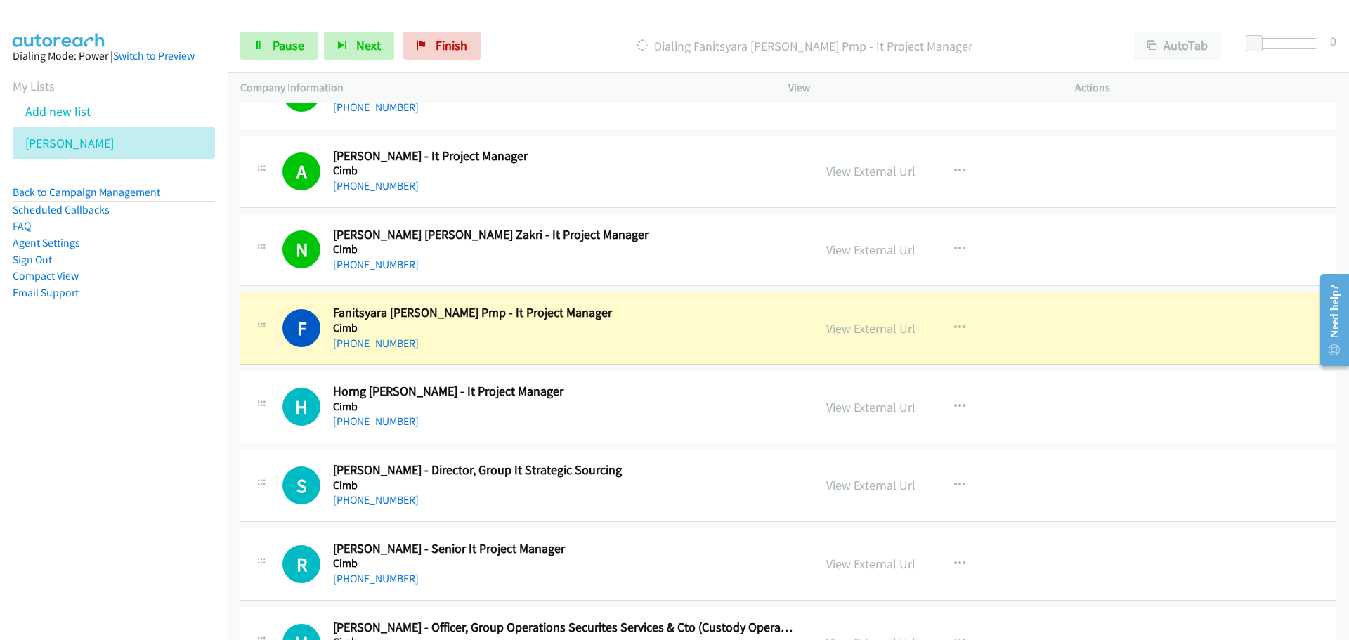
click at [854, 332] on link "View External Url" at bounding box center [870, 328] width 89 height 16
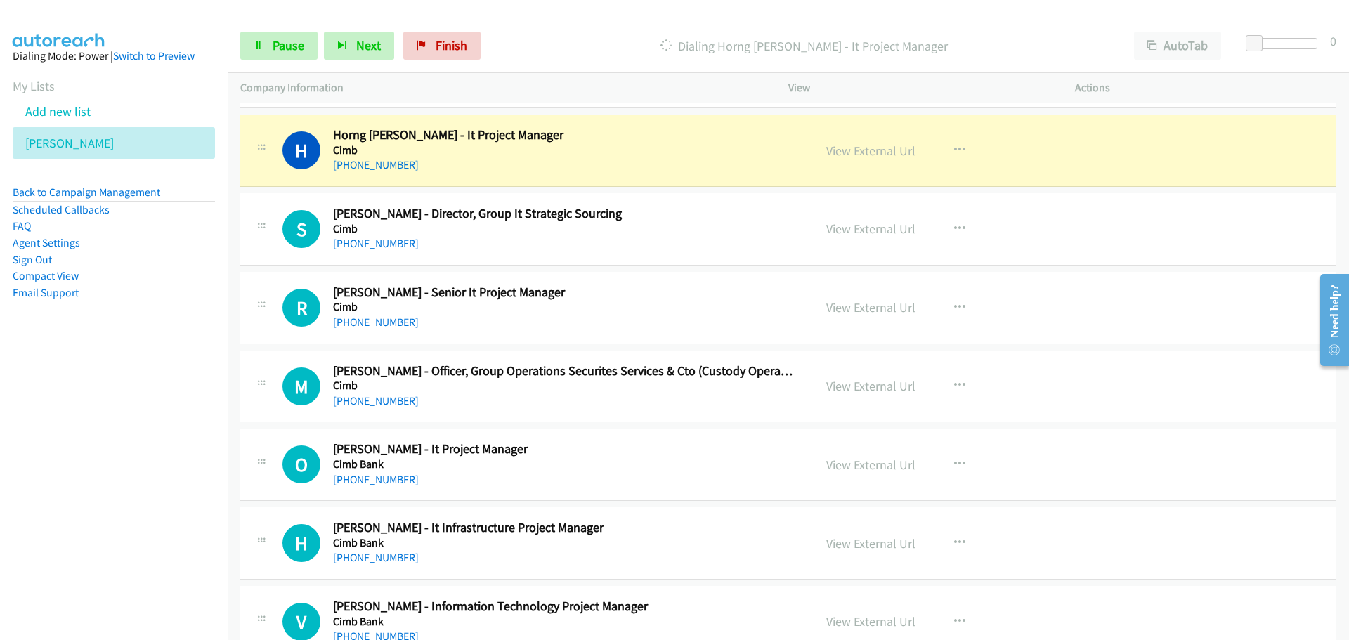
scroll to position [14441, 0]
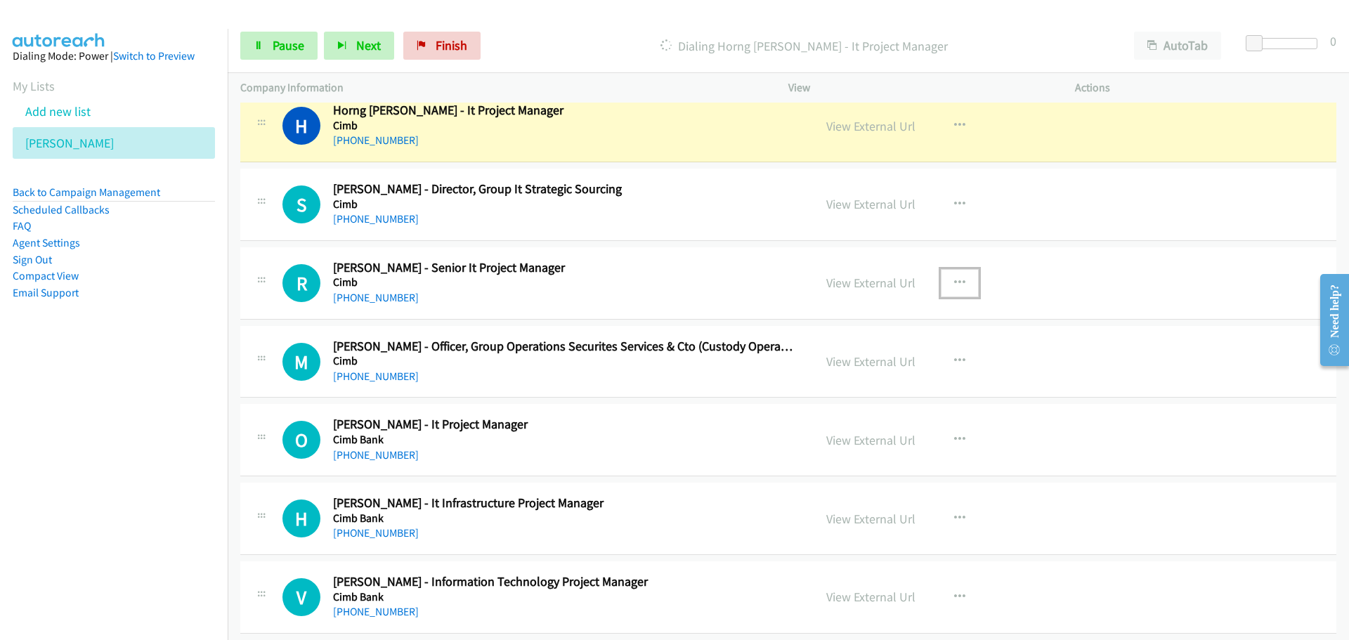
click at [957, 284] on icon "button" at bounding box center [959, 283] width 11 height 11
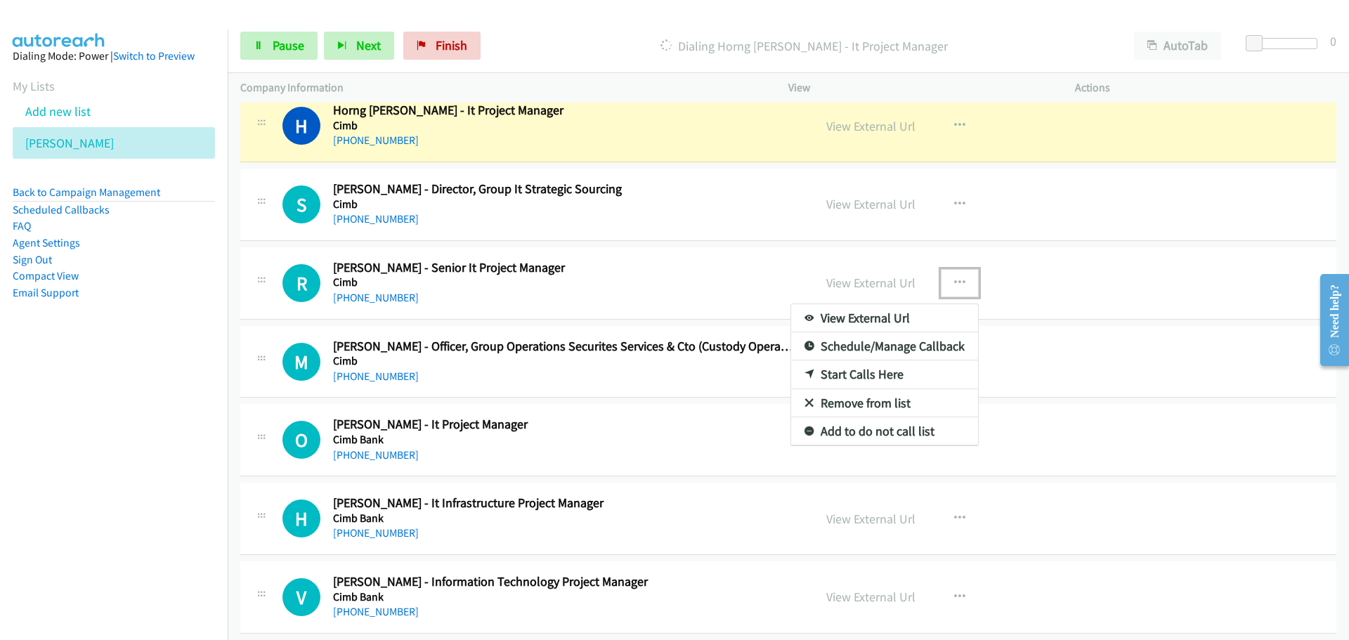
drag, startPoint x: 847, startPoint y: 372, endPoint x: 831, endPoint y: 375, distance: 16.3
click at [847, 372] on link "Start Calls Here" at bounding box center [884, 375] width 187 height 28
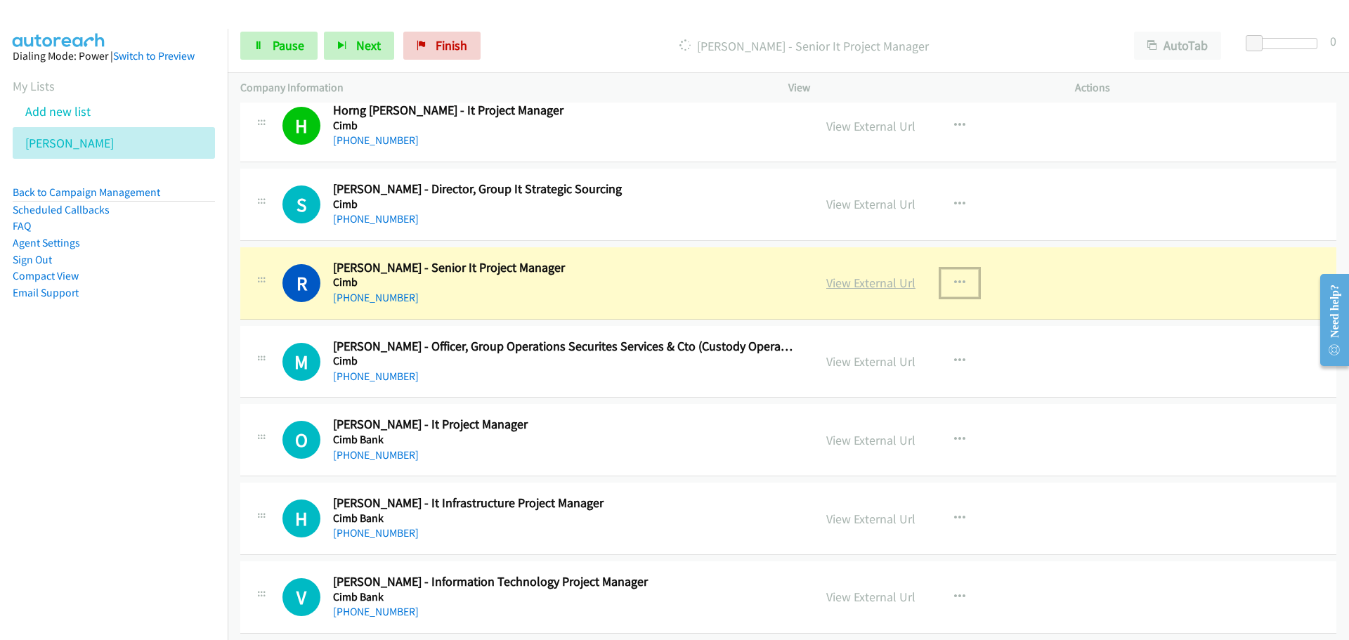
click at [864, 285] on link "View External Url" at bounding box center [870, 283] width 89 height 16
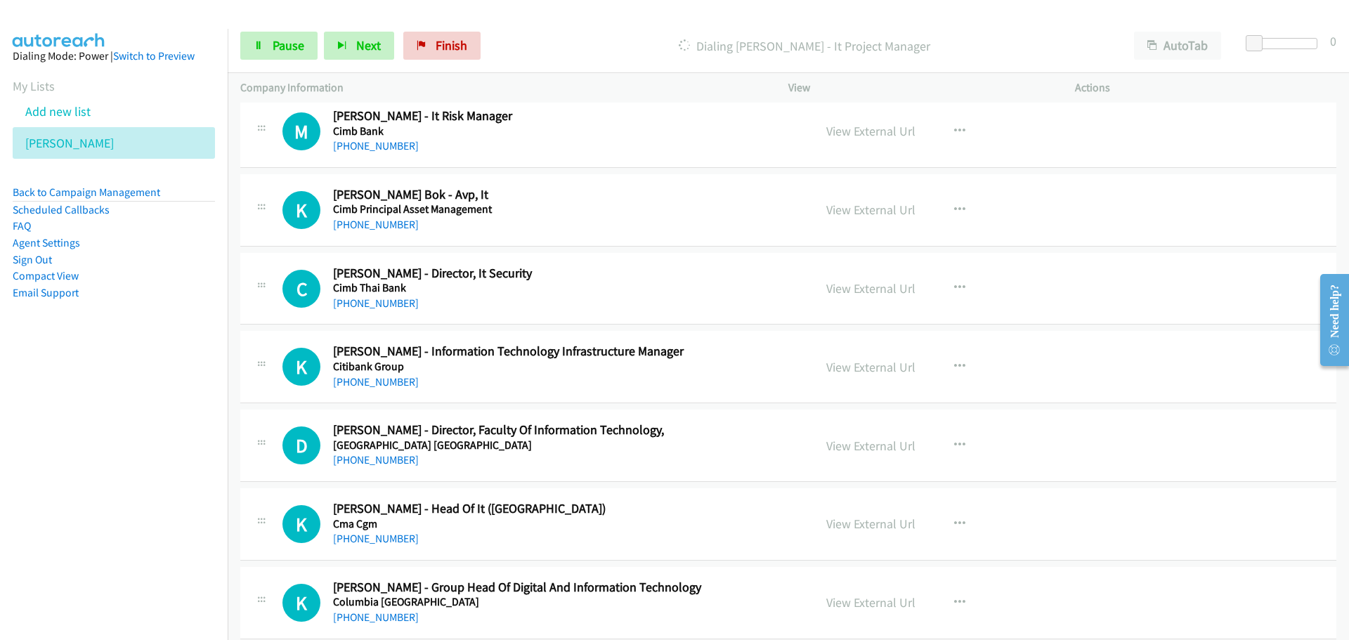
scroll to position [15777, 0]
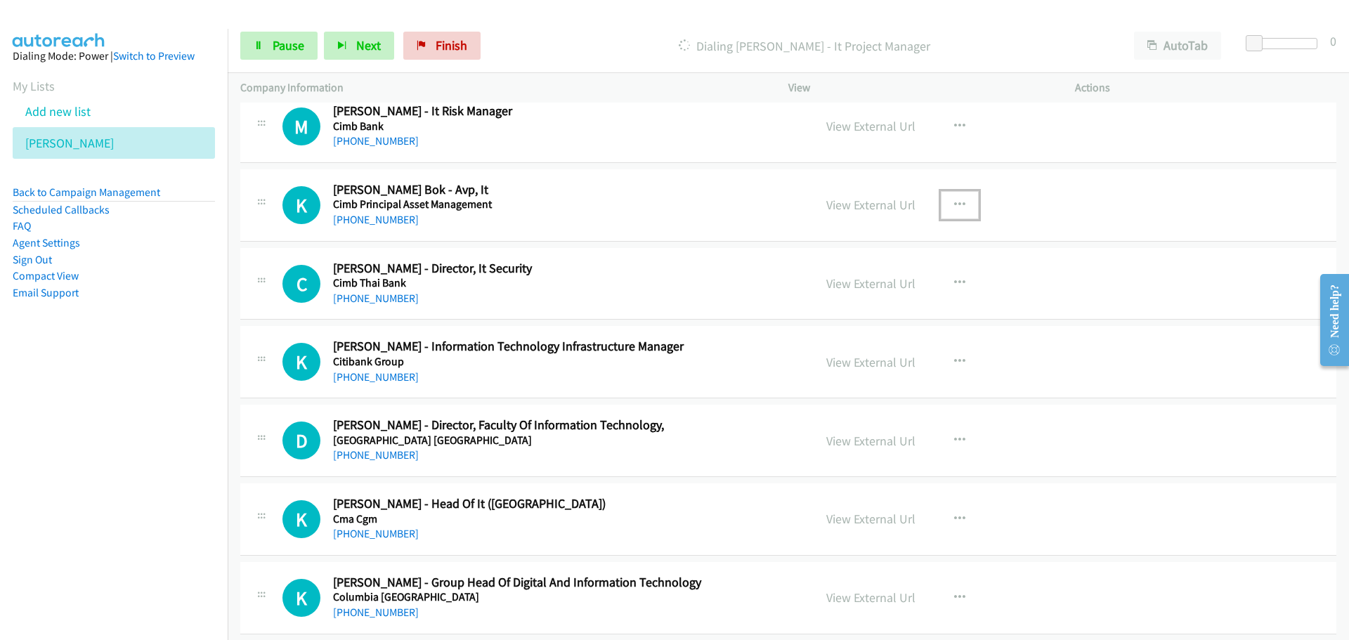
click at [941, 203] on button "button" at bounding box center [960, 205] width 38 height 28
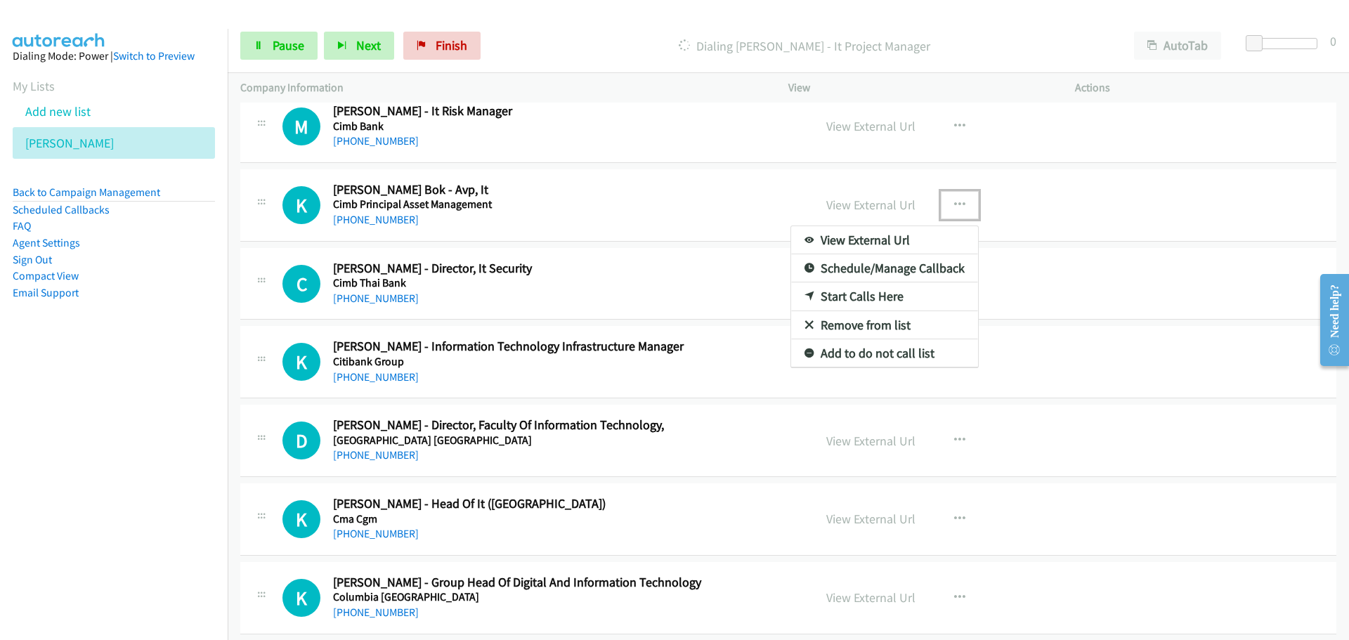
drag, startPoint x: 843, startPoint y: 296, endPoint x: 812, endPoint y: 299, distance: 31.8
click at [843, 296] on link "Start Calls Here" at bounding box center [884, 297] width 187 height 28
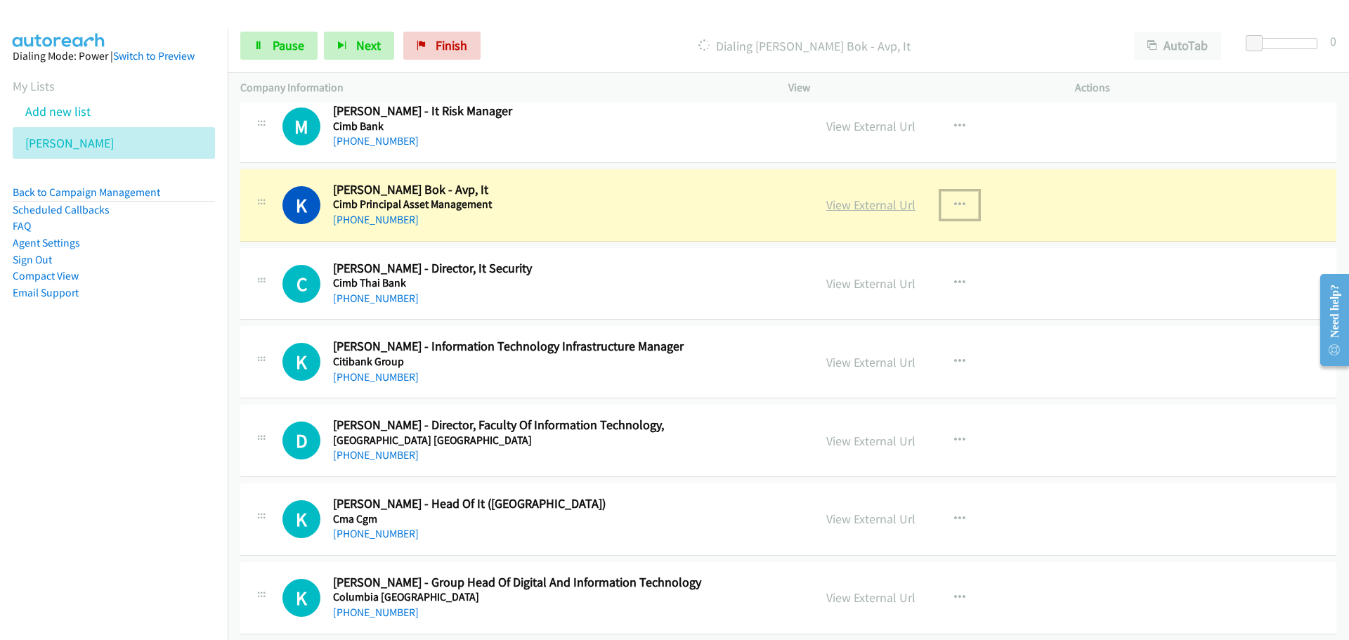
click at [850, 210] on link "View External Url" at bounding box center [870, 205] width 89 height 16
click at [278, 51] on span "Pause" at bounding box center [289, 45] width 32 height 16
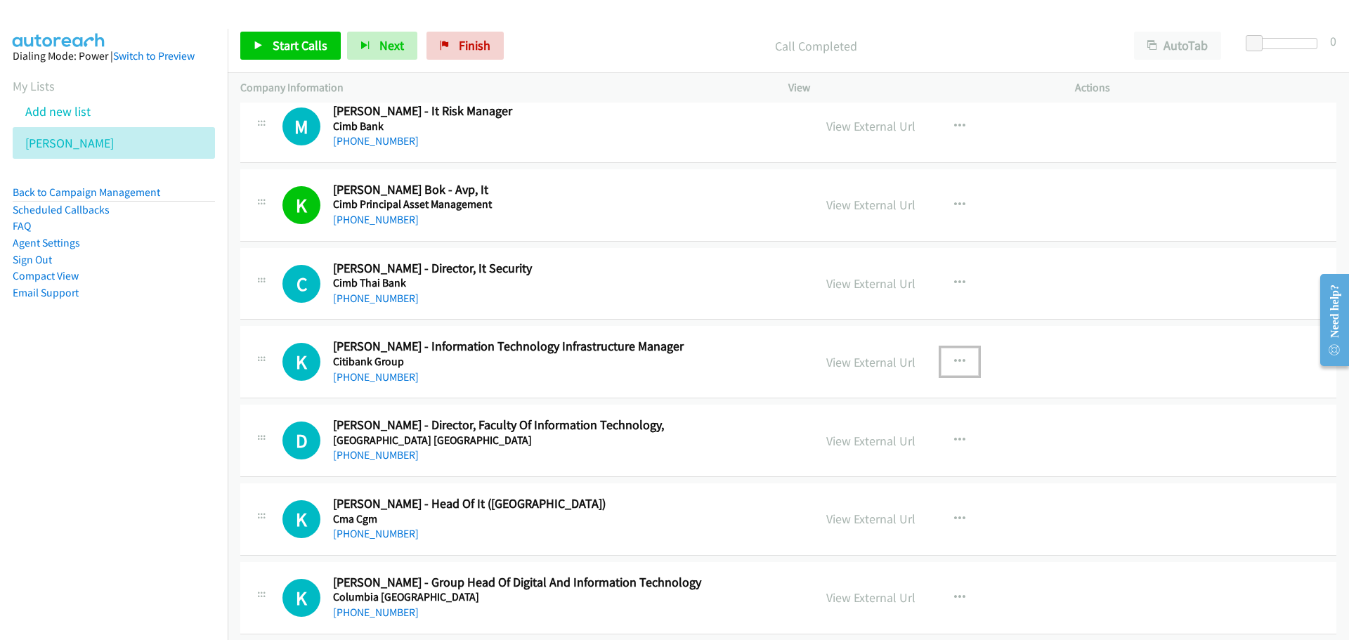
click at [954, 359] on icon "button" at bounding box center [959, 361] width 11 height 11
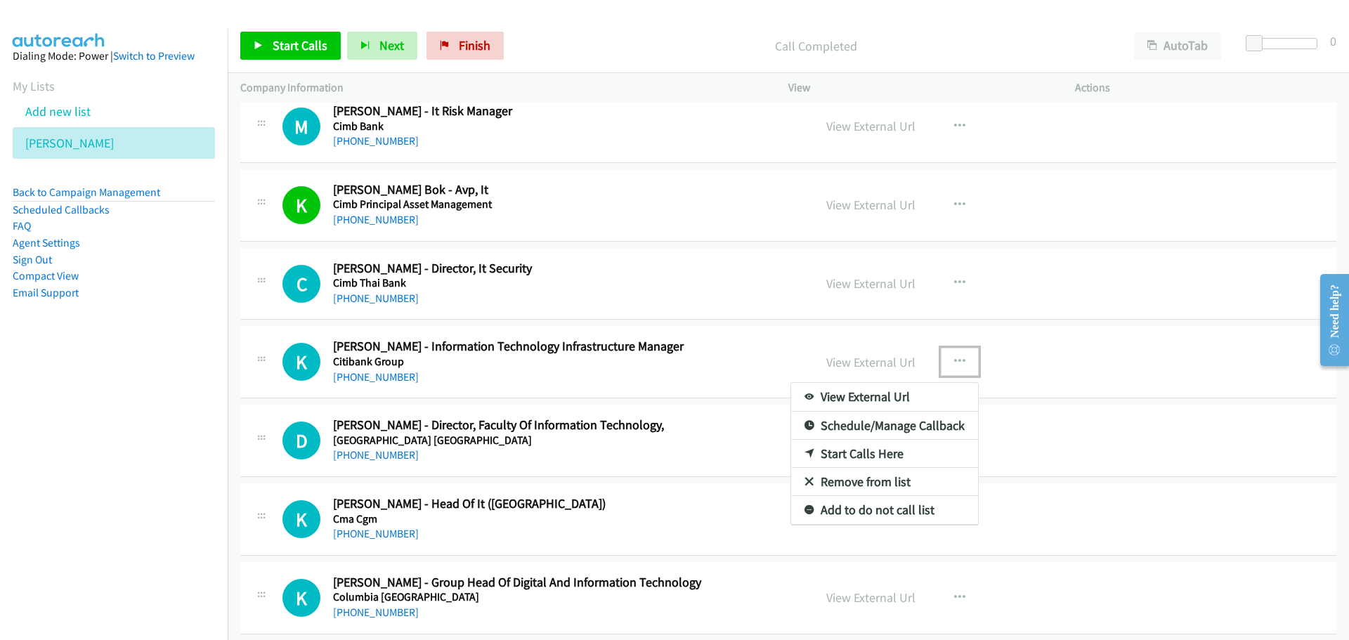
click at [860, 455] on link "Start Calls Here" at bounding box center [884, 454] width 187 height 28
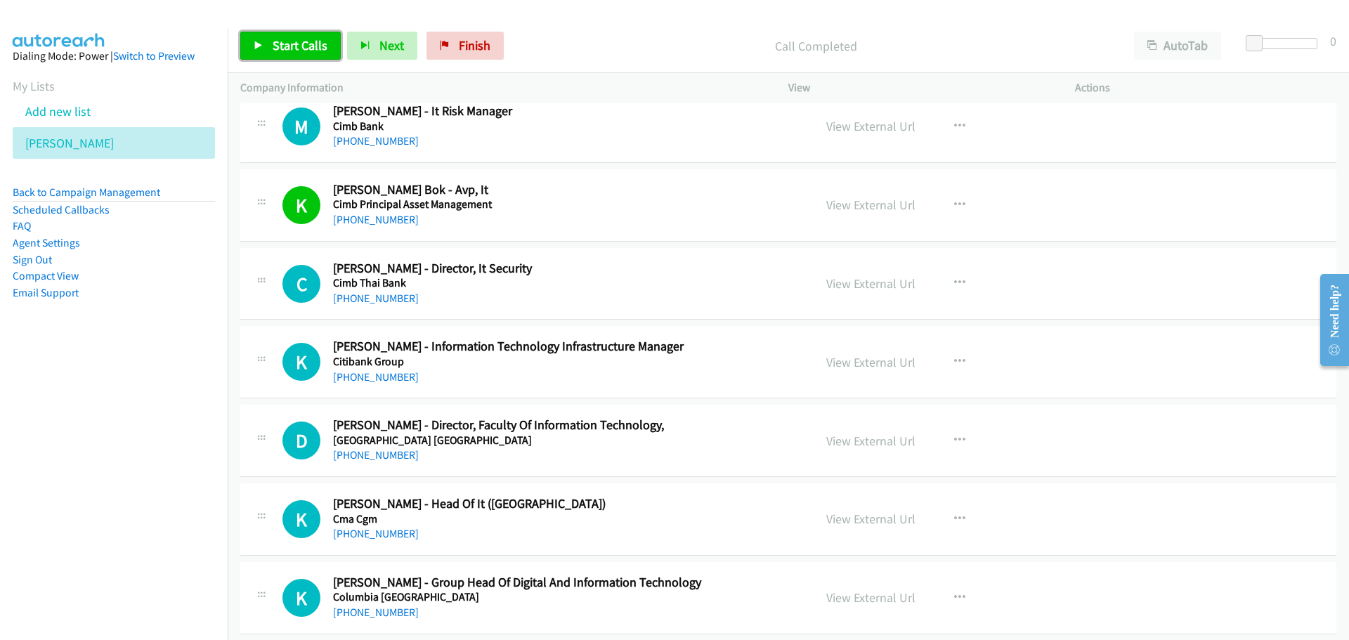
click at [297, 40] on span "Start Calls" at bounding box center [300, 45] width 55 height 16
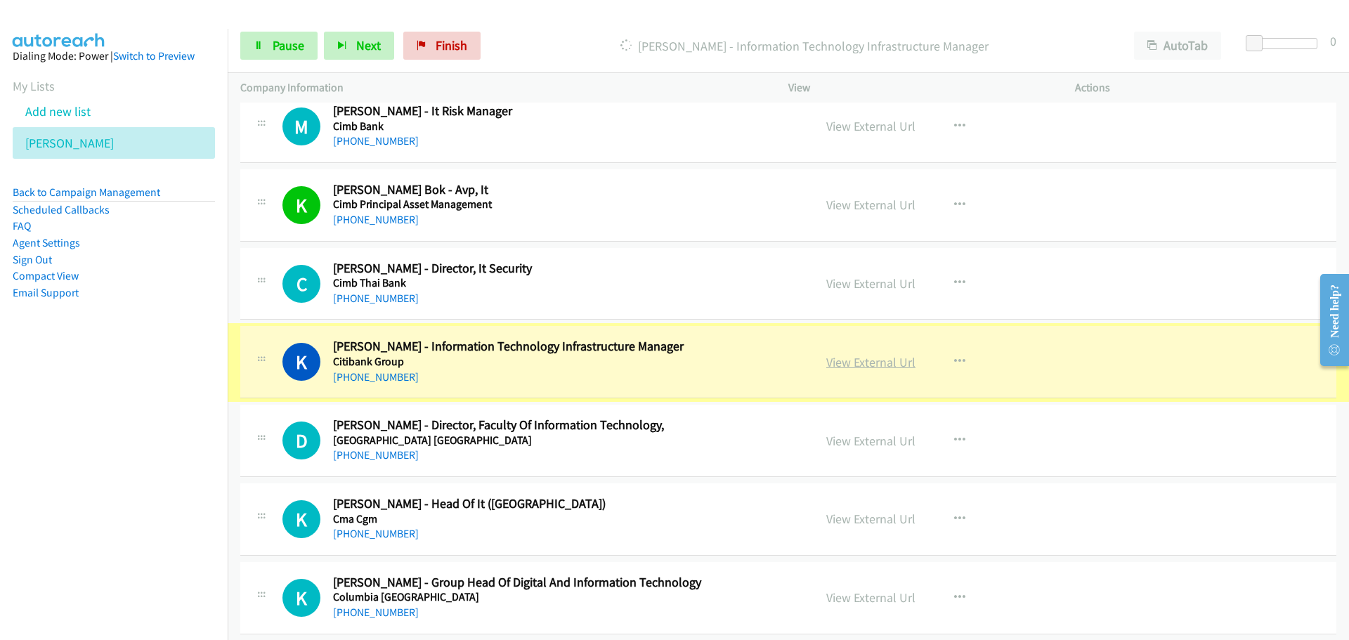
drag, startPoint x: 855, startPoint y: 366, endPoint x: 846, endPoint y: 363, distance: 9.6
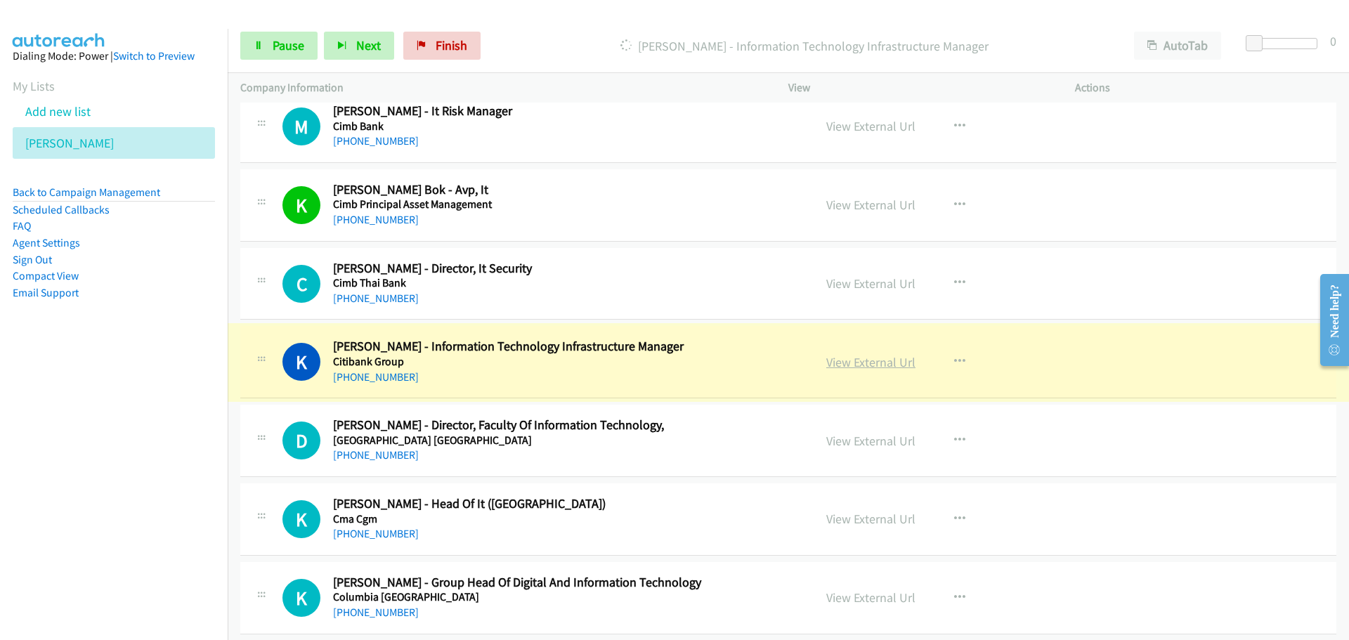
click at [846, 364] on link "View External Url" at bounding box center [870, 362] width 89 height 16
click at [280, 33] on link "Pause" at bounding box center [278, 46] width 77 height 28
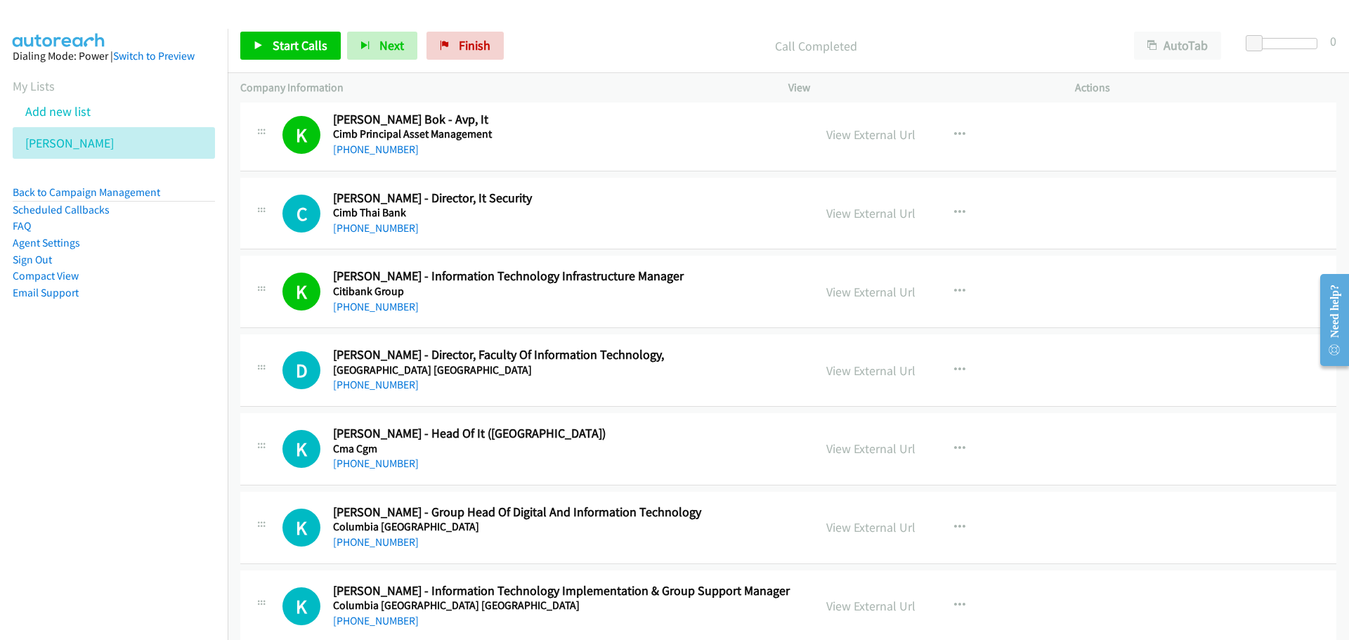
scroll to position [15917, 0]
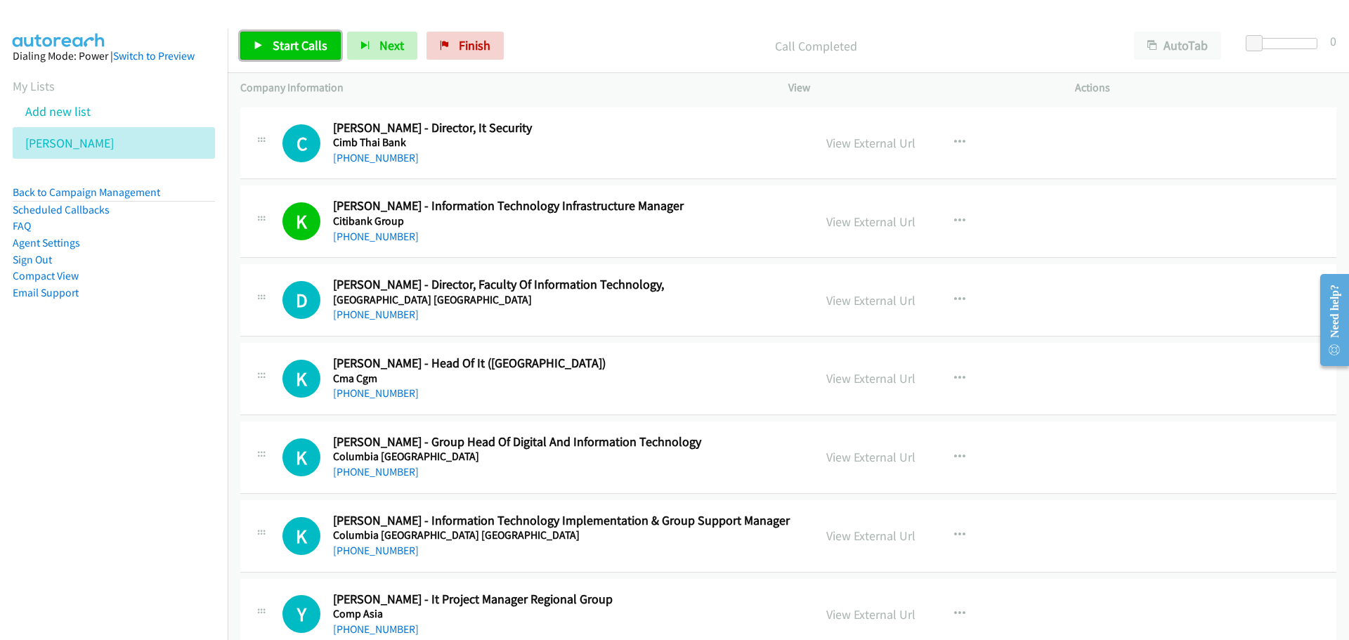
click at [306, 46] on span "Start Calls" at bounding box center [300, 45] width 55 height 16
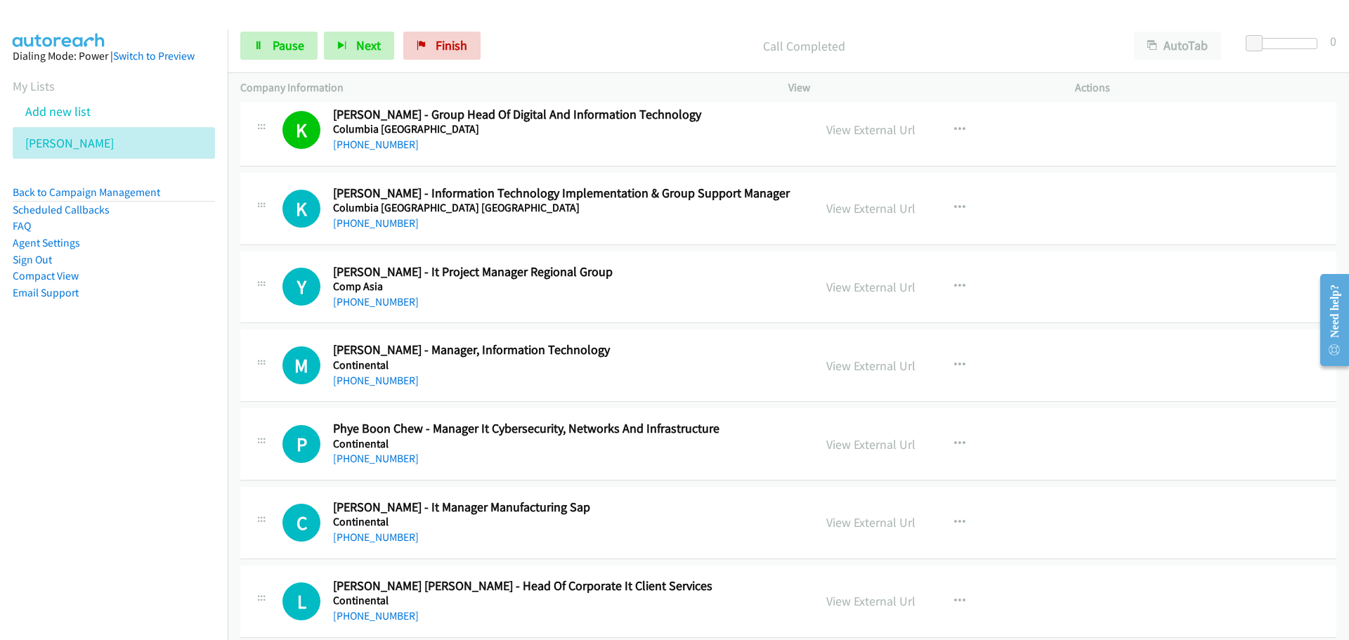
scroll to position [16268, 0]
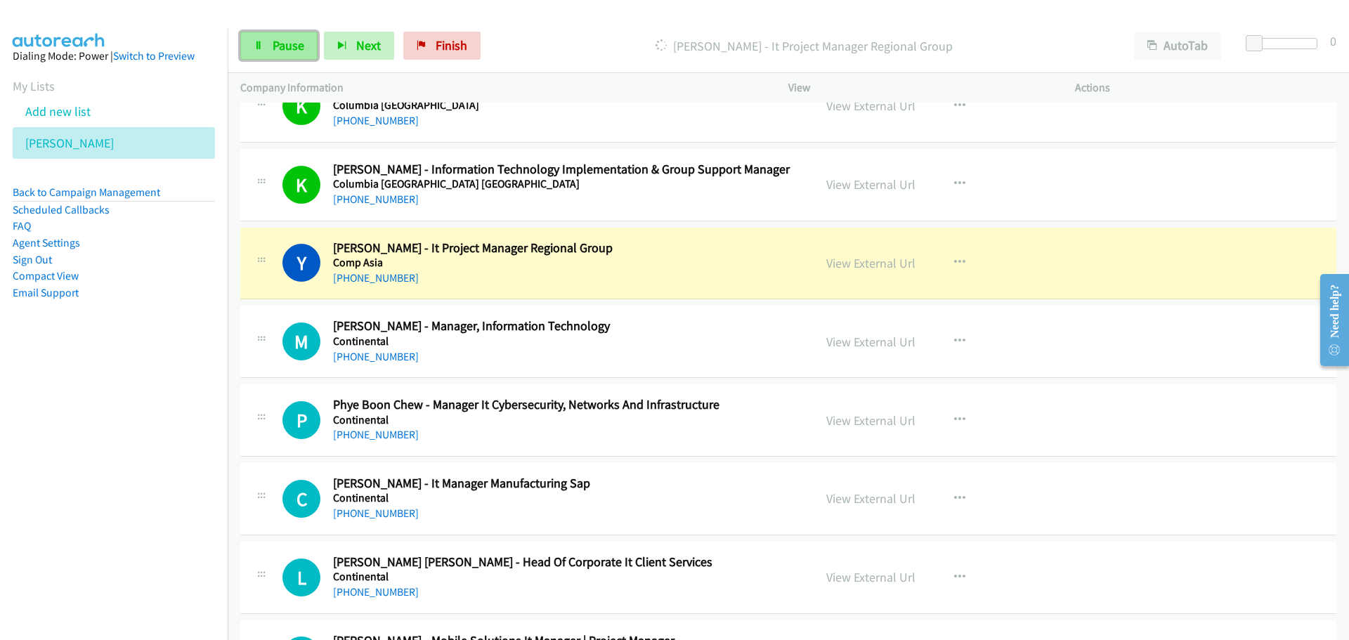
click at [290, 53] on link "Pause" at bounding box center [278, 46] width 77 height 28
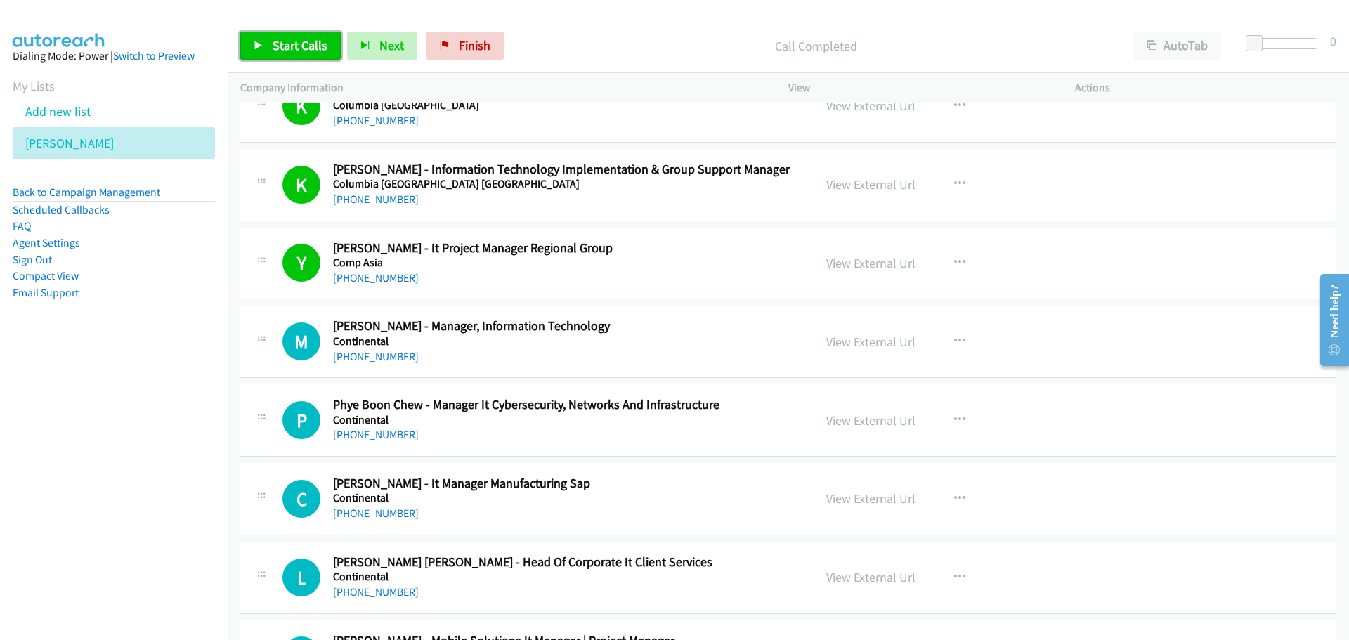
click at [325, 44] on span "Start Calls" at bounding box center [300, 45] width 55 height 16
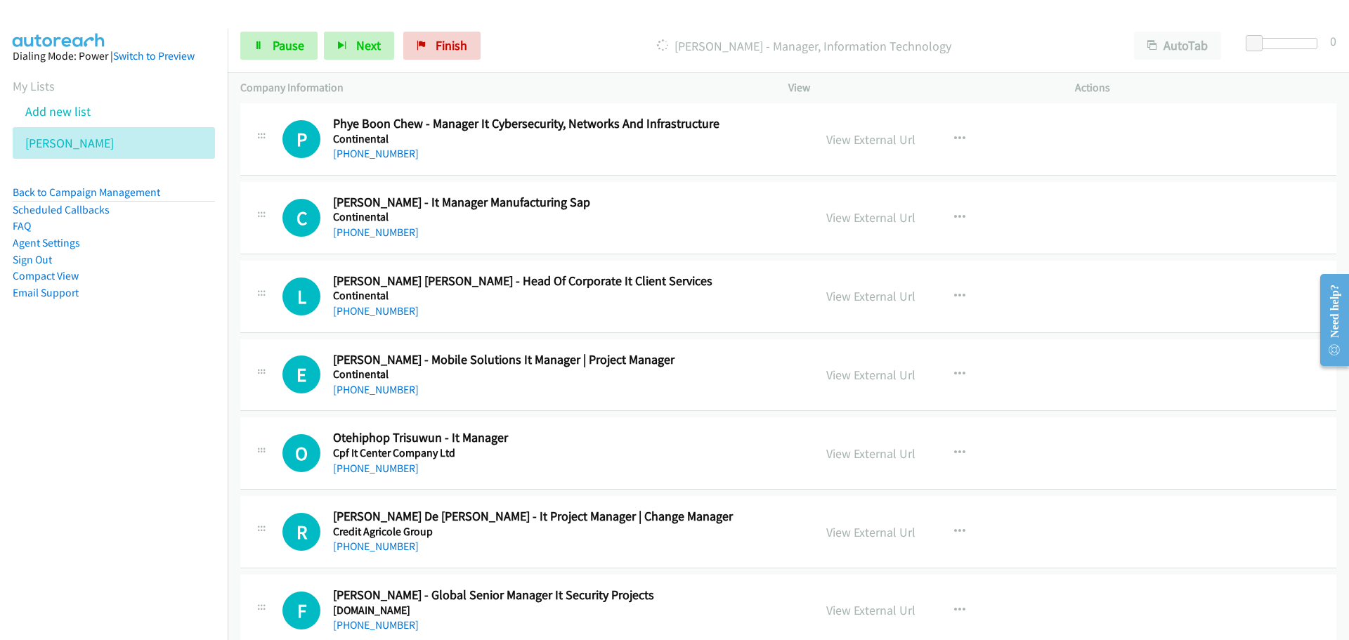
scroll to position [16620, 0]
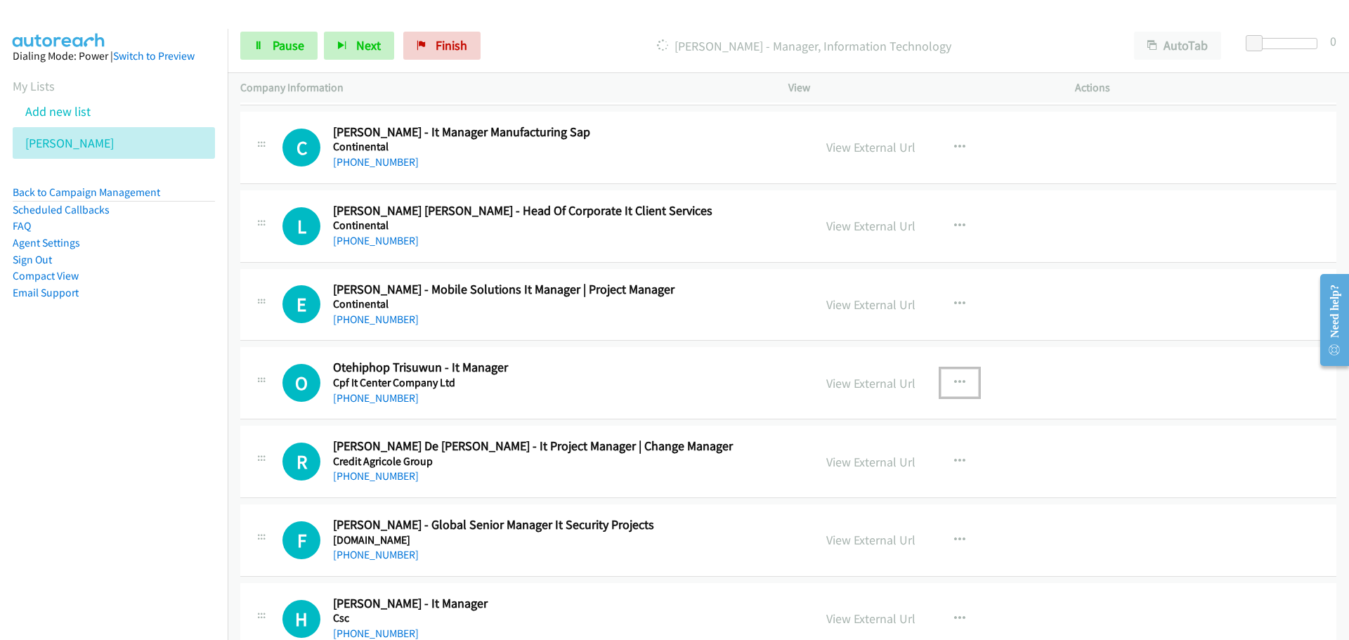
click at [954, 384] on icon "button" at bounding box center [959, 382] width 11 height 11
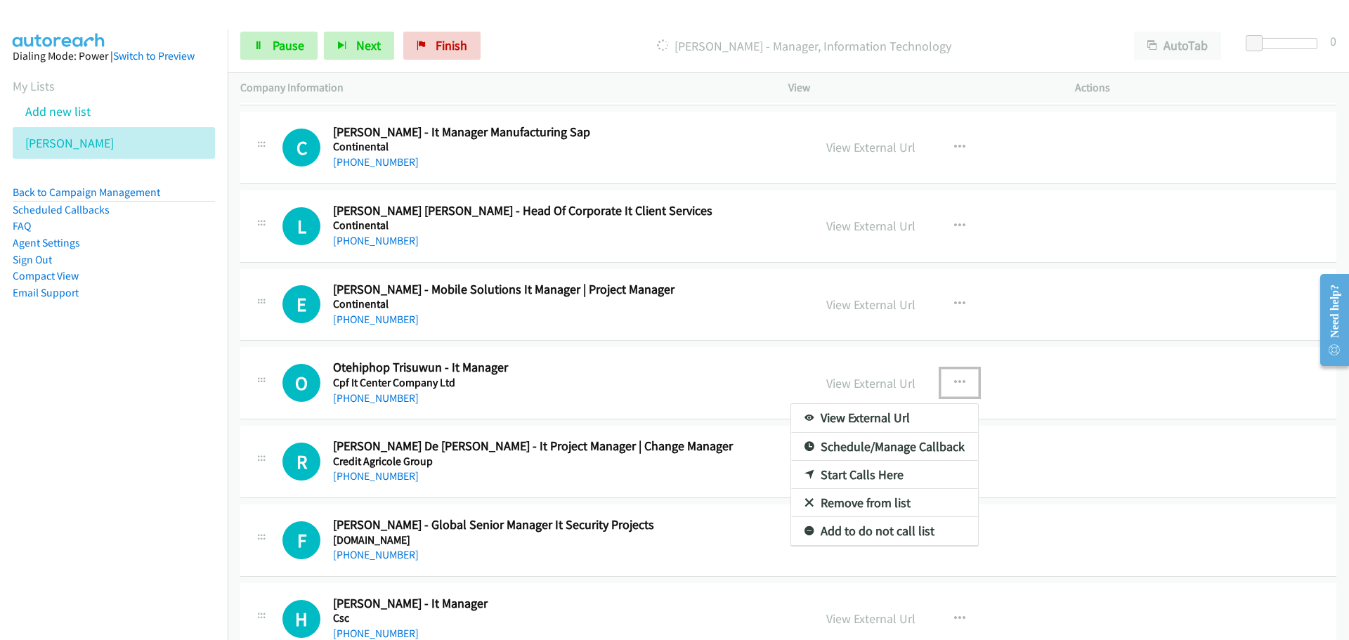
click at [846, 474] on link "Start Calls Here" at bounding box center [884, 475] width 187 height 28
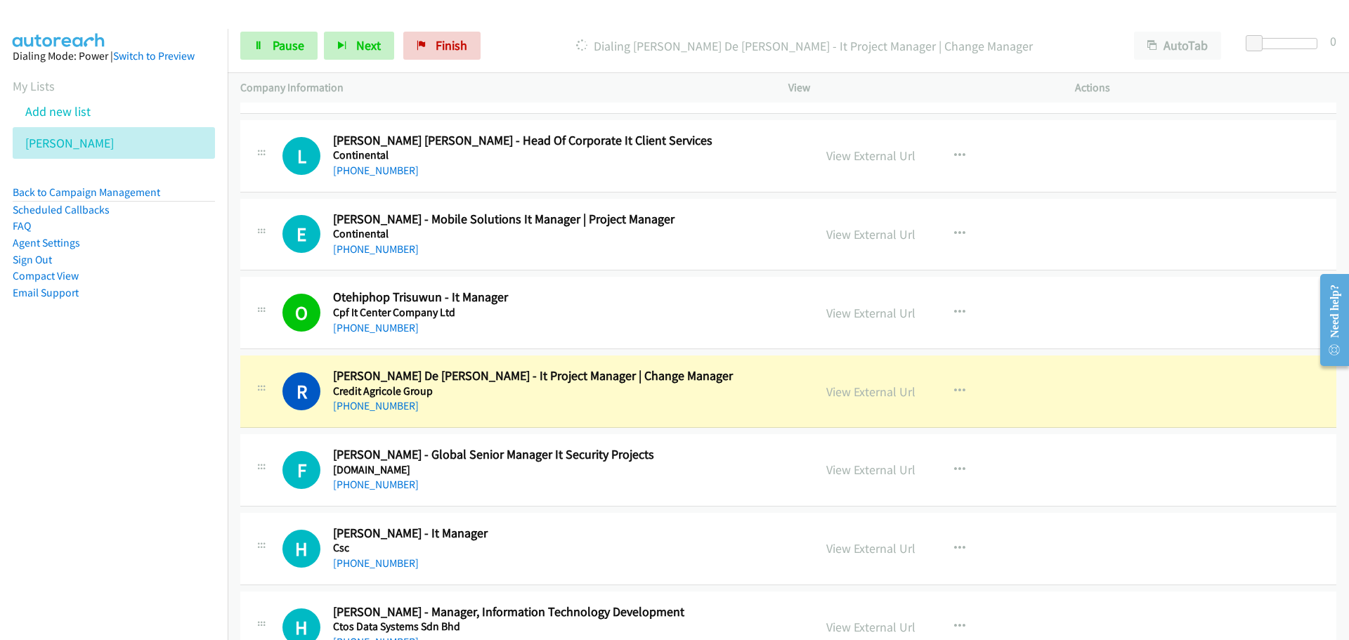
scroll to position [16831, 0]
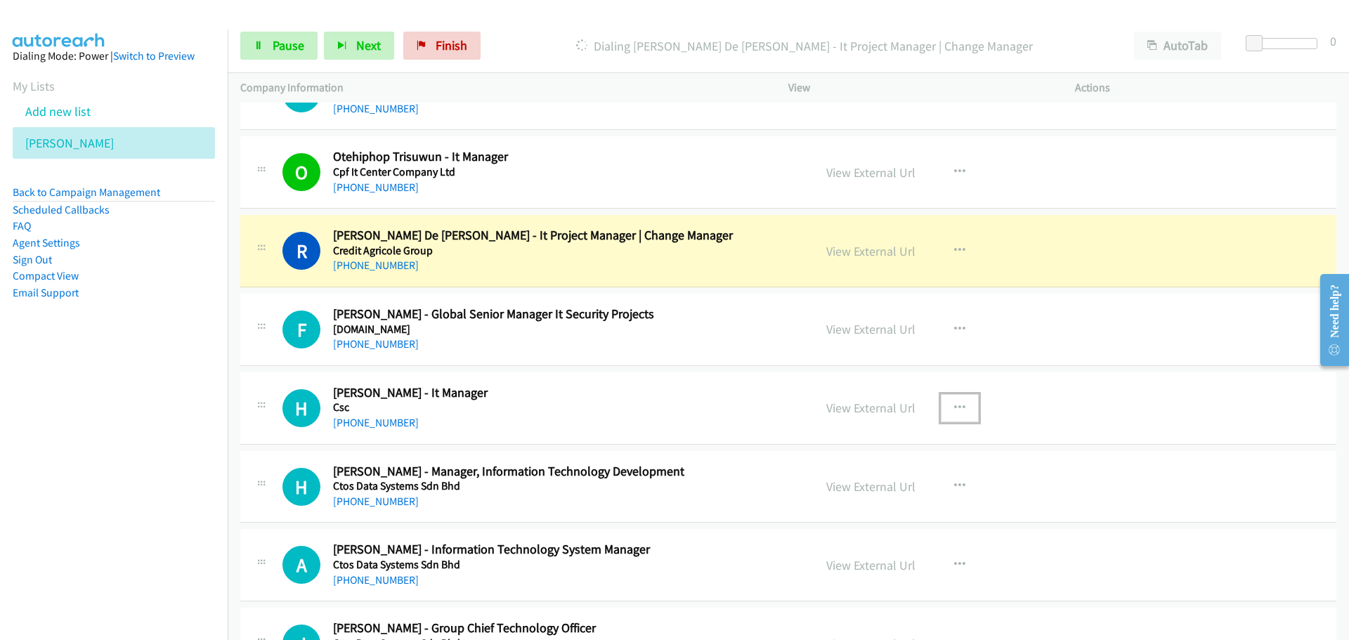
click at [956, 408] on icon "button" at bounding box center [959, 408] width 11 height 11
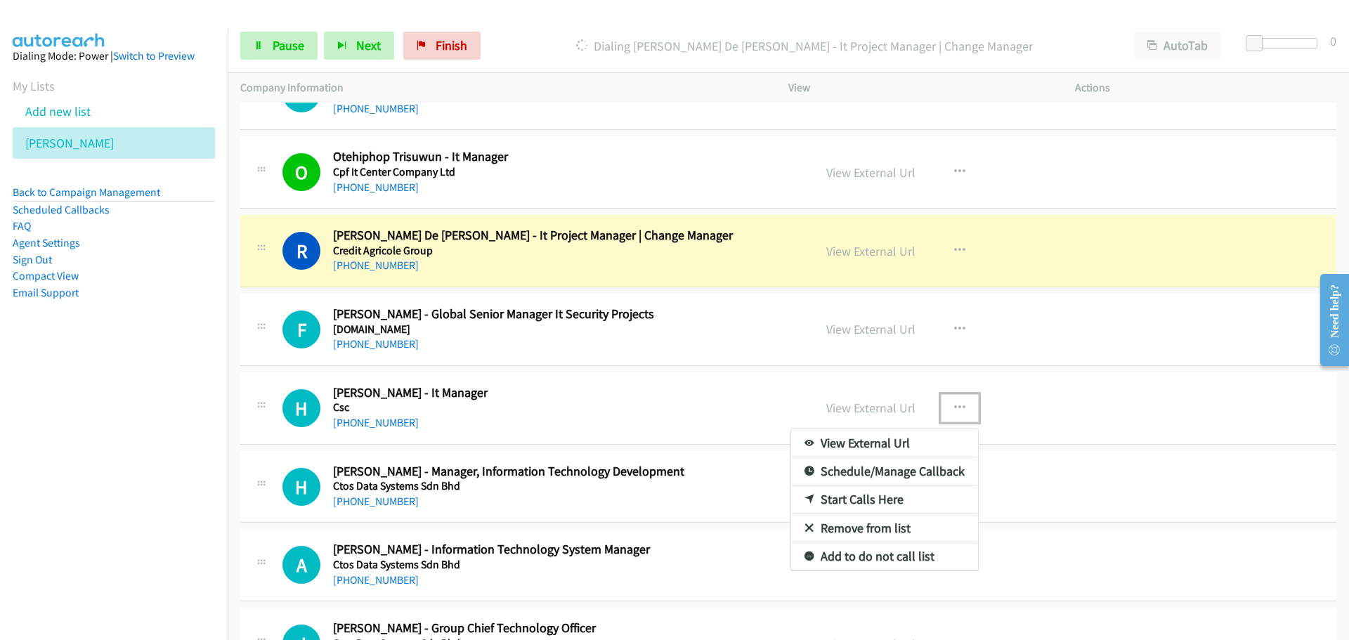
click at [818, 498] on link "Start Calls Here" at bounding box center [884, 500] width 187 height 28
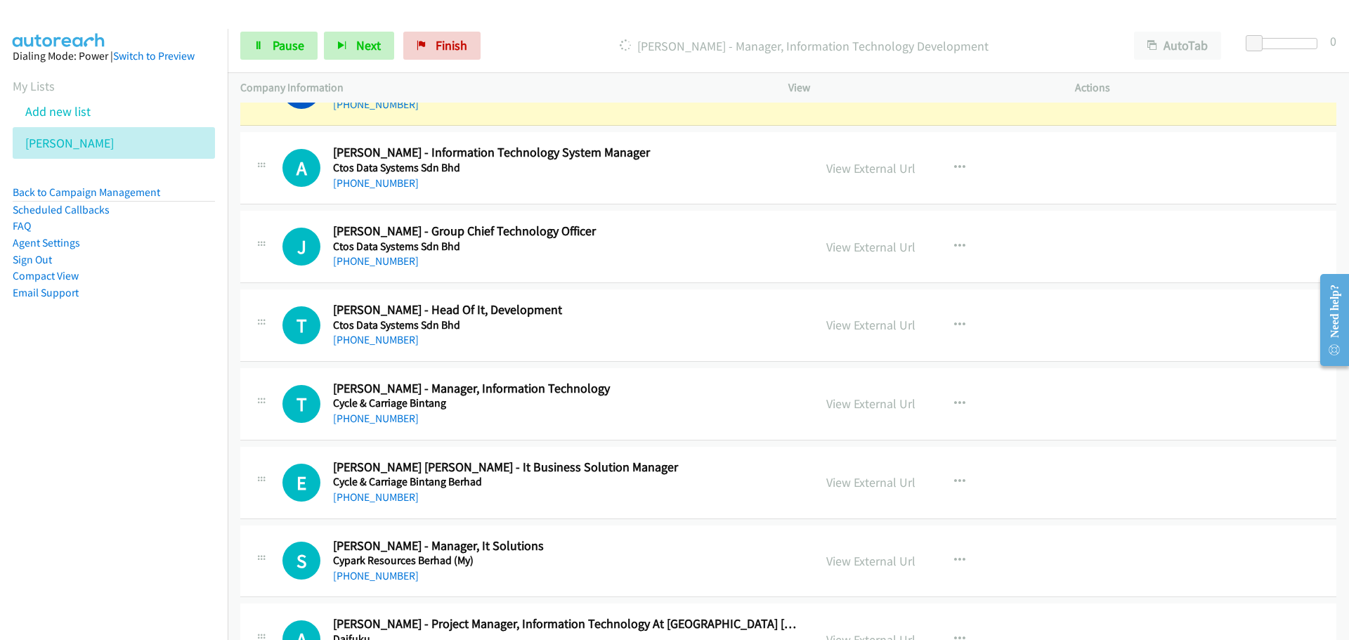
scroll to position [17252, 0]
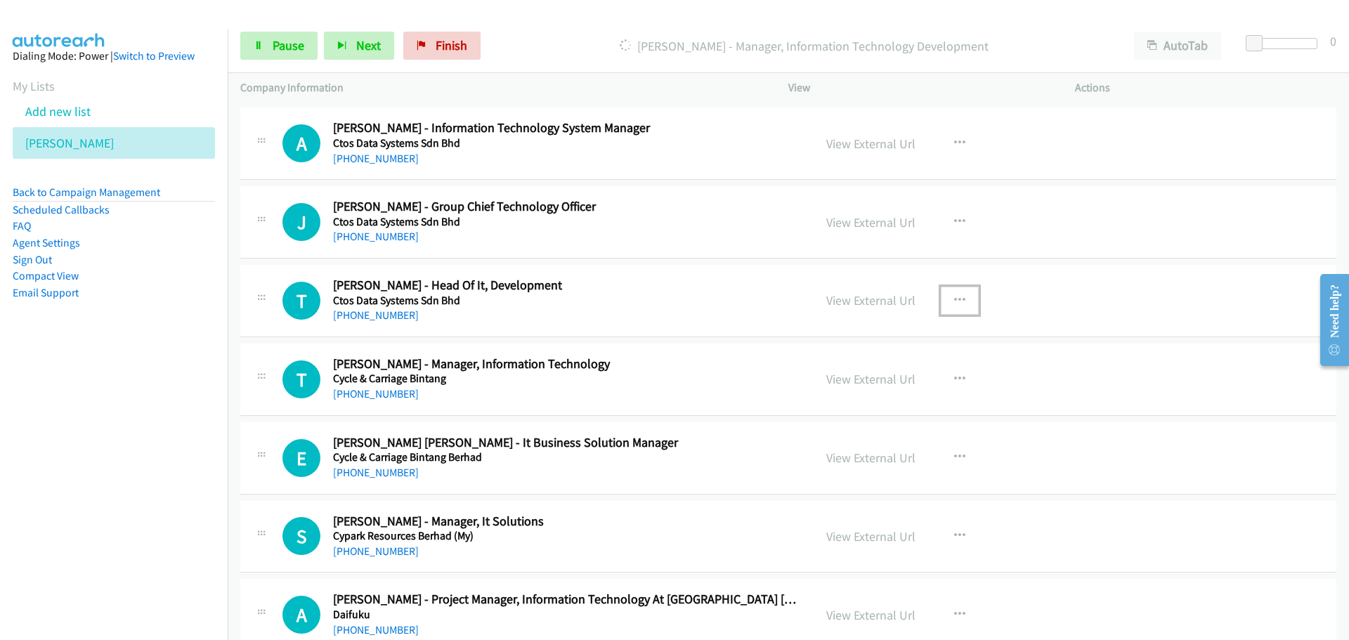
click at [957, 297] on icon "button" at bounding box center [959, 300] width 11 height 11
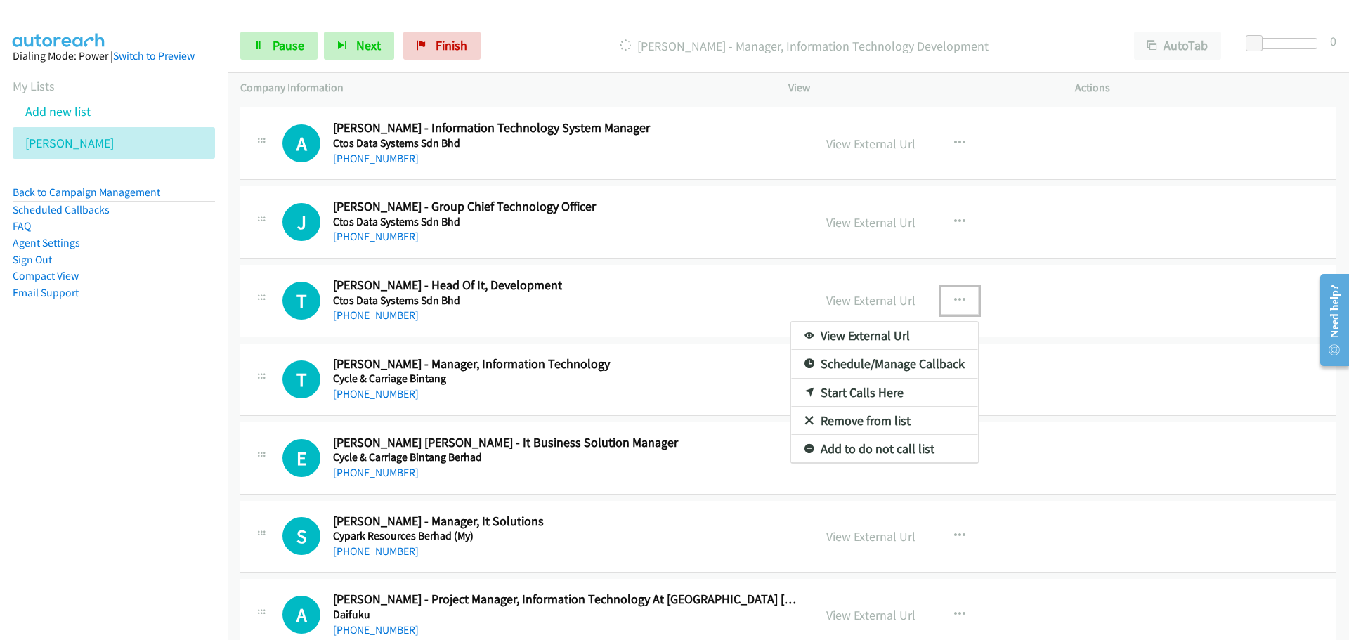
click at [844, 394] on link "Start Calls Here" at bounding box center [884, 393] width 187 height 28
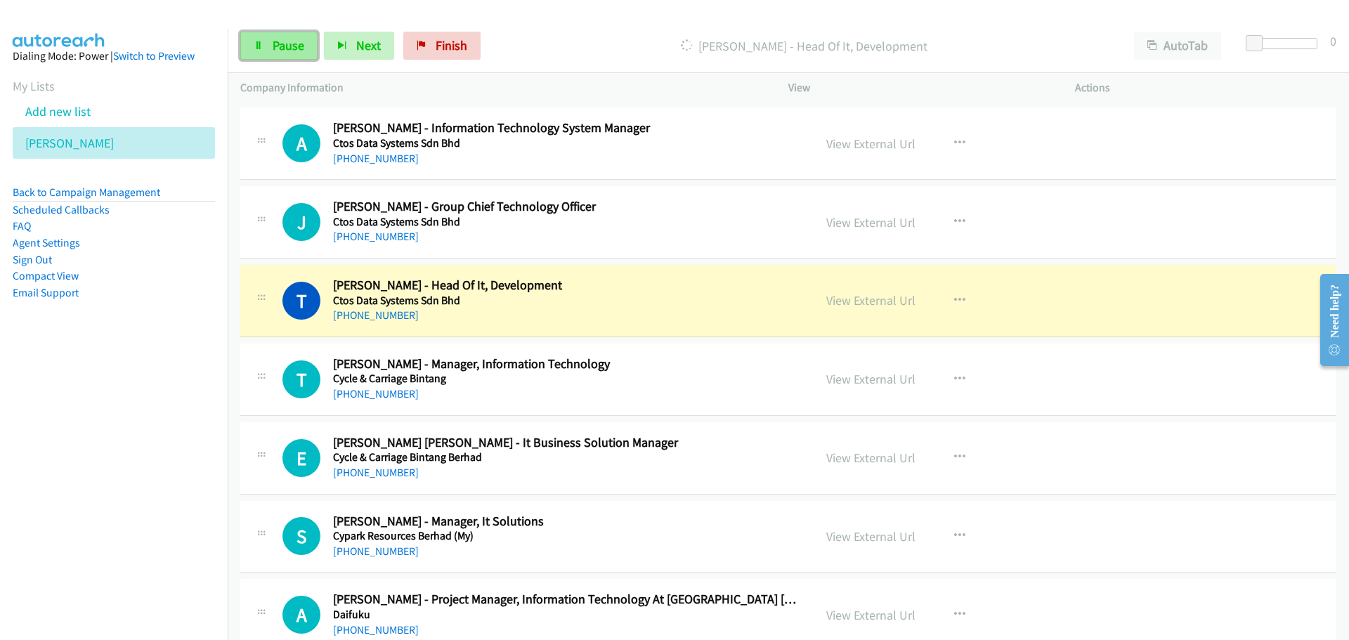
click at [252, 55] on link "Pause" at bounding box center [278, 46] width 77 height 28
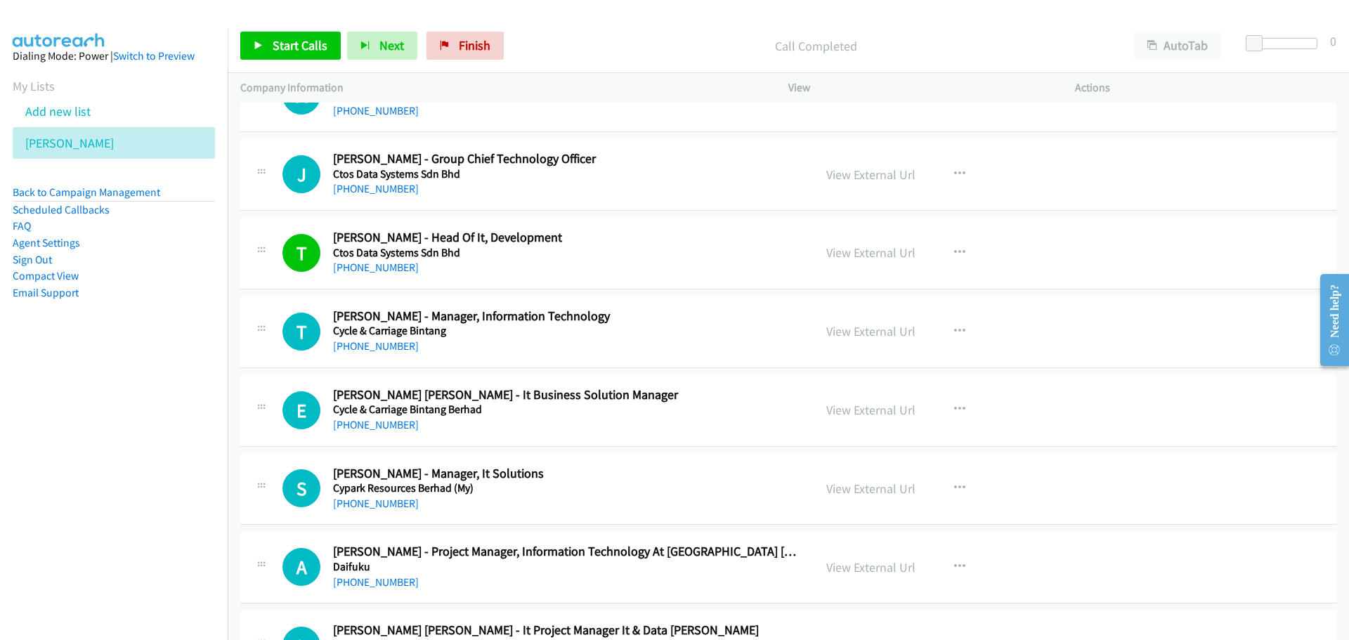
scroll to position [17323, 0]
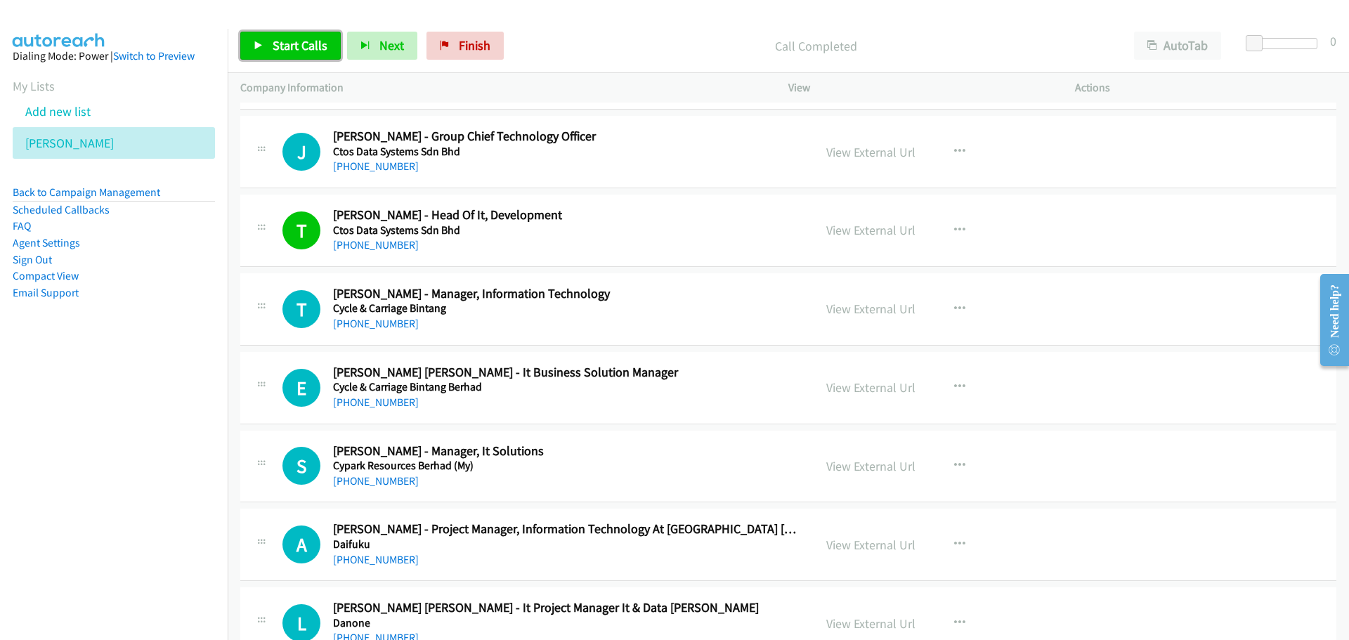
drag, startPoint x: 285, startPoint y: 46, endPoint x: 443, endPoint y: 103, distance: 168.5
click at [285, 46] on span "Start Calls" at bounding box center [300, 45] width 55 height 16
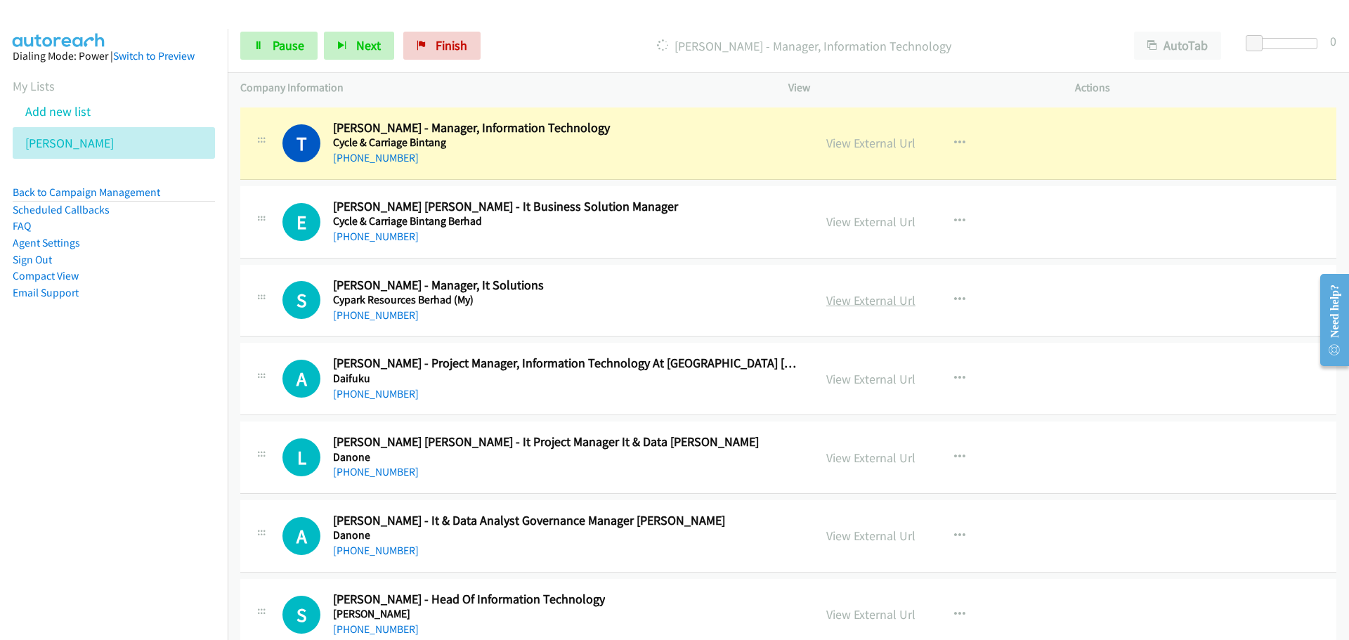
scroll to position [17534, 0]
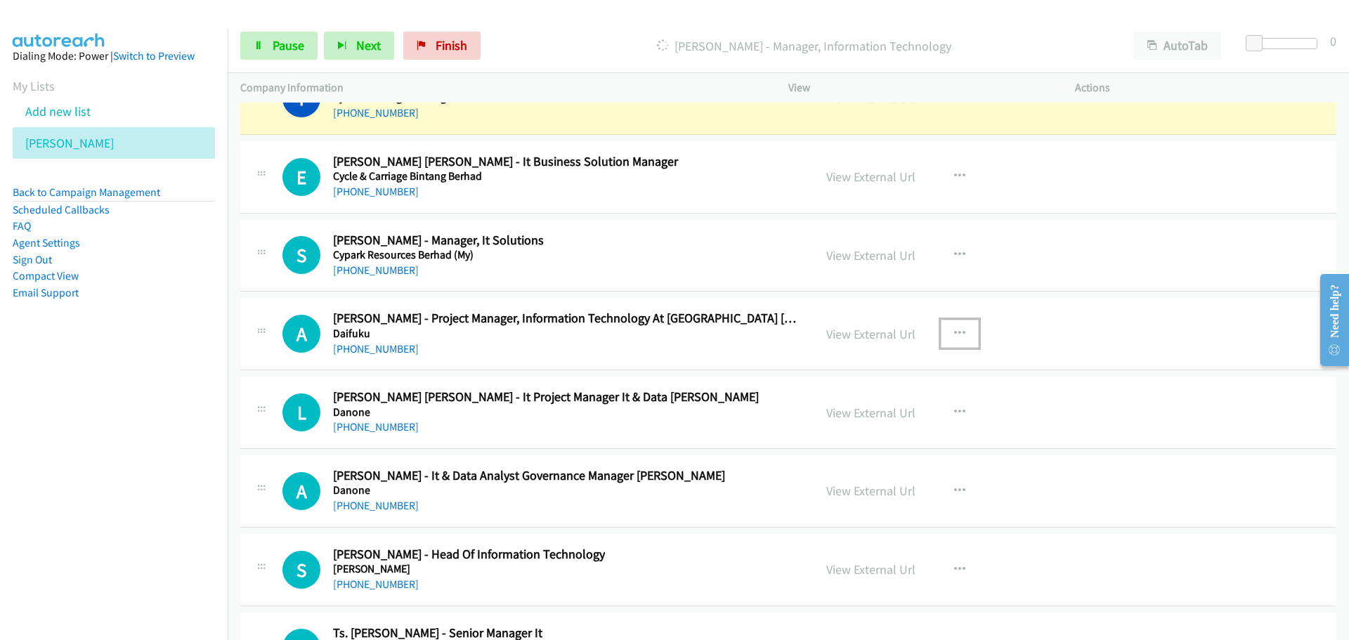
drag, startPoint x: 952, startPoint y: 330, endPoint x: 948, endPoint y: 338, distance: 9.4
click at [954, 330] on icon "button" at bounding box center [959, 333] width 11 height 11
drag, startPoint x: 875, startPoint y: 427, endPoint x: 416, endPoint y: 369, distance: 462.6
click at [831, 428] on link "Start Calls Here" at bounding box center [884, 426] width 187 height 28
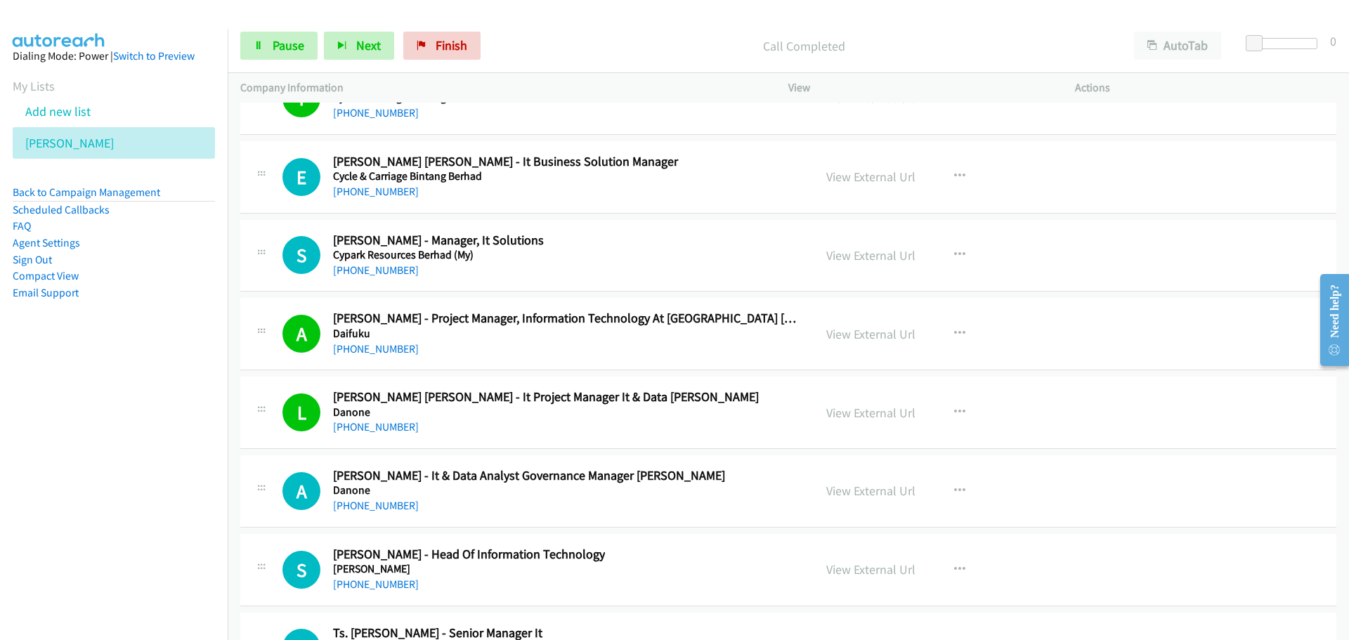
scroll to position [17604, 0]
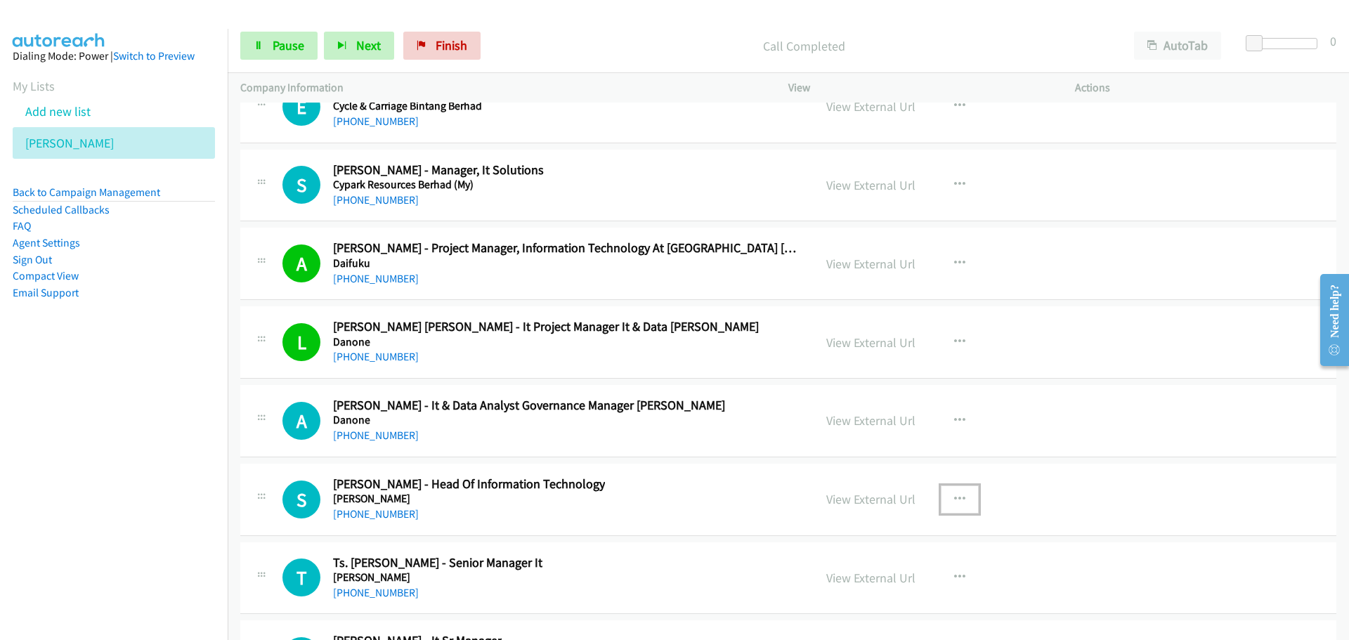
click at [954, 495] on icon "button" at bounding box center [959, 499] width 11 height 11
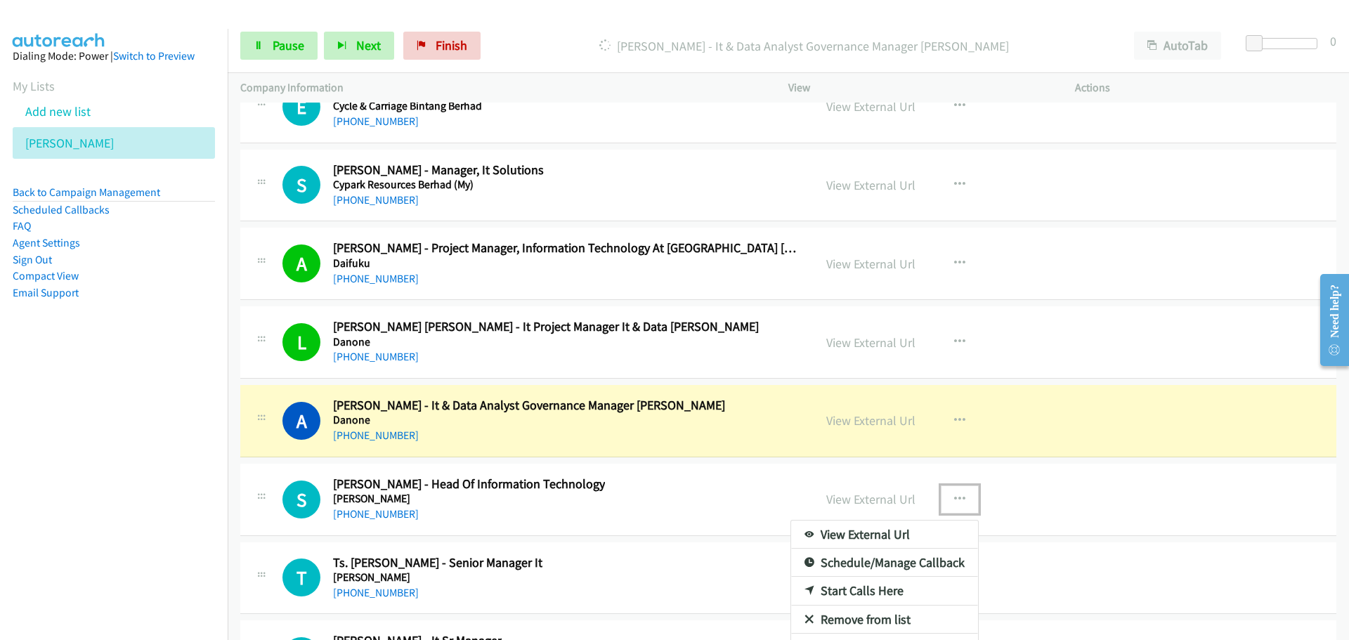
click at [845, 590] on link "Start Calls Here" at bounding box center [884, 591] width 187 height 28
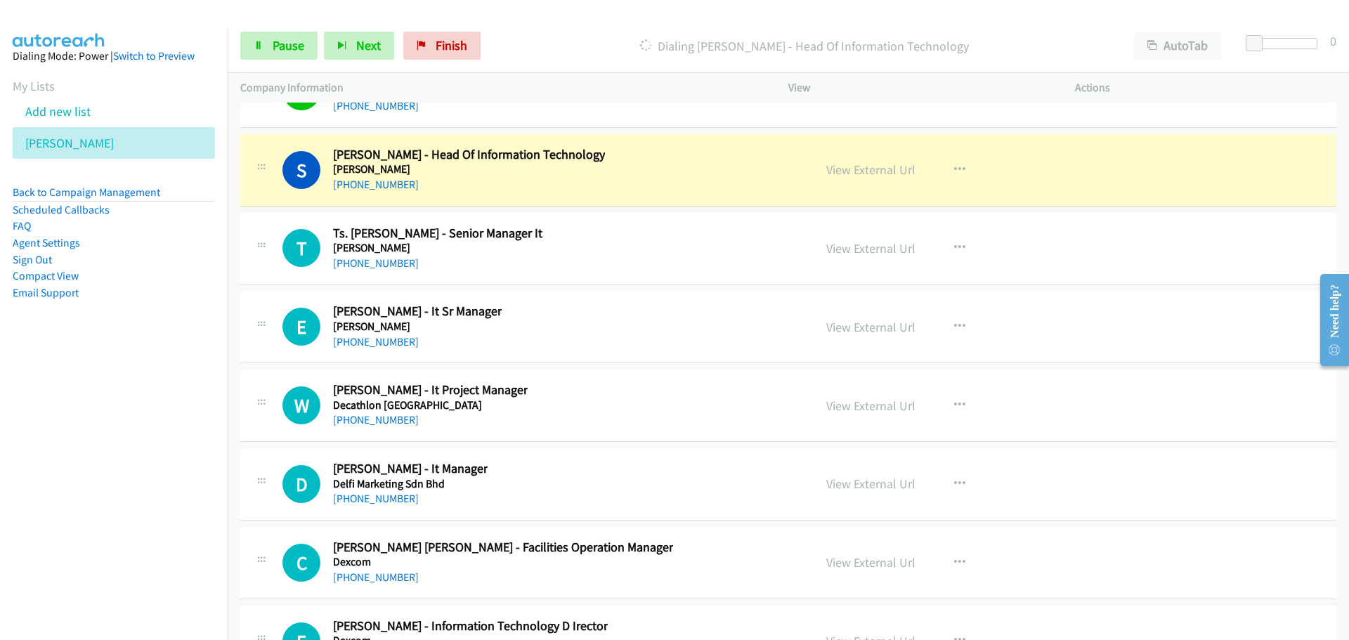
scroll to position [17955, 0]
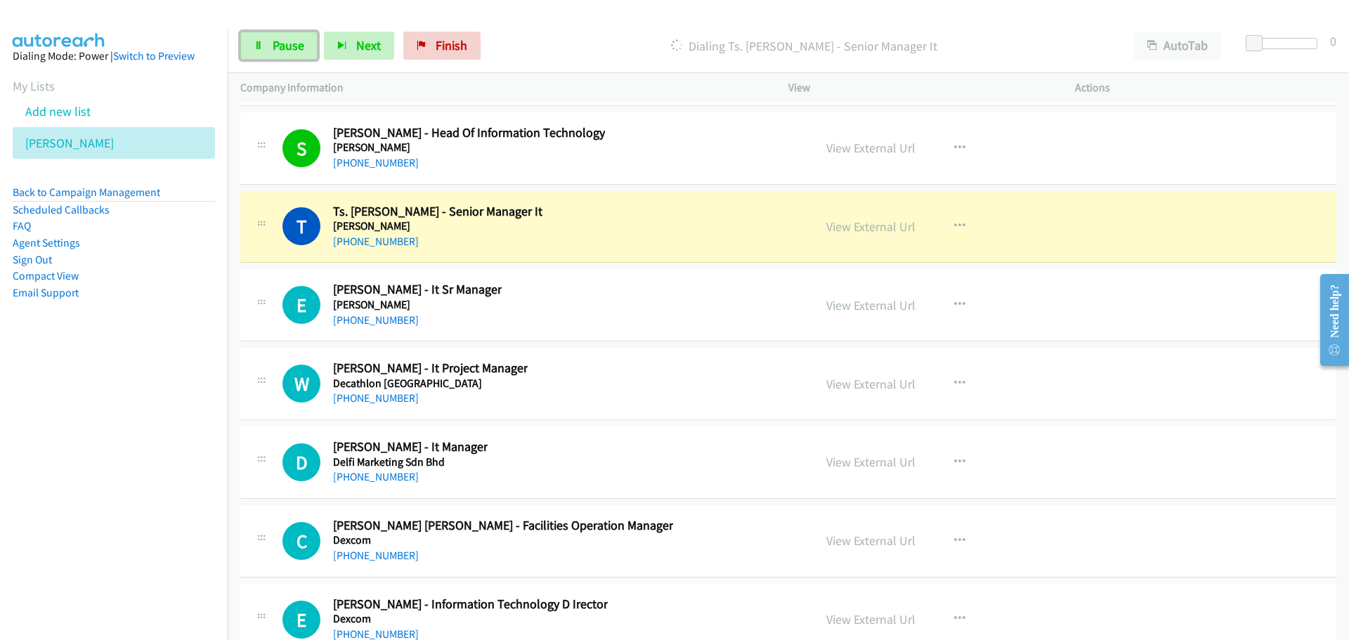
drag, startPoint x: 274, startPoint y: 37, endPoint x: 209, endPoint y: 80, distance: 78.0
click at [274, 37] on link "Pause" at bounding box center [278, 46] width 77 height 28
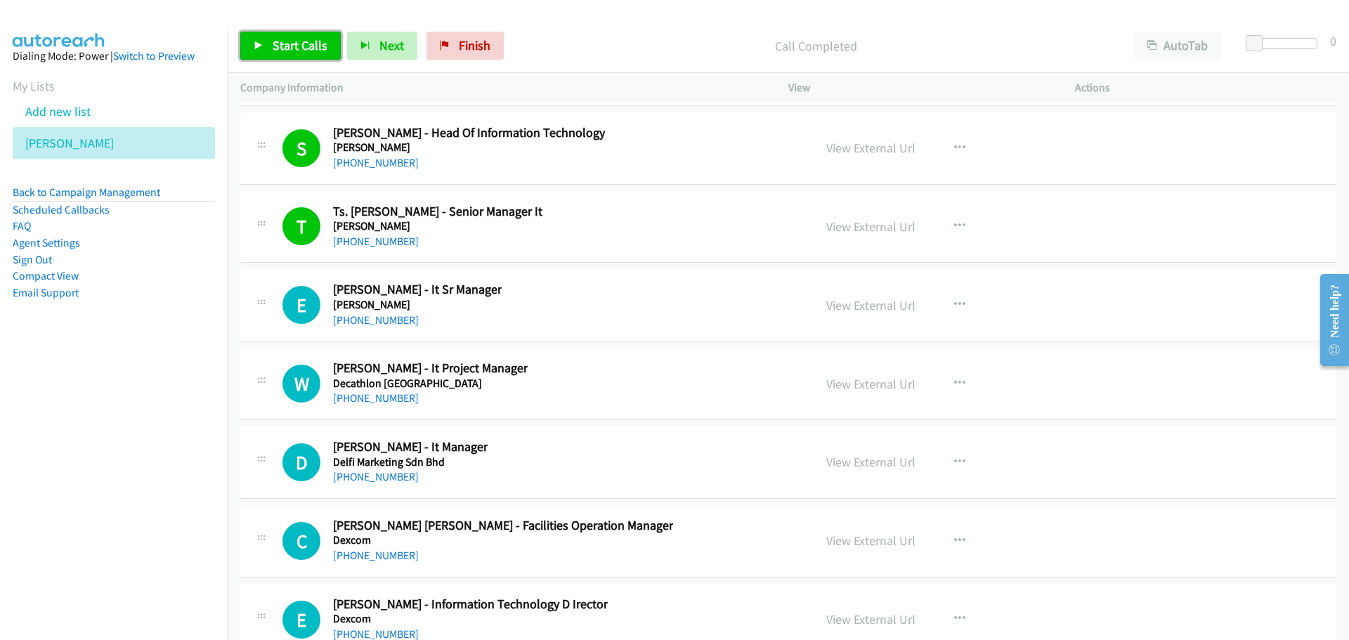
click at [285, 41] on span "Start Calls" at bounding box center [300, 45] width 55 height 16
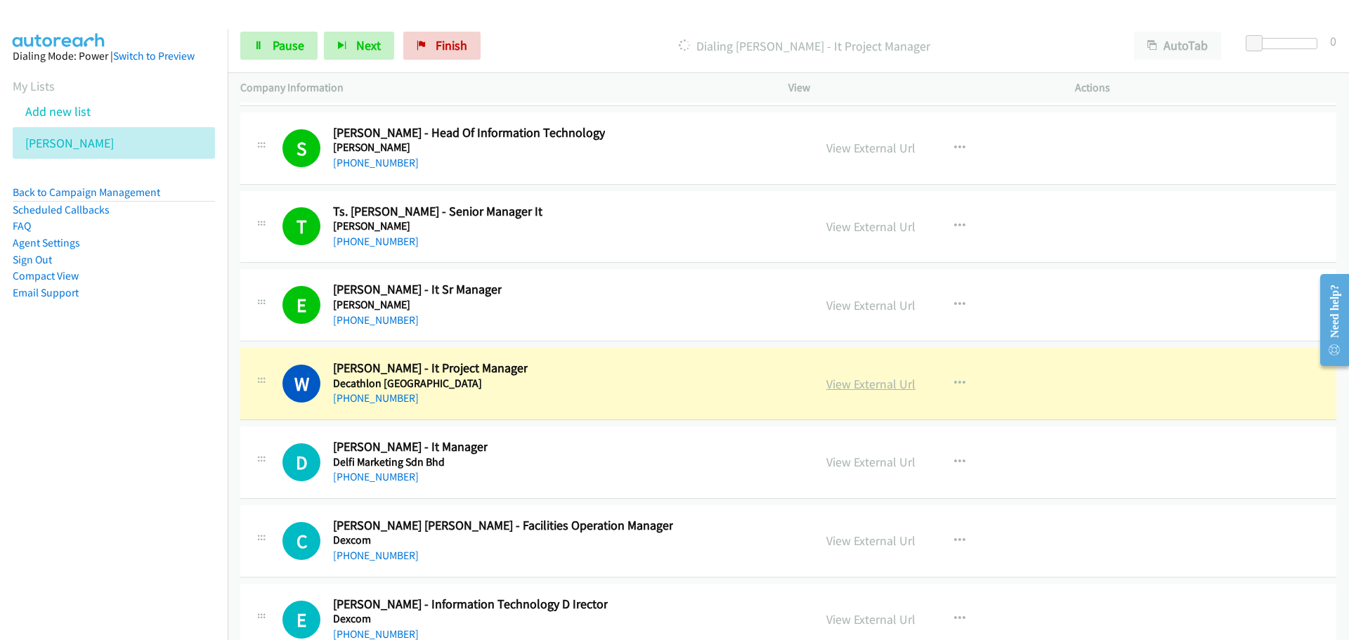
click at [868, 383] on link "View External Url" at bounding box center [870, 384] width 89 height 16
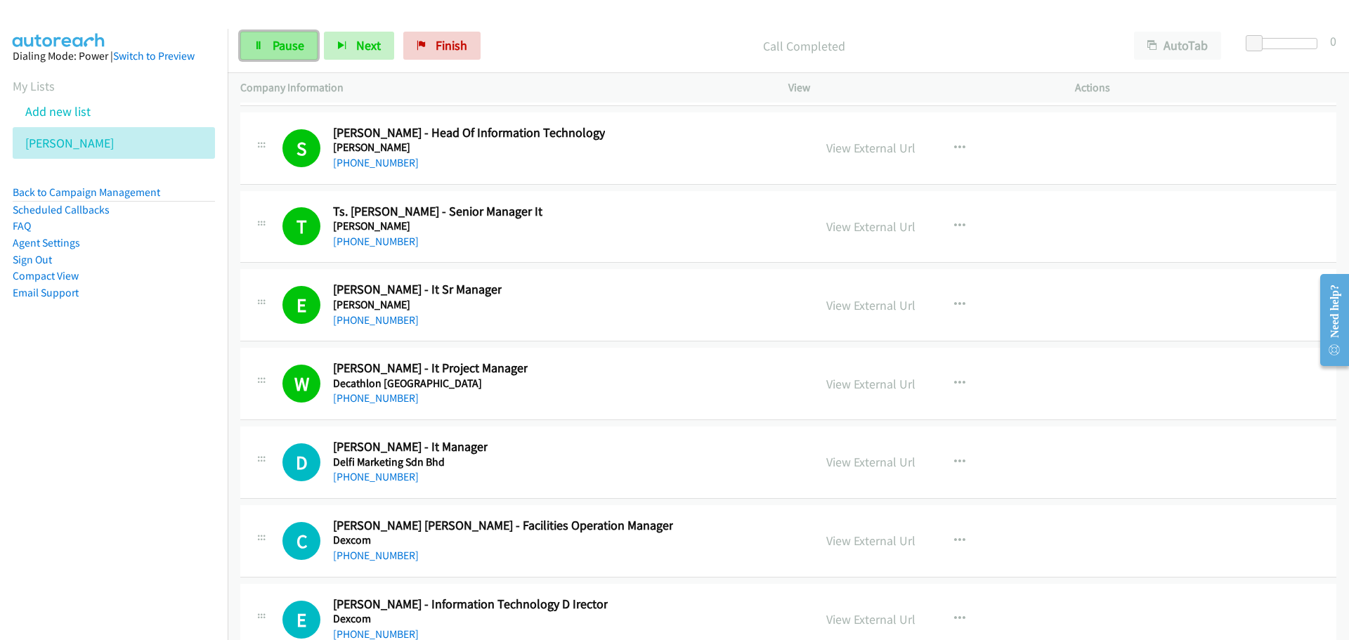
click at [273, 50] on span "Pause" at bounding box center [289, 45] width 32 height 16
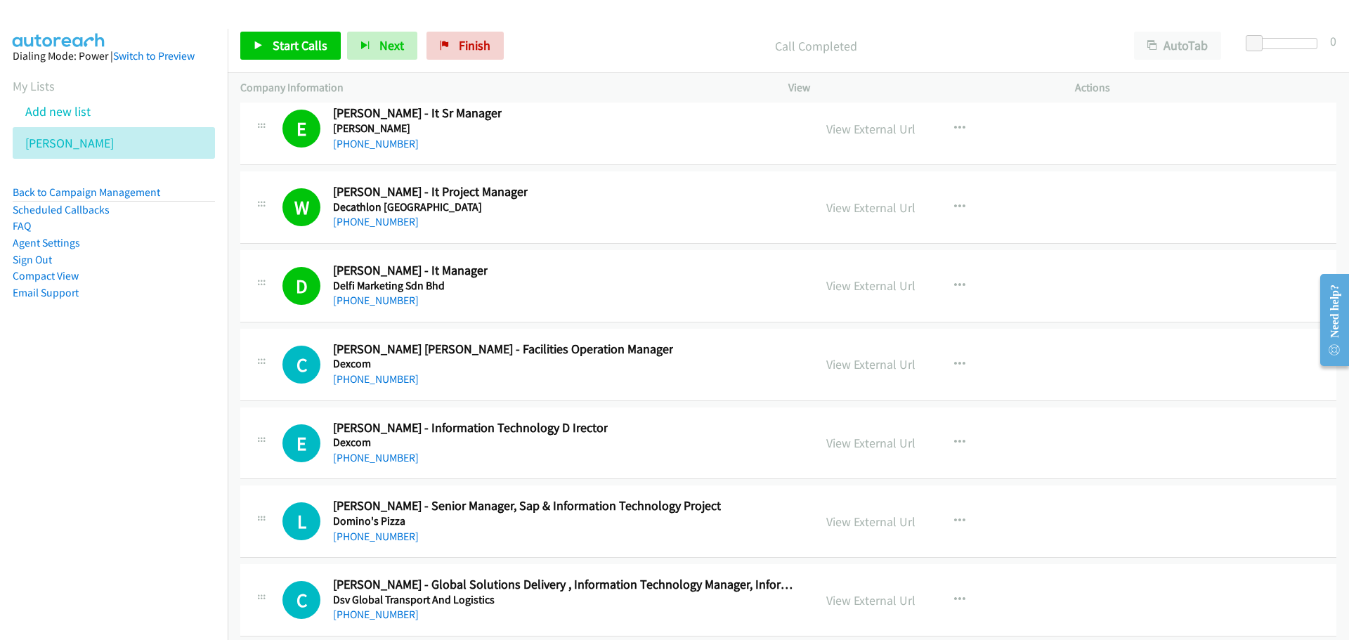
scroll to position [18166, 0]
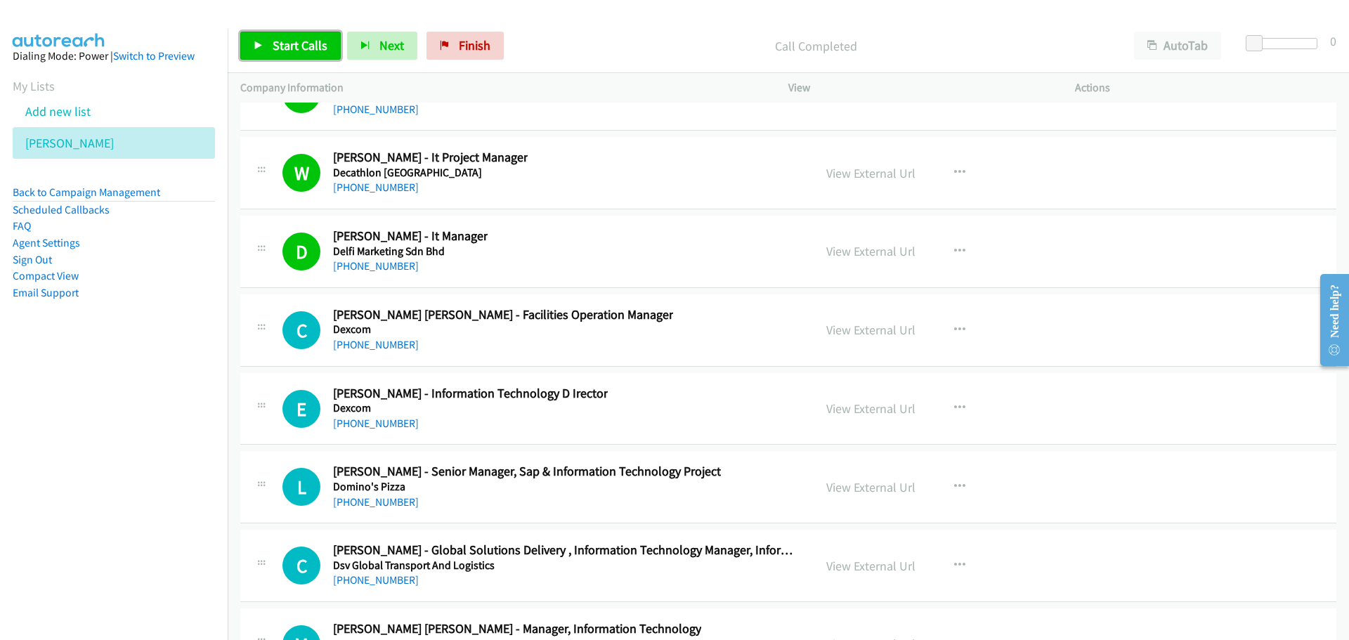
click at [318, 46] on span "Start Calls" at bounding box center [300, 45] width 55 height 16
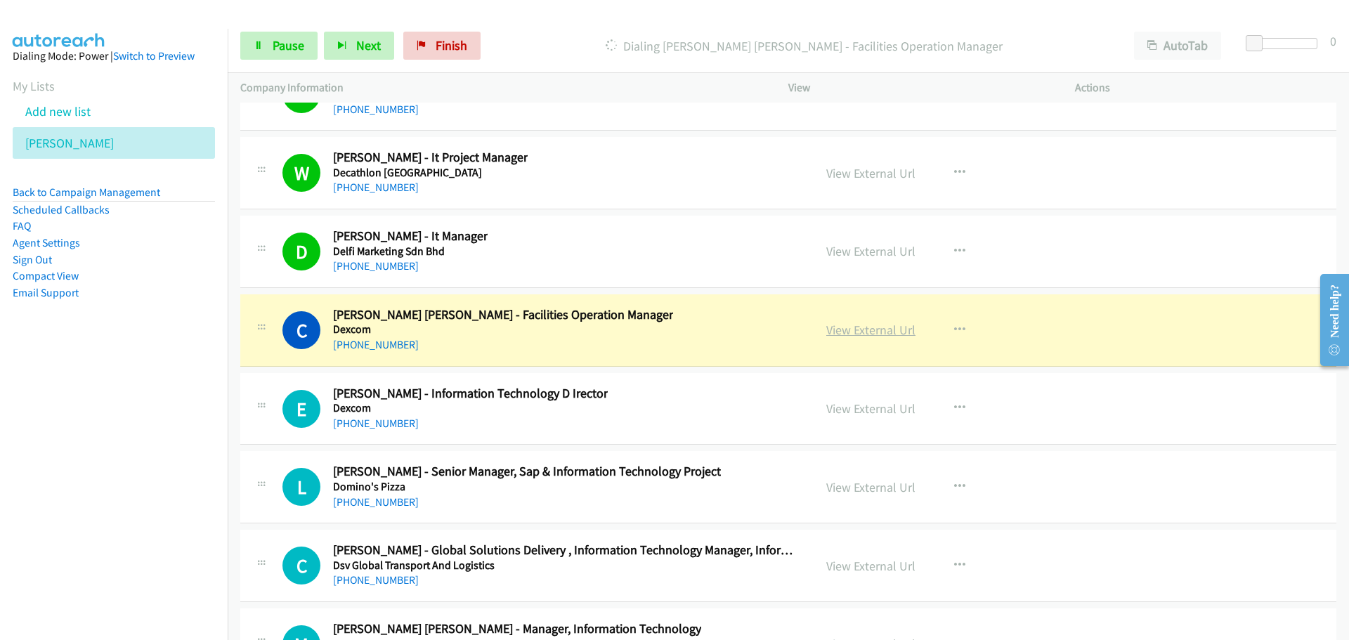
click at [860, 330] on link "View External Url" at bounding box center [870, 330] width 89 height 16
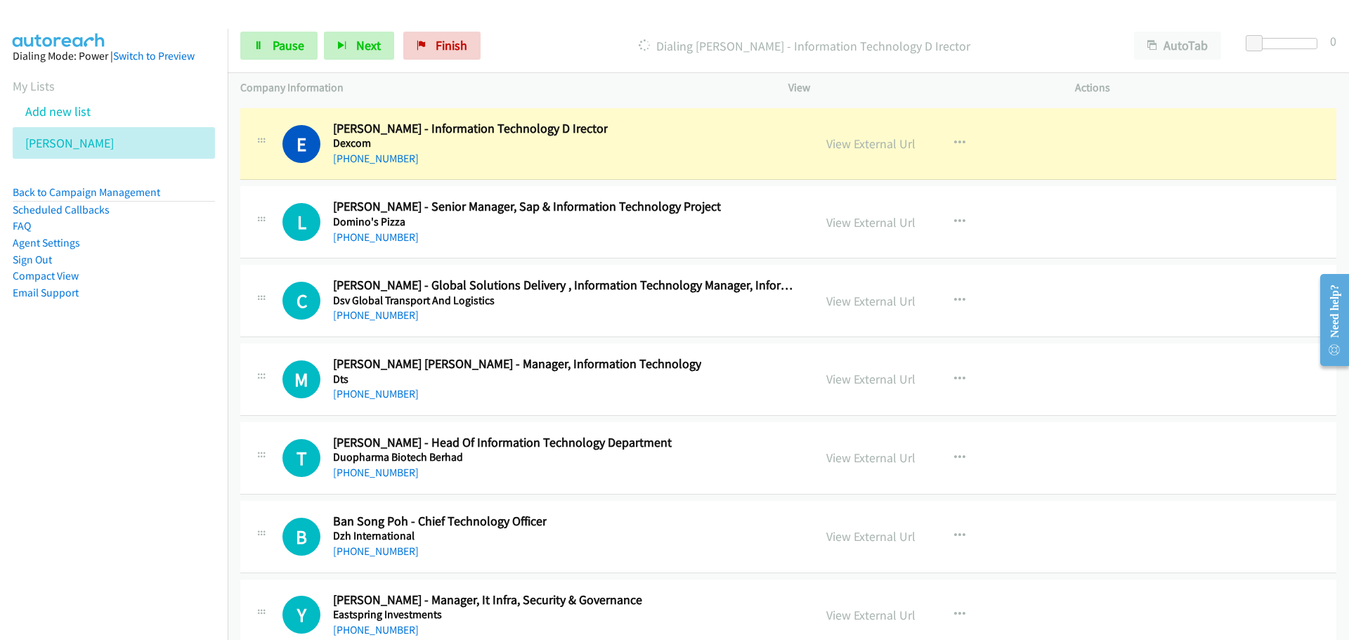
scroll to position [18447, 0]
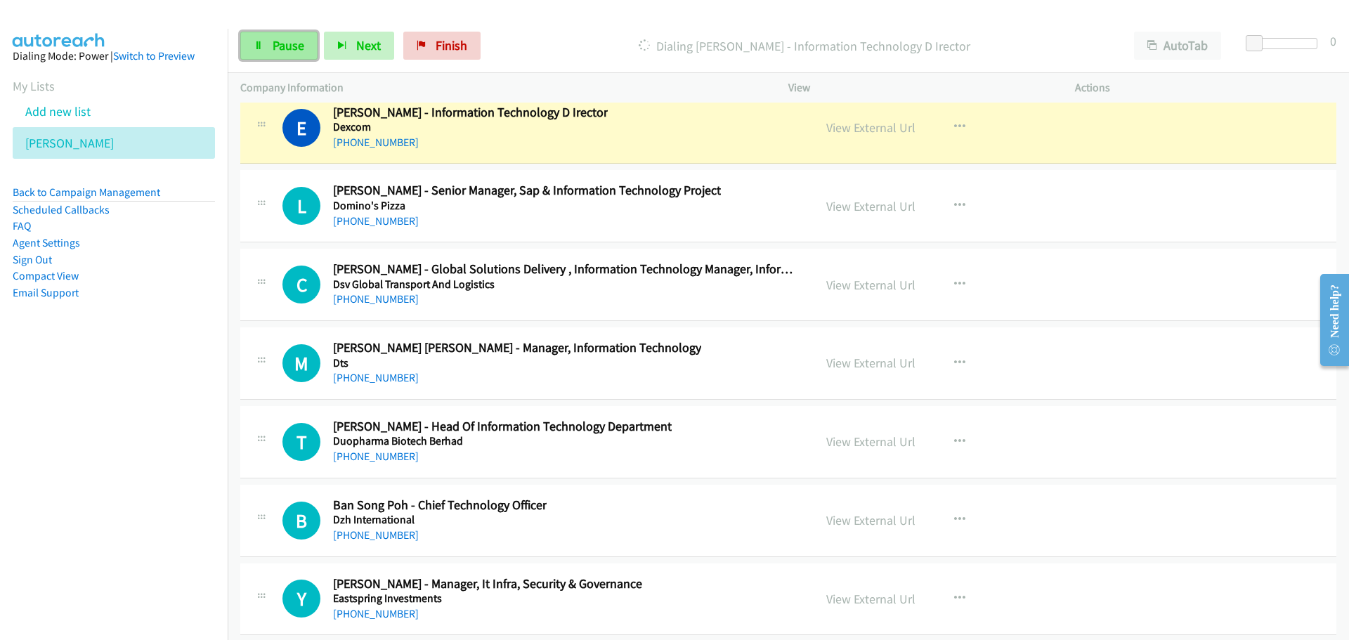
drag, startPoint x: 262, startPoint y: 50, endPoint x: 249, endPoint y: 52, distance: 13.5
click at [262, 50] on icon at bounding box center [259, 46] width 10 height 10
